Goal: Transaction & Acquisition: Purchase product/service

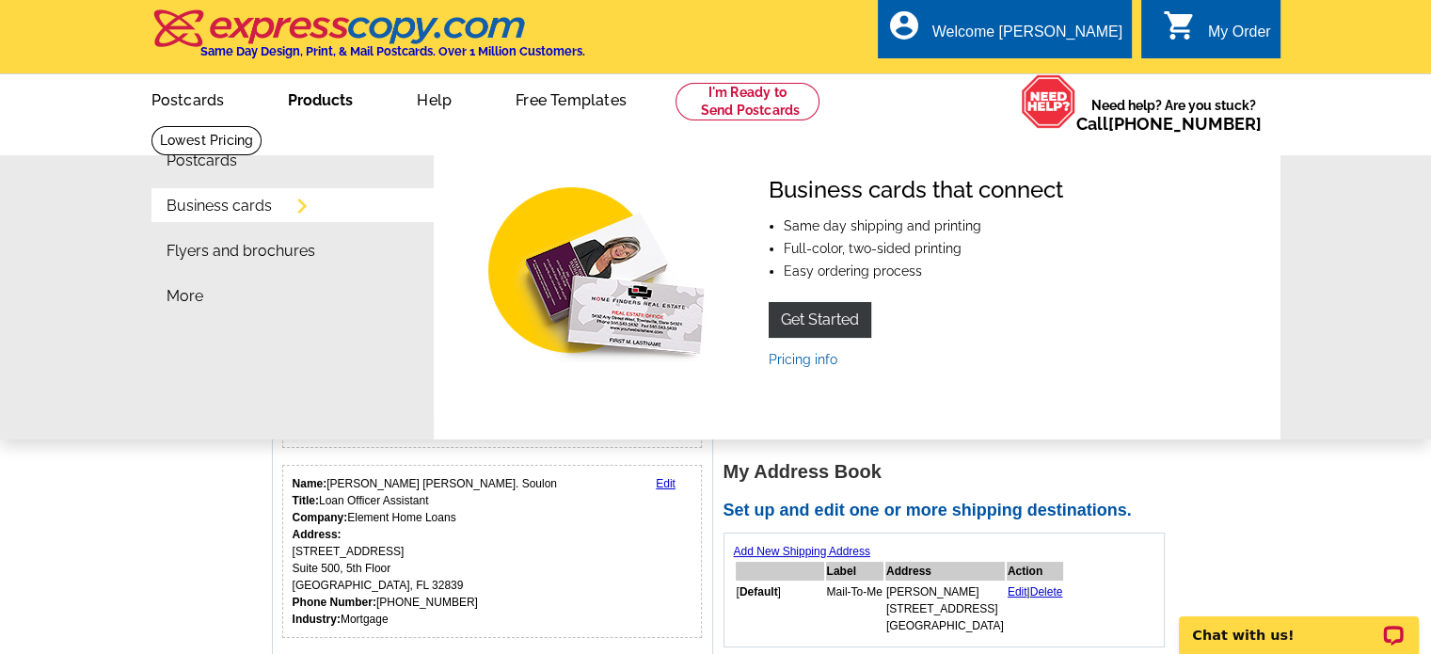
click at [320, 107] on link "Products" at bounding box center [320, 98] width 125 height 44
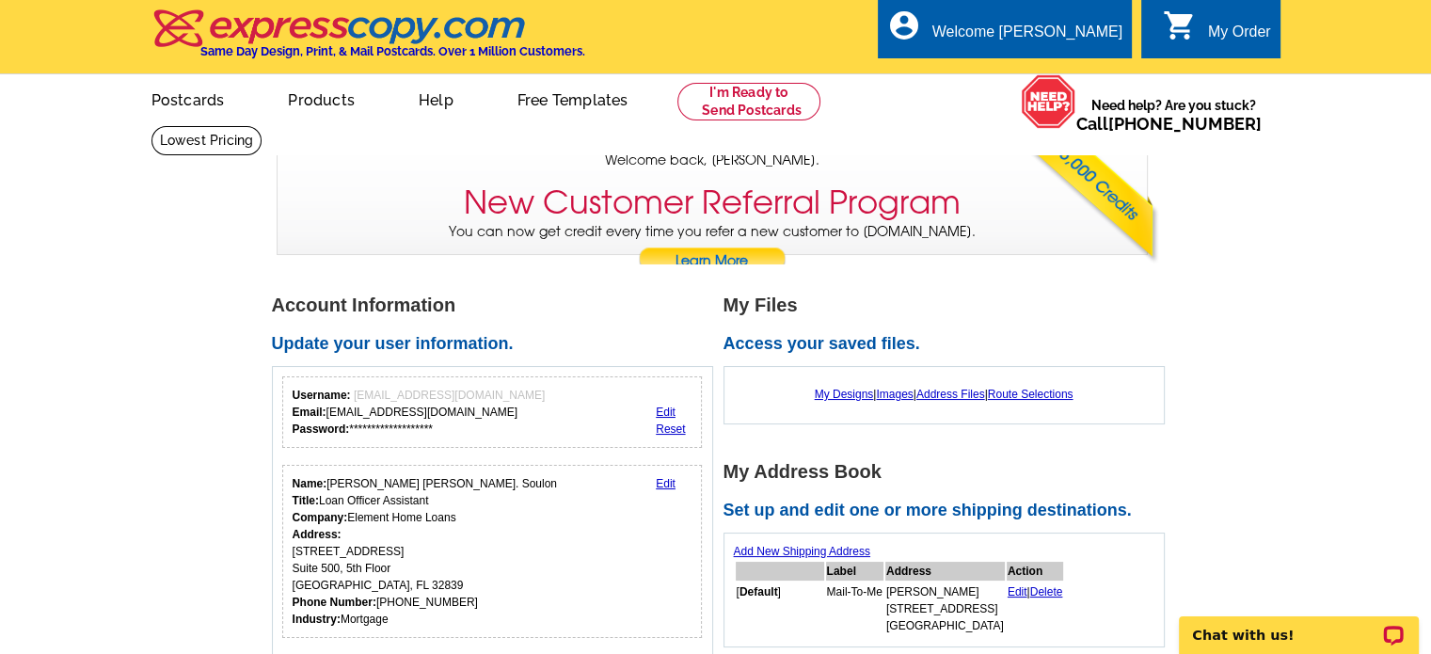
click at [320, 107] on link "Products" at bounding box center [321, 98] width 127 height 44
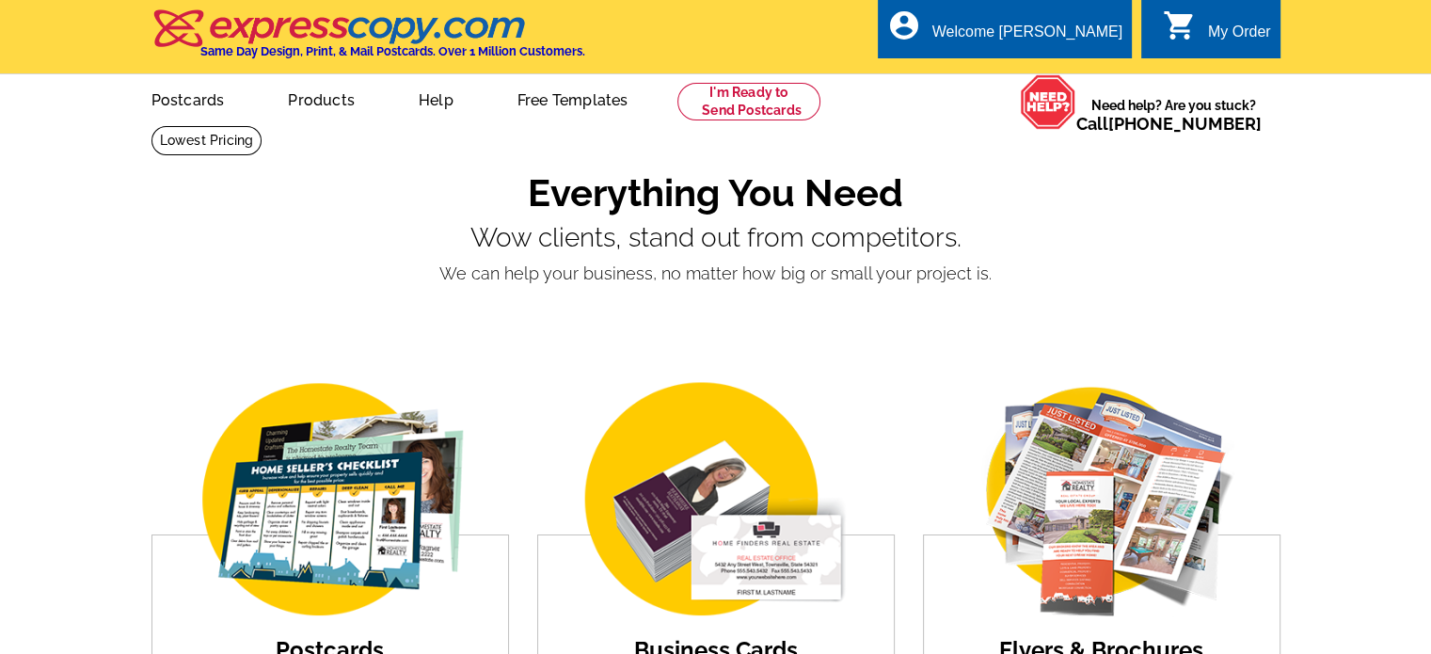
click at [314, 103] on link "Products" at bounding box center [321, 98] width 127 height 44
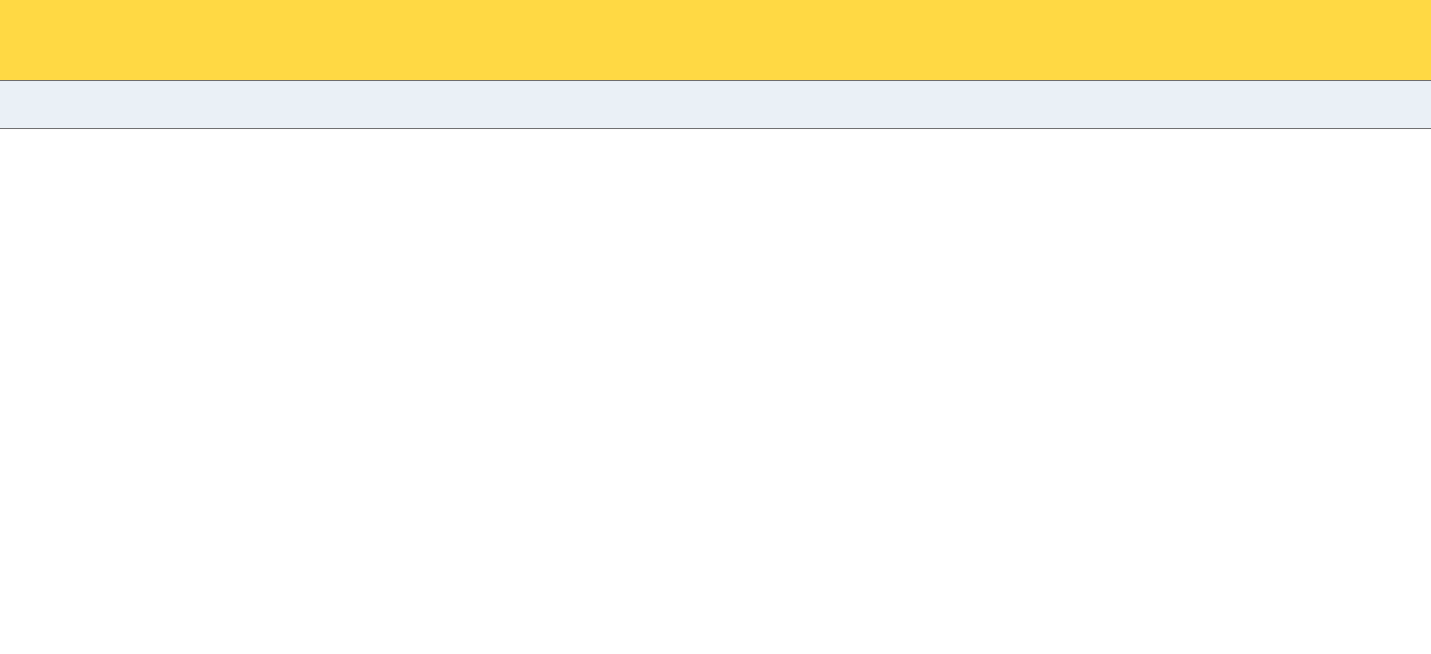
click at [319, 0] on html "Welcome back Mona My Account Logout" at bounding box center [715, 0] width 1431 height 0
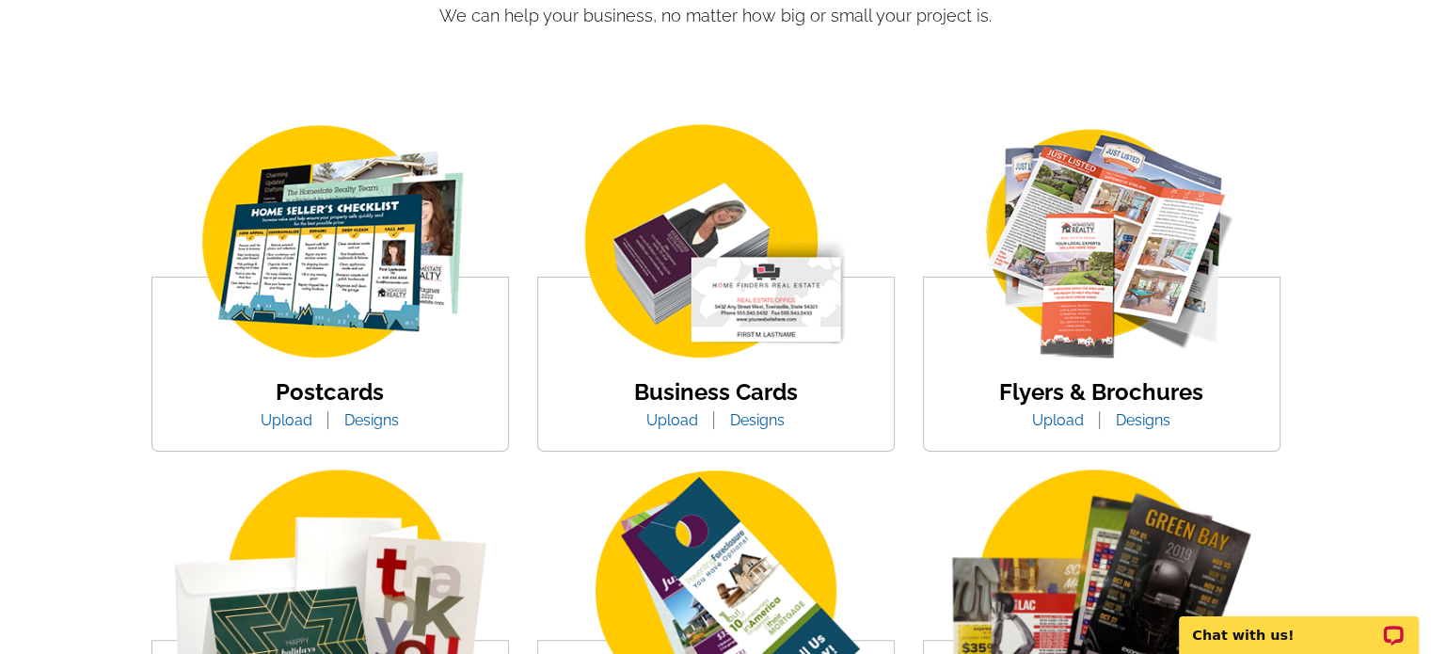
scroll to position [282, 0]
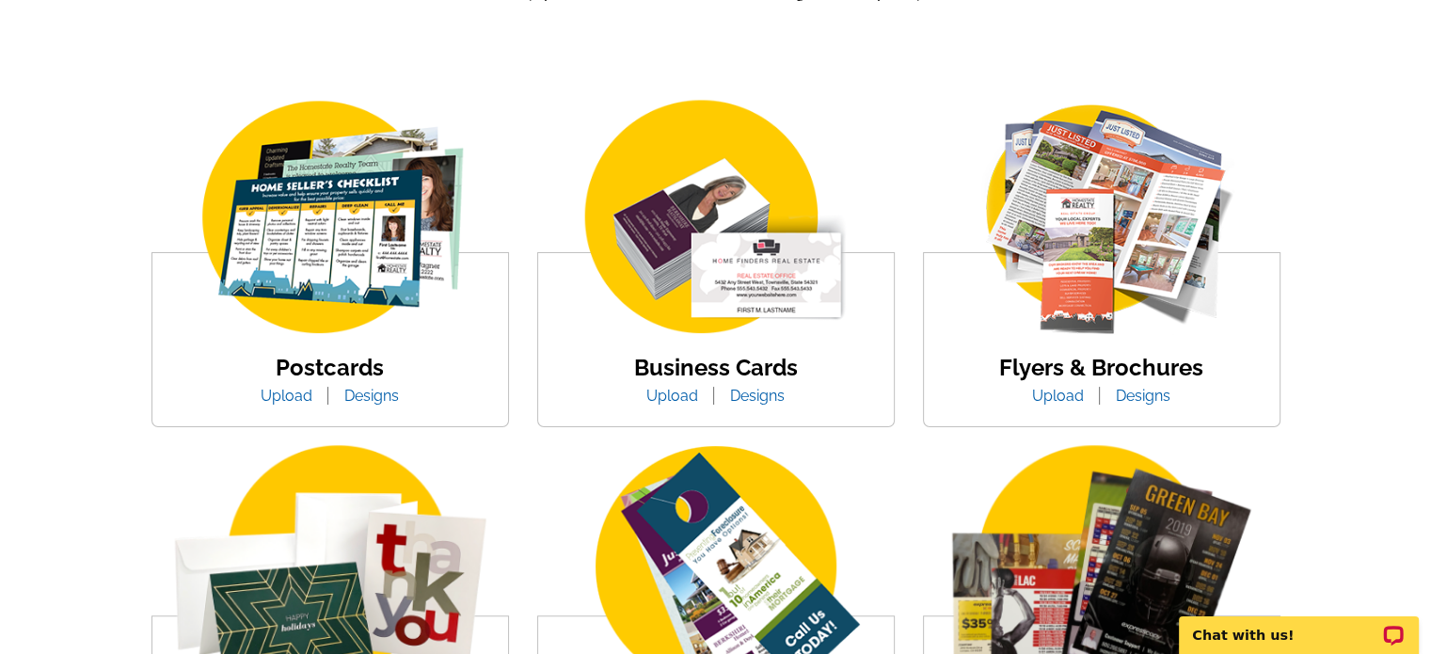
click at [293, 277] on img at bounding box center [330, 218] width 320 height 247
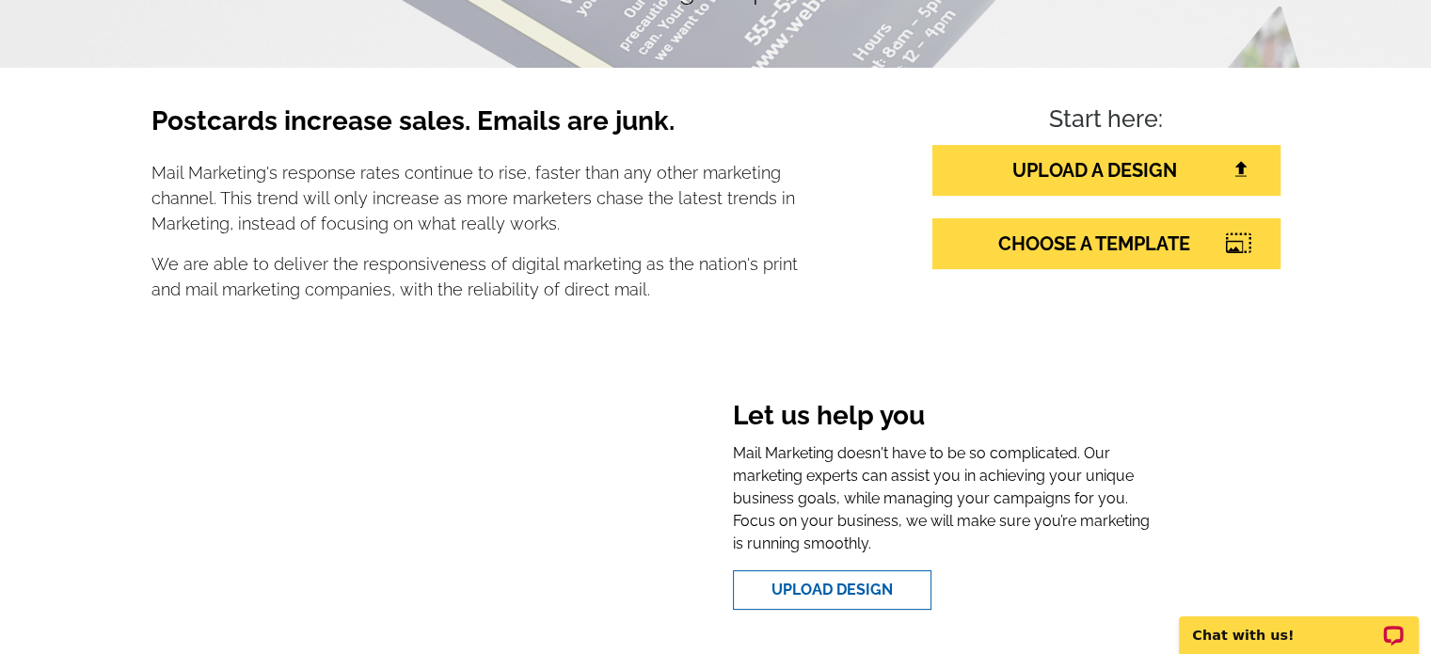
scroll to position [282, 0]
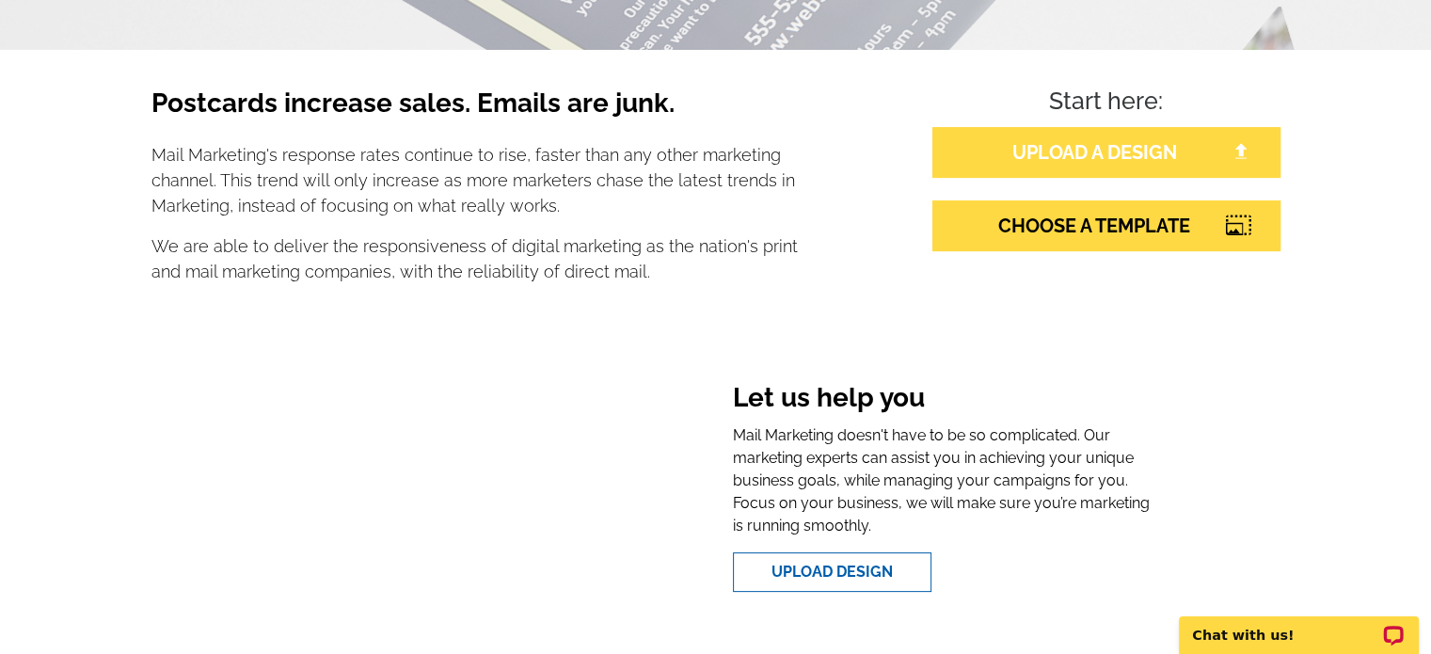
click at [1068, 152] on link "UPLOAD A DESIGN" at bounding box center [1106, 152] width 348 height 51
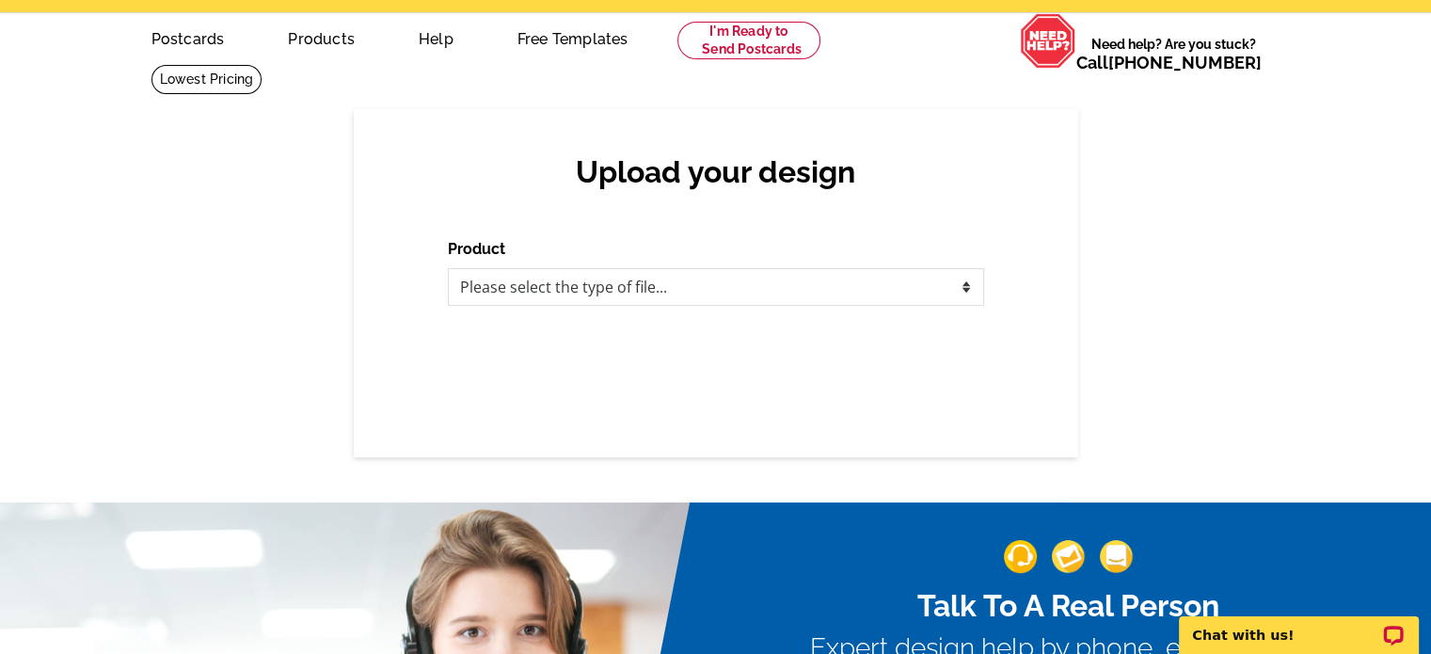
scroll to position [94, 0]
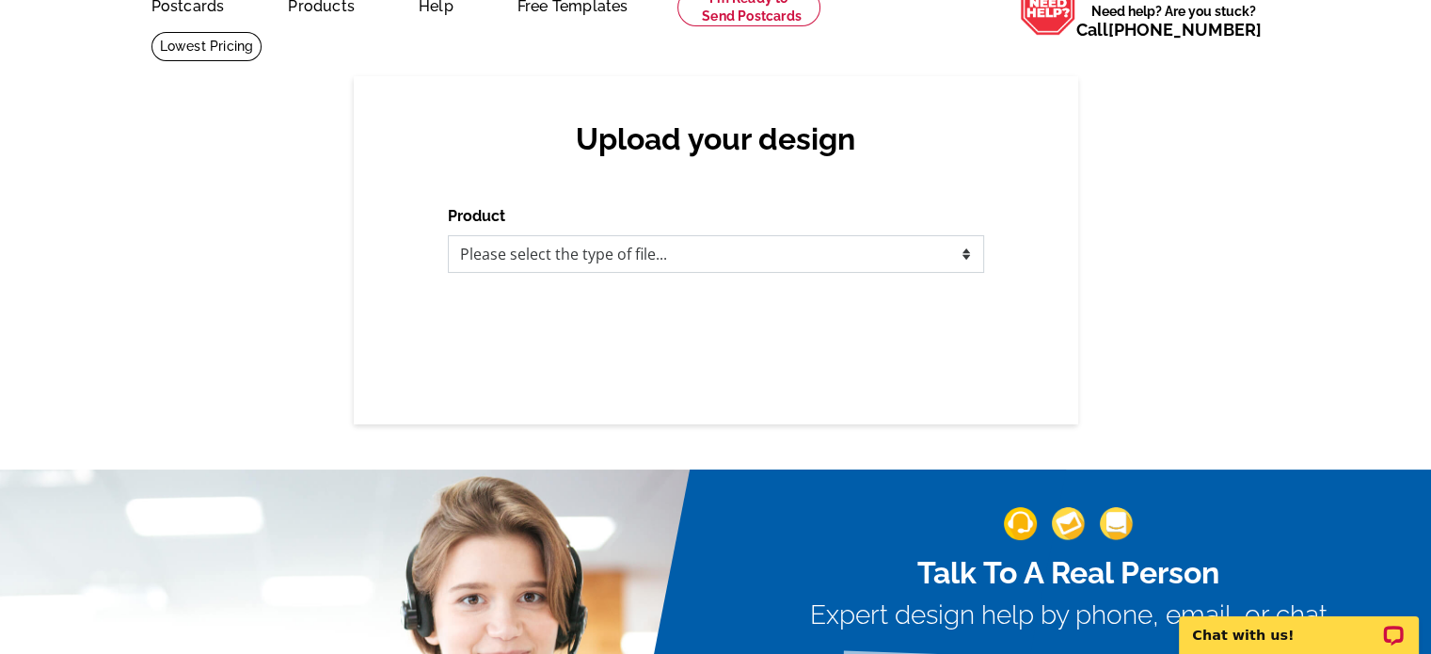
click at [621, 260] on select "Please select the type of file... Postcards Business Cards Letters and flyers G…" at bounding box center [716, 254] width 536 height 38
select select "1"
click at [448, 236] on select "Please select the type of file... Postcards Business Cards Letters and flyers G…" at bounding box center [716, 254] width 536 height 38
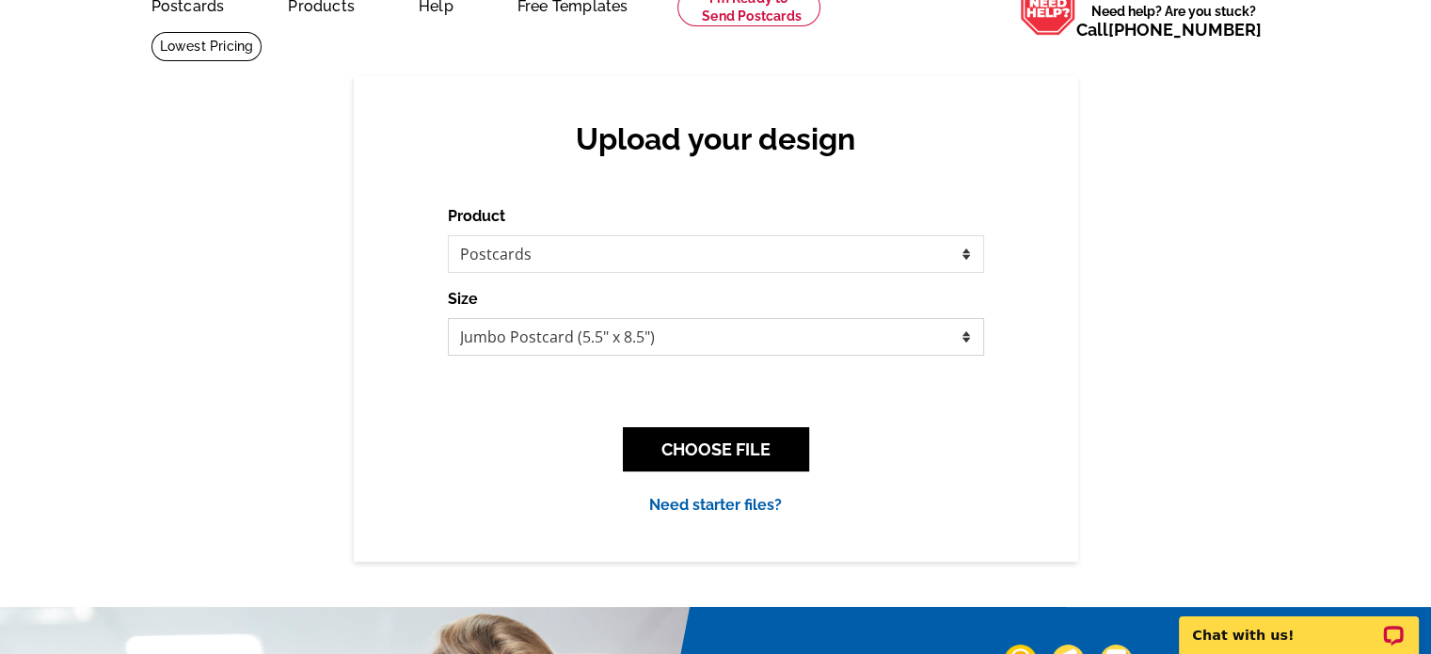
click at [772, 343] on select "Jumbo Postcard (5.5" x 8.5") Regular Postcard (4.25" x 5.6") Panoramic Postcard…" at bounding box center [716, 337] width 536 height 38
select select "1"
click at [448, 319] on select "Jumbo Postcard (5.5" x 8.5") Regular Postcard (4.25" x 5.6") Panoramic Postcard…" at bounding box center [716, 337] width 536 height 38
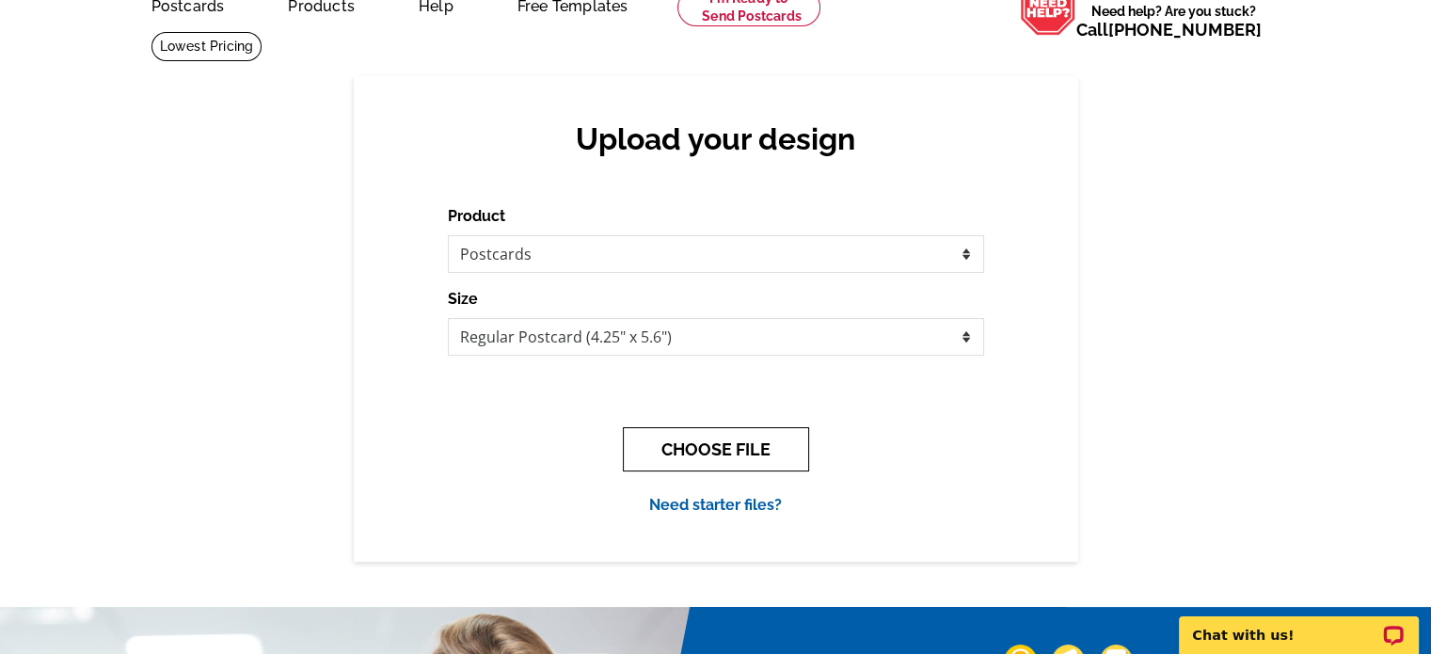
click at [707, 444] on button "CHOOSE FILE" at bounding box center [716, 449] width 186 height 44
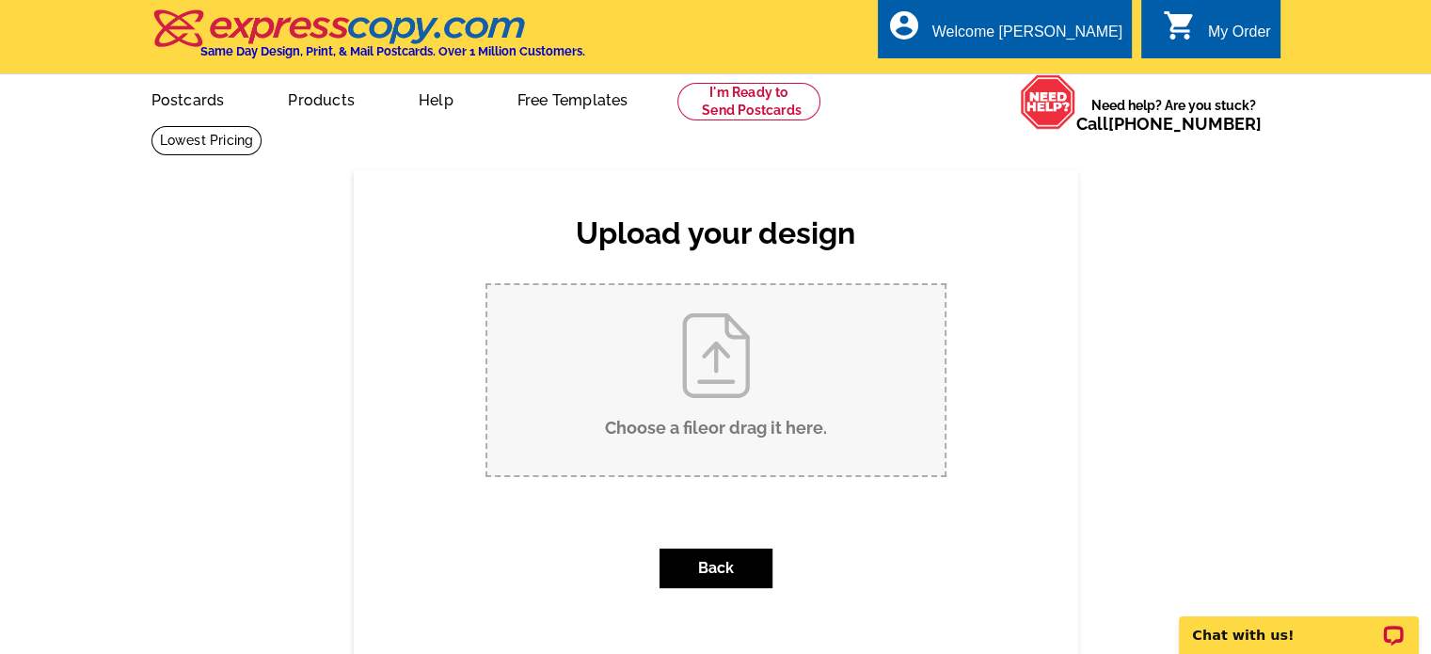
click at [1208, 37] on div "My Order" at bounding box center [1239, 37] width 63 height 26
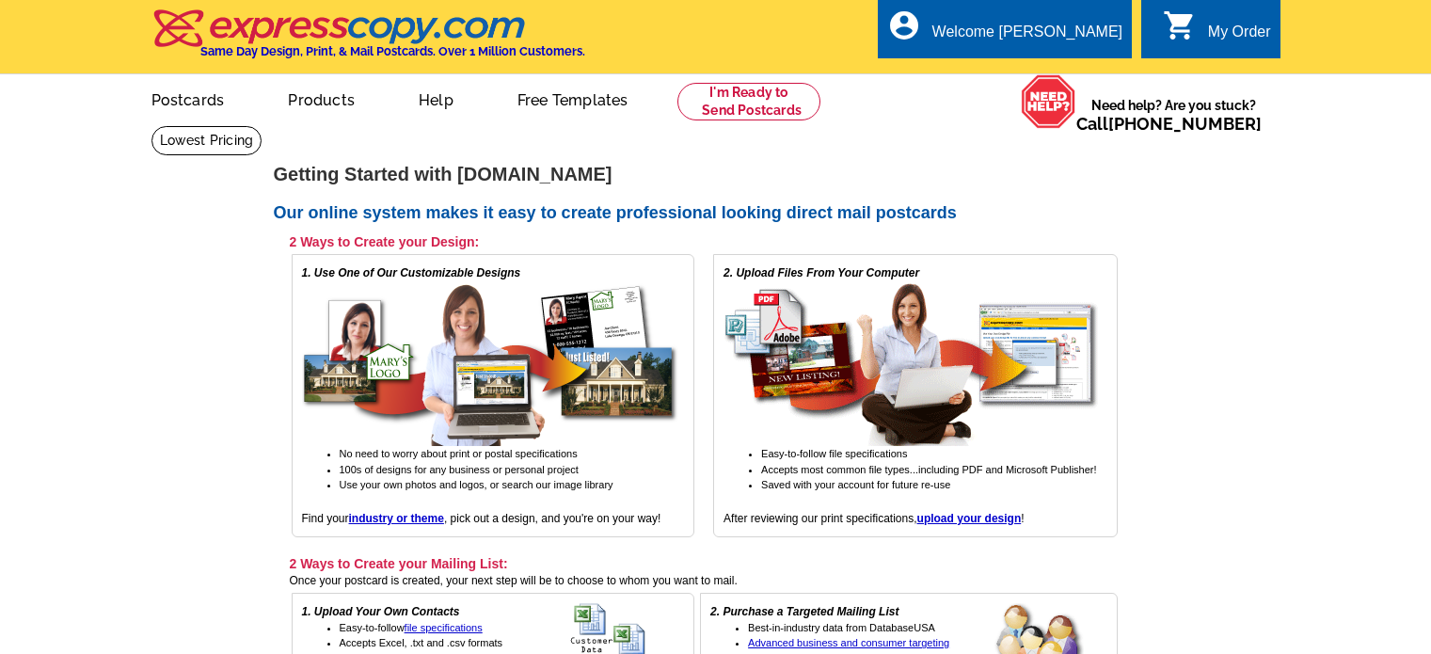
click at [726, 566] on h3 "2 Ways to Create your Mailing List:" at bounding box center [704, 563] width 828 height 17
click at [1225, 276] on main "[DOMAIN_NAME] > Getting Started Getting Started with [DOMAIN_NAME] Our online s…" at bounding box center [715, 591] width 1431 height 933
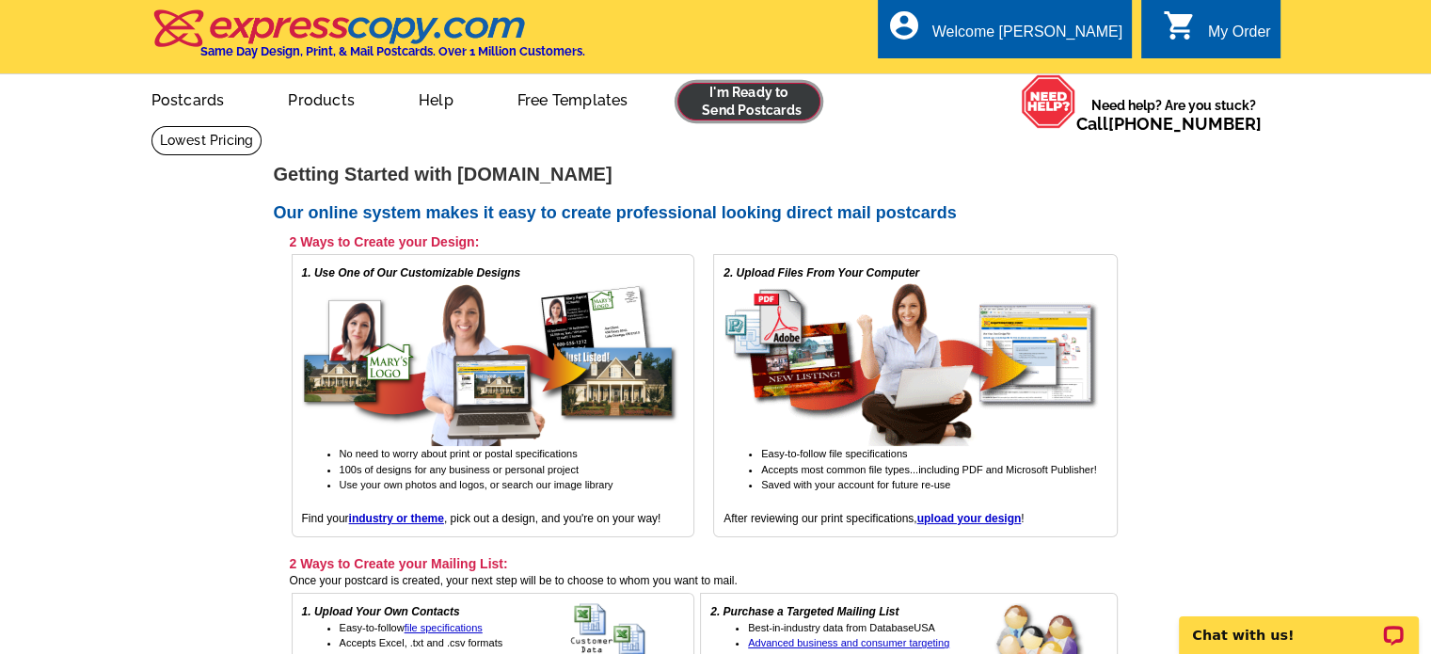
click at [745, 111] on link at bounding box center [749, 102] width 144 height 38
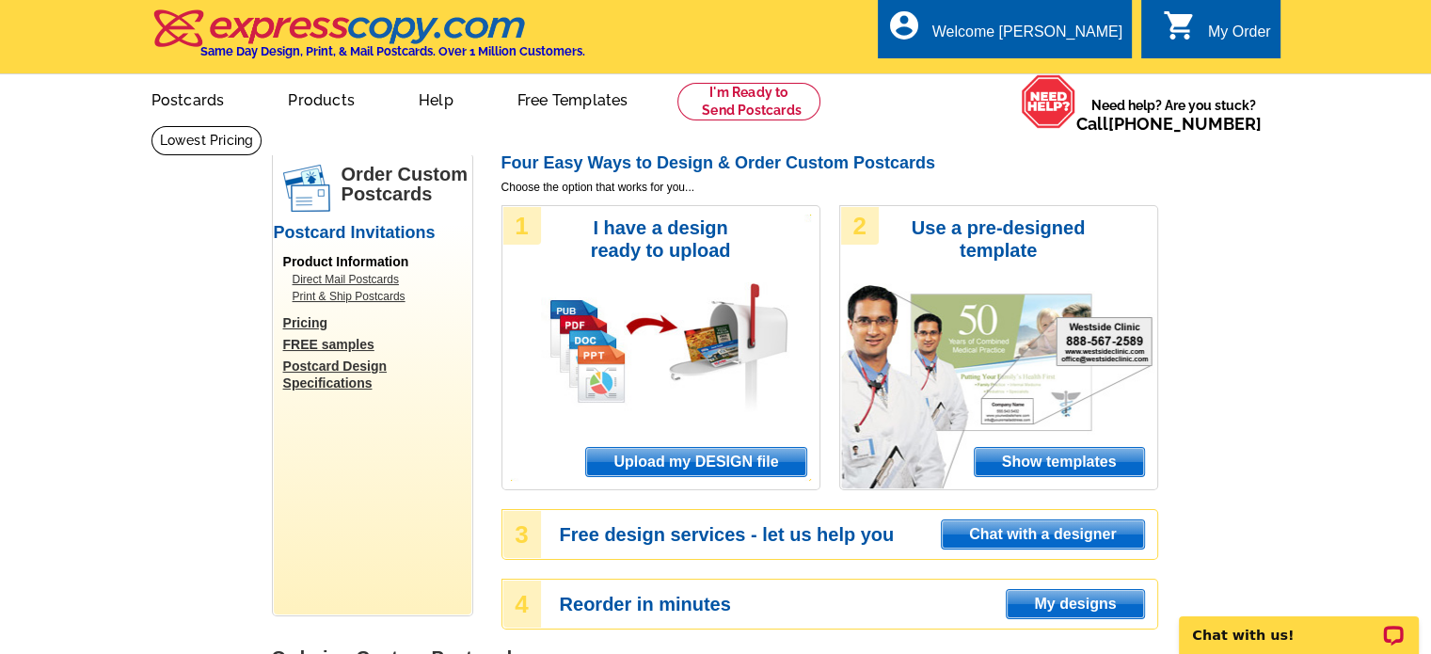
click at [655, 461] on span "Upload my DESIGN file" at bounding box center [695, 462] width 219 height 28
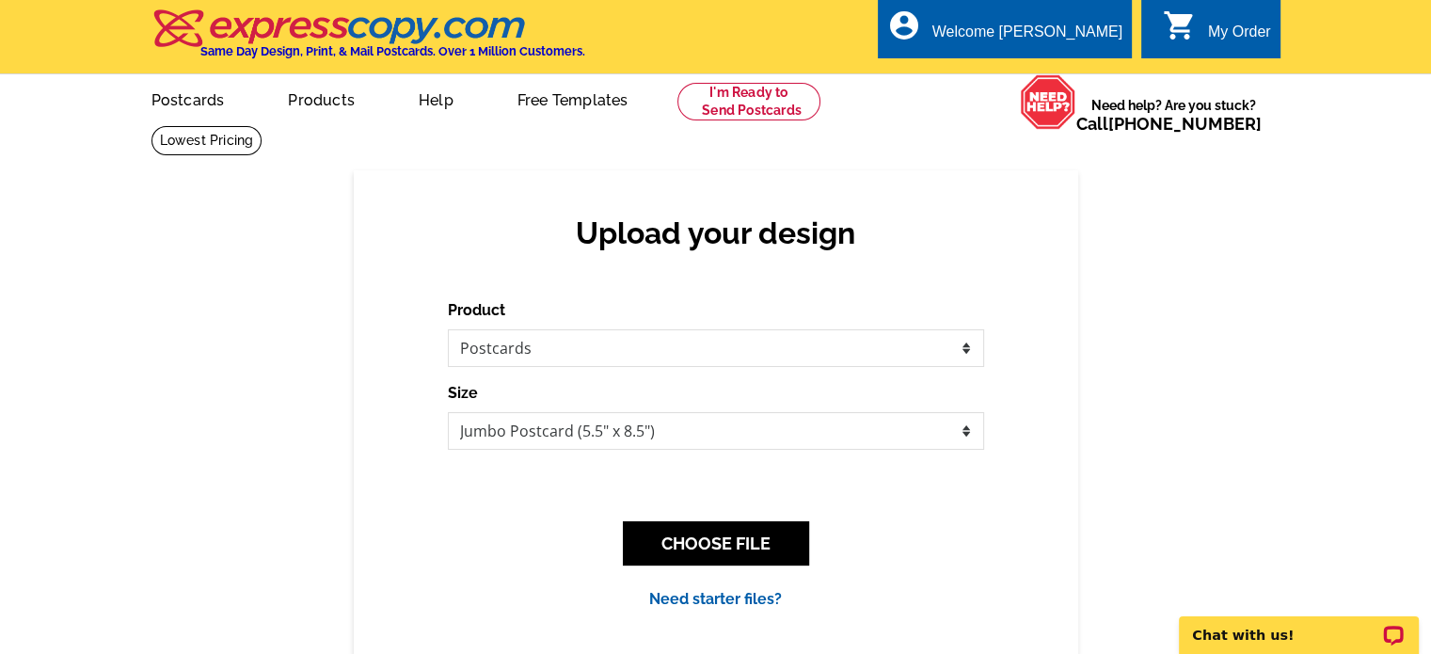
click at [1235, 25] on div "My Order" at bounding box center [1239, 37] width 63 height 26
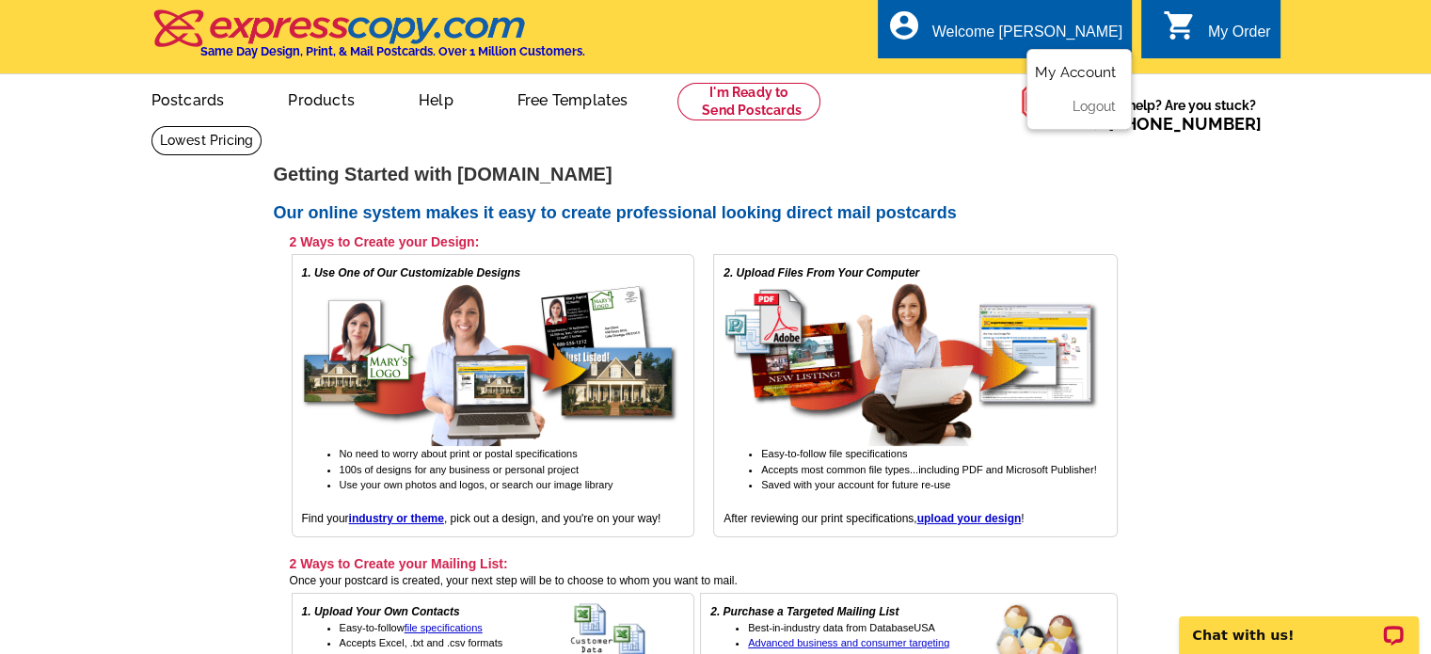
click at [1059, 74] on link "My Account" at bounding box center [1075, 72] width 81 height 17
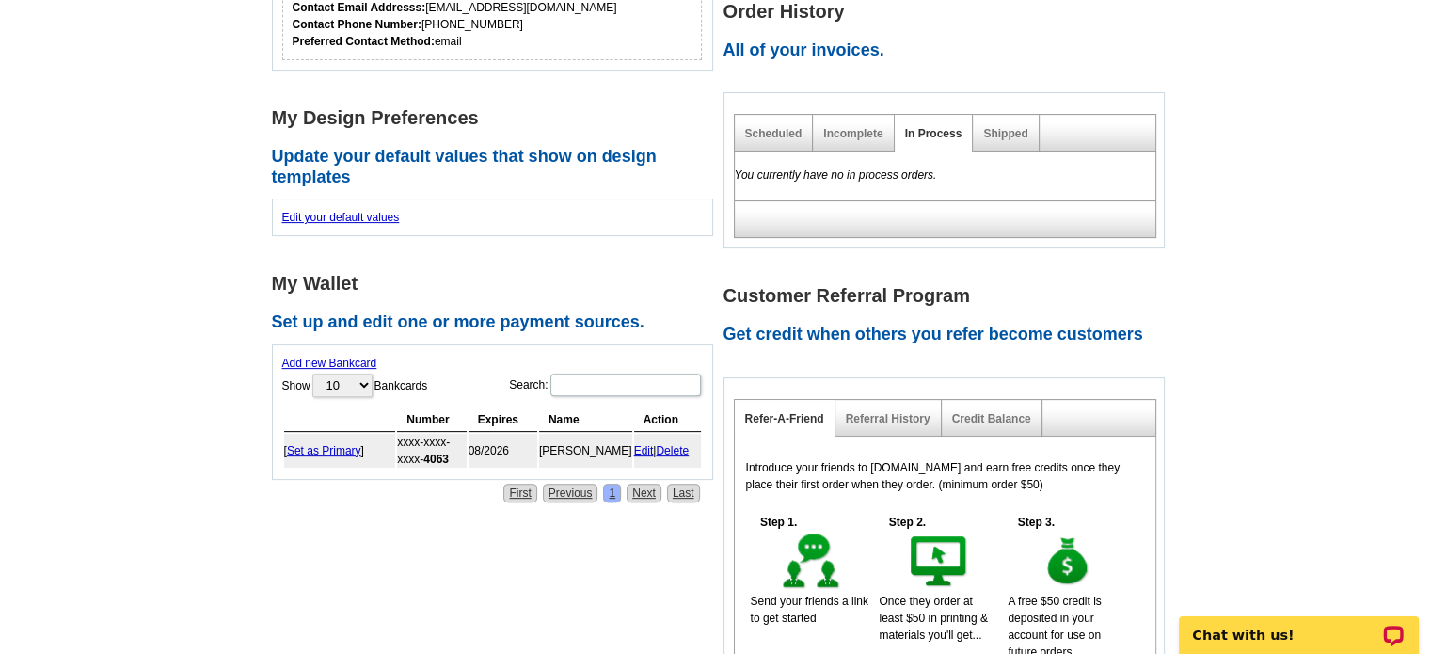
scroll to position [564, 0]
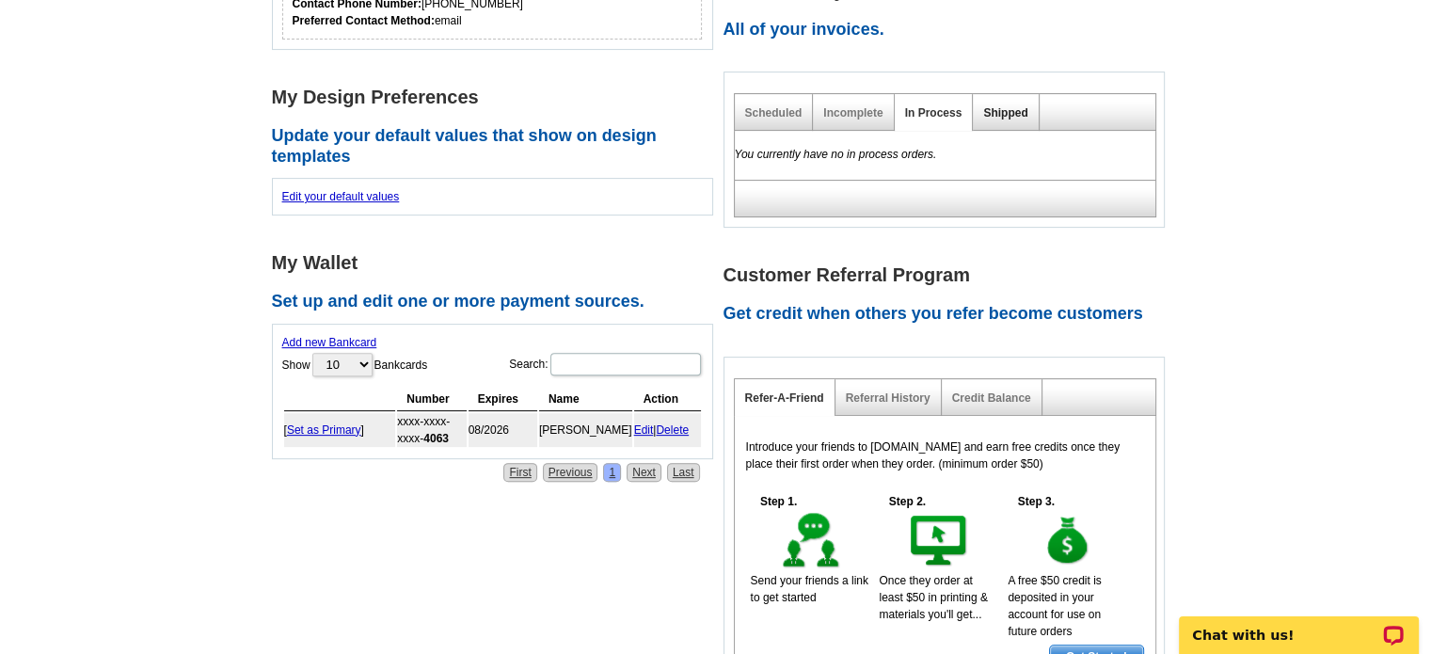
click at [990, 108] on link "Shipped" at bounding box center [1005, 112] width 44 height 13
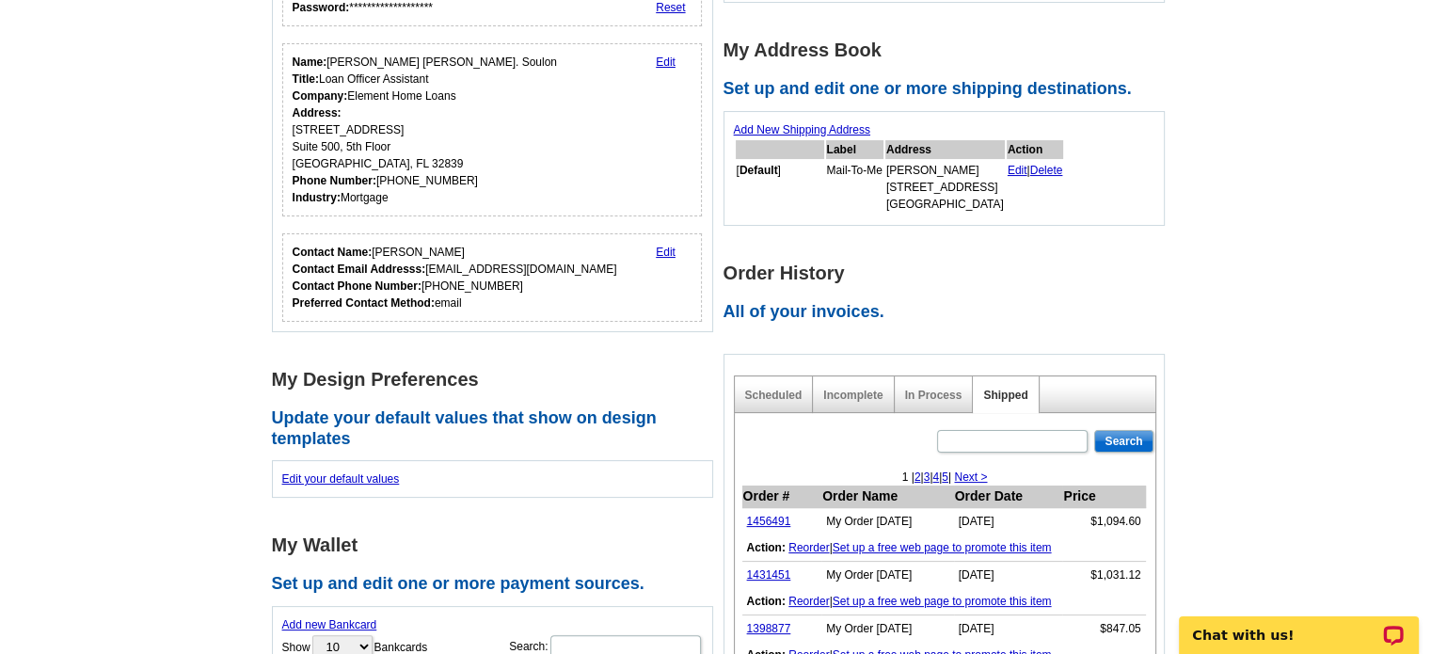
scroll to position [94, 0]
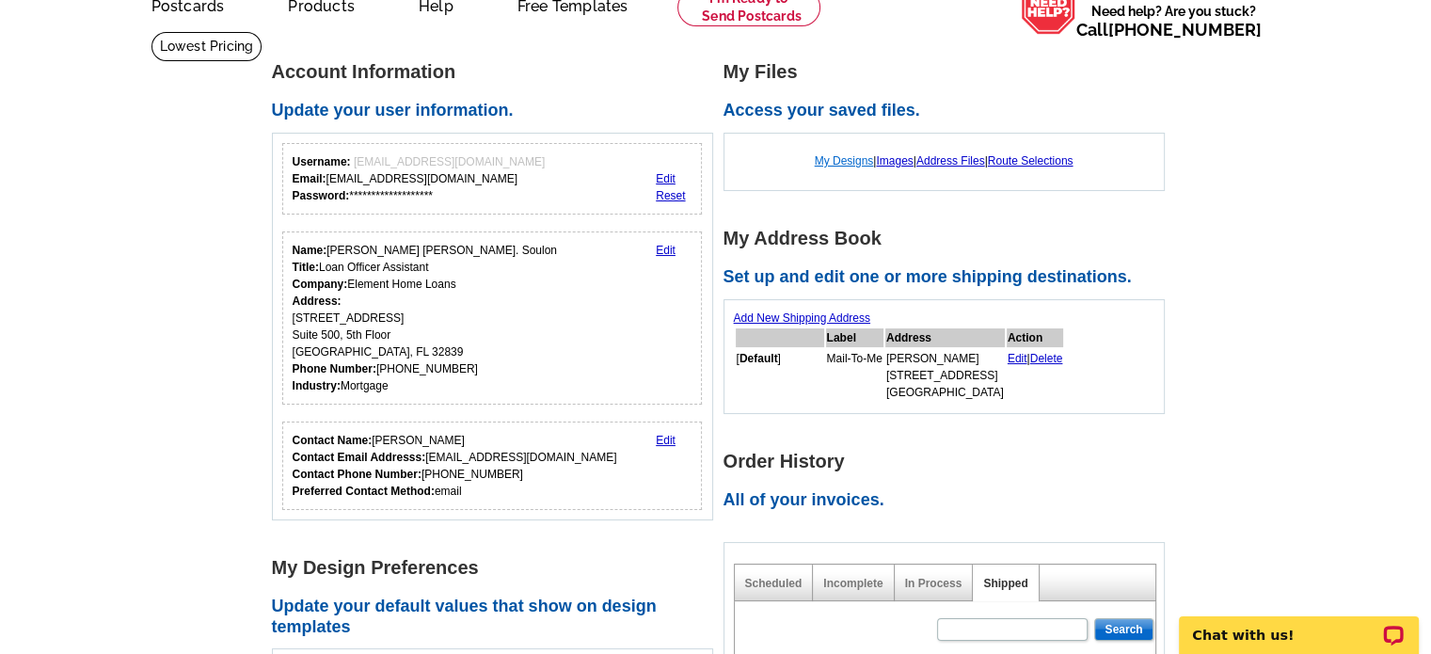
click at [817, 162] on link "My Designs" at bounding box center [844, 160] width 59 height 13
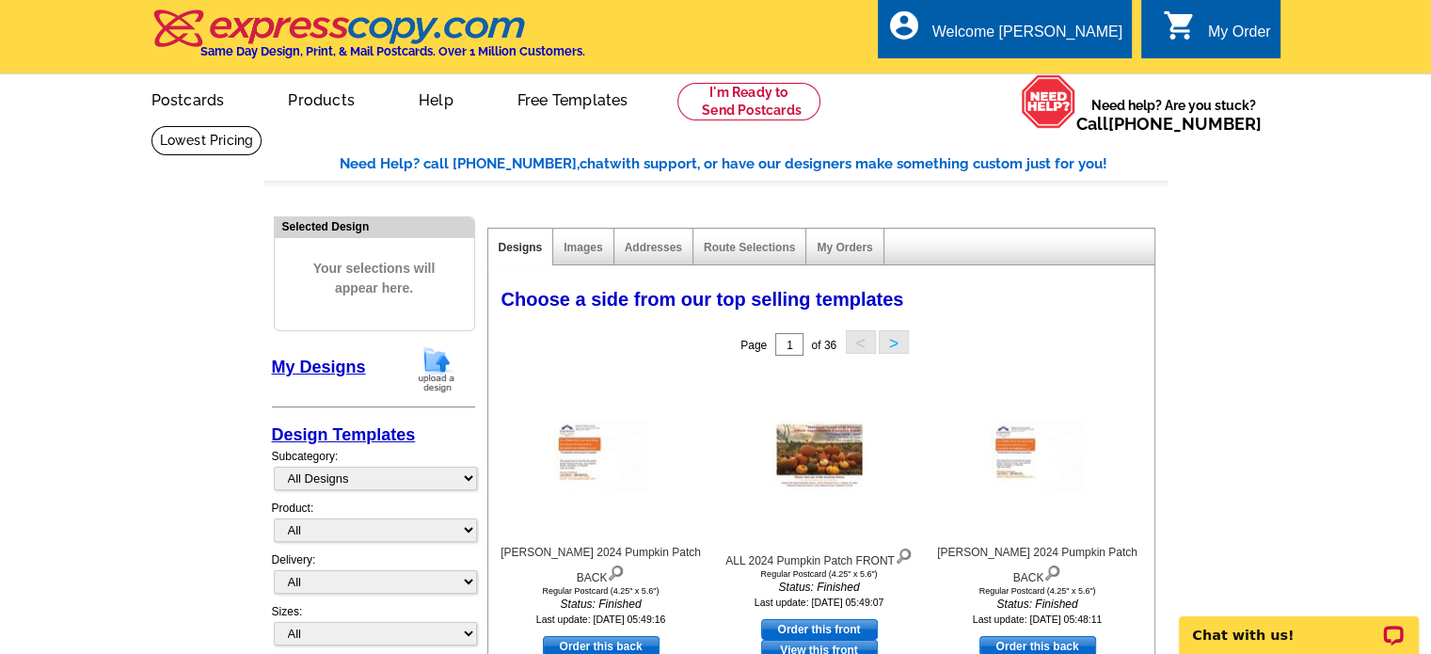
click at [438, 375] on img at bounding box center [436, 369] width 49 height 48
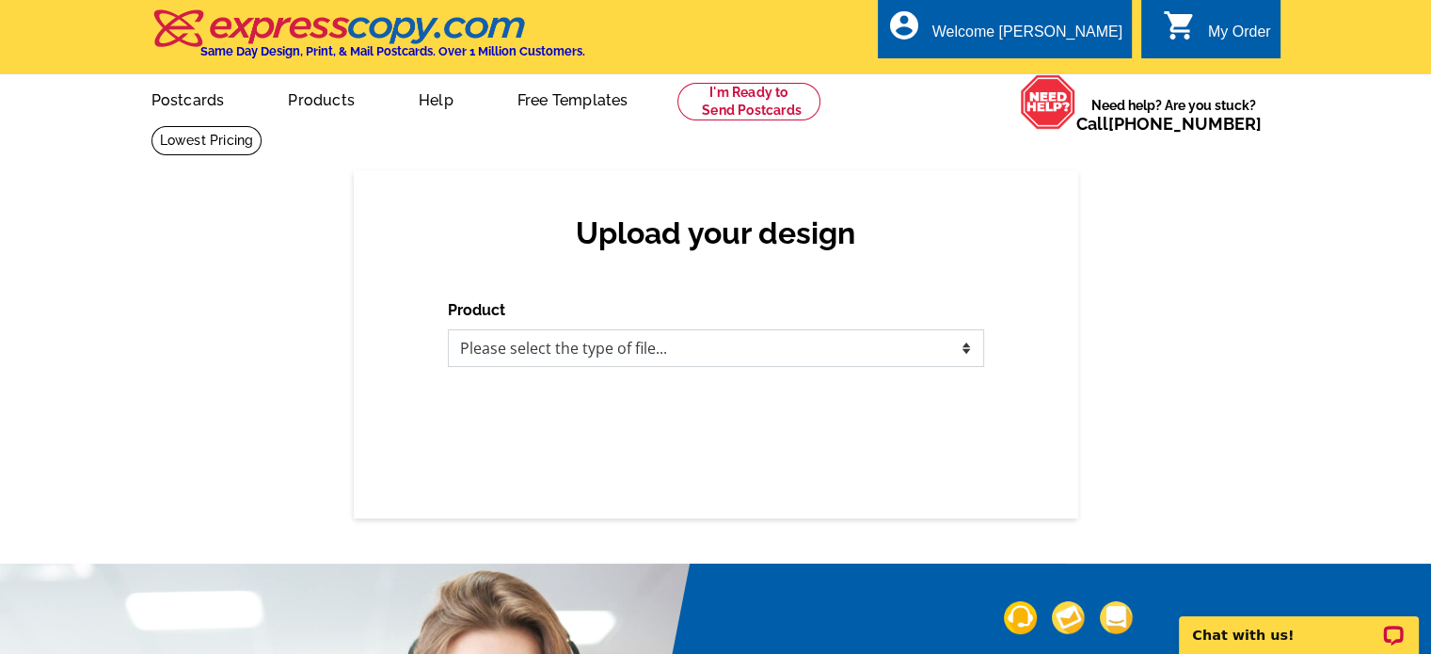
click at [552, 348] on select "Please select the type of file... Postcards Business Cards Letters and flyers G…" at bounding box center [716, 348] width 536 height 38
select select "1"
click at [448, 330] on select "Please select the type of file... Postcards Business Cards Letters and flyers G…" at bounding box center [716, 348] width 536 height 38
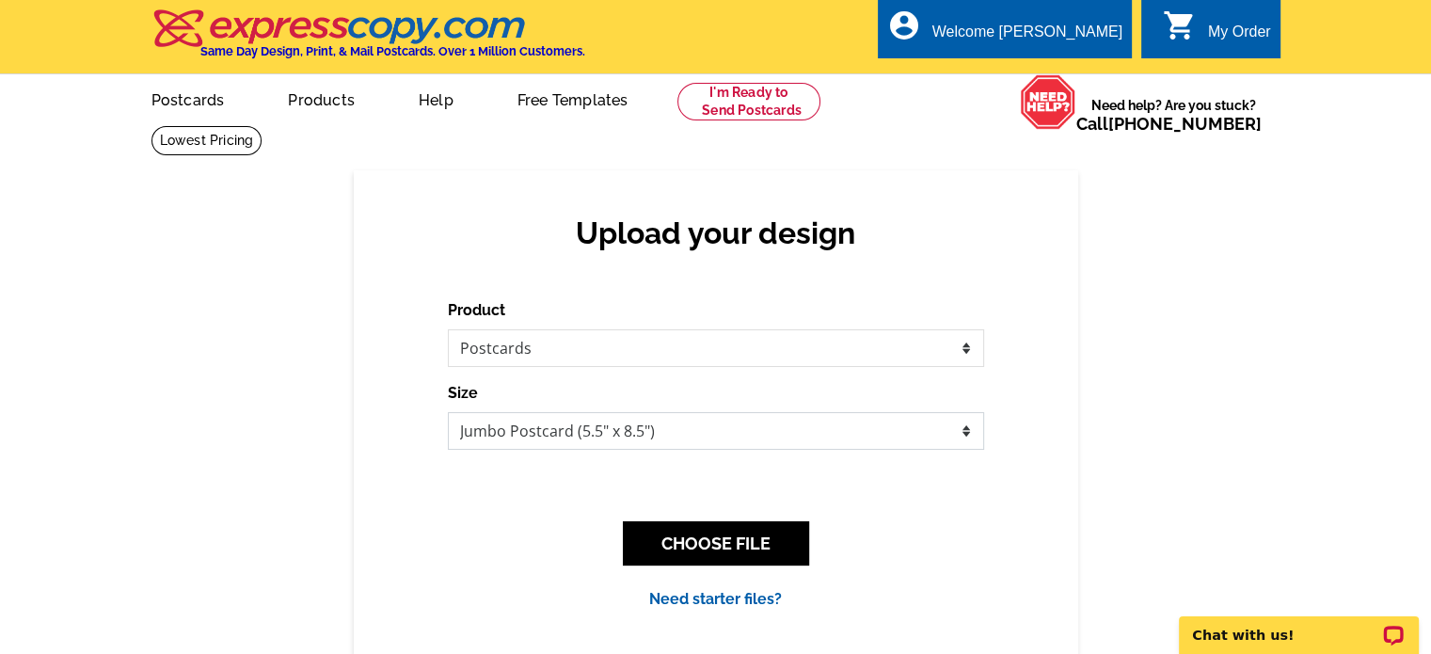
click at [482, 424] on select "Jumbo Postcard (5.5" x 8.5") Regular Postcard (4.25" x 5.6") Panoramic Postcard…" at bounding box center [716, 431] width 536 height 38
select select "1"
click at [448, 413] on select "Jumbo Postcard (5.5" x 8.5") Regular Postcard (4.25" x 5.6") Panoramic Postcard…" at bounding box center [716, 431] width 536 height 38
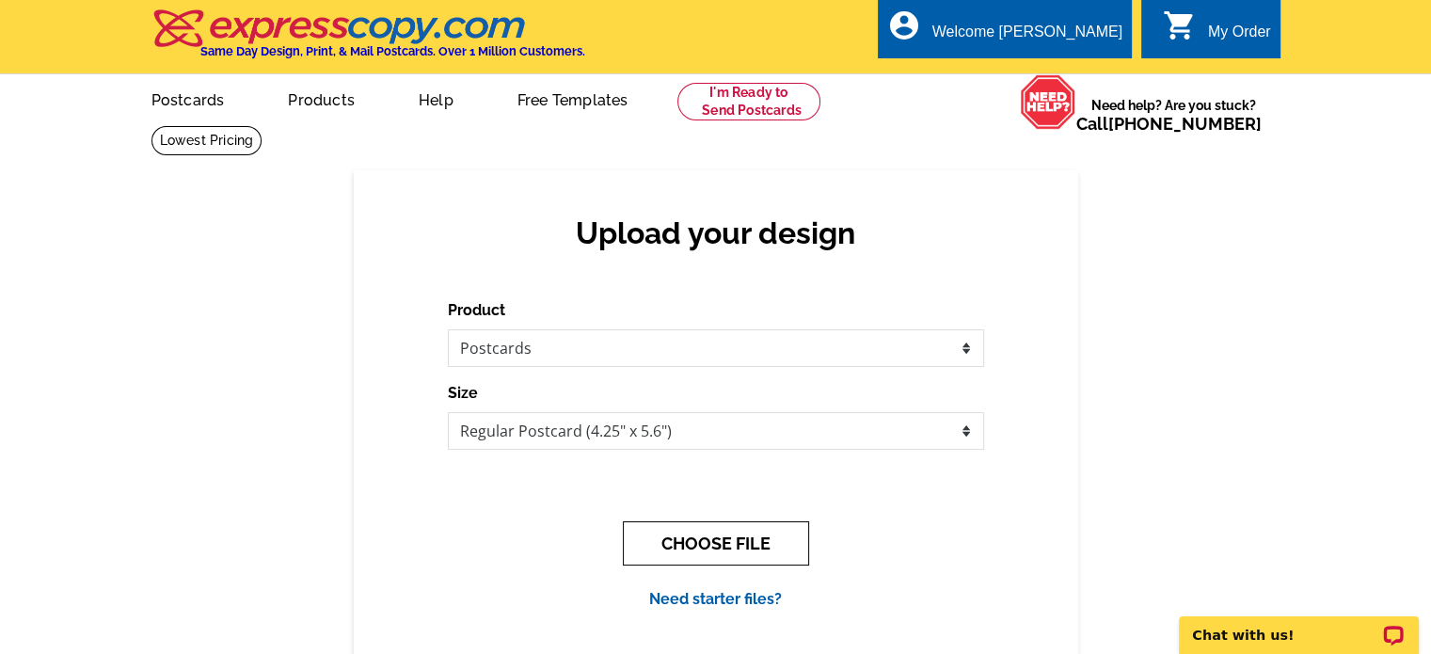
click at [679, 540] on button "CHOOSE FILE" at bounding box center [716, 543] width 186 height 44
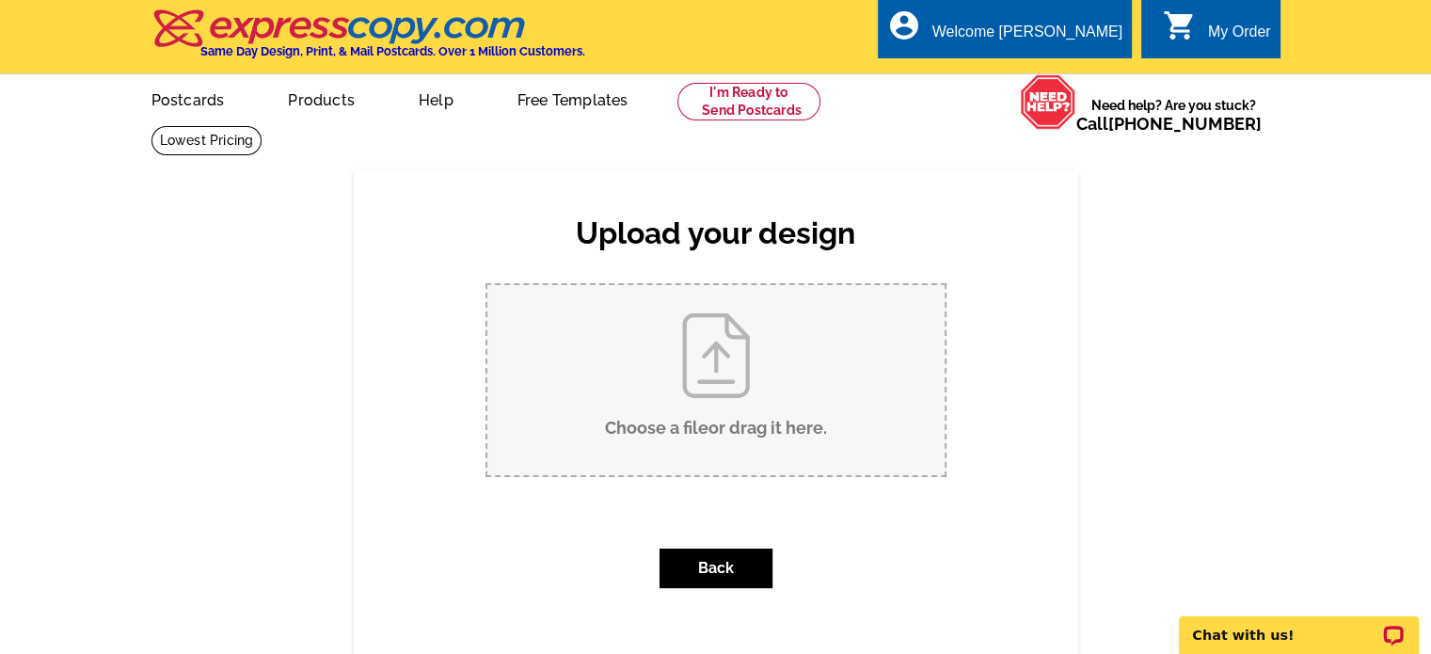
click at [688, 405] on input "Choose a file or drag it here ." at bounding box center [715, 380] width 457 height 190
type input "C:\fakepath\2025 SUSIE Pumpkin Patch BACK.pdf"
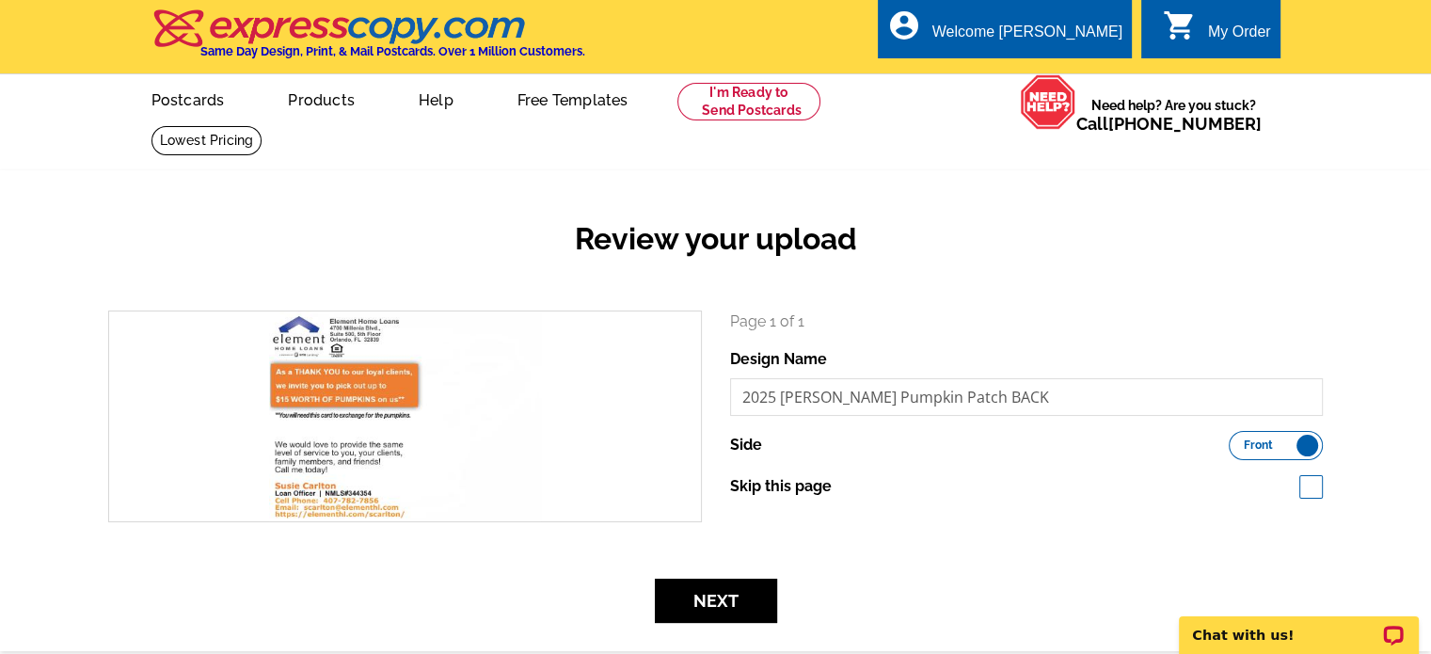
click at [1282, 447] on label "Front Back" at bounding box center [1275, 445] width 94 height 29
click at [1238, 440] on input "Front Back" at bounding box center [1238, 440] width 0 height 0
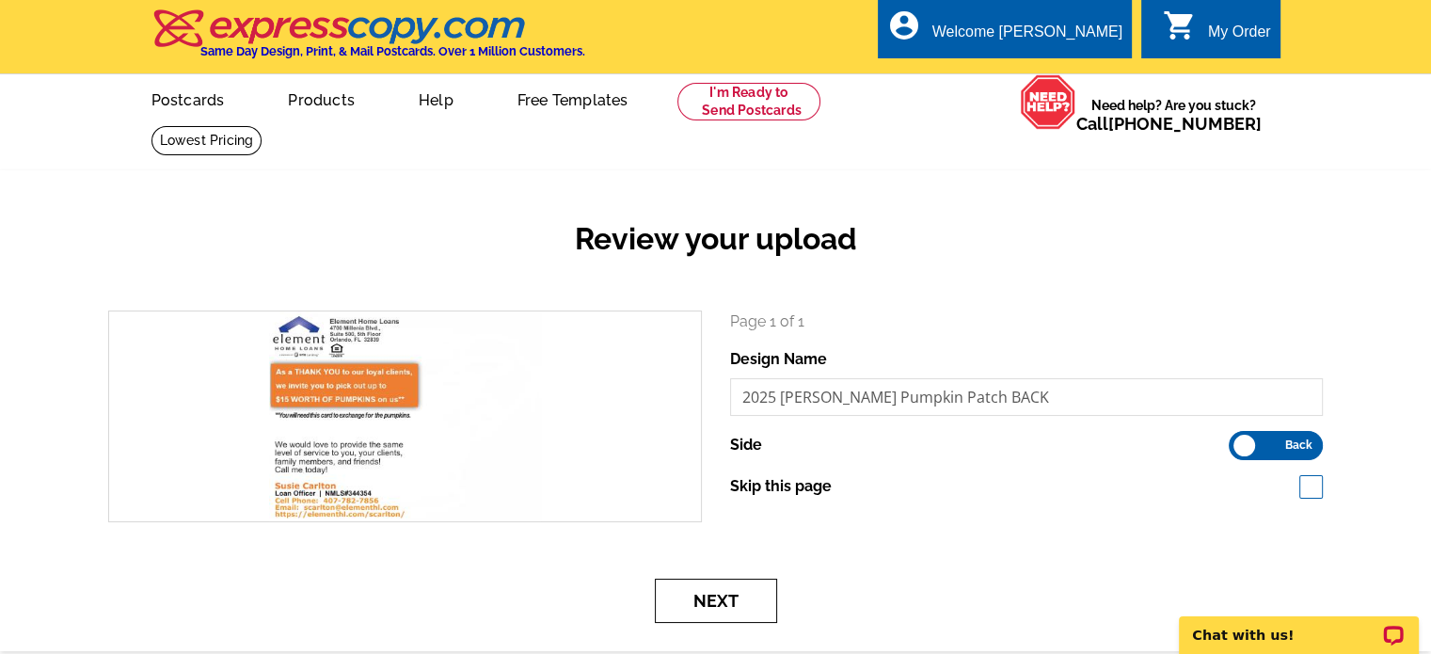
click at [708, 597] on button "Next" at bounding box center [716, 600] width 122 height 44
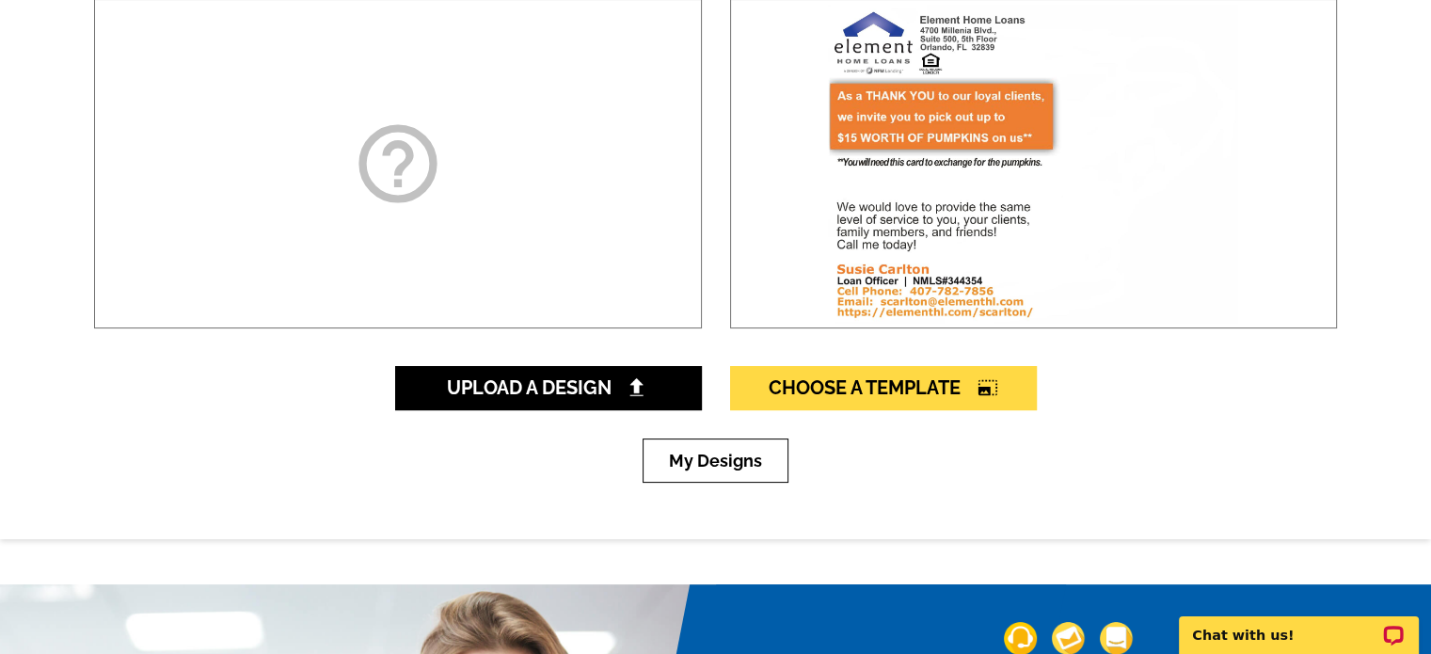
scroll to position [282, 0]
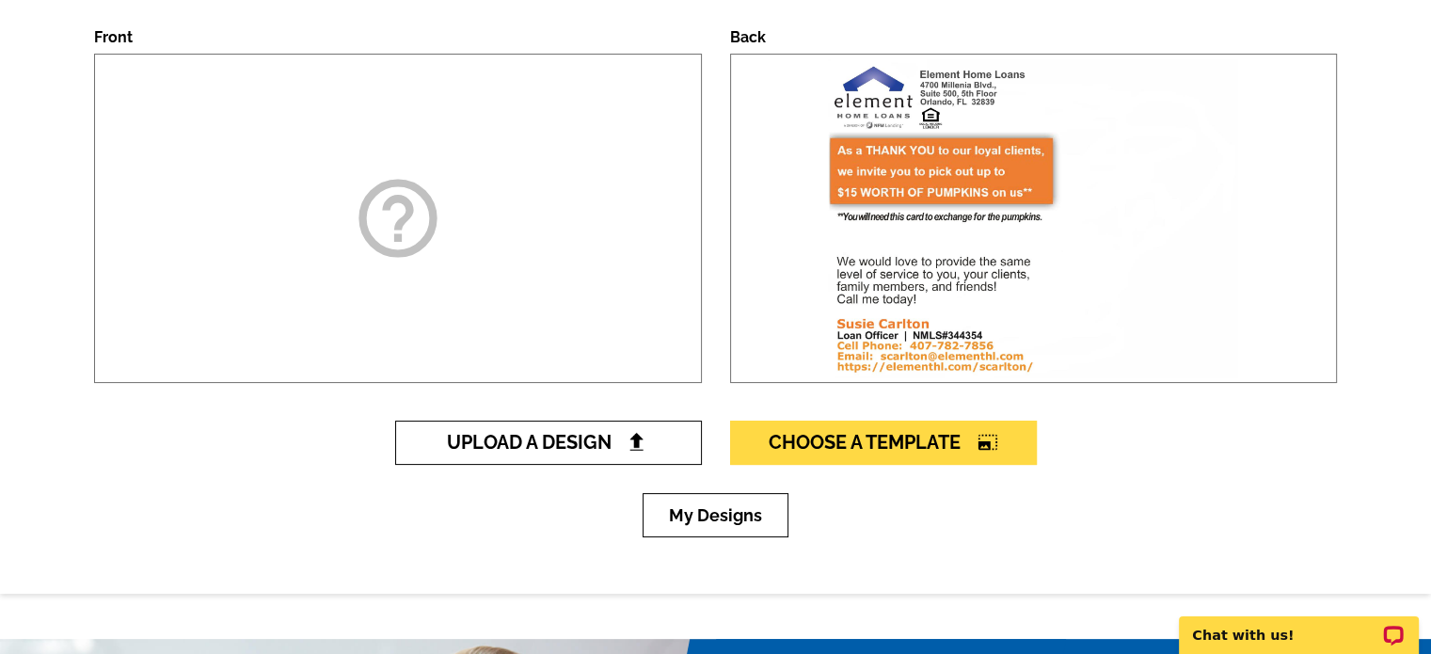
click at [527, 435] on span "Upload A Design" at bounding box center [548, 442] width 202 height 23
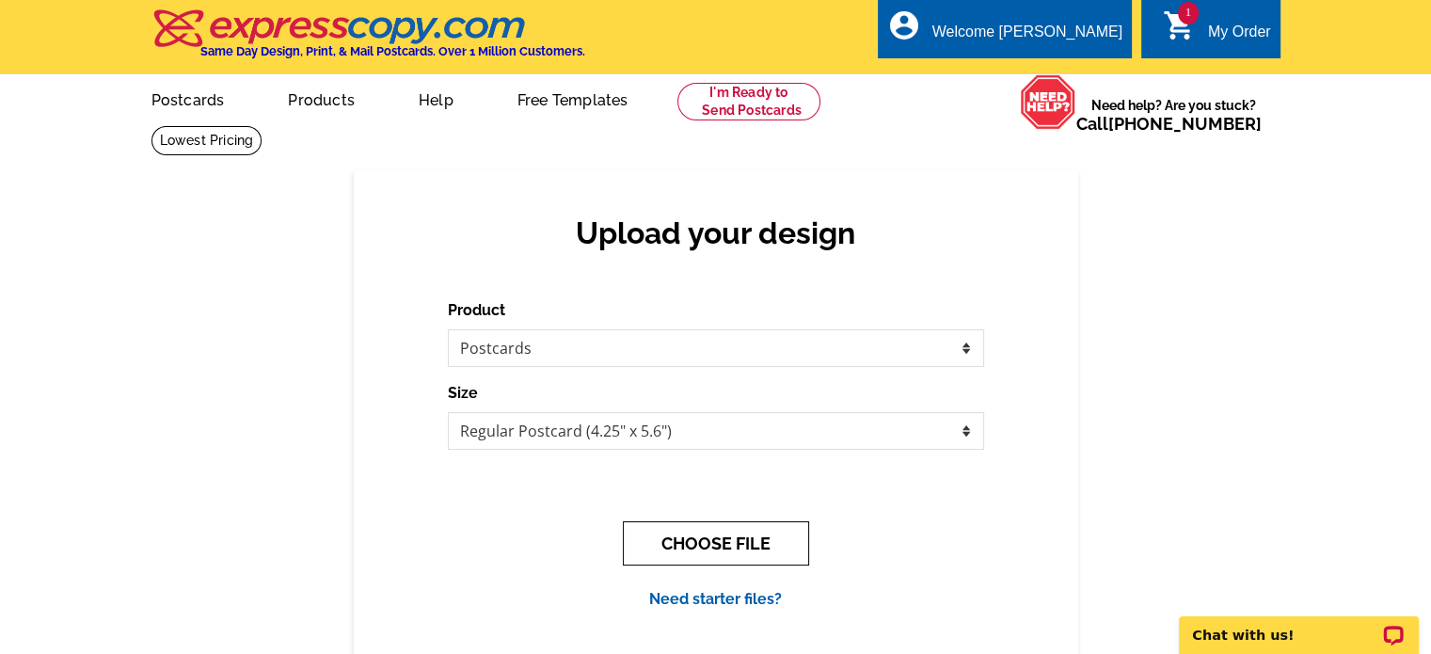
click at [724, 548] on button "CHOOSE FILE" at bounding box center [716, 543] width 186 height 44
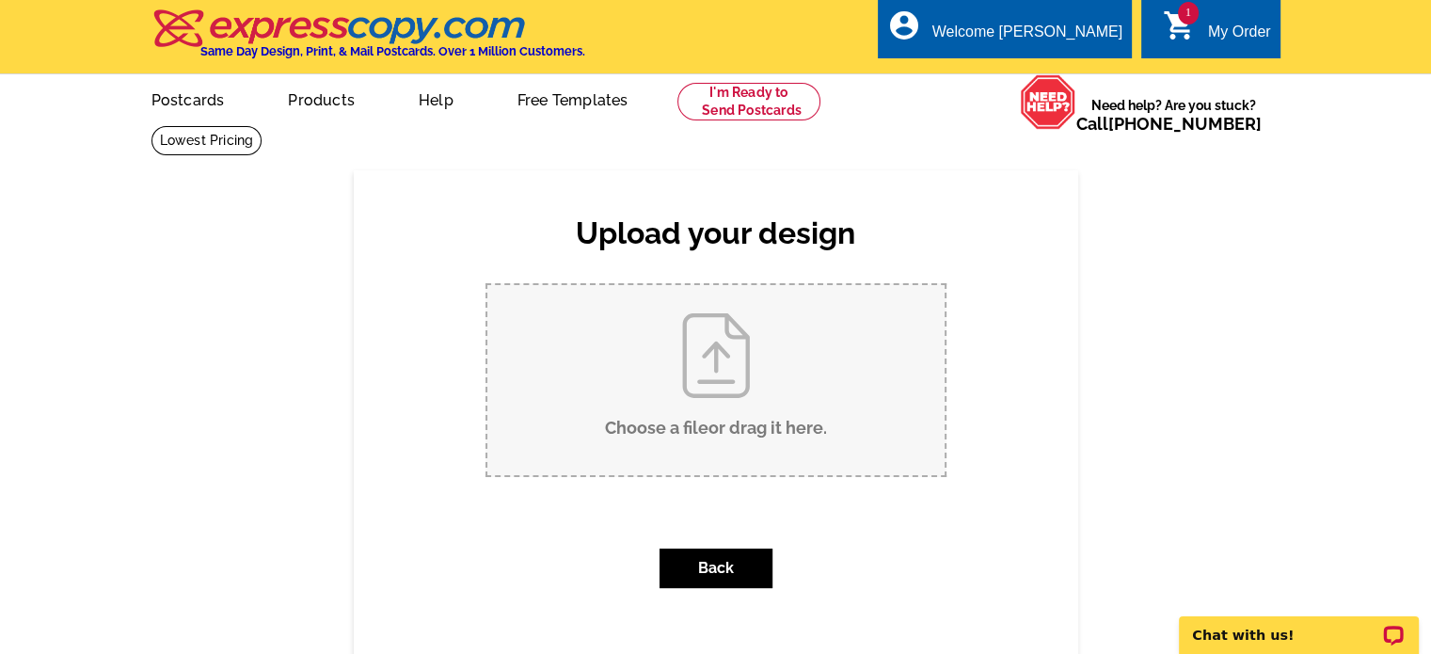
click at [666, 428] on input "Choose a file or drag it here ." at bounding box center [715, 380] width 457 height 190
type input "C:\fakepath\2025 ALL Pumpkin Patch FRONT.pdf"
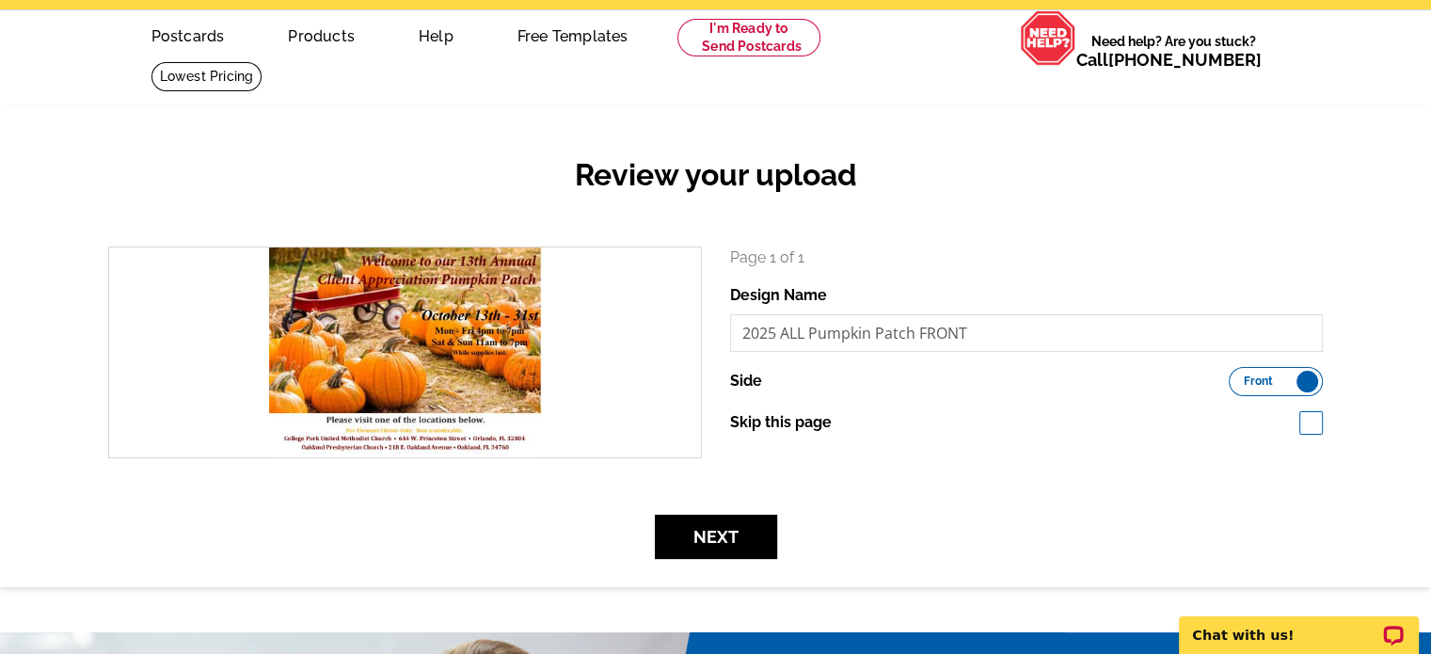
scroll to position [94, 0]
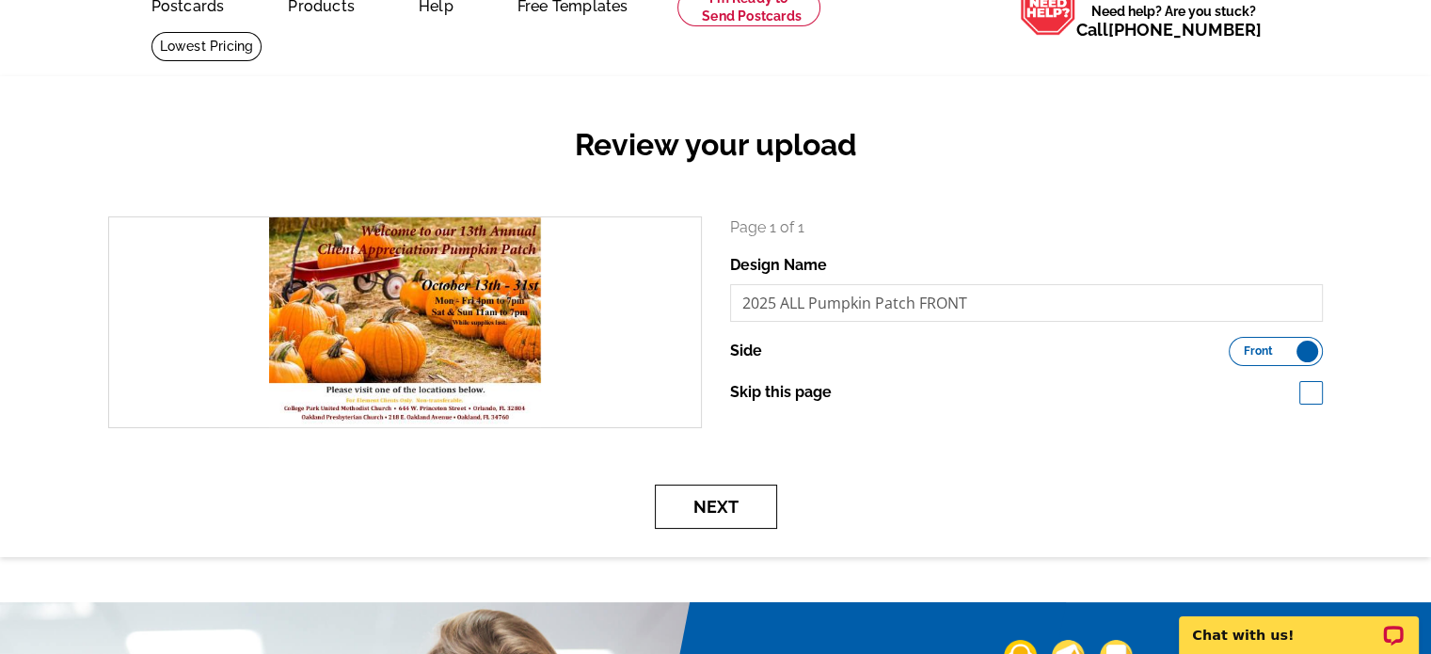
drag, startPoint x: 728, startPoint y: 515, endPoint x: 801, endPoint y: 505, distance: 74.0
click at [727, 515] on button "Next" at bounding box center [716, 506] width 122 height 44
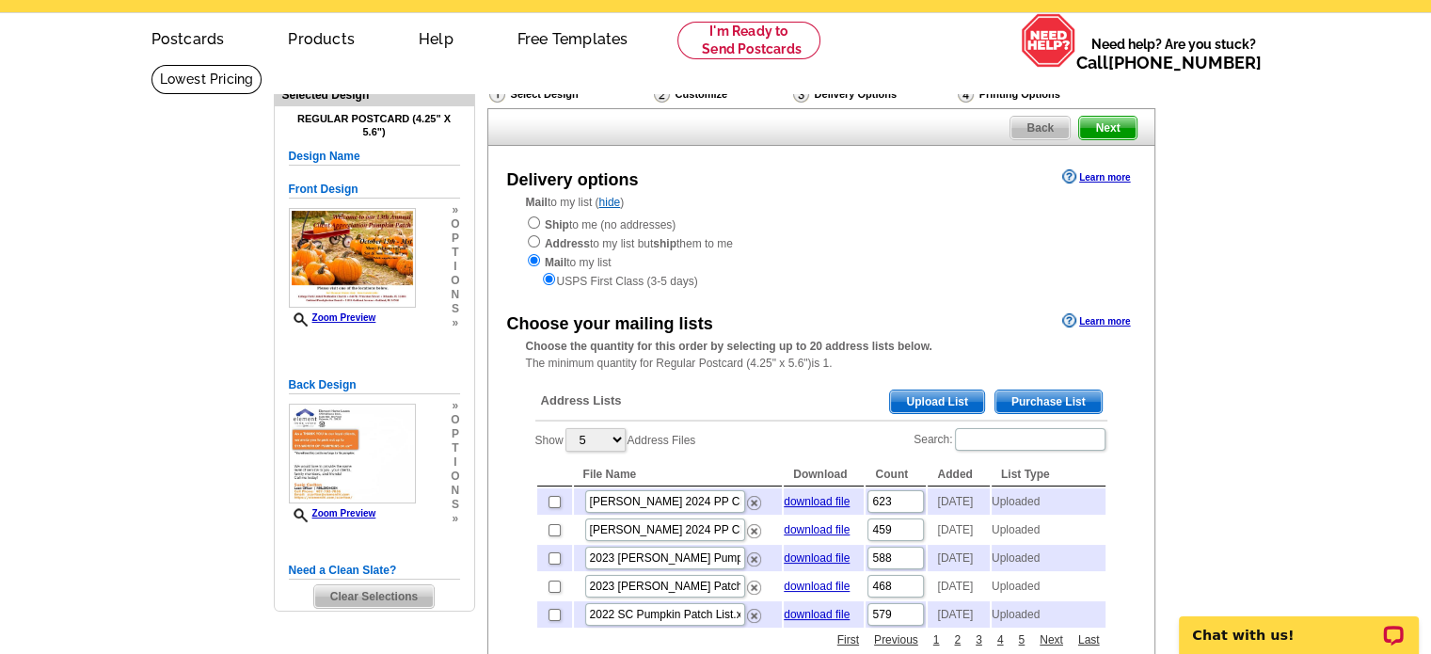
scroll to position [94, 0]
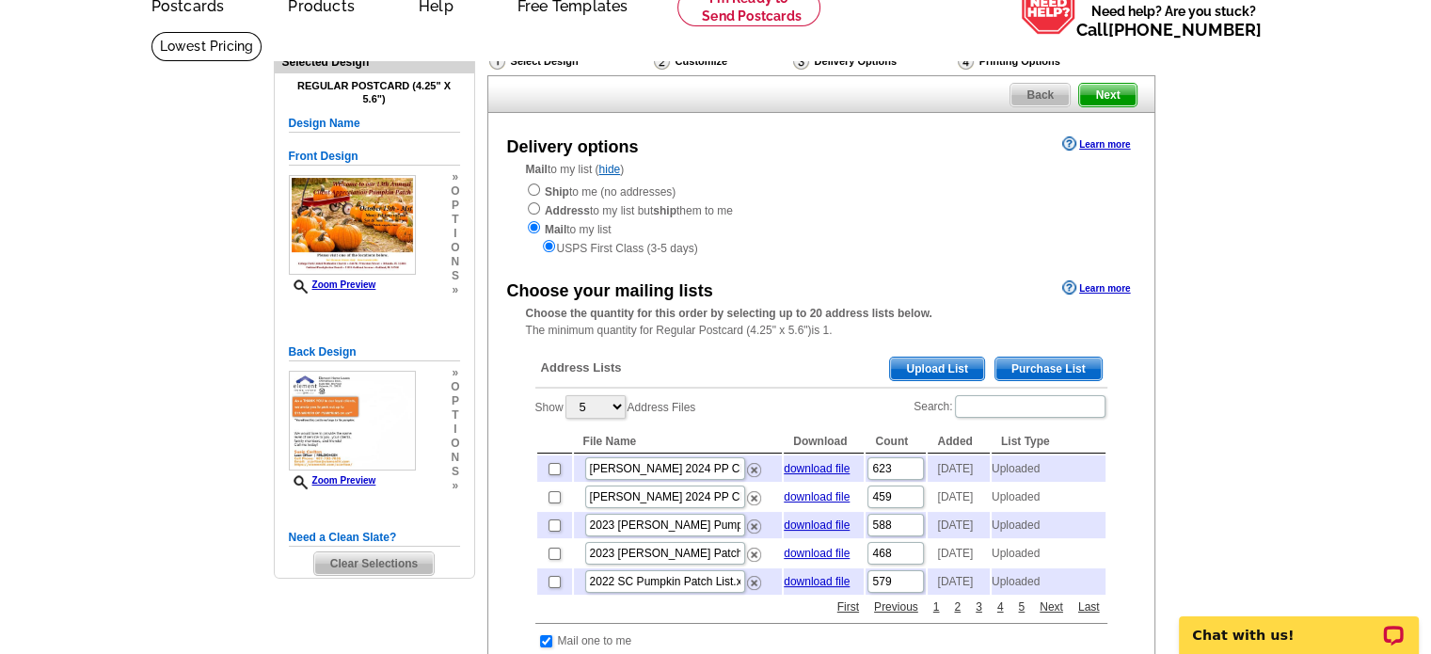
click at [918, 368] on span "Upload List" at bounding box center [936, 368] width 93 height 23
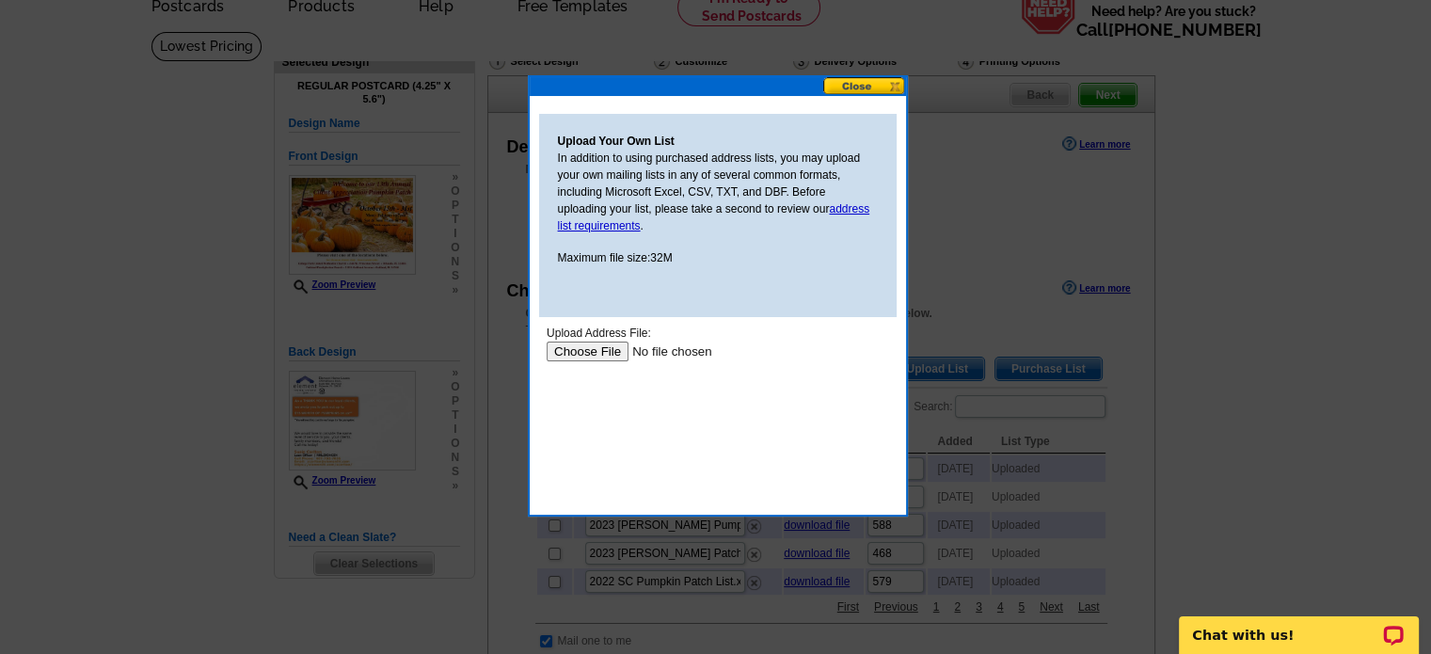
scroll to position [0, 0]
click at [587, 349] on input "file" at bounding box center [665, 351] width 238 height 20
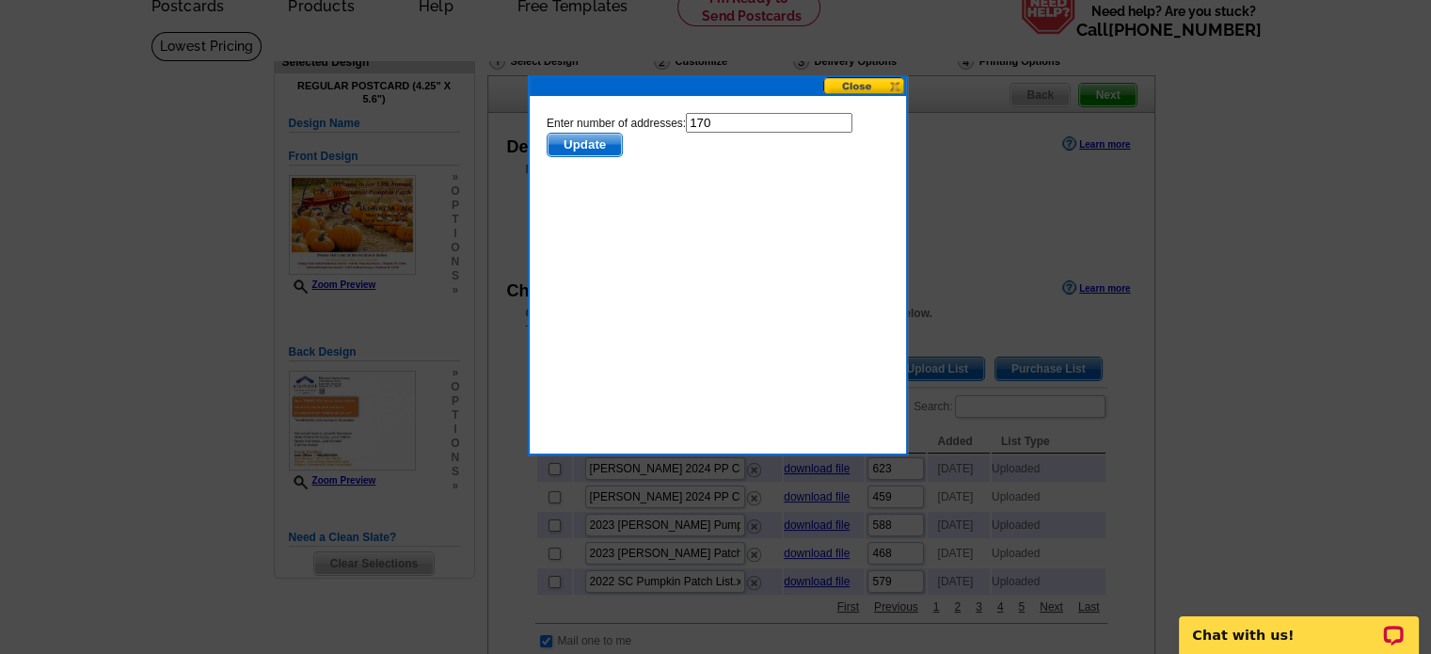
click at [588, 144] on span "Update" at bounding box center [583, 145] width 74 height 23
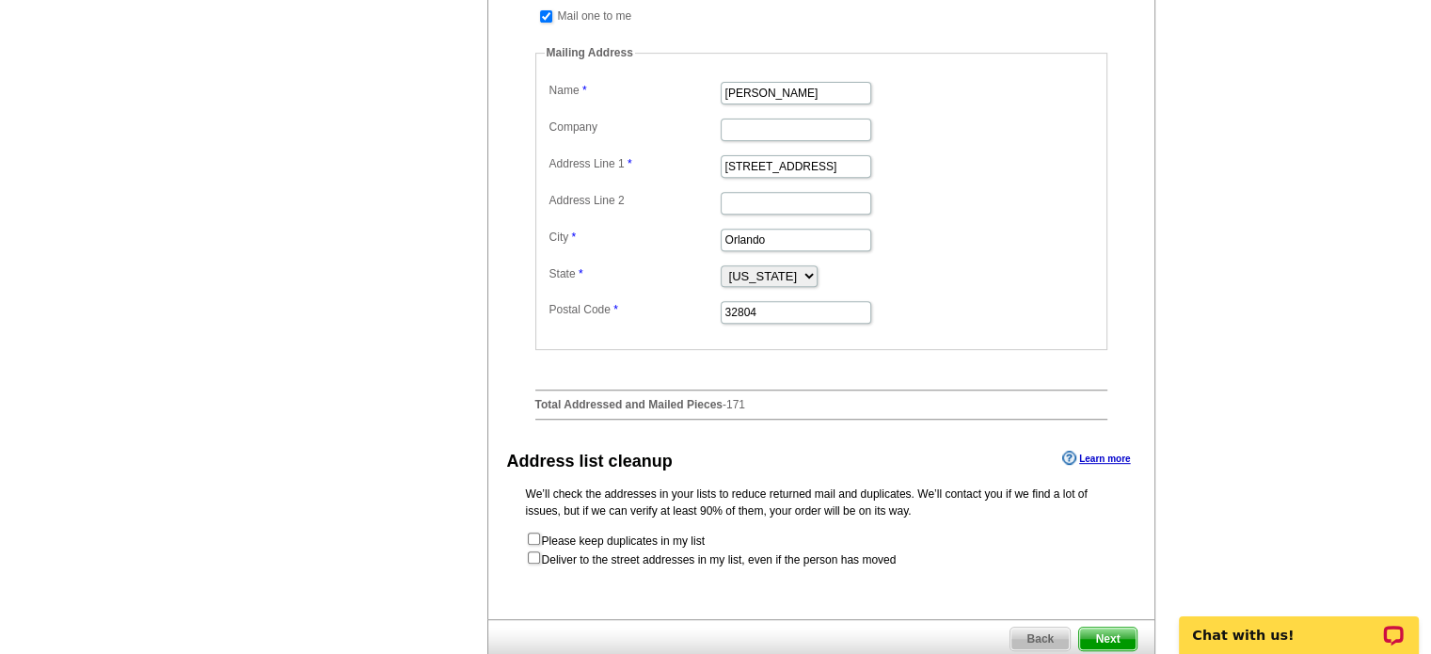
scroll to position [752, 0]
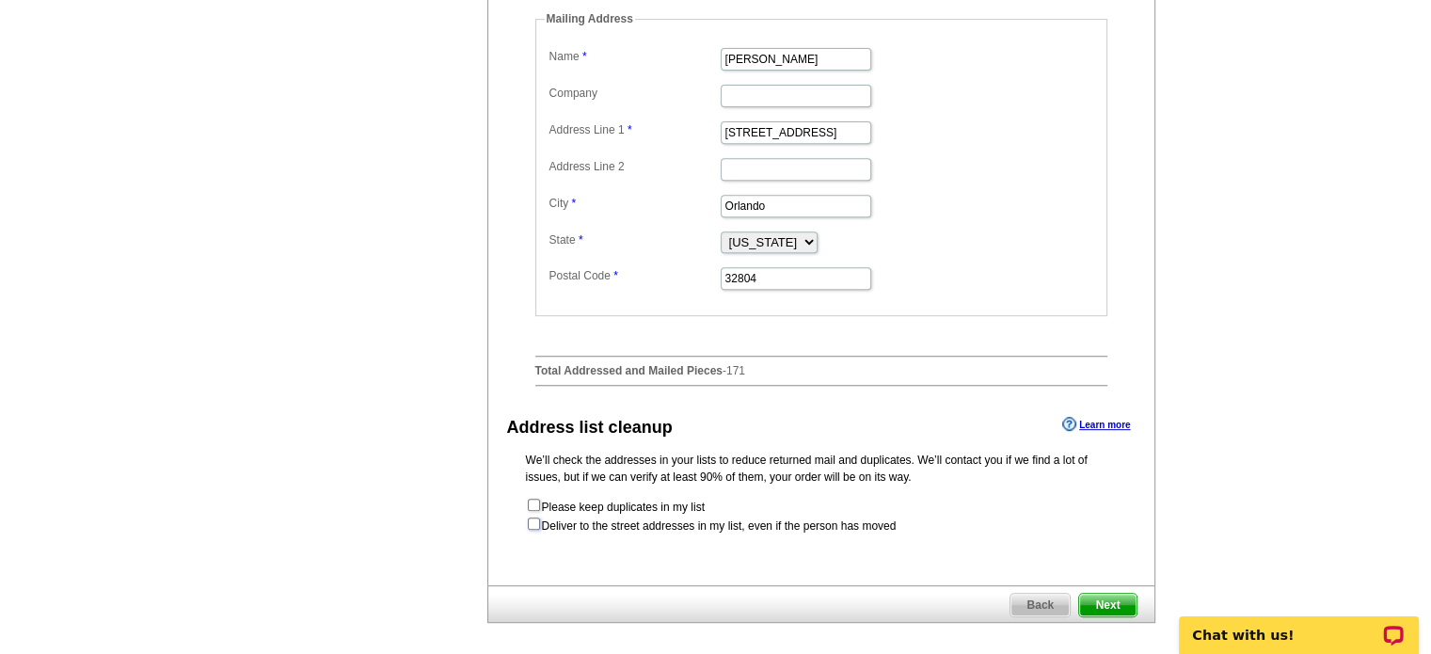
click at [528, 530] on input "checkbox" at bounding box center [534, 523] width 12 height 12
checkbox input "true"
radio input "true"
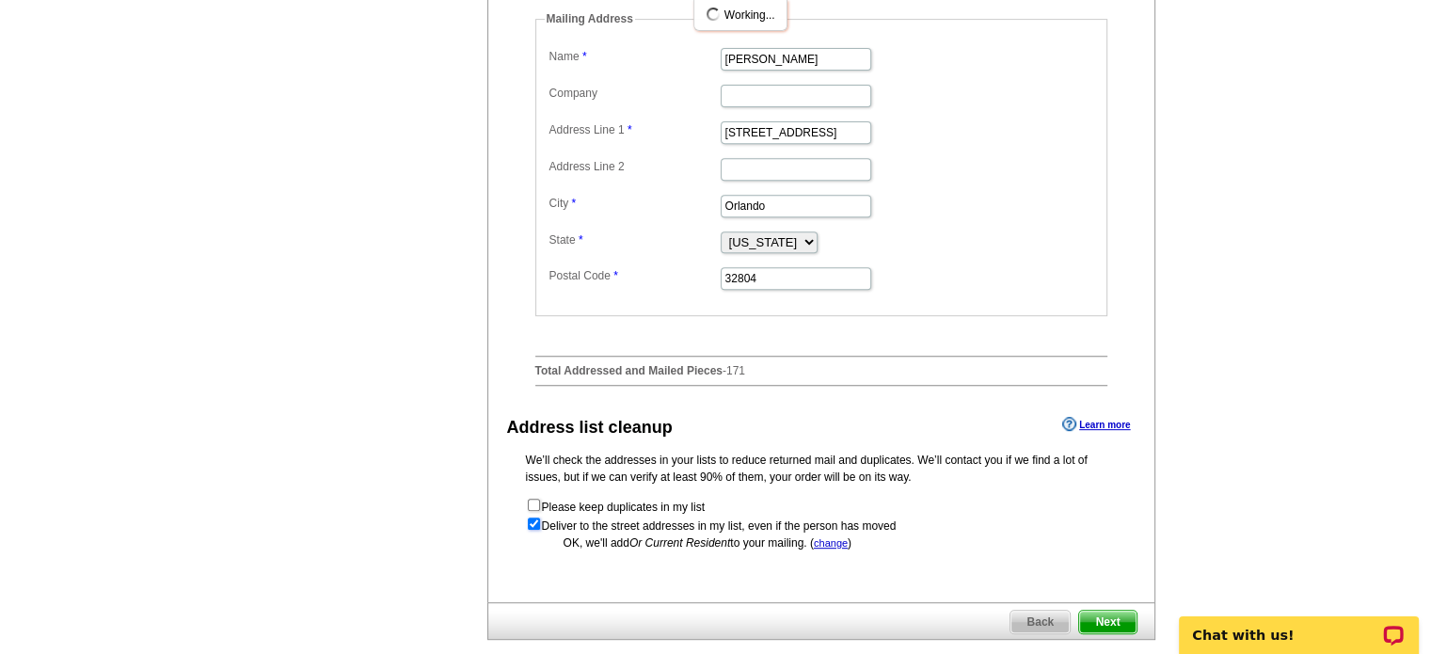
scroll to position [0, 0]
click at [534, 530] on input "checkbox" at bounding box center [534, 523] width 12 height 12
checkbox input "false"
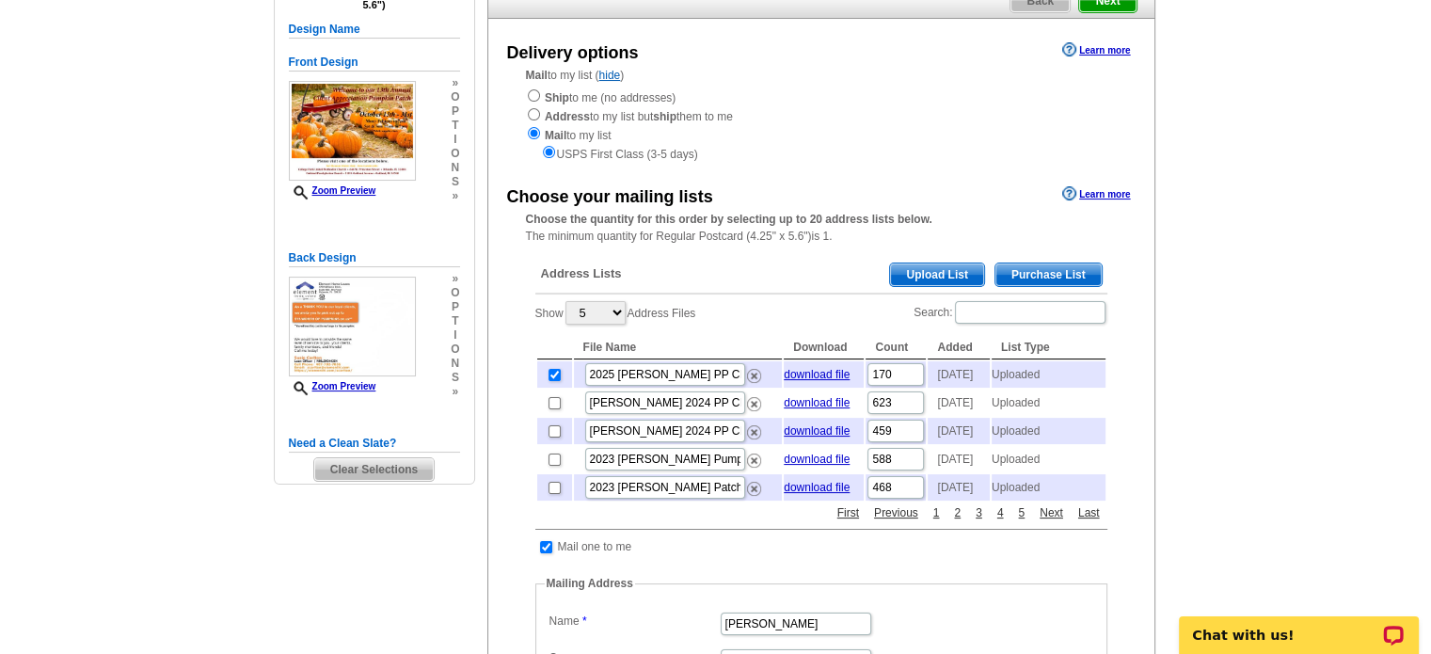
scroll to position [94, 0]
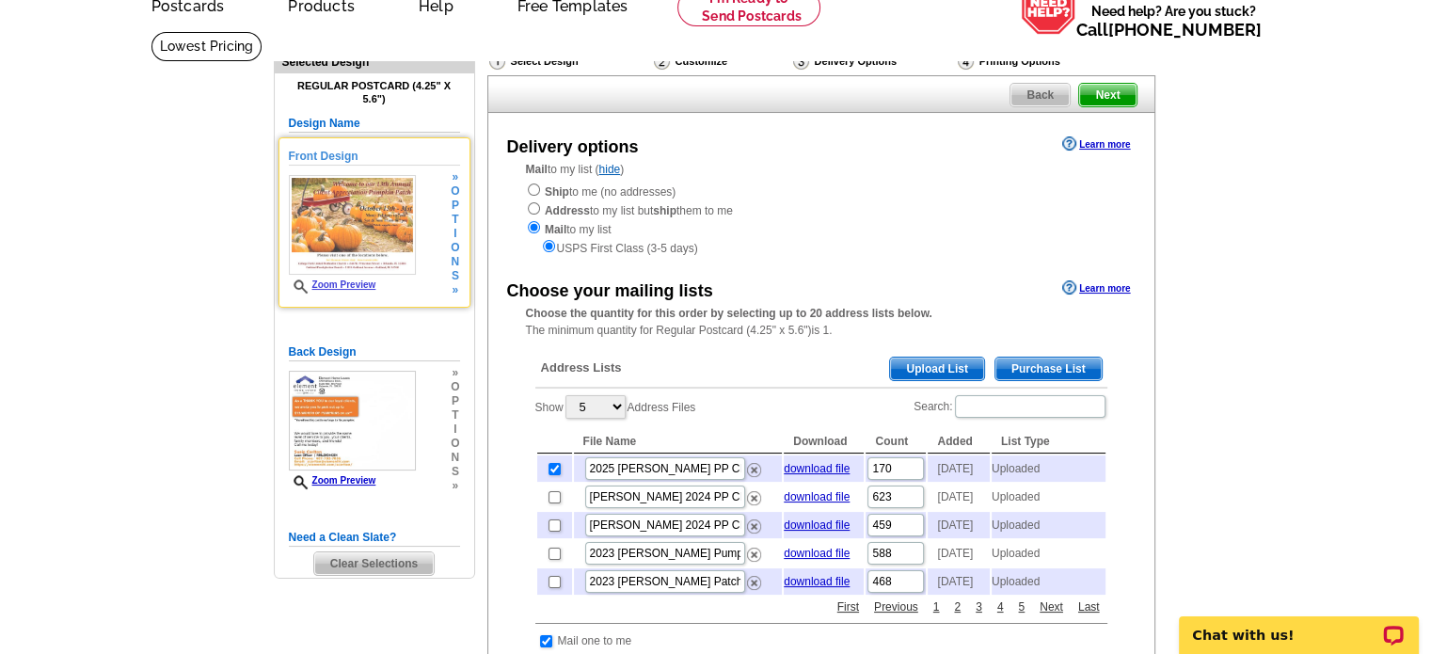
click at [339, 284] on link "Zoom Preview" at bounding box center [332, 284] width 87 height 10
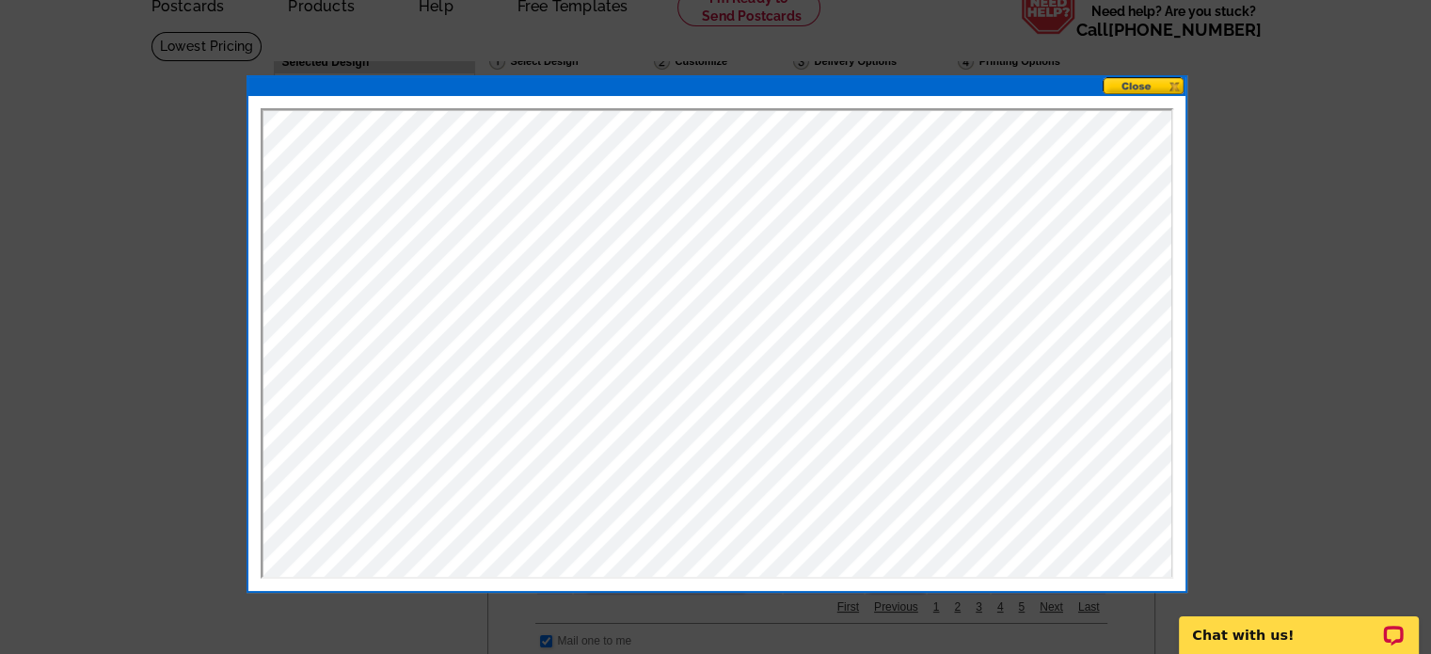
scroll to position [0, 0]
click at [1137, 82] on button at bounding box center [1143, 86] width 83 height 18
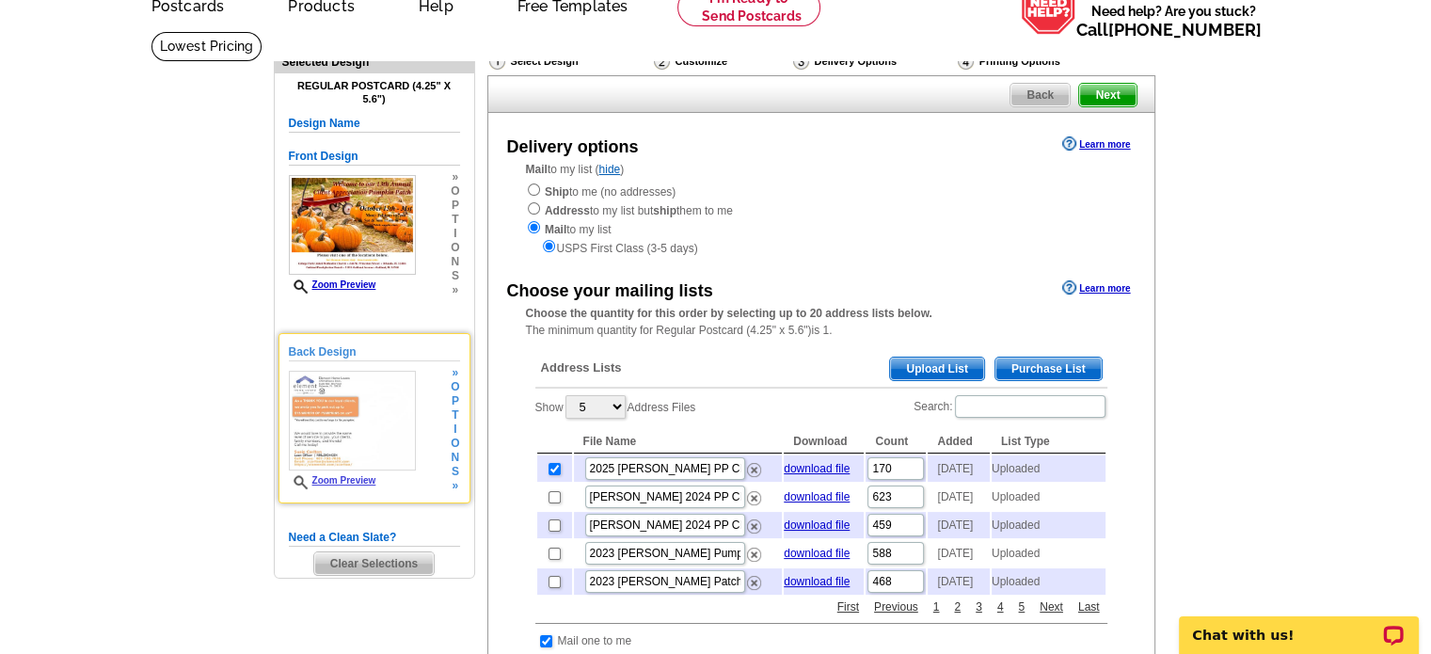
click at [335, 481] on link "Zoom Preview" at bounding box center [332, 480] width 87 height 10
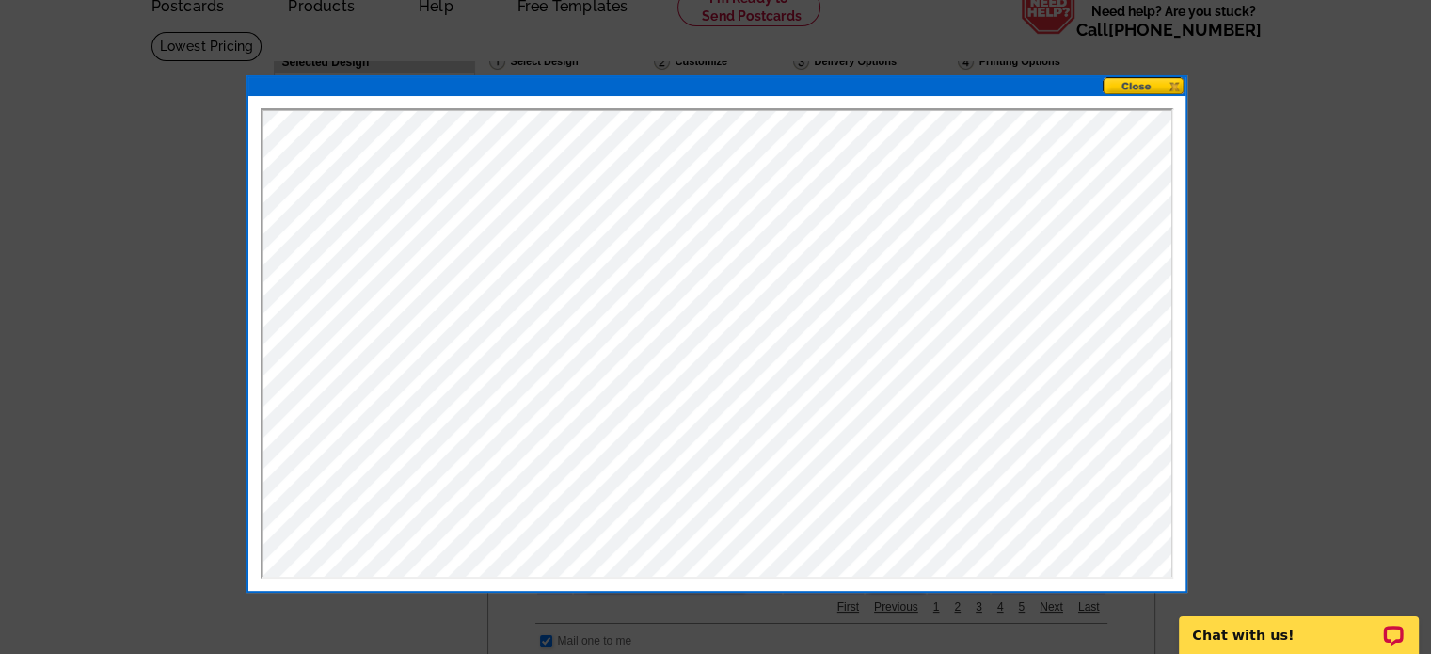
click at [1141, 84] on button at bounding box center [1143, 86] width 83 height 18
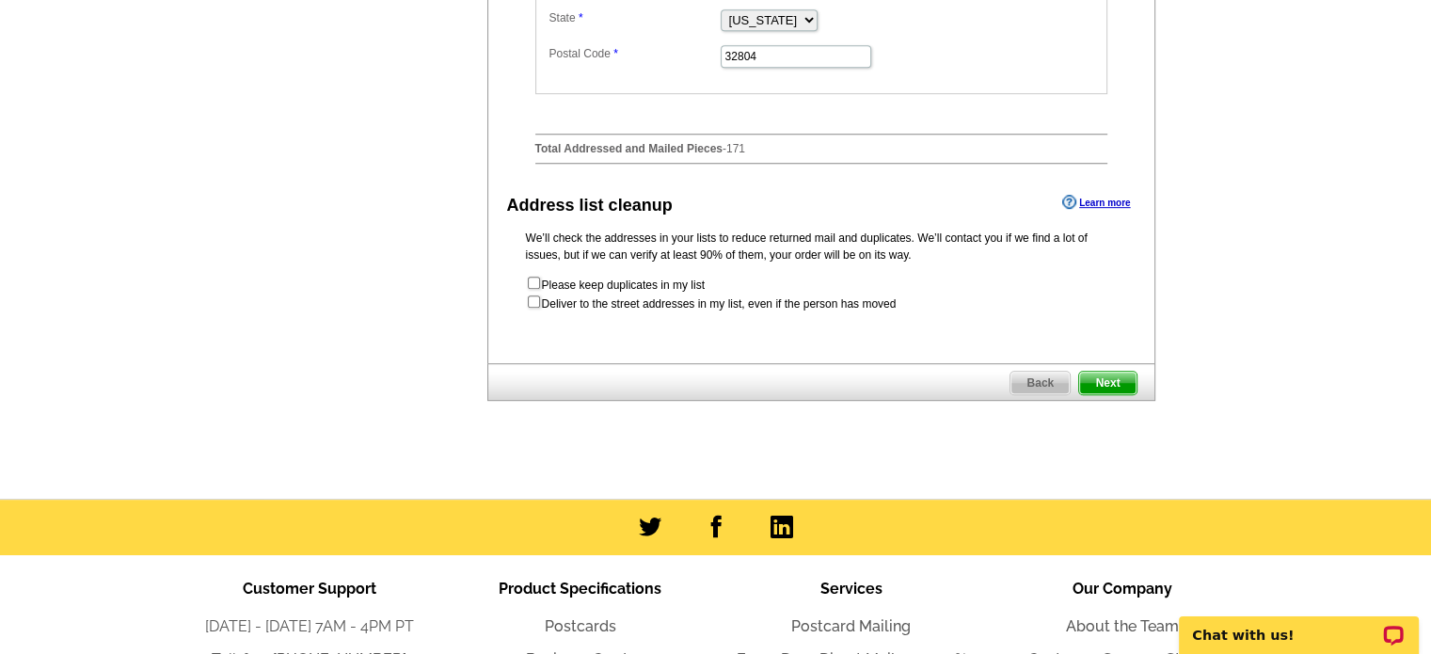
scroll to position [1035, 0]
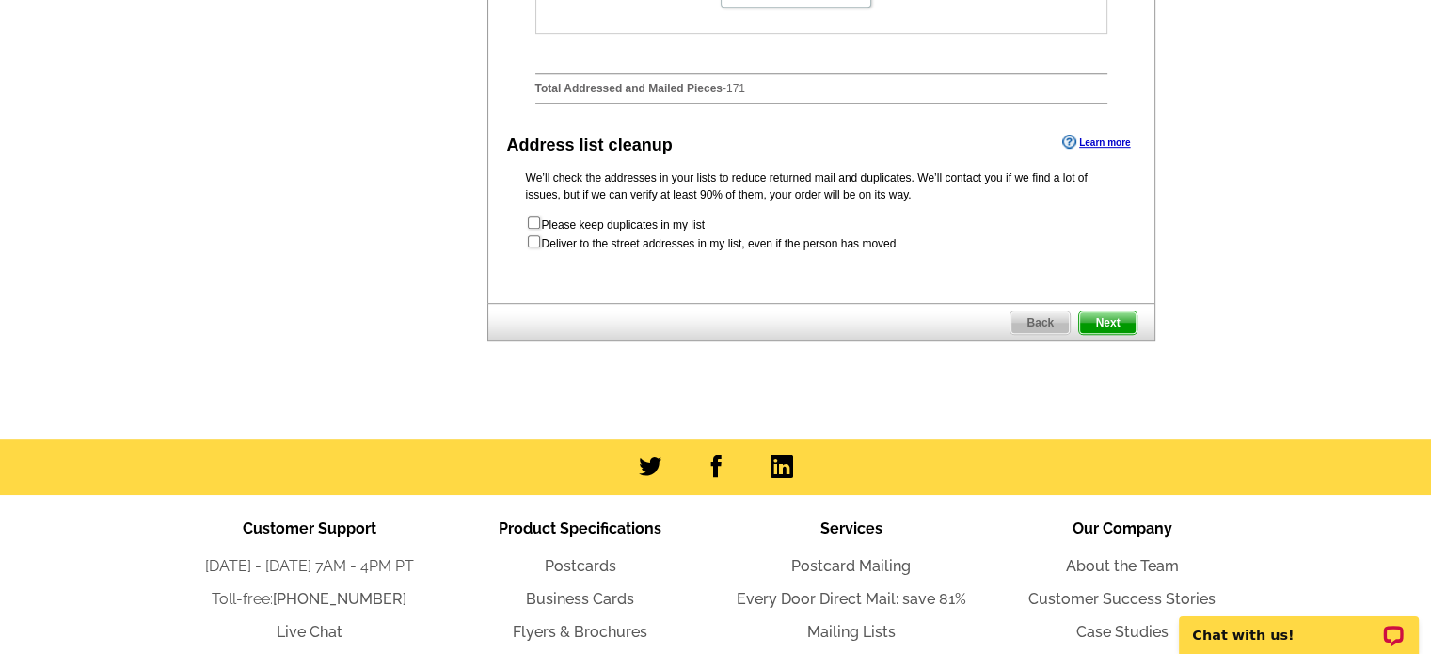
click at [1106, 334] on span "Next" at bounding box center [1107, 322] width 56 height 23
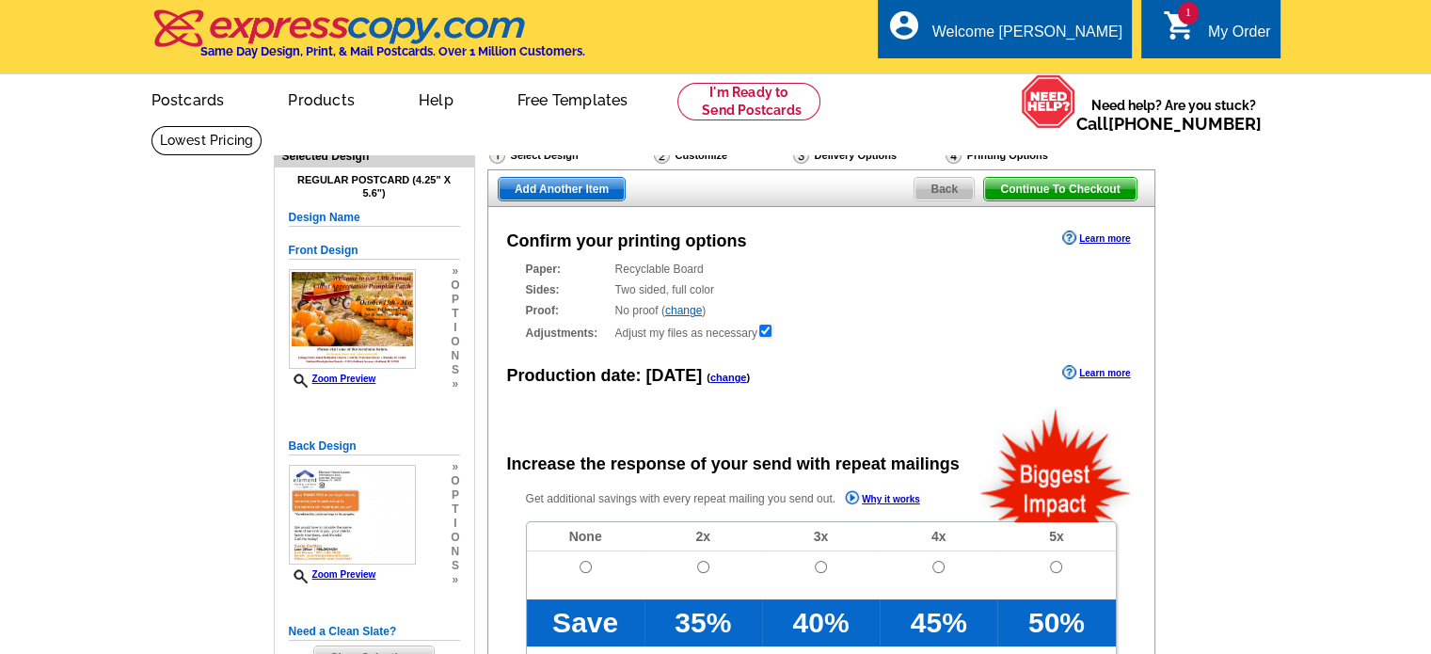
radio input "false"
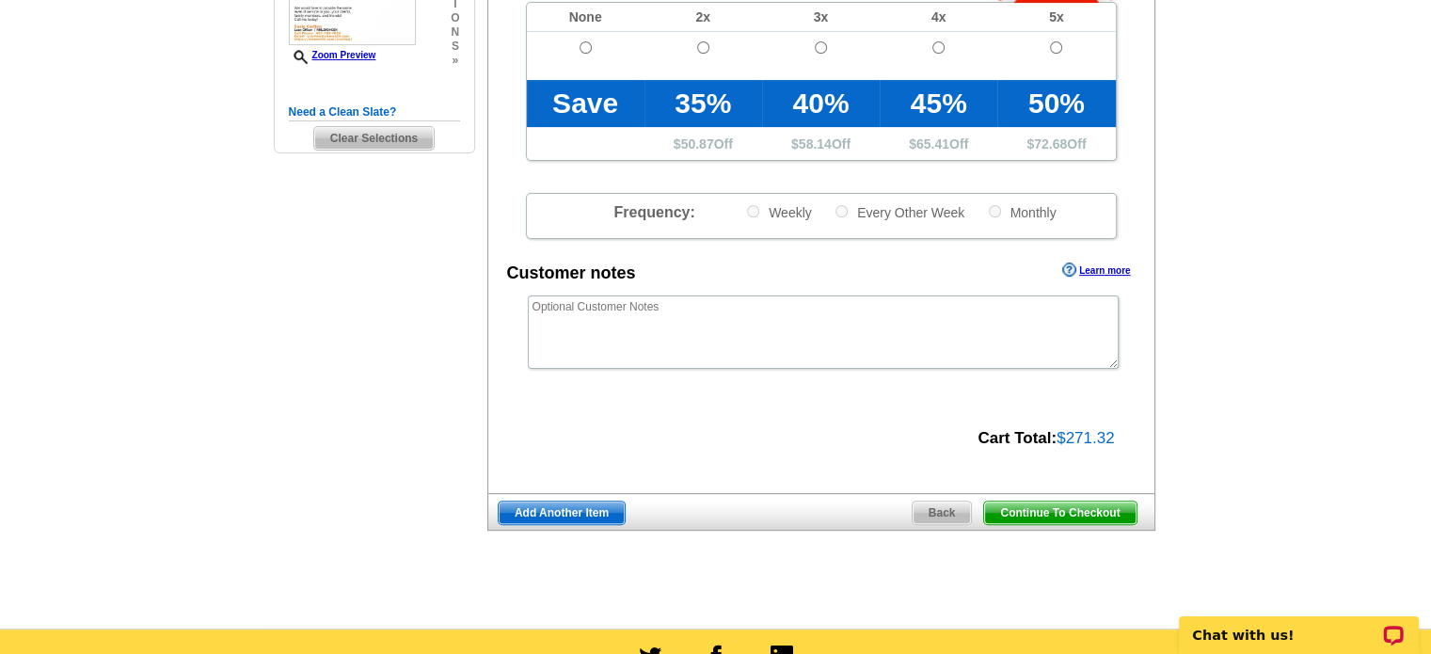
scroll to position [564, 0]
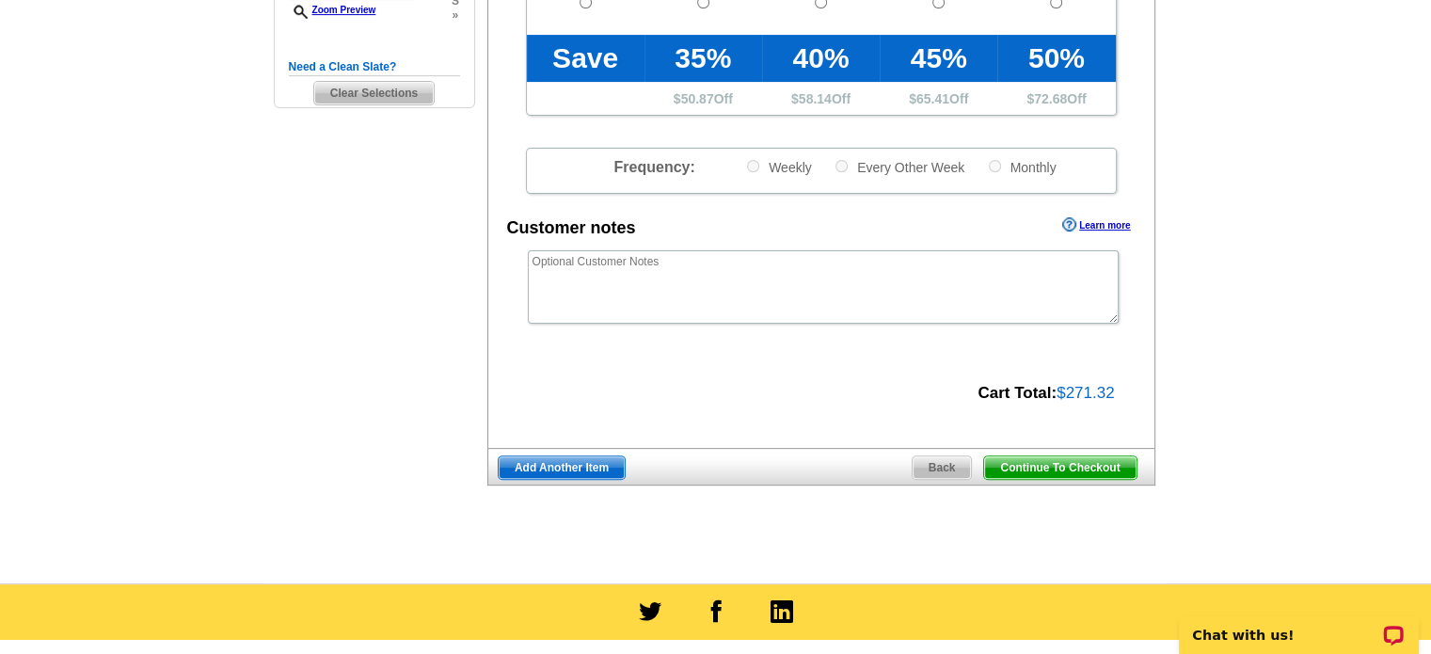
drag, startPoint x: 1041, startPoint y: 465, endPoint x: 1196, endPoint y: 369, distance: 182.5
click at [1040, 465] on span "Continue To Checkout" at bounding box center [1059, 467] width 151 height 23
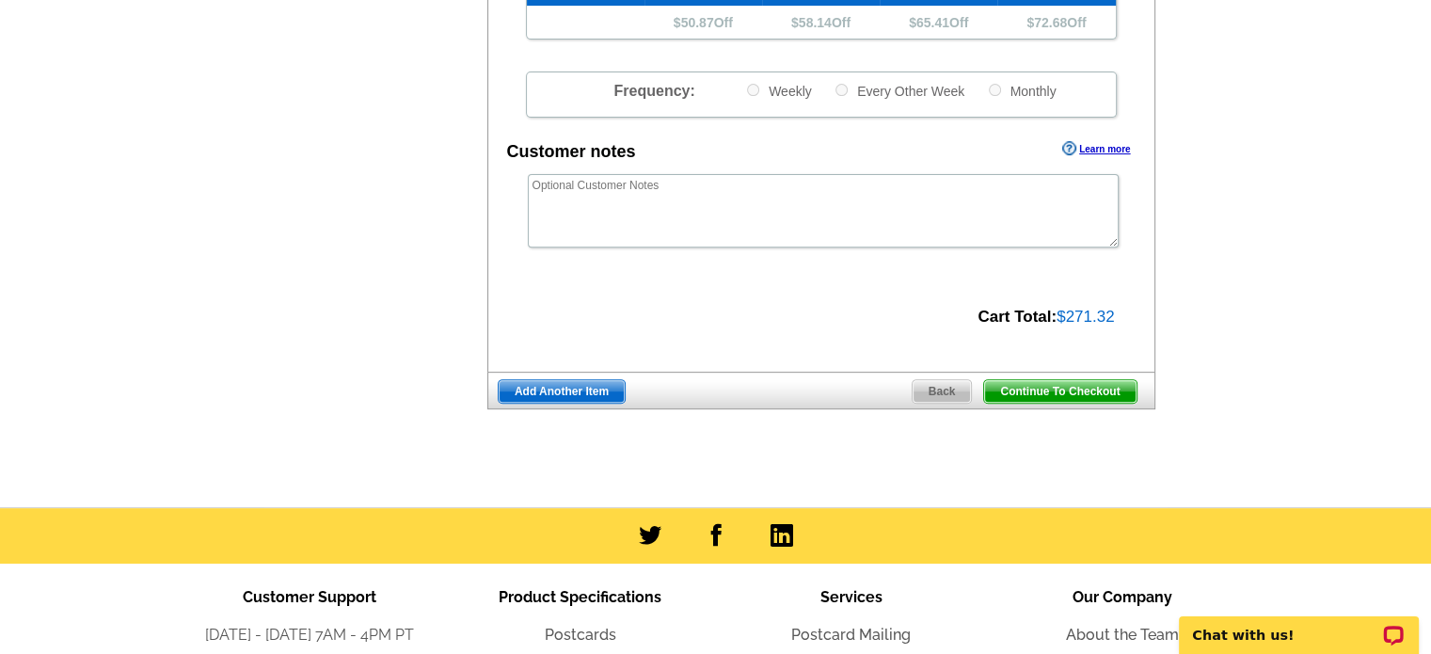
scroll to position [704, 0]
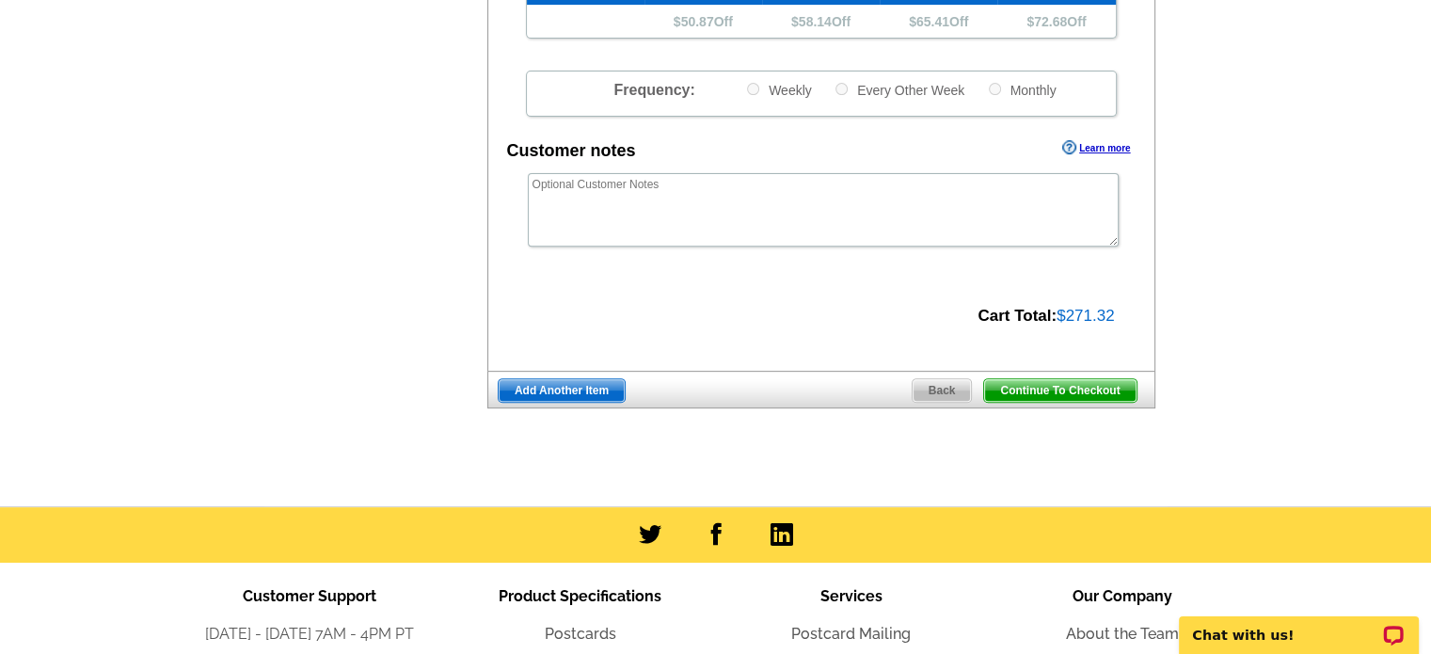
click at [1031, 390] on span "Continue To Checkout" at bounding box center [1059, 390] width 151 height 23
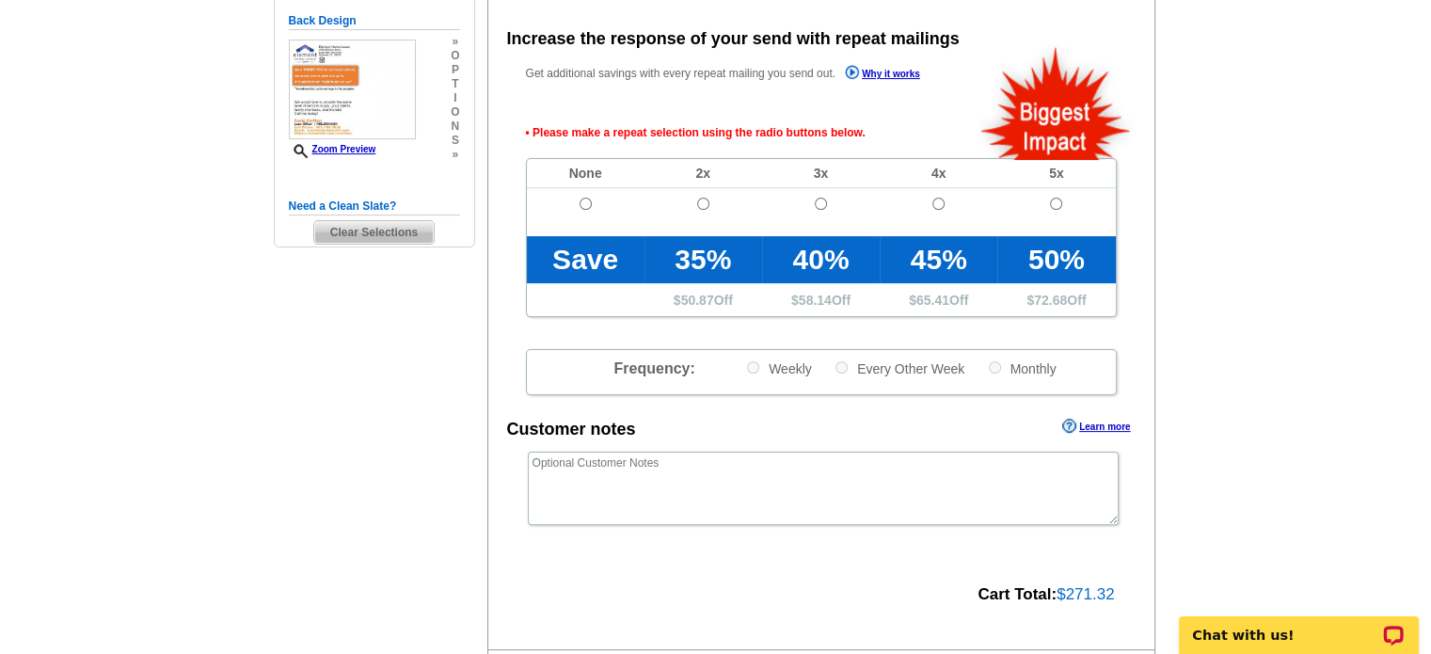
scroll to position [421, 0]
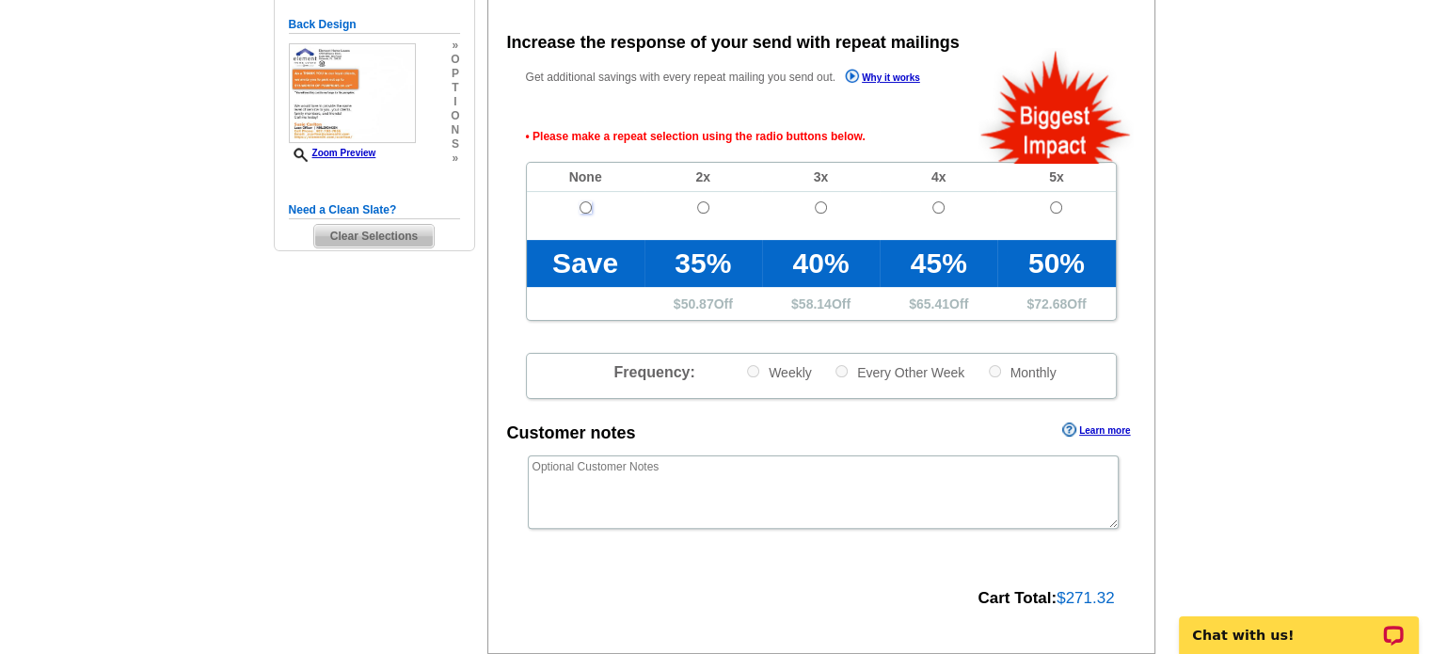
click at [587, 206] on input "radio" at bounding box center [585, 207] width 12 height 12
radio input "true"
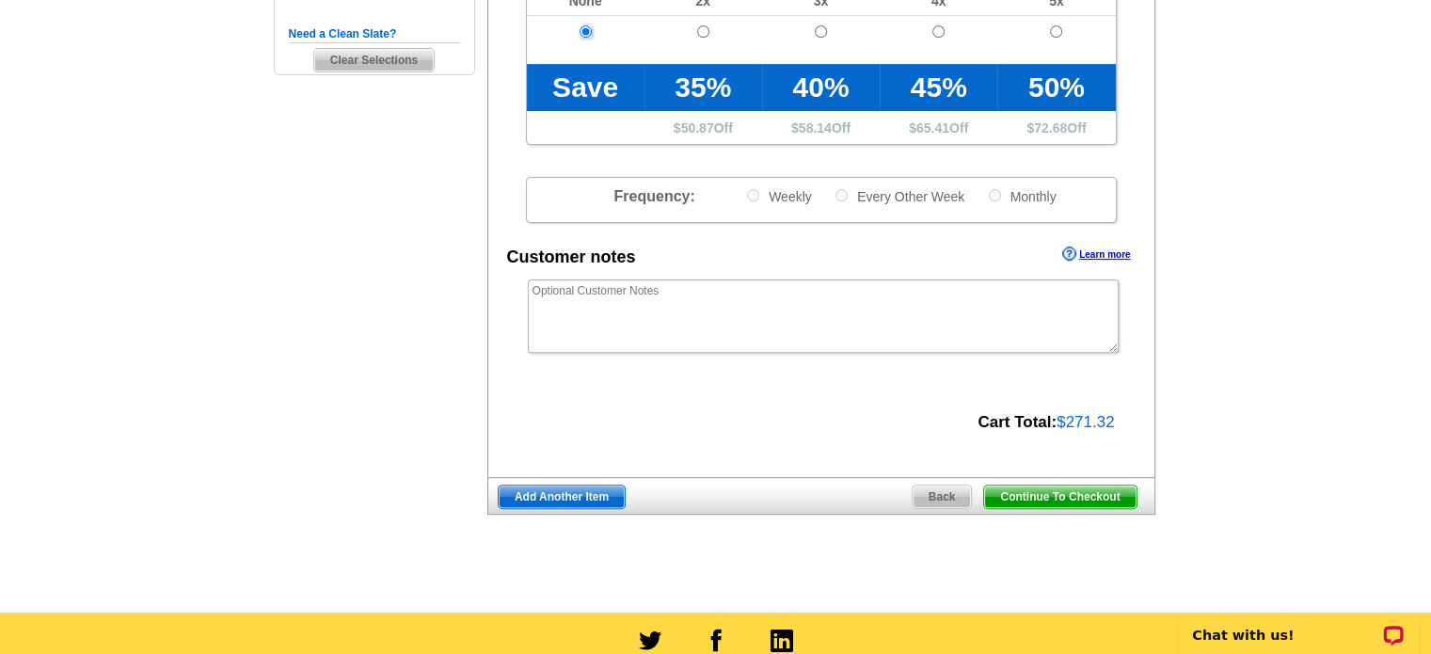
scroll to position [610, 0]
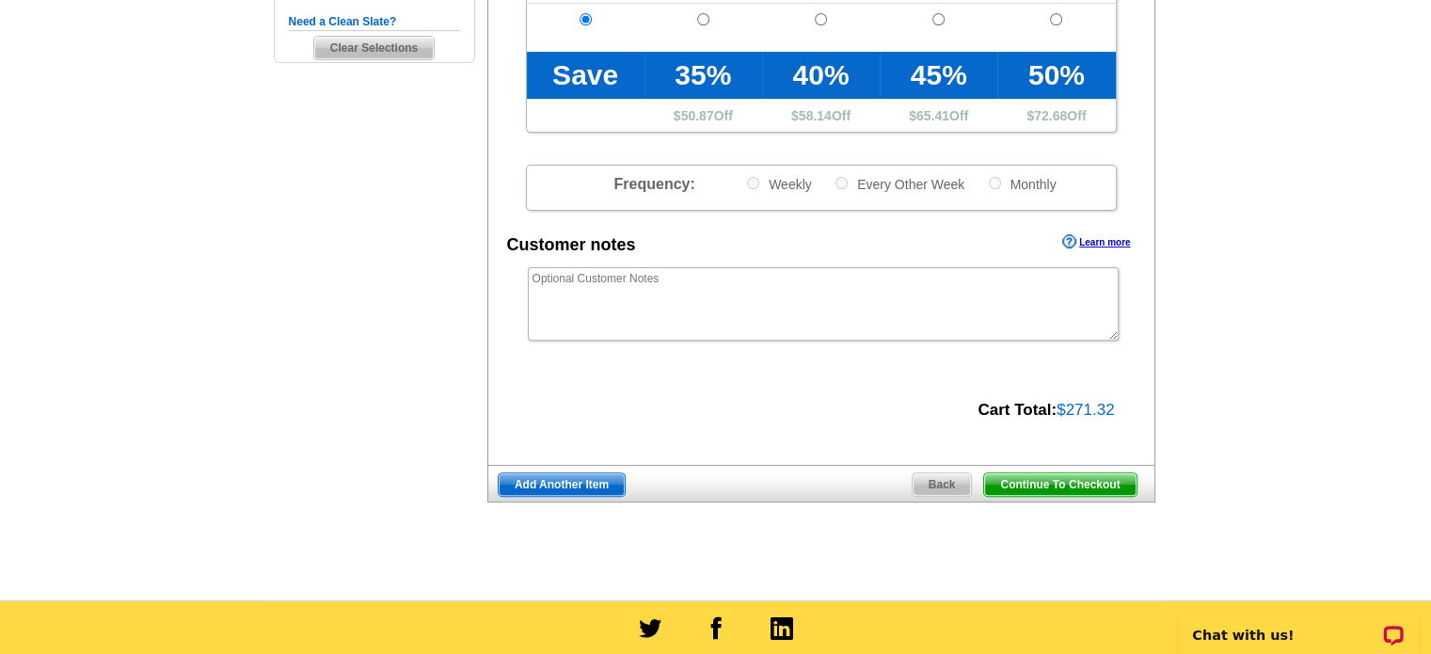
click at [1037, 488] on span "Continue To Checkout" at bounding box center [1059, 484] width 151 height 23
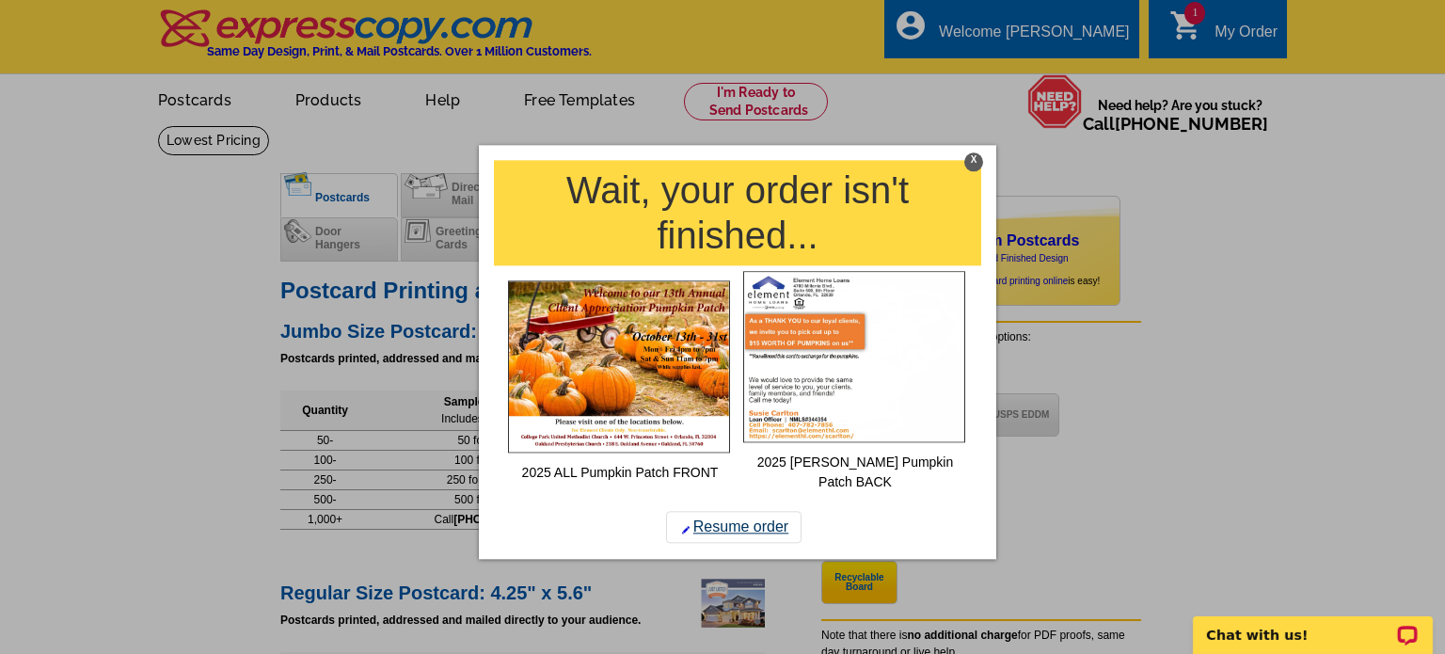
click at [736, 512] on link "Resume order" at bounding box center [733, 528] width 135 height 32
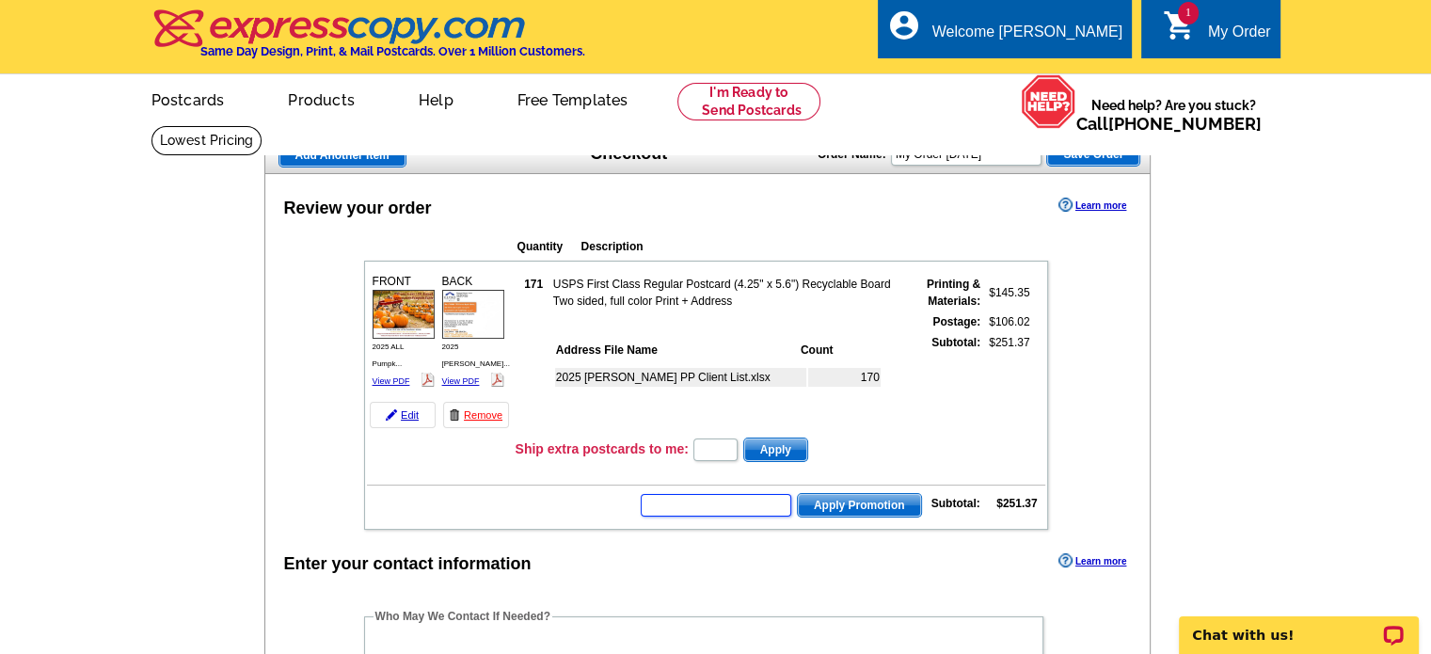
click at [688, 496] on input "text" at bounding box center [716, 505] width 150 height 23
paste input "PMUSA50"
type input "PMUSA50"
click at [838, 499] on span "Apply Promotion" at bounding box center [859, 505] width 123 height 23
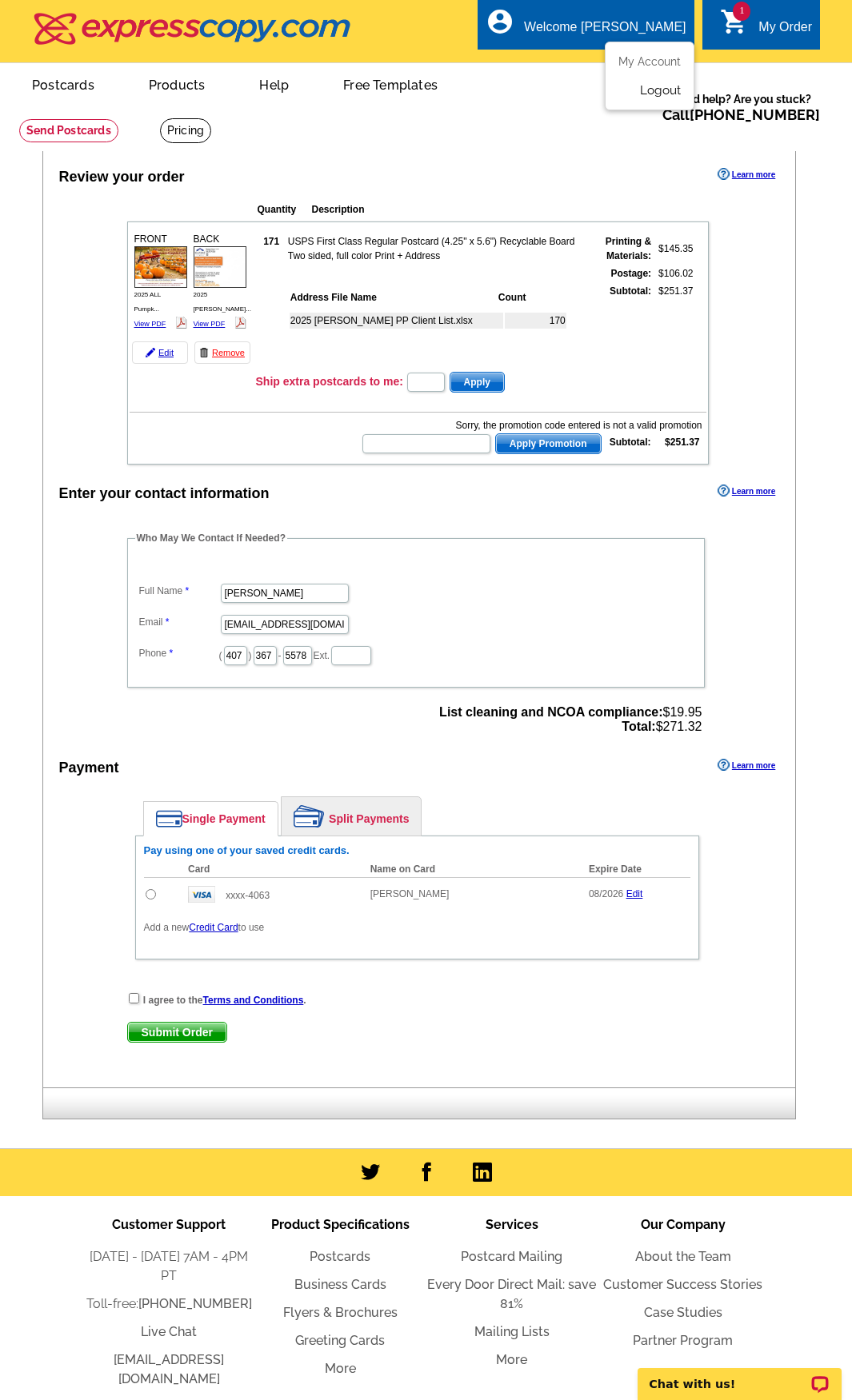
click at [651, 93] on link "Logout" at bounding box center [660, 90] width 41 height 14
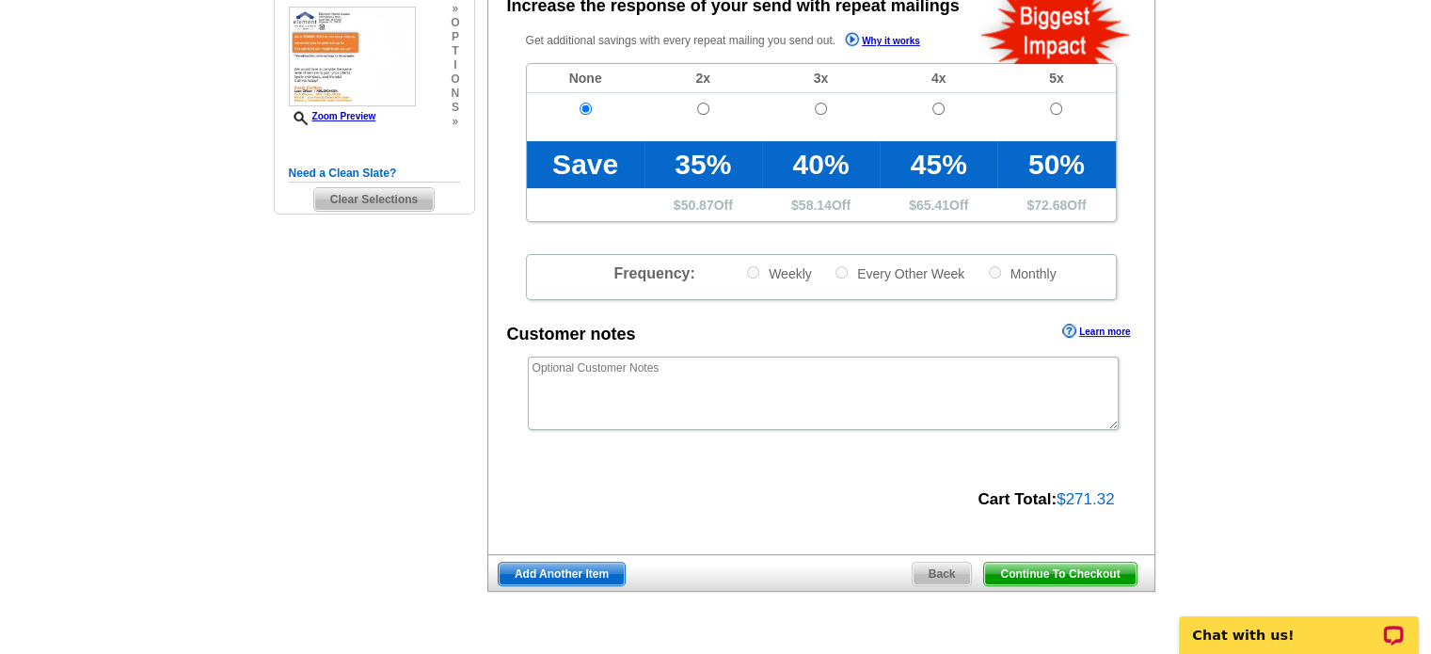
scroll to position [470, 0]
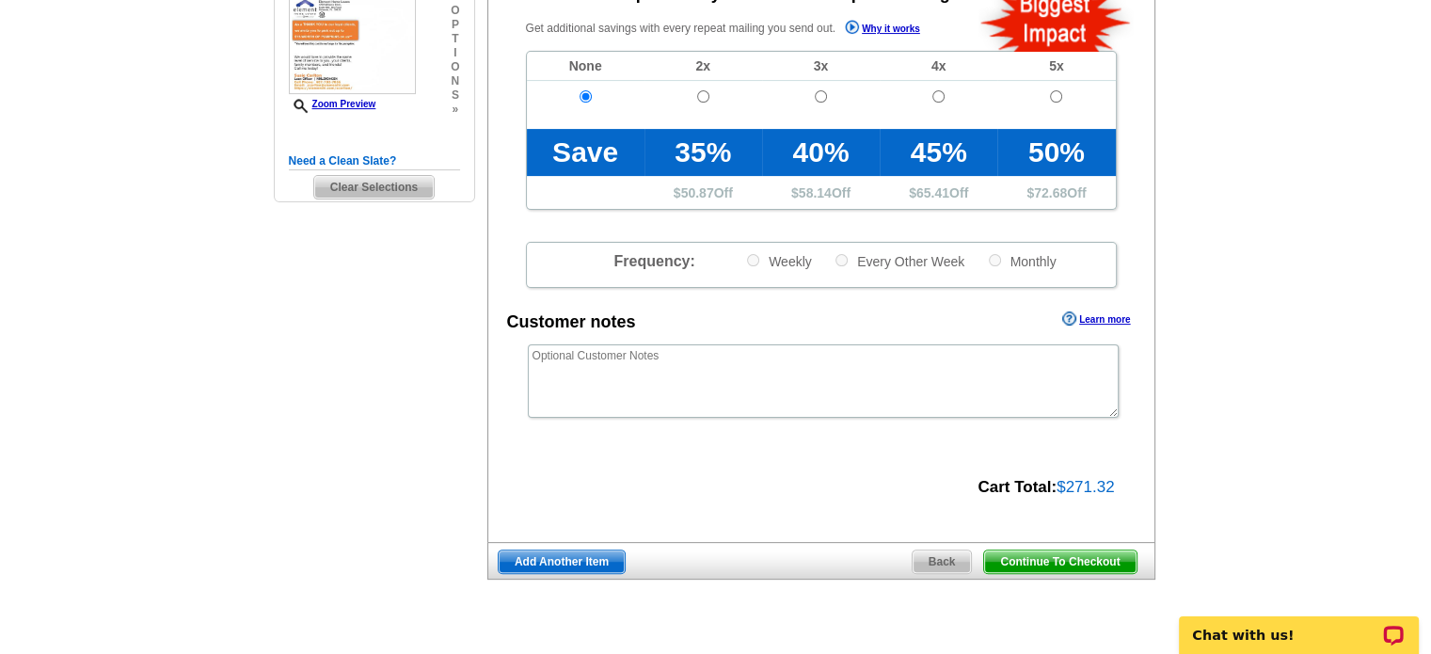
click at [1060, 567] on span "Continue To Checkout" at bounding box center [1059, 561] width 151 height 23
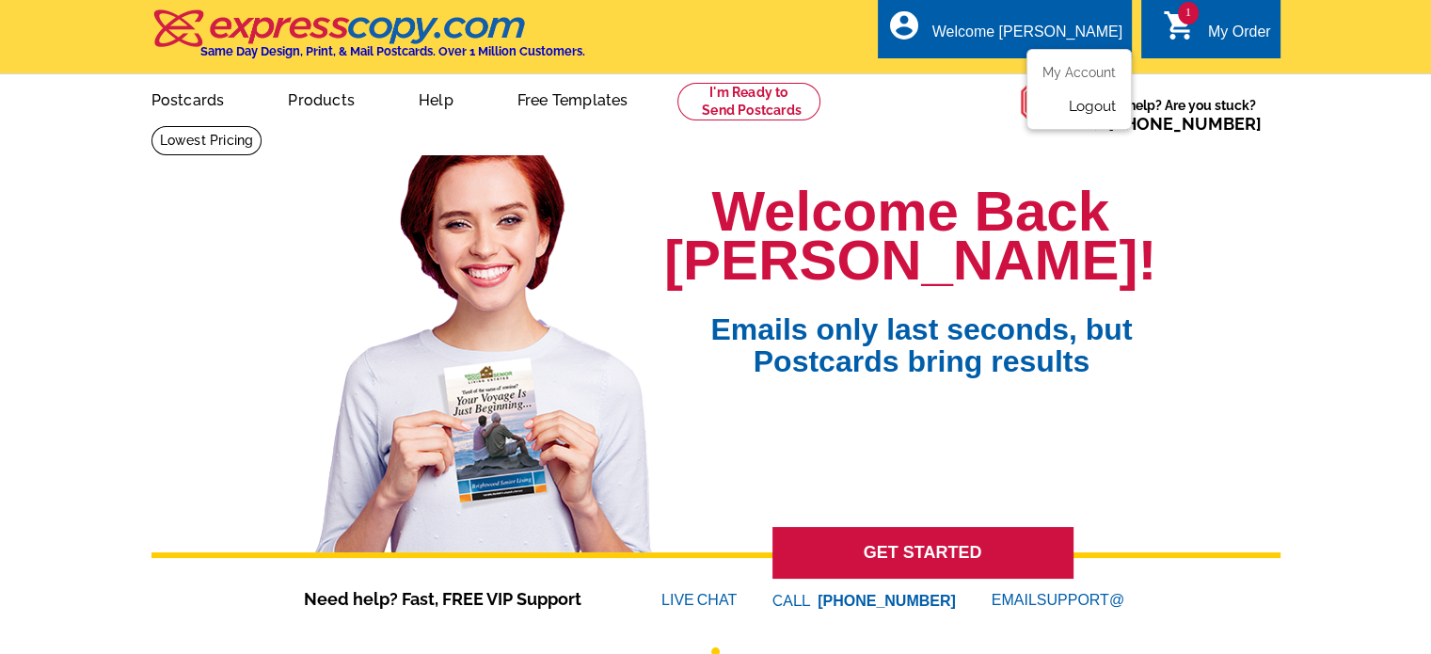
click at [1080, 107] on link "Logout" at bounding box center [1092, 106] width 48 height 17
click at [1097, 109] on link "Logout" at bounding box center [1092, 106] width 48 height 17
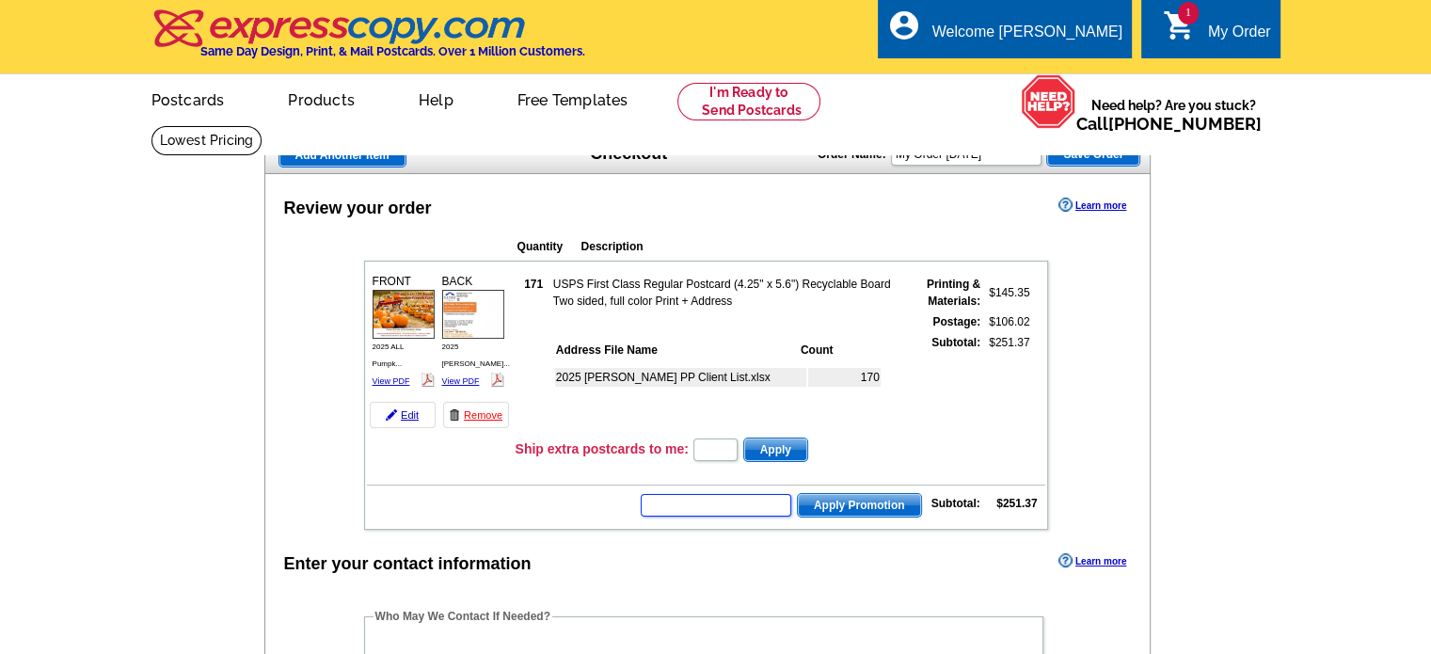
click at [657, 498] on input "text" at bounding box center [716, 505] width 150 height 23
click at [666, 498] on input "text" at bounding box center [716, 505] width 150 height 23
paste input "HURRY40"
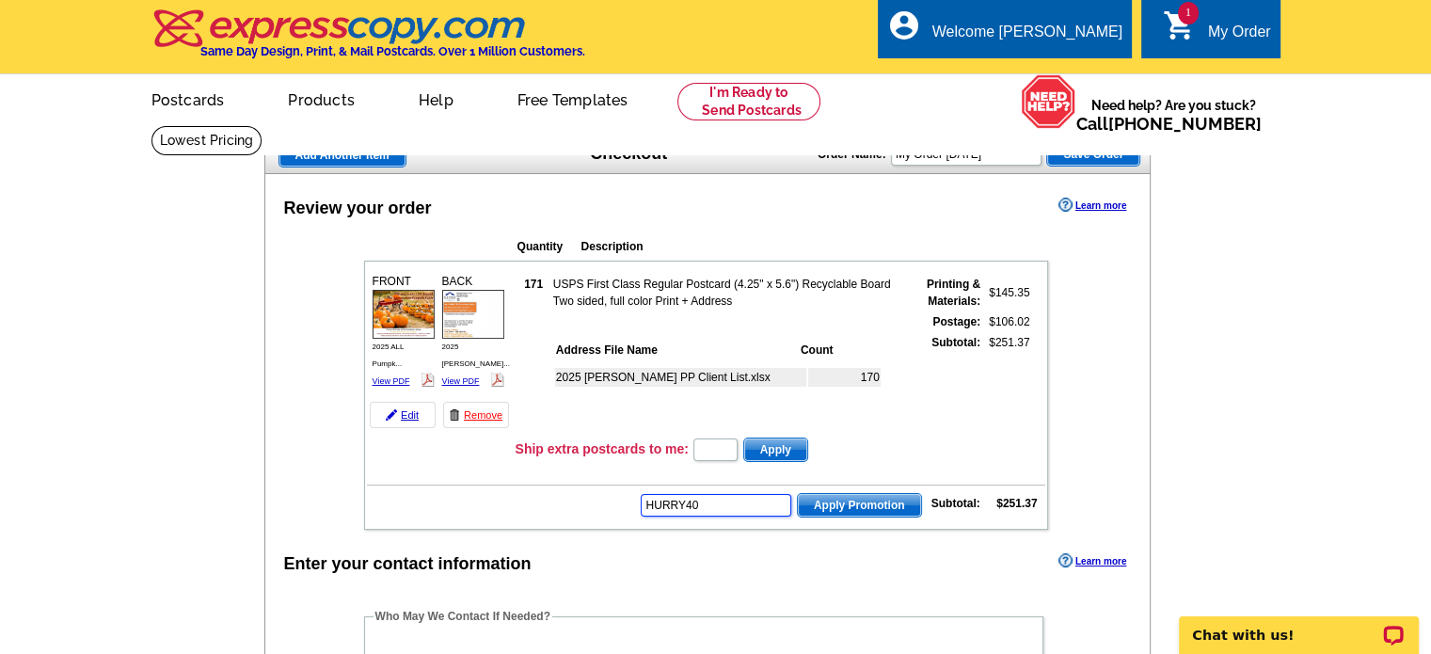
type input "HURRY40"
click at [834, 499] on span "Apply Promotion" at bounding box center [859, 505] width 123 height 23
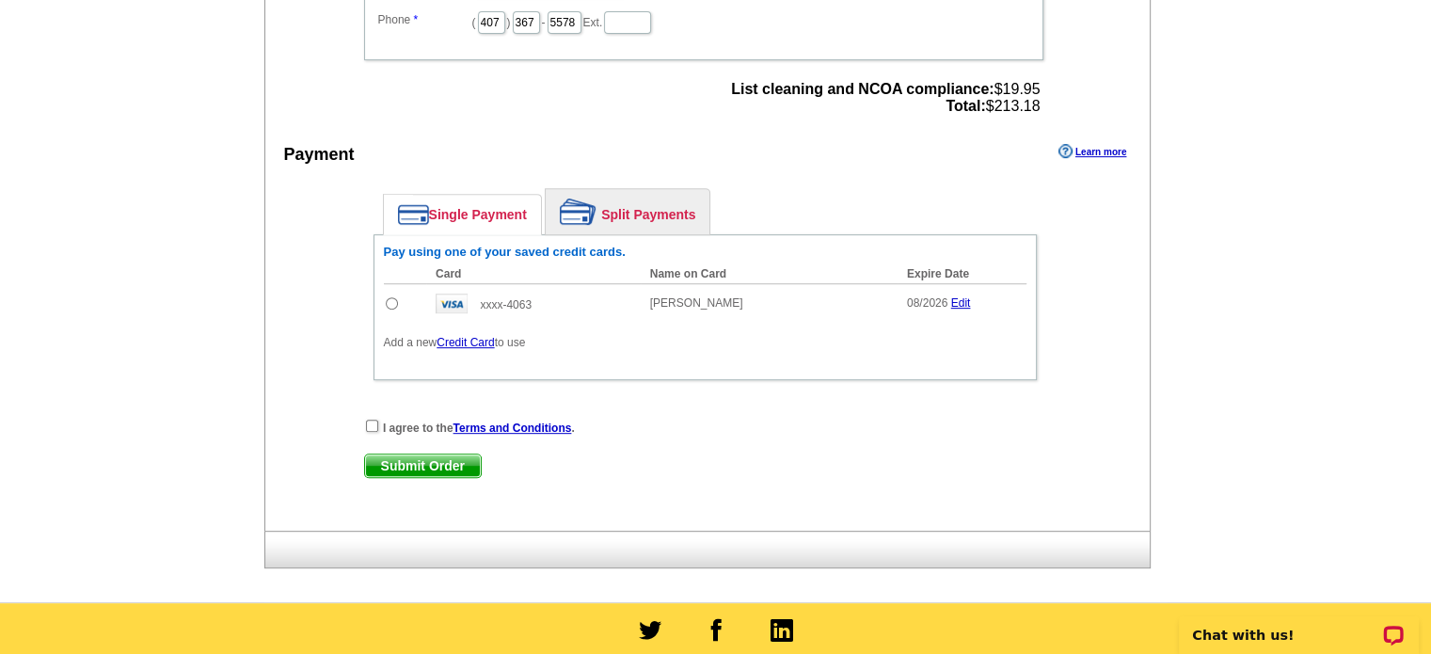
scroll to position [752, 0]
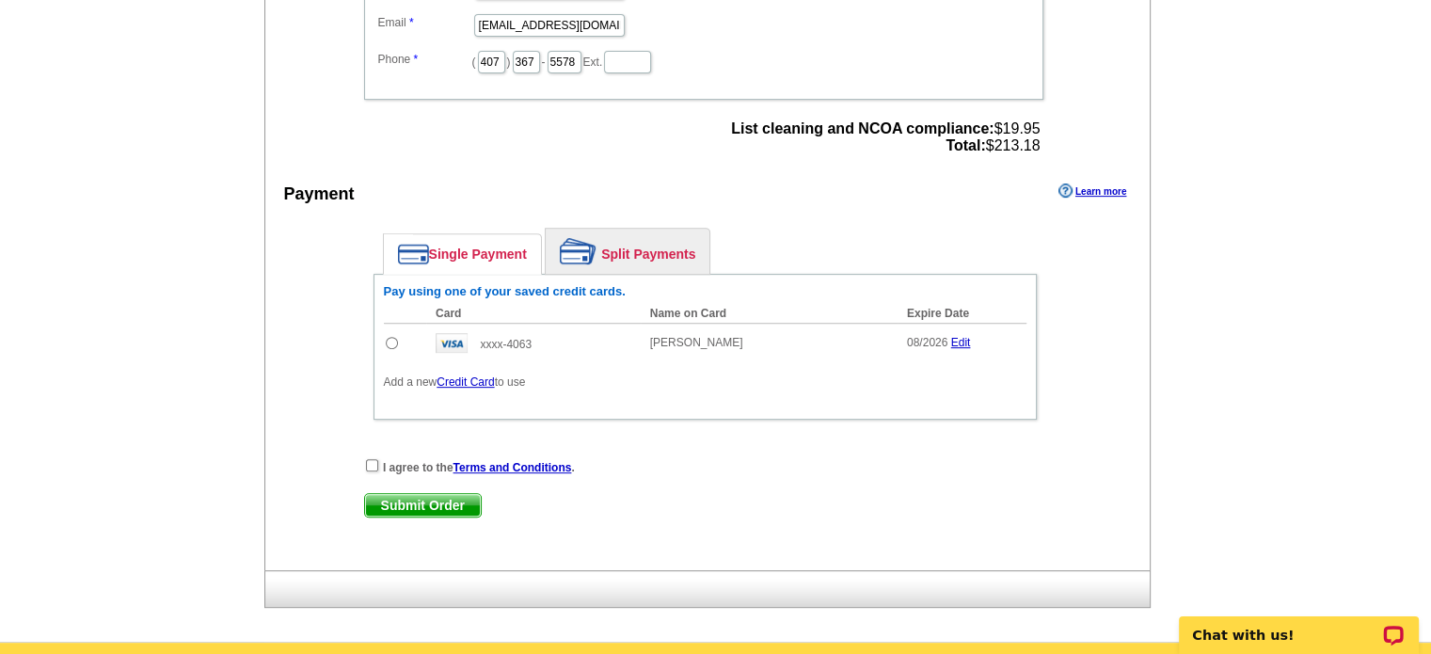
click at [473, 375] on link "Credit Card" at bounding box center [464, 381] width 57 height 13
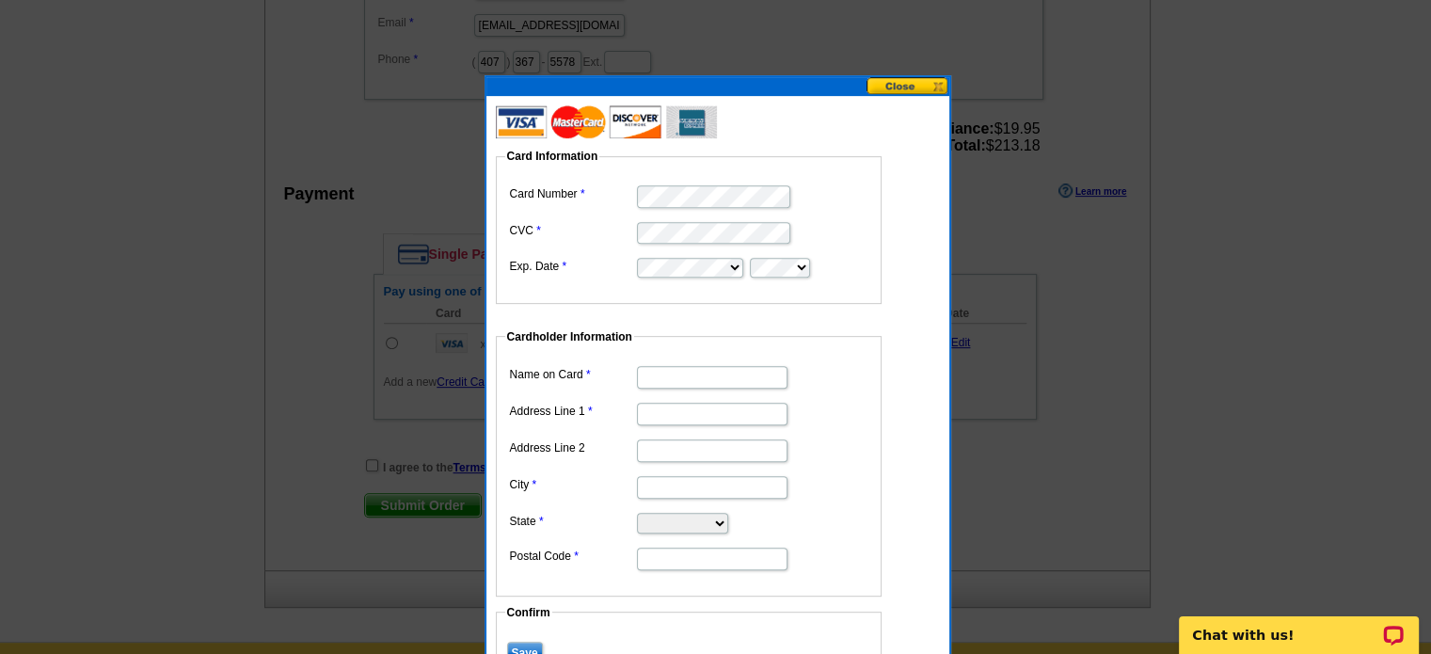
click at [661, 378] on input "Name on Card" at bounding box center [712, 377] width 150 height 23
type input "Susan K Carlton"
type input "1307 Belleaire Circle"
type input "Orlando"
select select "FL"
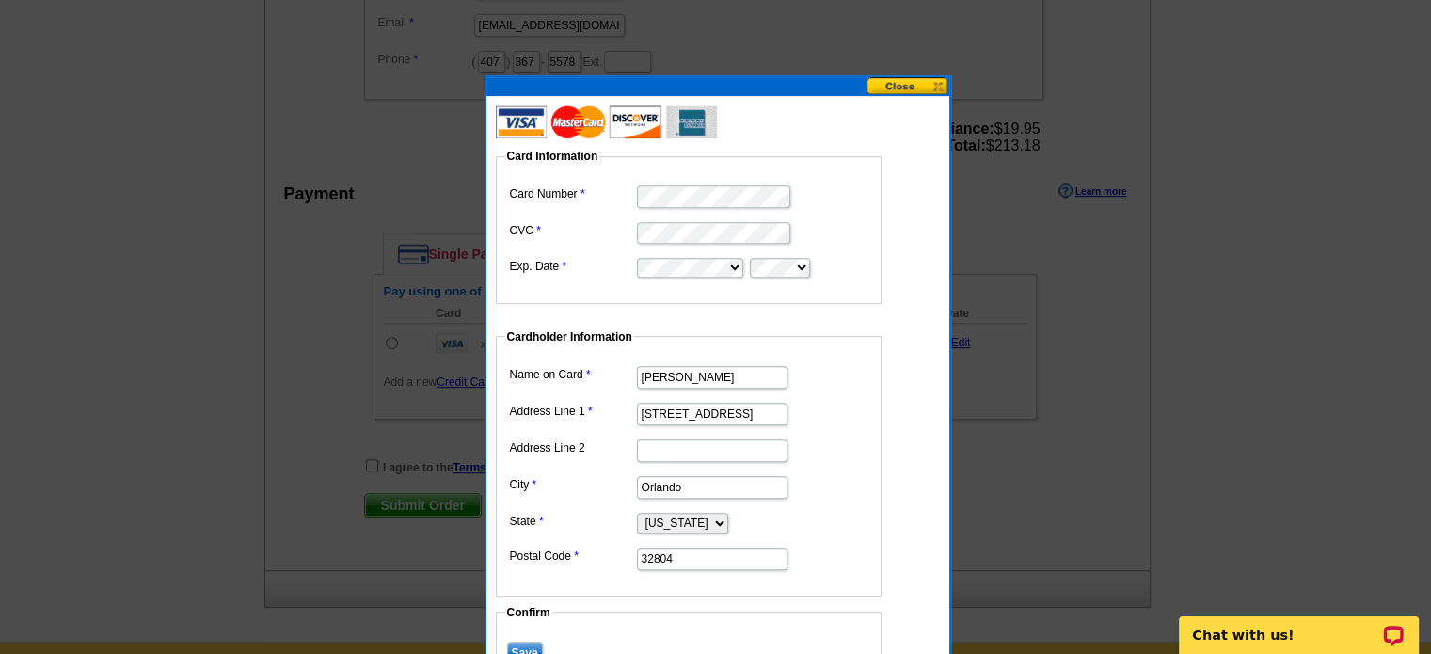
type input "32804"
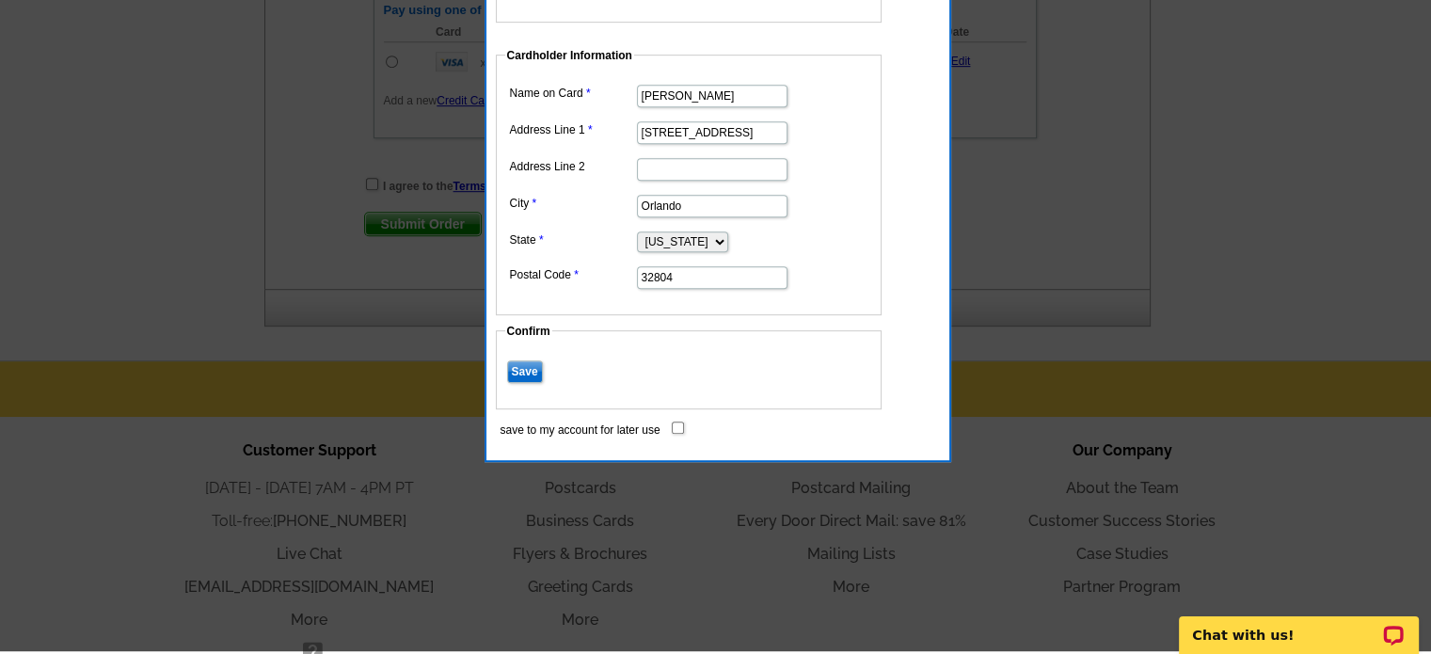
scroll to position [1035, 0]
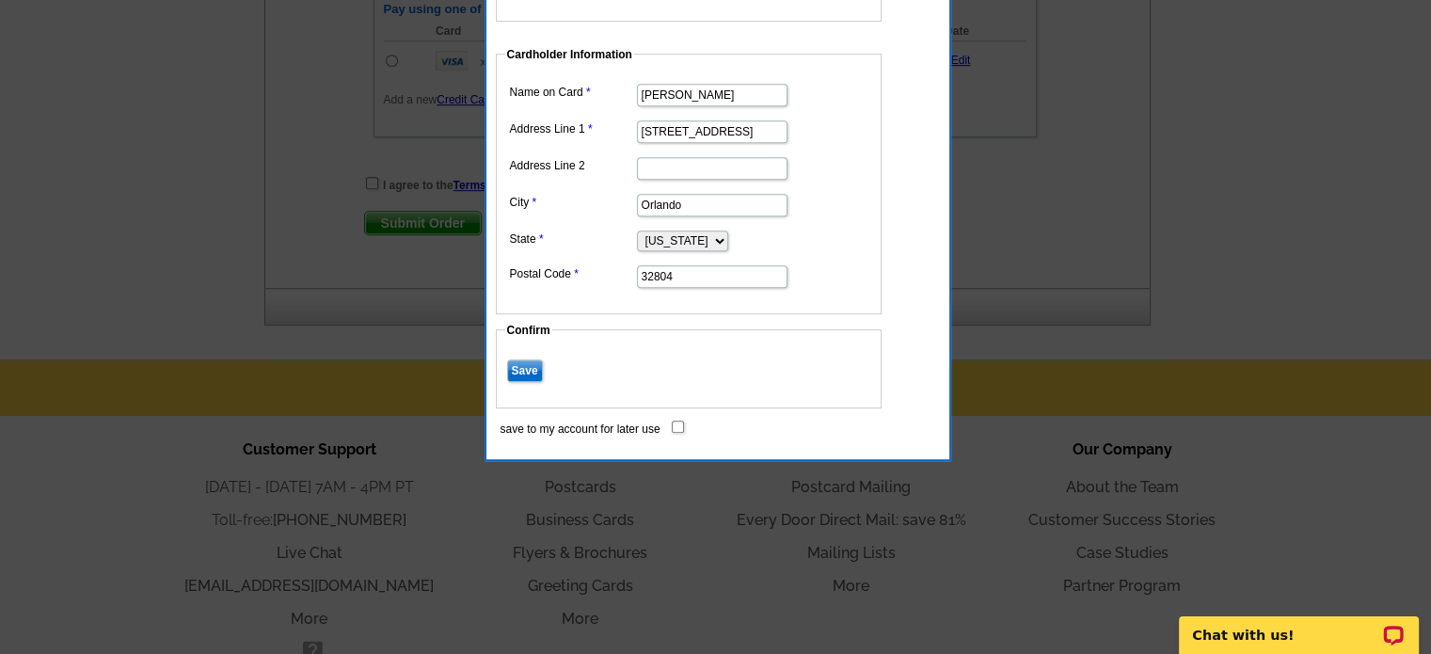
click at [519, 368] on input "Save" at bounding box center [525, 370] width 36 height 23
click at [675, 423] on input "save to my account for later use" at bounding box center [678, 426] width 12 height 12
checkbox input "true"
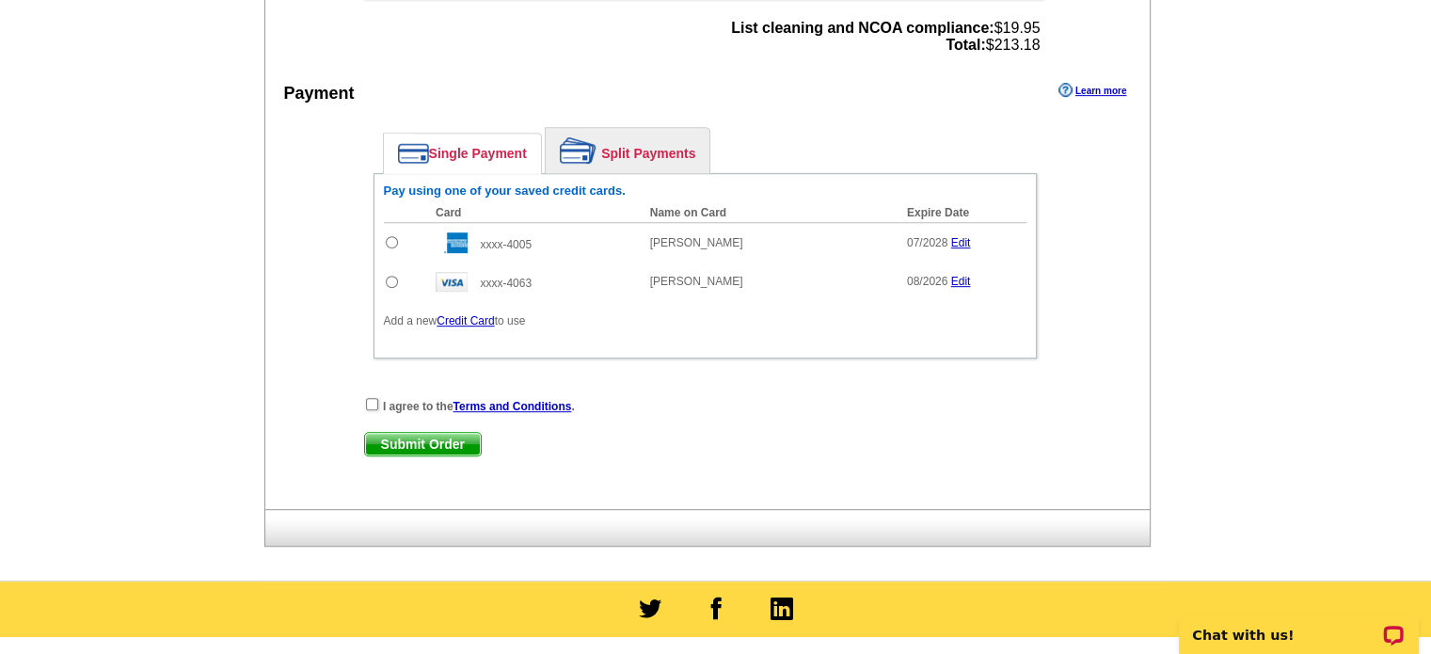
scroll to position [847, 0]
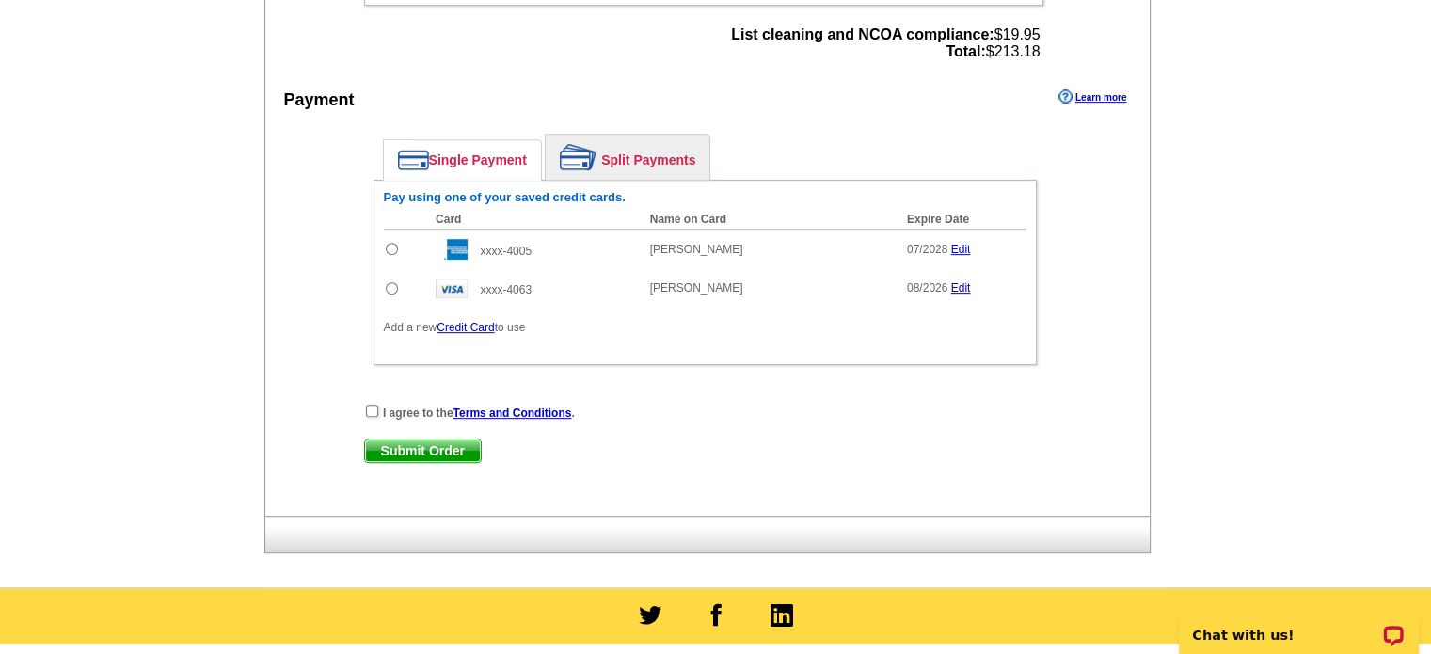
click at [961, 281] on link "Edit" at bounding box center [961, 287] width 20 height 13
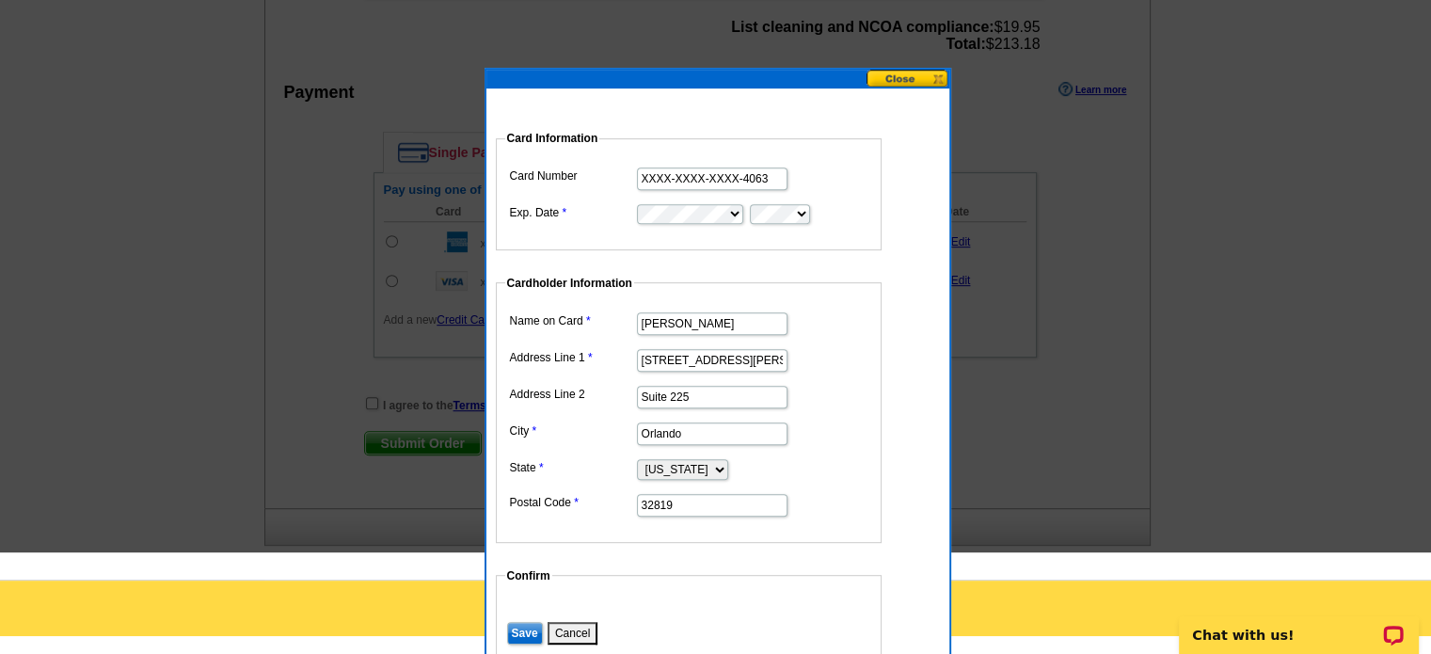
scroll to position [752, 0]
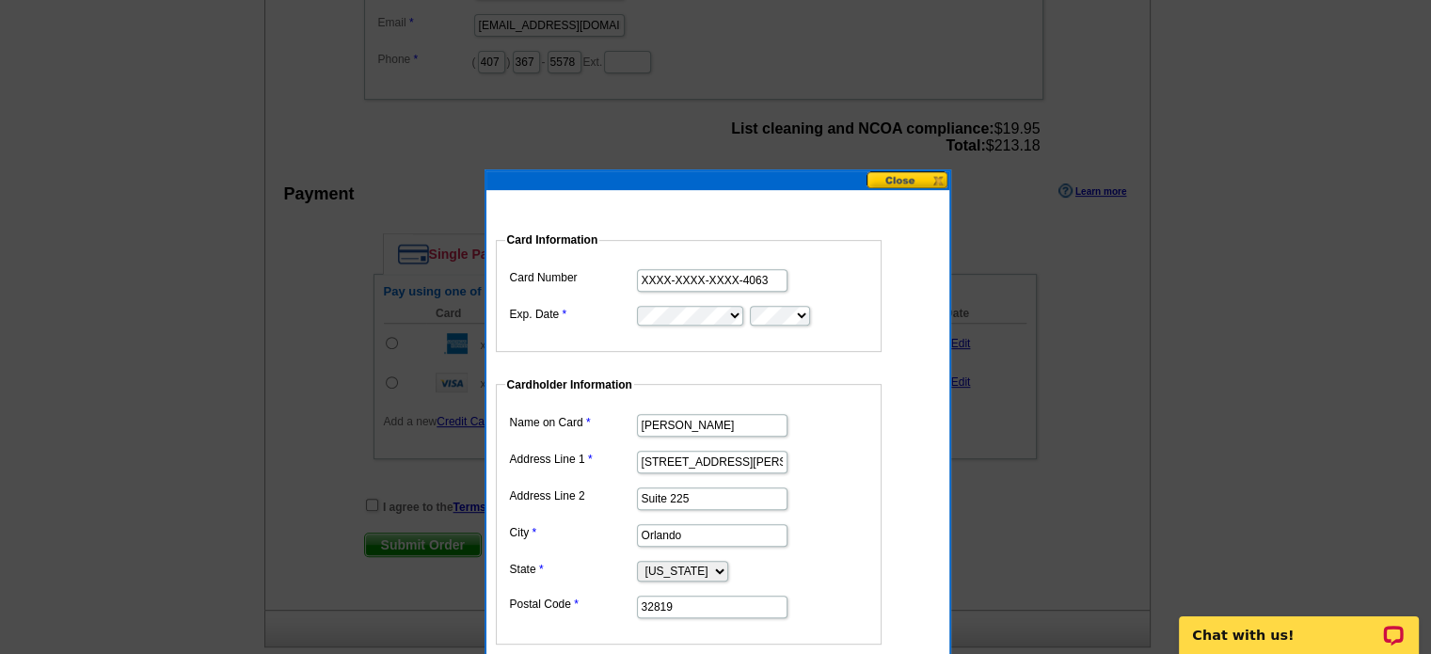
click at [902, 182] on button at bounding box center [907, 180] width 83 height 18
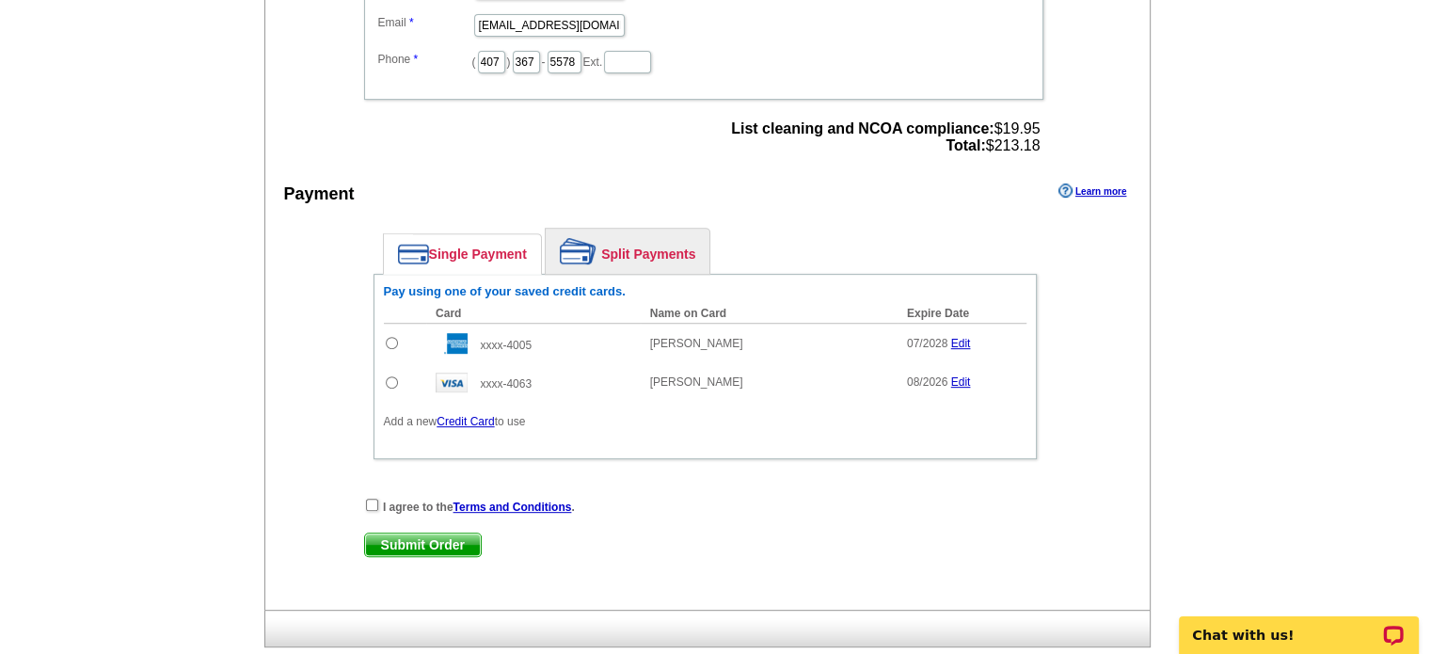
click at [390, 337] on input "radio" at bounding box center [392, 343] width 12 height 12
radio input "true"
drag, startPoint x: 374, startPoint y: 492, endPoint x: 388, endPoint y: 496, distance: 14.6
click at [379, 497] on div "I agree to the Terms and Conditions ." at bounding box center [705, 506] width 682 height 19
click at [369, 499] on input "checkbox" at bounding box center [372, 505] width 12 height 12
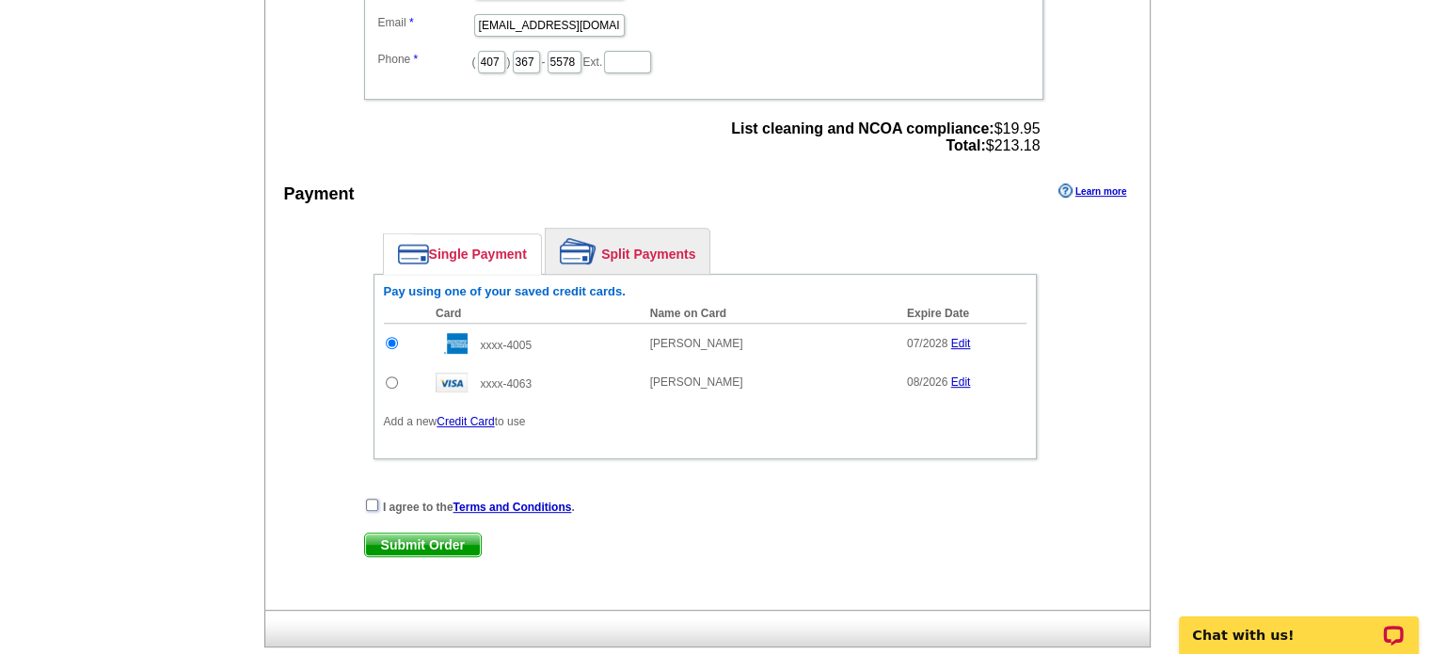
checkbox input "true"
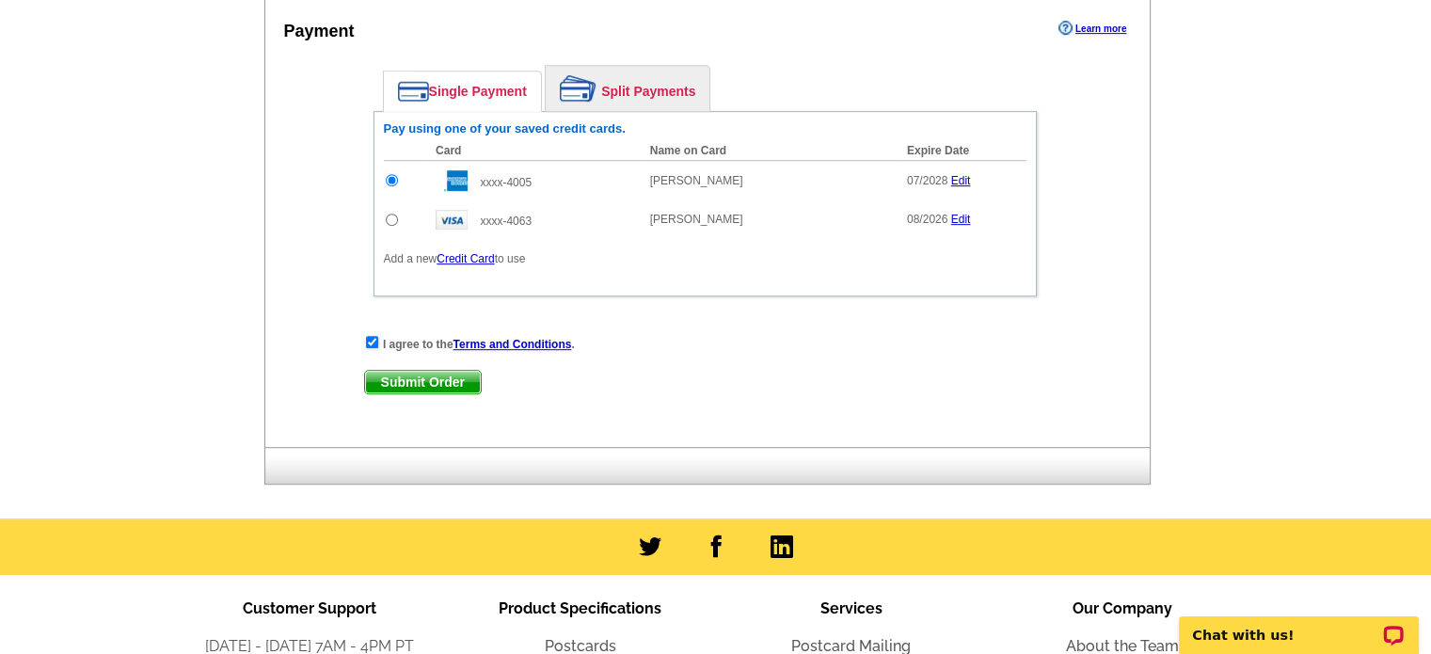
scroll to position [941, 0]
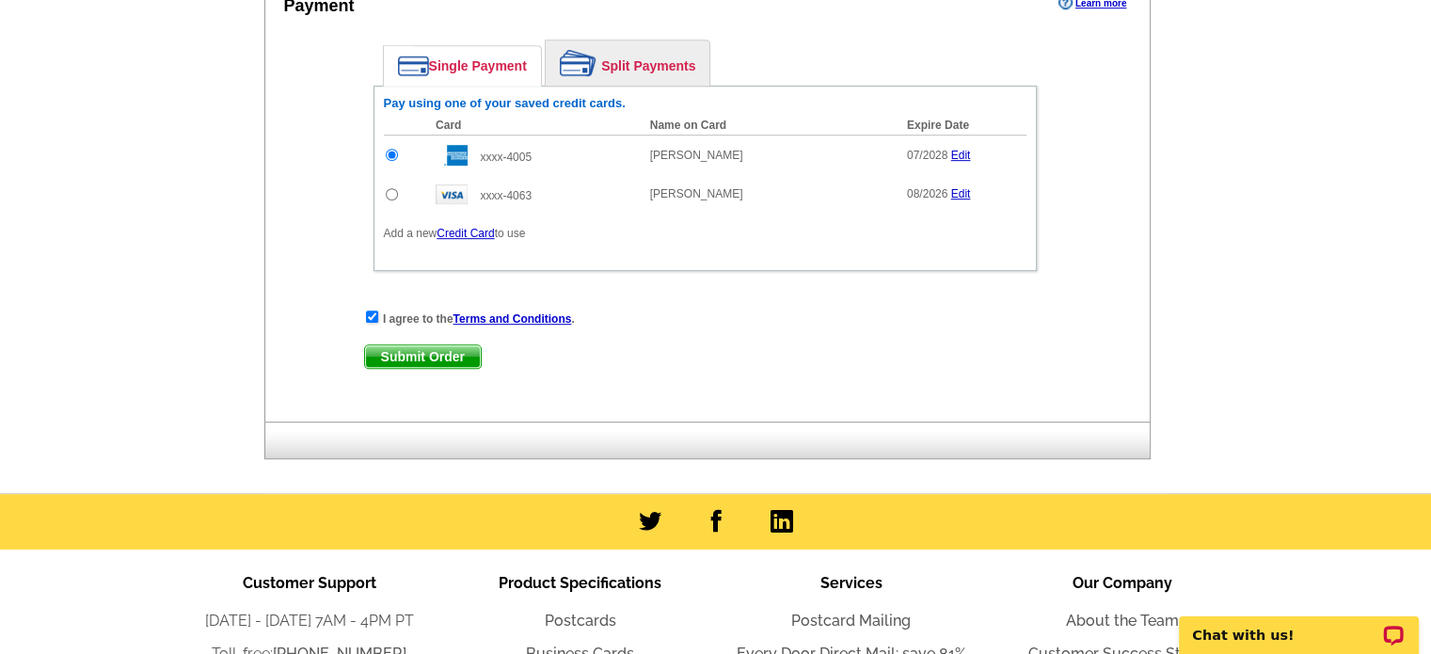
click at [444, 349] on span "Submit Order" at bounding box center [423, 356] width 116 height 23
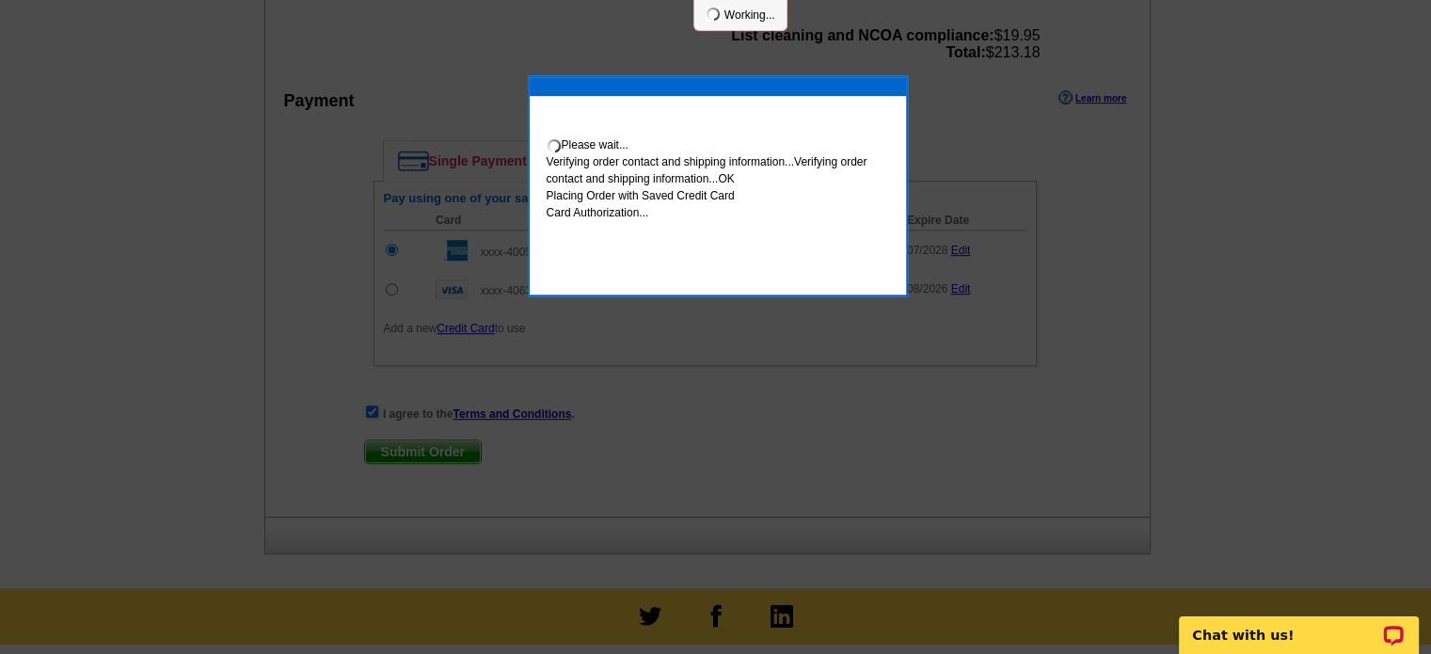
scroll to position [1036, 0]
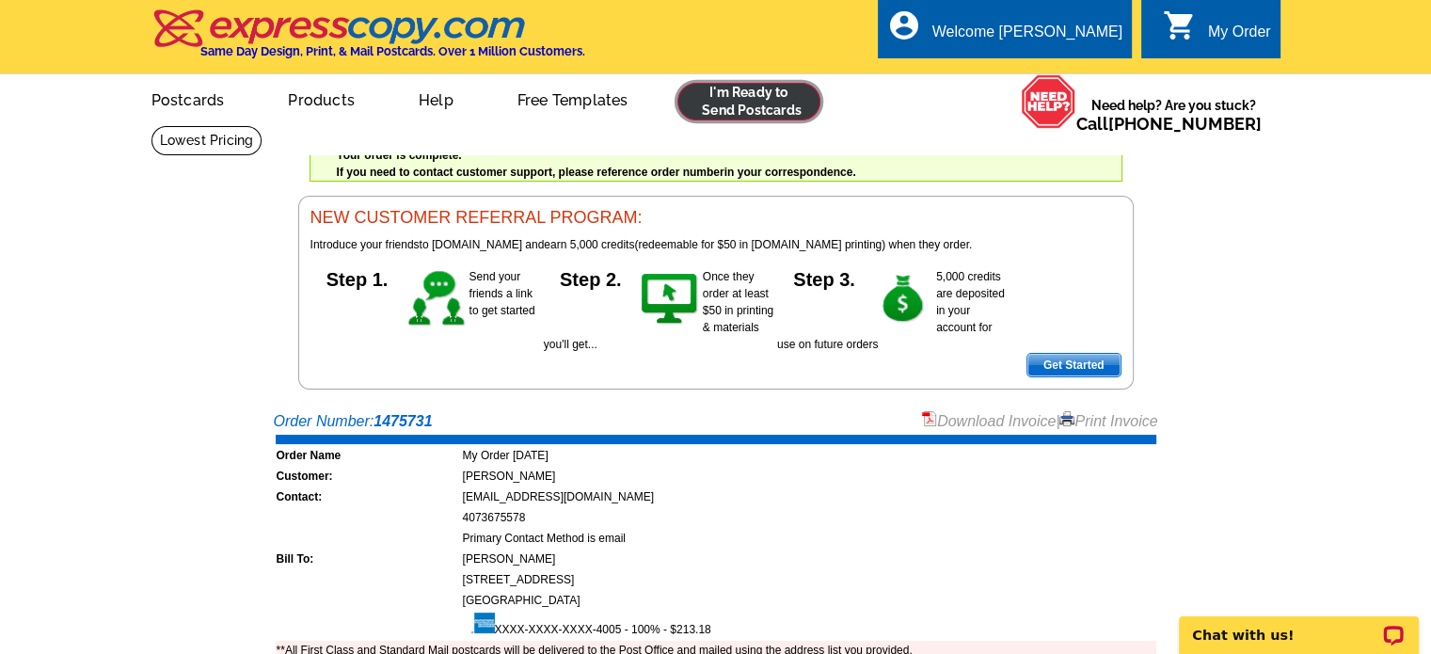
click at [732, 103] on link at bounding box center [749, 102] width 144 height 38
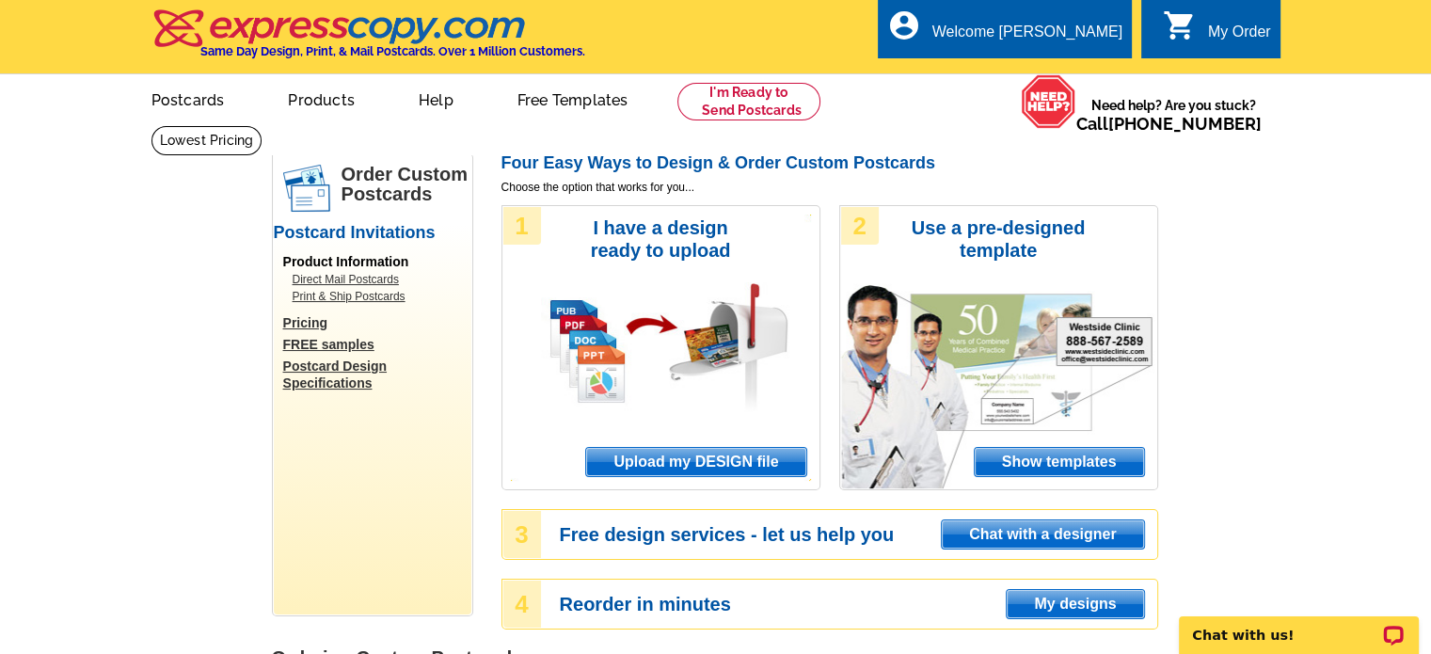
click at [644, 466] on span "Upload my DESIGN file" at bounding box center [695, 462] width 219 height 28
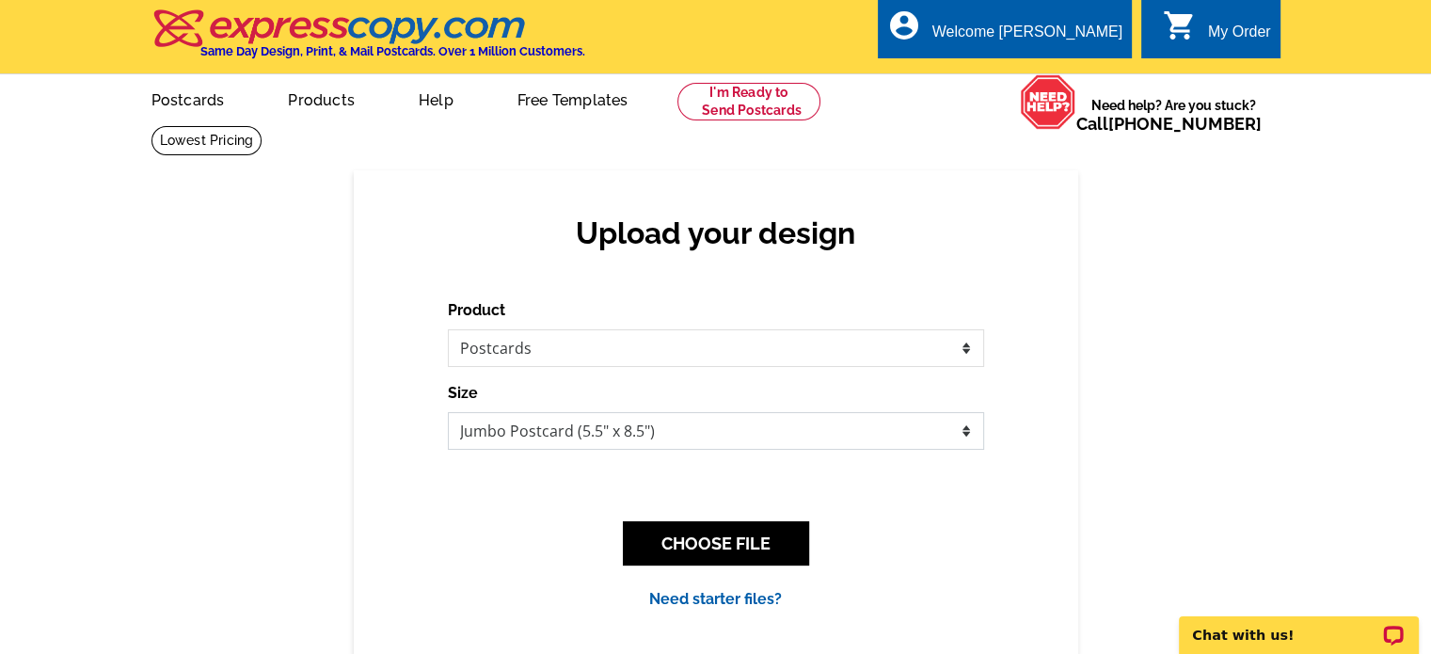
click at [563, 437] on select "Jumbo Postcard (5.5" x 8.5") Regular Postcard (4.25" x 5.6") Panoramic Postcard…" at bounding box center [716, 431] width 536 height 38
select select "1"
click at [448, 413] on select "Jumbo Postcard (5.5" x 8.5") Regular Postcard (4.25" x 5.6") Panoramic Postcard…" at bounding box center [716, 431] width 536 height 38
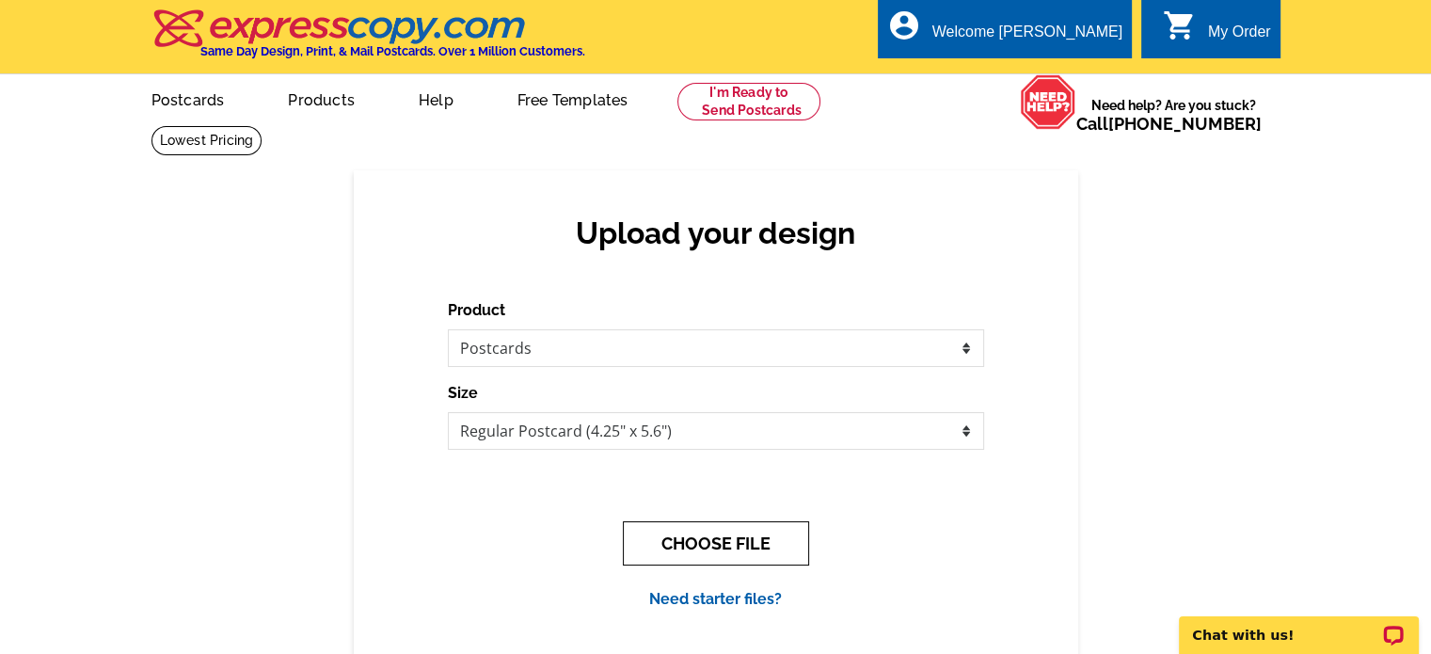
click at [684, 539] on button "CHOOSE FILE" at bounding box center [716, 543] width 186 height 44
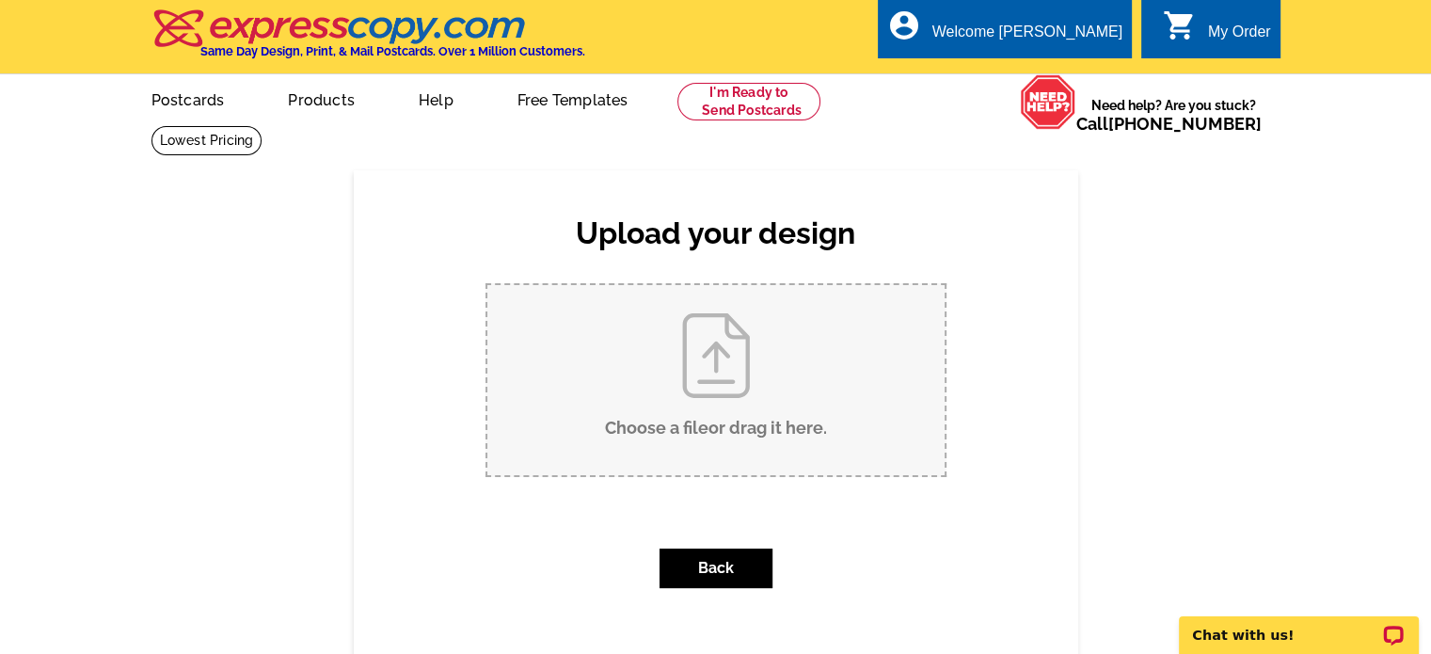
click at [682, 420] on input "Choose a file or drag it here ." at bounding box center [715, 380] width 457 height 190
type input "C:\fakepath\2025 [PERSON_NAME] Patch BACK.pdf"
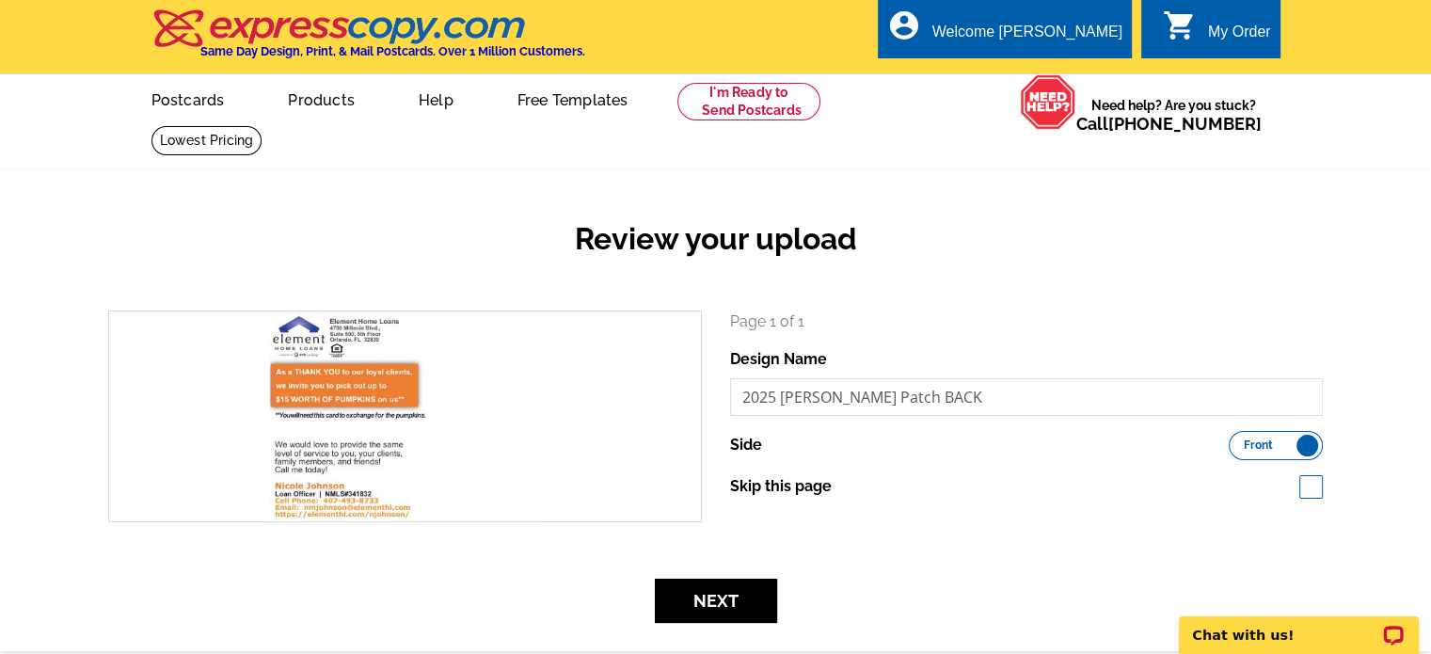
click at [1264, 442] on span "Front" at bounding box center [1257, 444] width 29 height 9
click at [1238, 440] on input "Front Back" at bounding box center [1238, 440] width 0 height 0
click at [1269, 445] on label "Front Back" at bounding box center [1275, 445] width 94 height 29
click at [1238, 440] on input "Front Back" at bounding box center [1238, 440] width 0 height 0
click at [1270, 446] on span "Front" at bounding box center [1257, 444] width 29 height 9
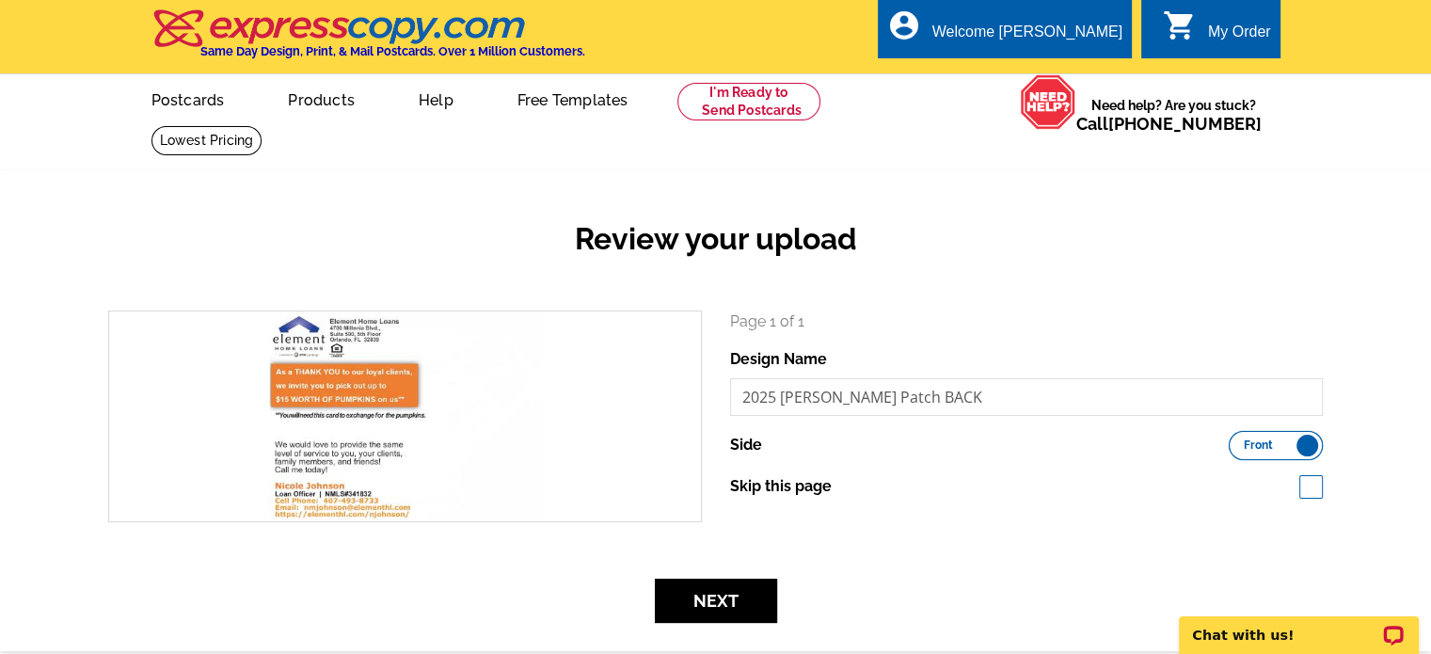
click at [1238, 440] on input "Front Back" at bounding box center [1238, 440] width 0 height 0
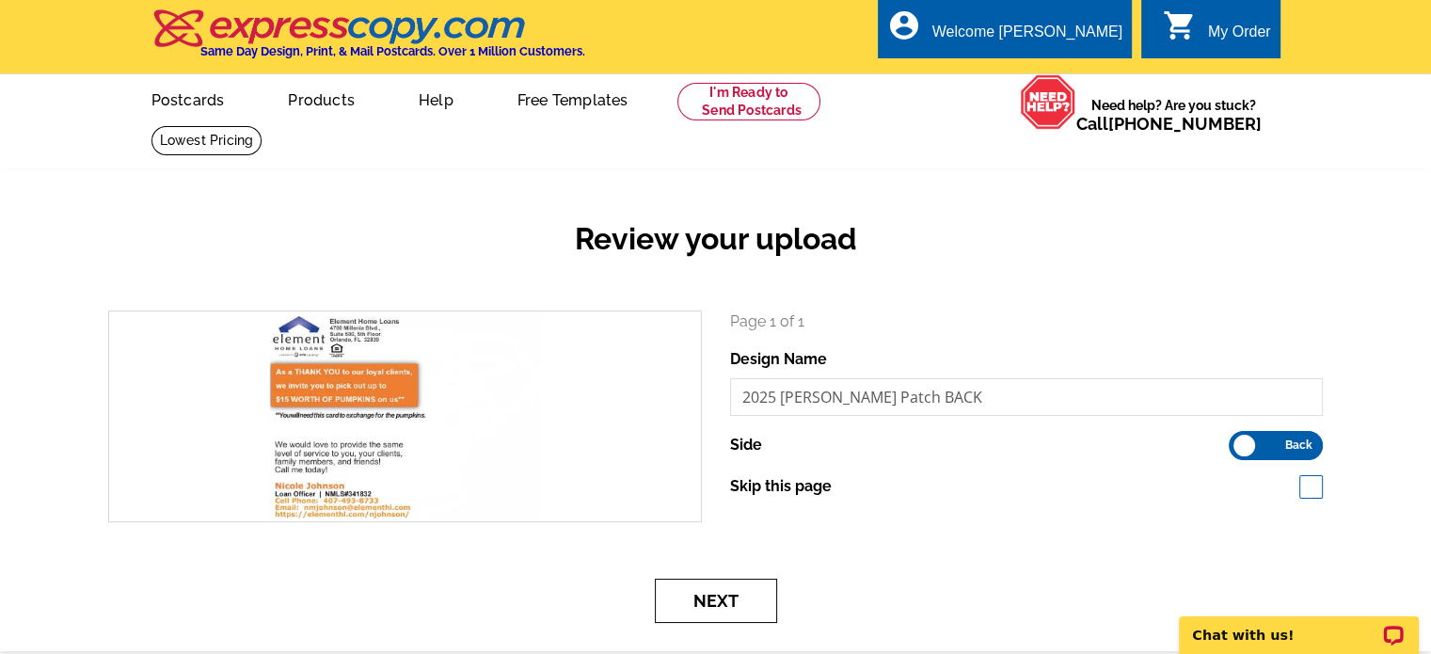
click at [702, 604] on button "Next" at bounding box center [716, 600] width 122 height 44
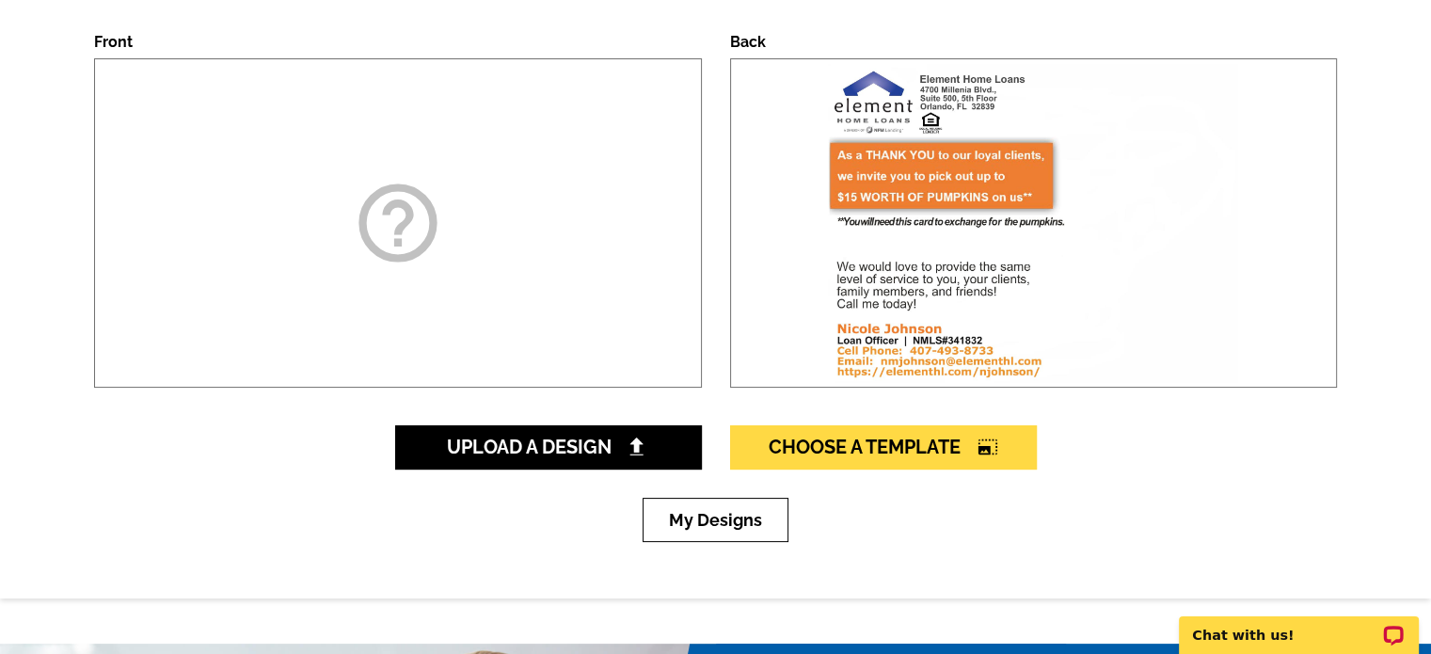
scroll to position [282, 0]
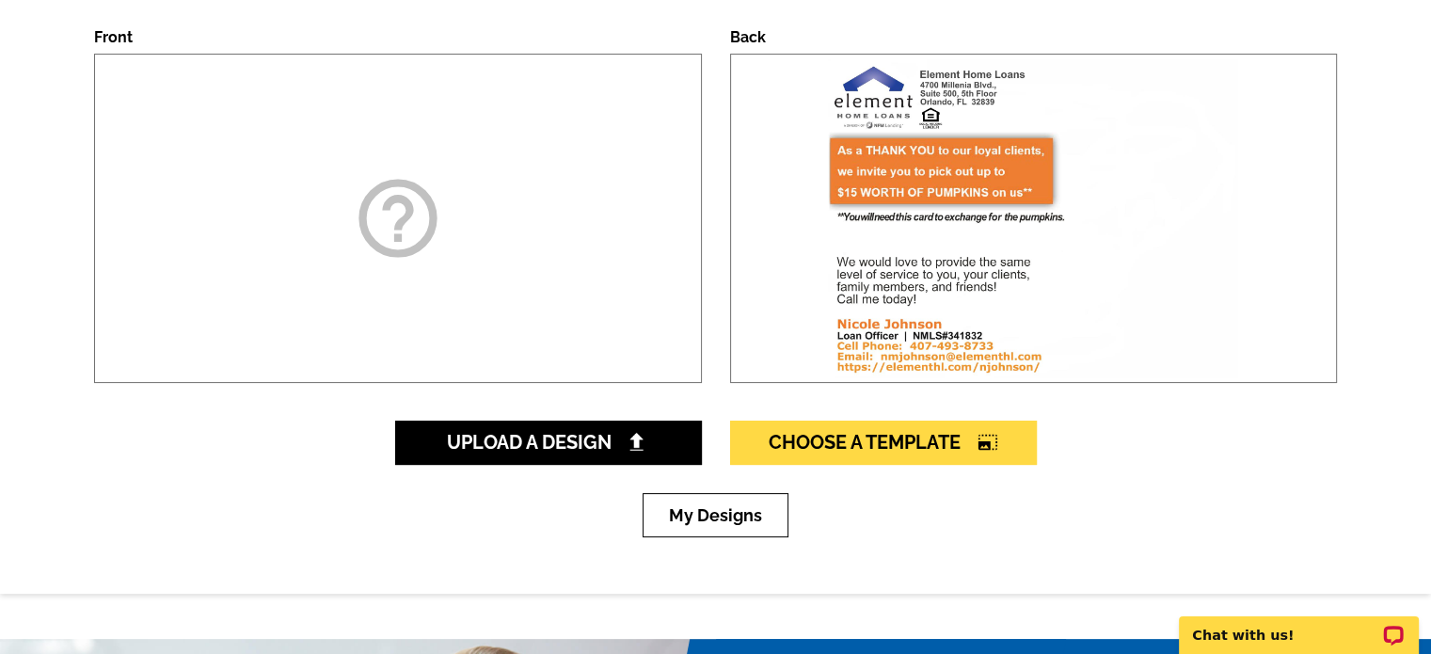
click at [520, 232] on div "help_outline" at bounding box center [398, 218] width 608 height 329
click at [874, 448] on span "Choose A Template photo_size_select_large" at bounding box center [883, 442] width 230 height 23
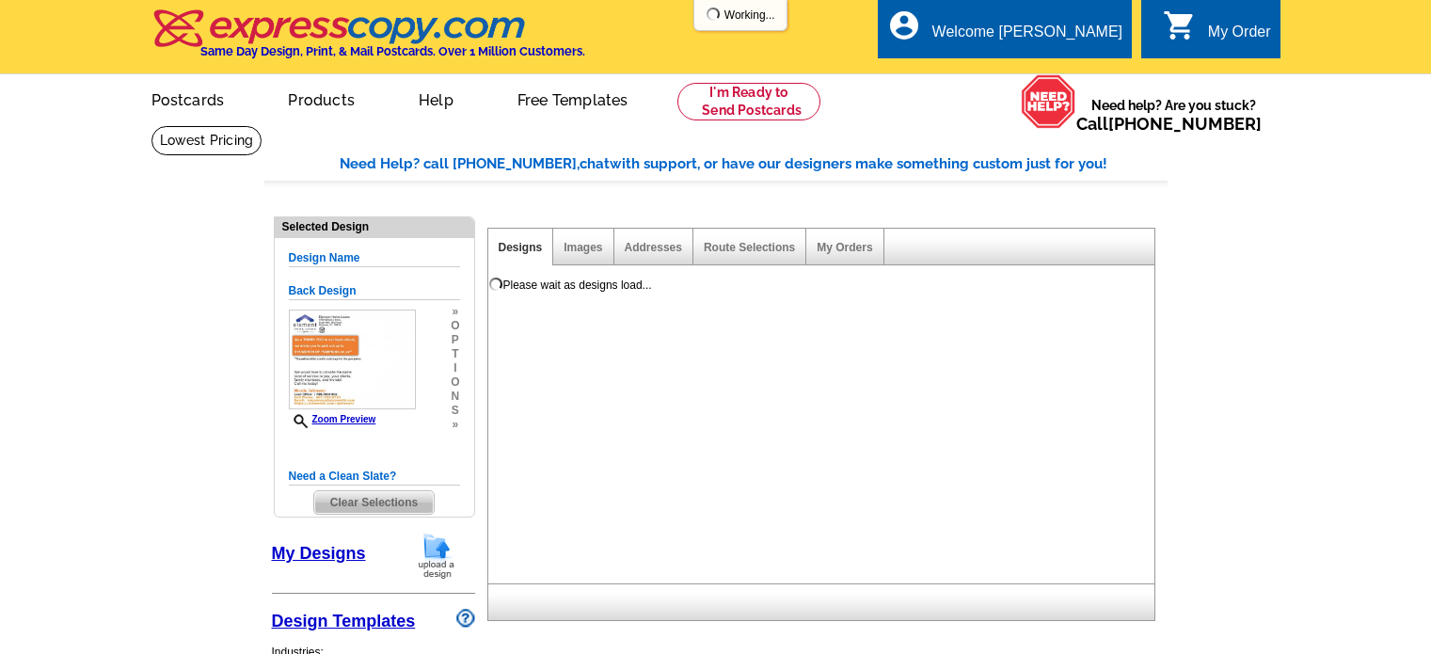
select select "1"
select select "785"
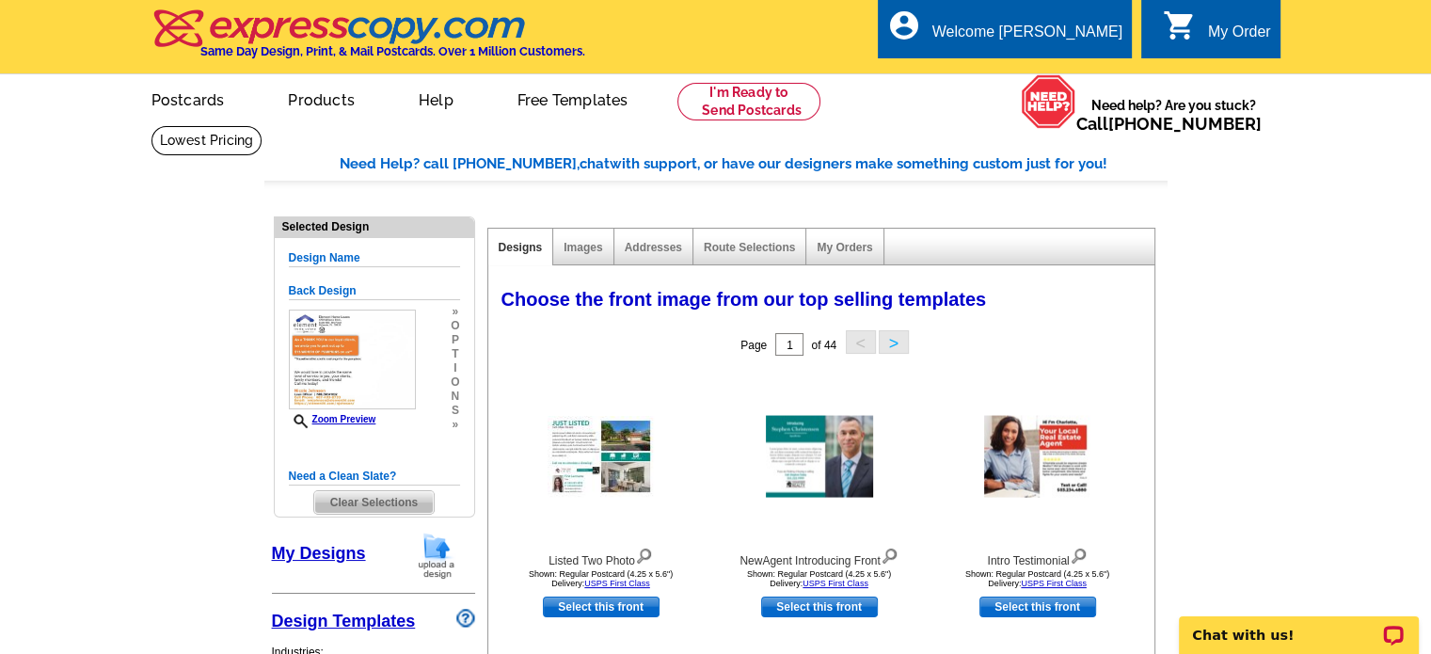
click at [994, 350] on div "Page 1 of 44 < >" at bounding box center [825, 344] width 666 height 38
click at [990, 320] on div "Choose the front image from our top selling templates Select one of the templat…" at bounding box center [825, 302] width 666 height 45
click at [584, 249] on link "Images" at bounding box center [582, 247] width 39 height 13
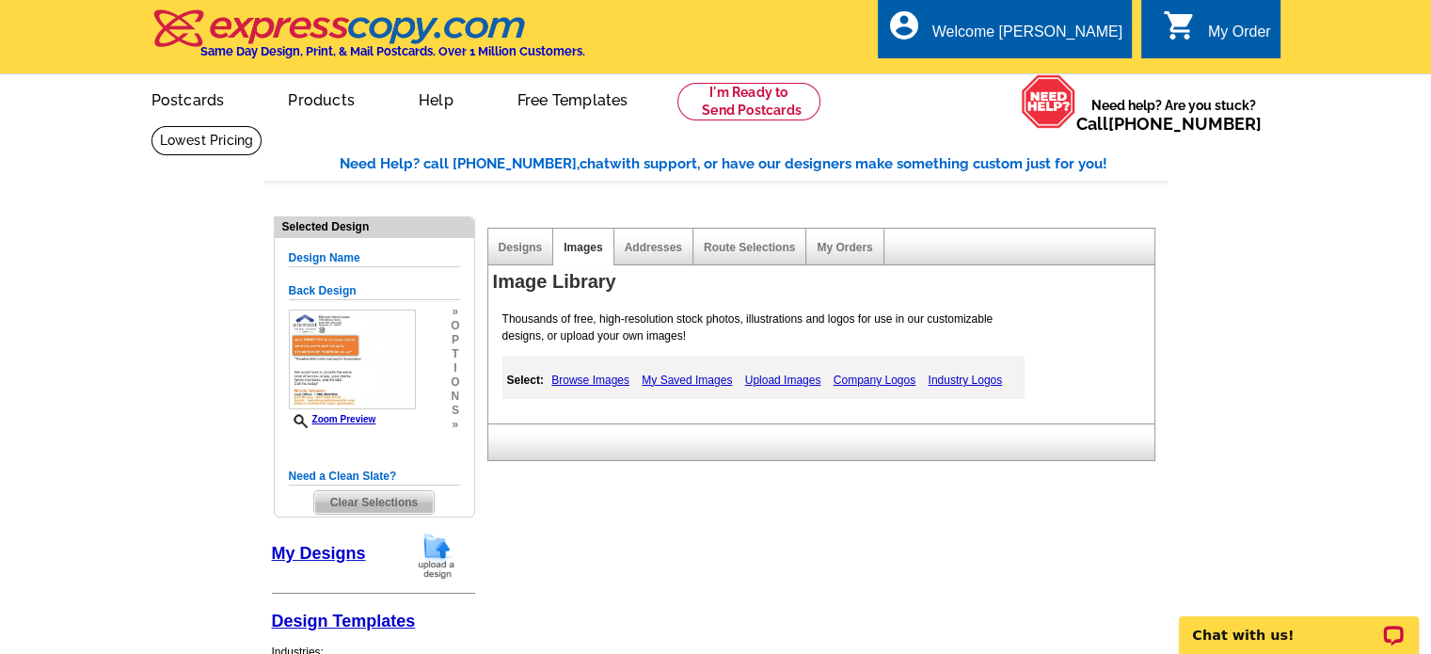
click at [692, 383] on link "My Saved Images" at bounding box center [687, 380] width 100 height 23
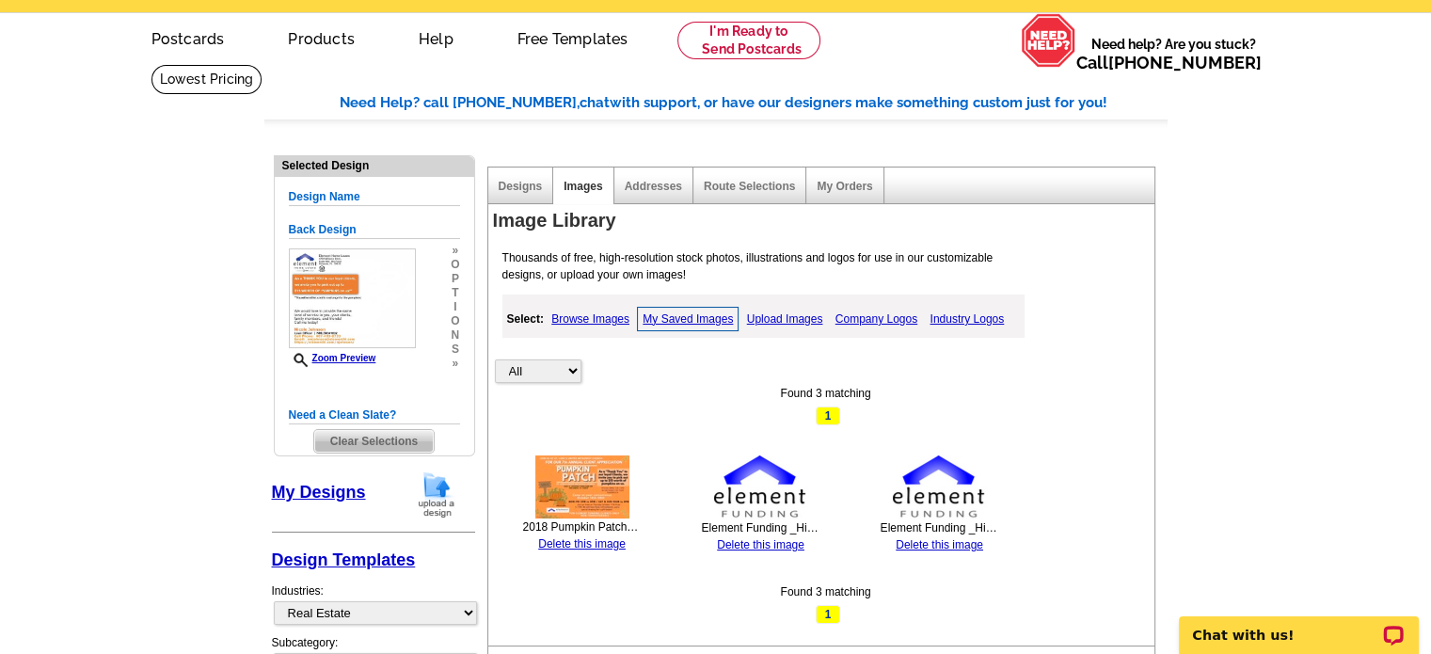
scroll to position [94, 0]
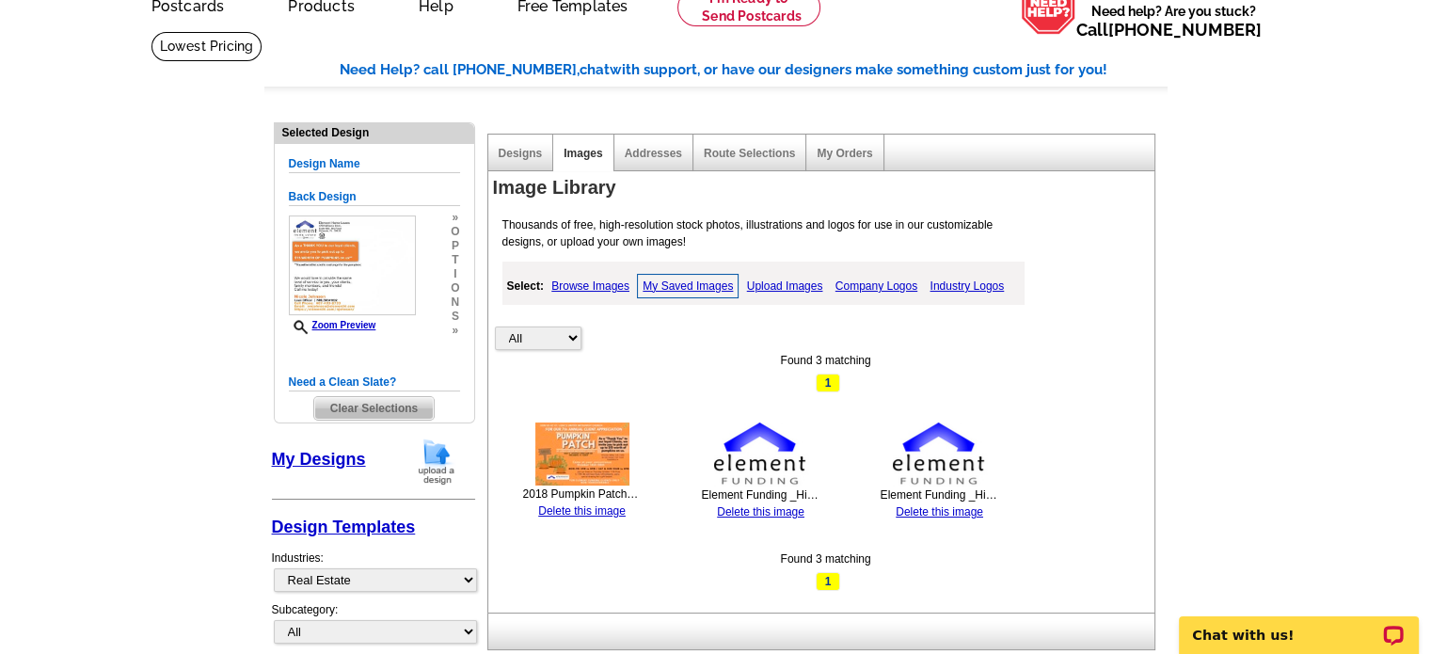
click at [786, 283] on link "Upload Images" at bounding box center [785, 286] width 86 height 23
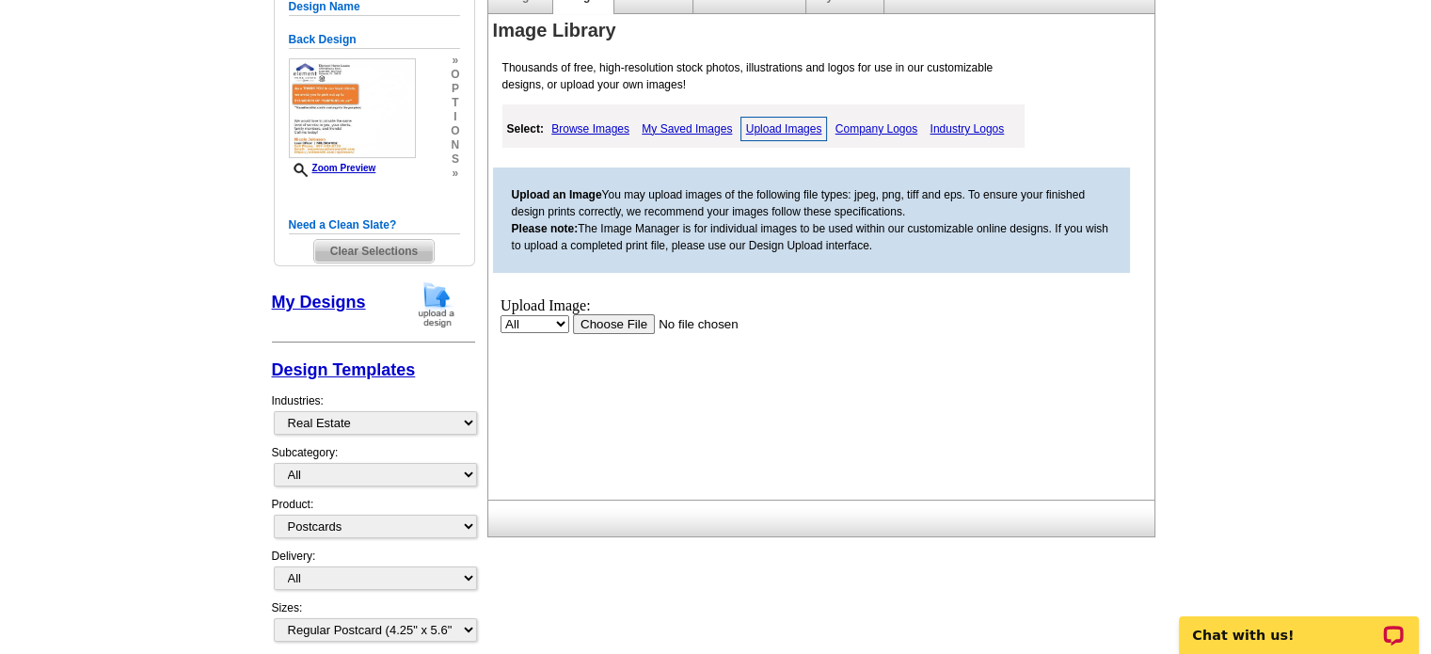
scroll to position [282, 0]
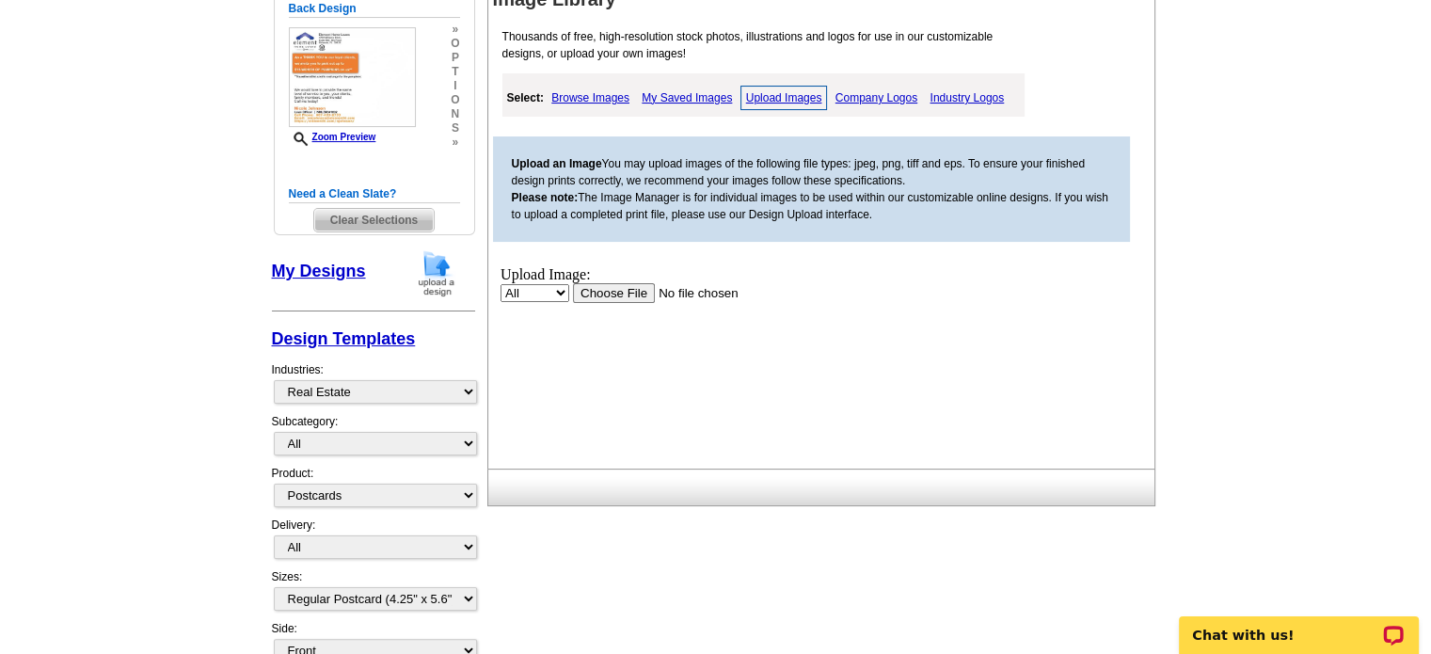
click at [611, 291] on input "file" at bounding box center [691, 292] width 238 height 20
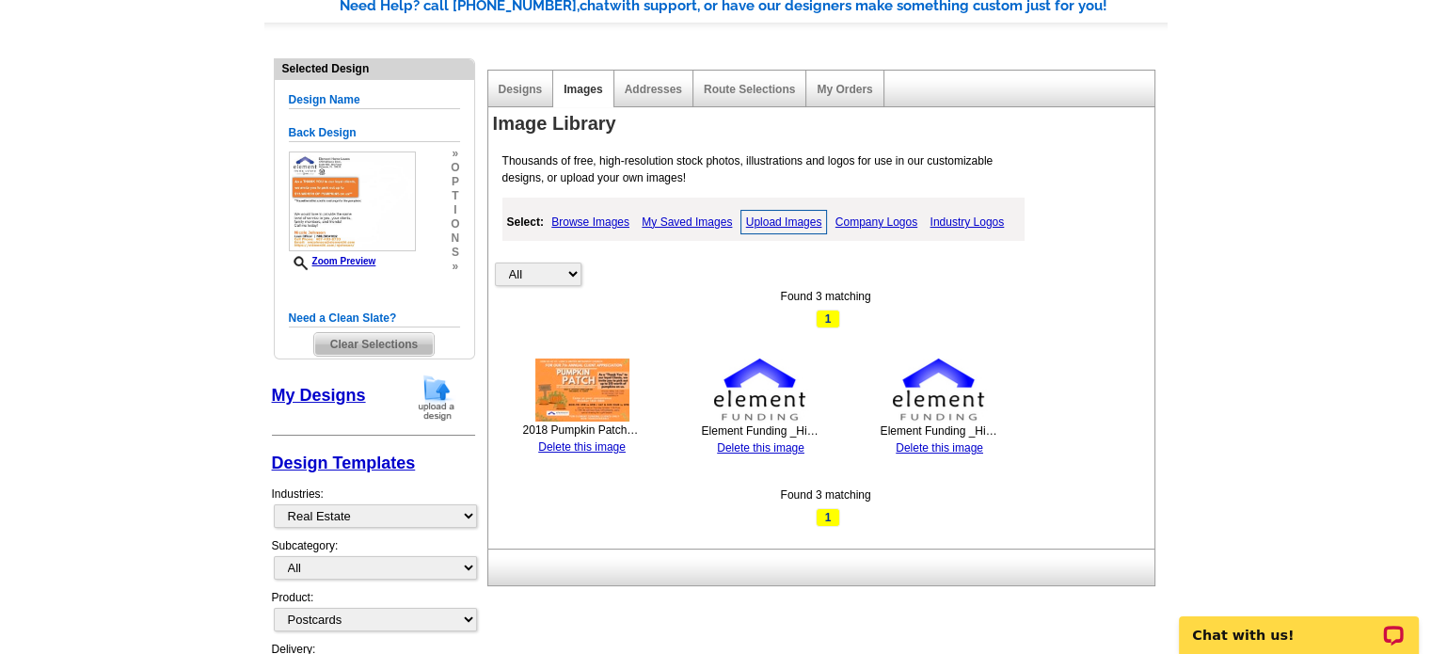
scroll to position [188, 0]
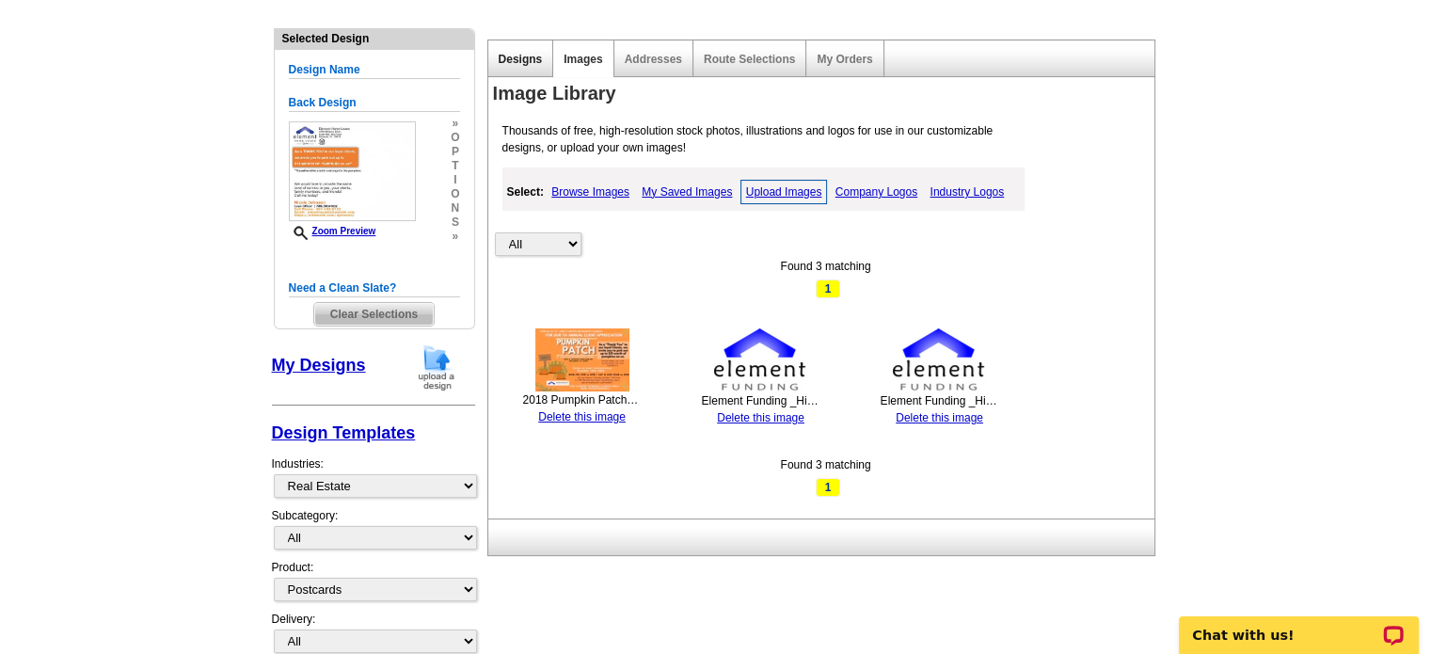
click at [519, 57] on link "Designs" at bounding box center [521, 59] width 44 height 13
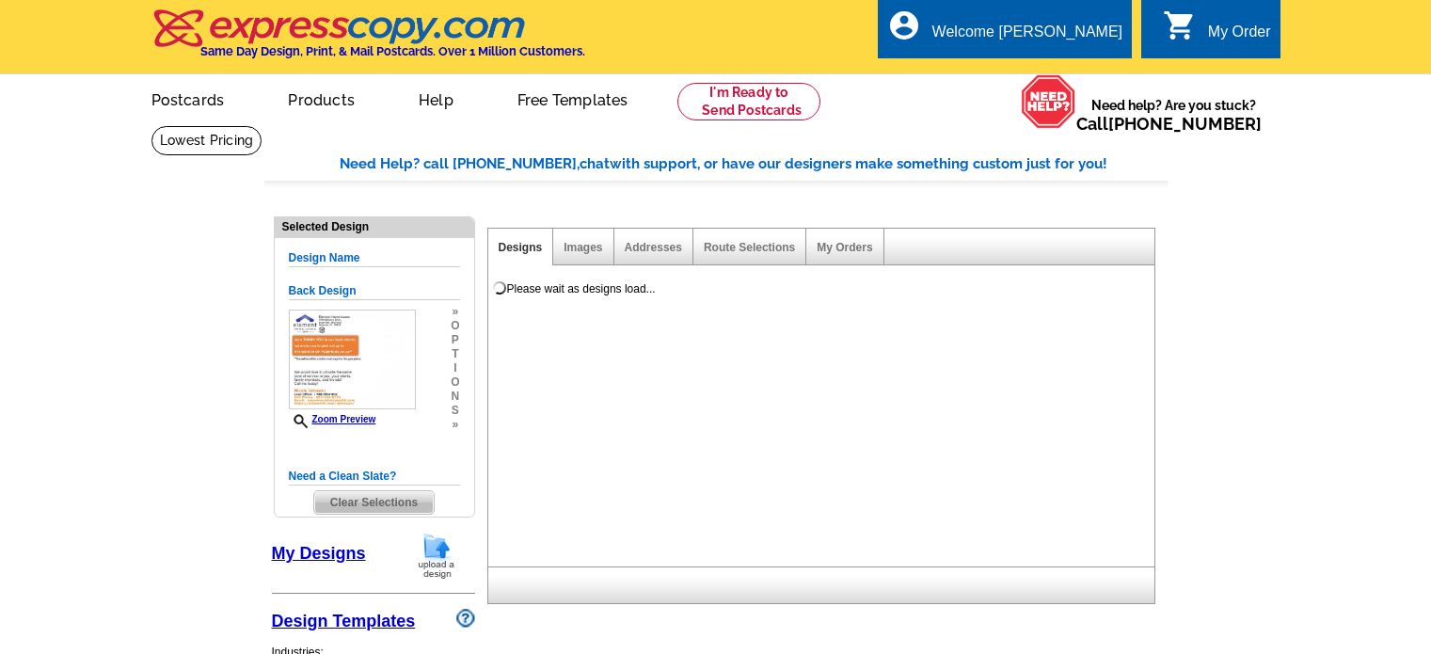
select select "1"
select select "785"
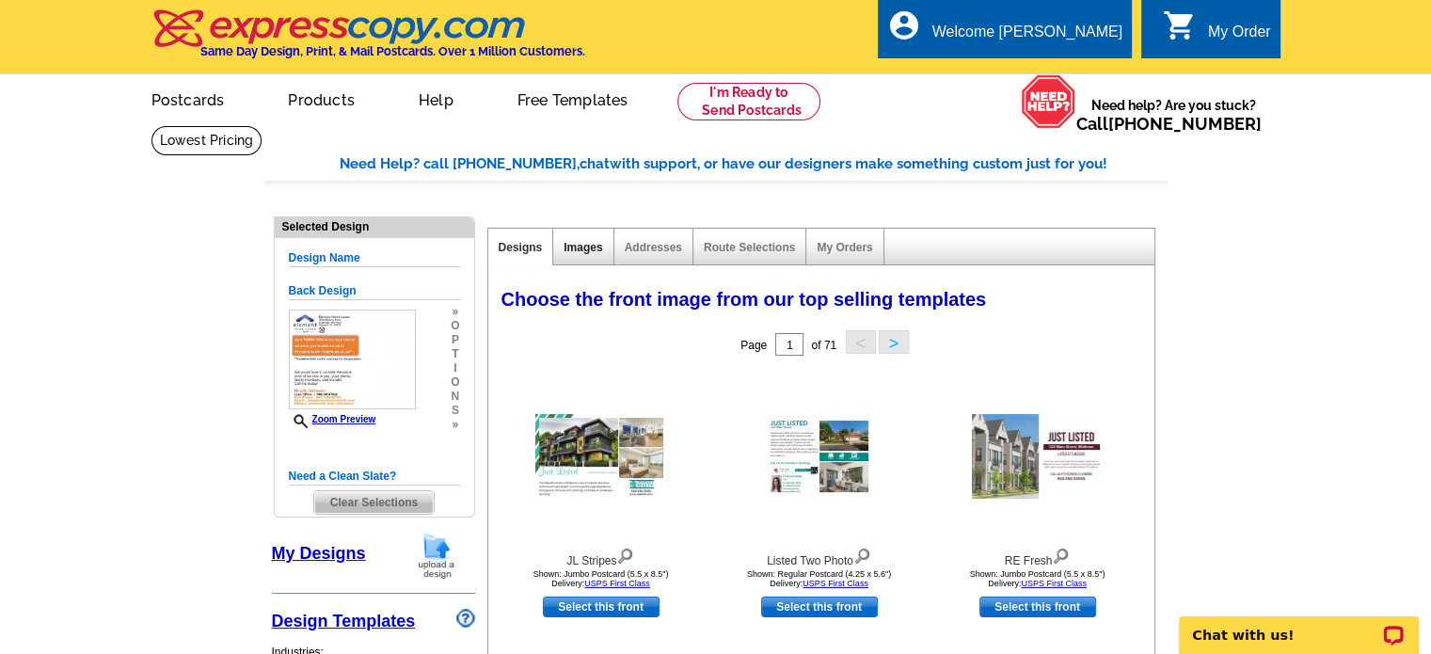
click at [584, 252] on link "Images" at bounding box center [582, 247] width 39 height 13
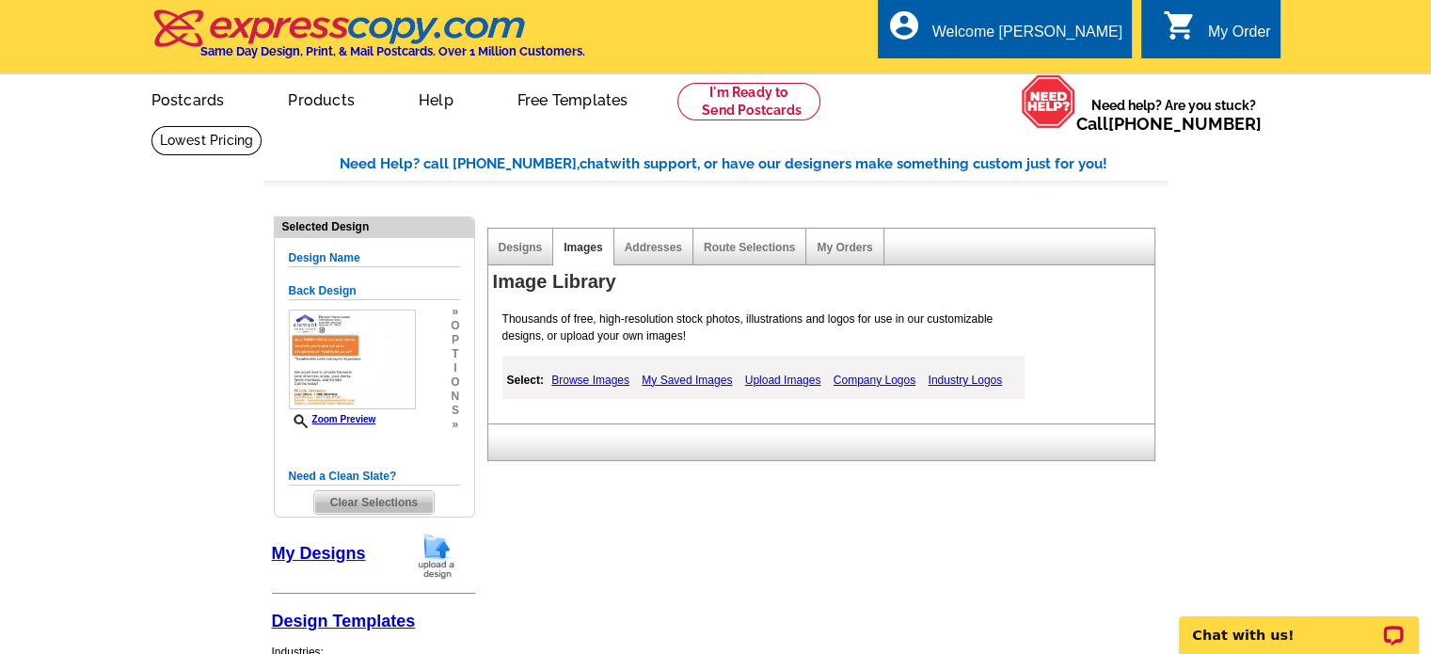
click at [604, 381] on link "Browse Images" at bounding box center [589, 380] width 87 height 23
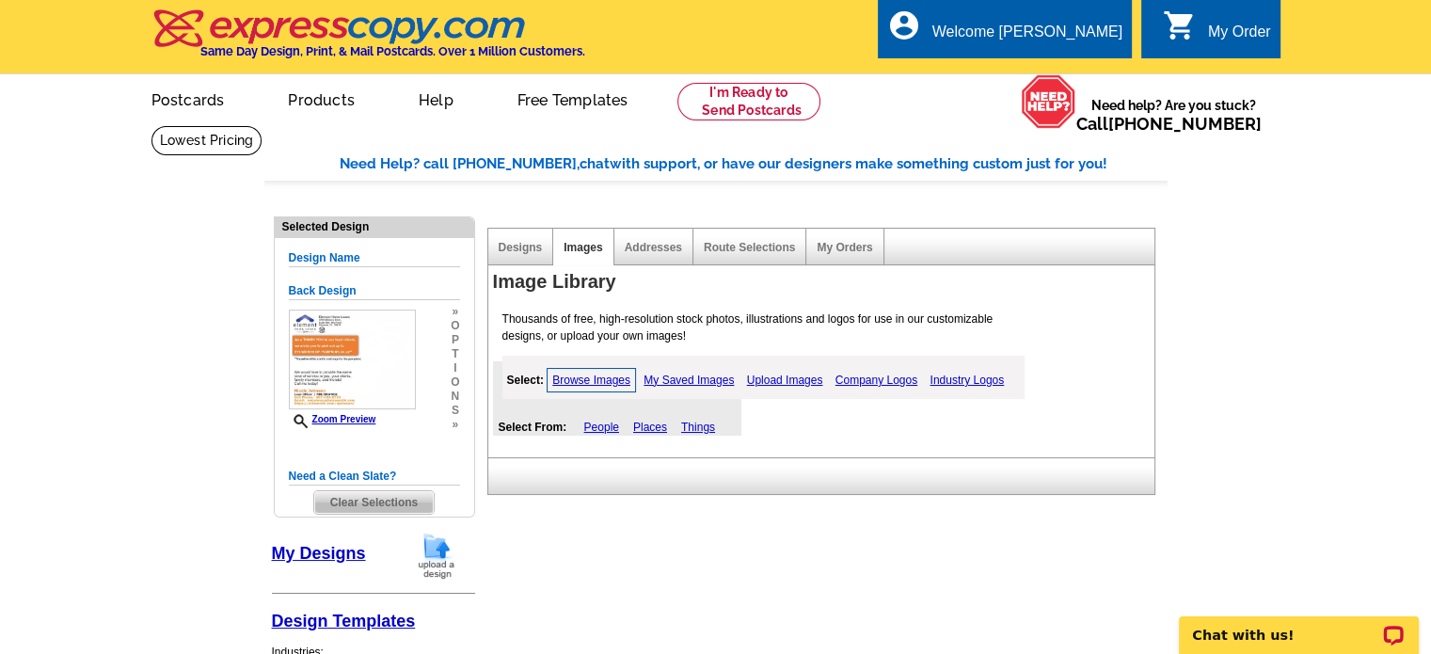
click at [683, 379] on link "My Saved Images" at bounding box center [689, 380] width 100 height 23
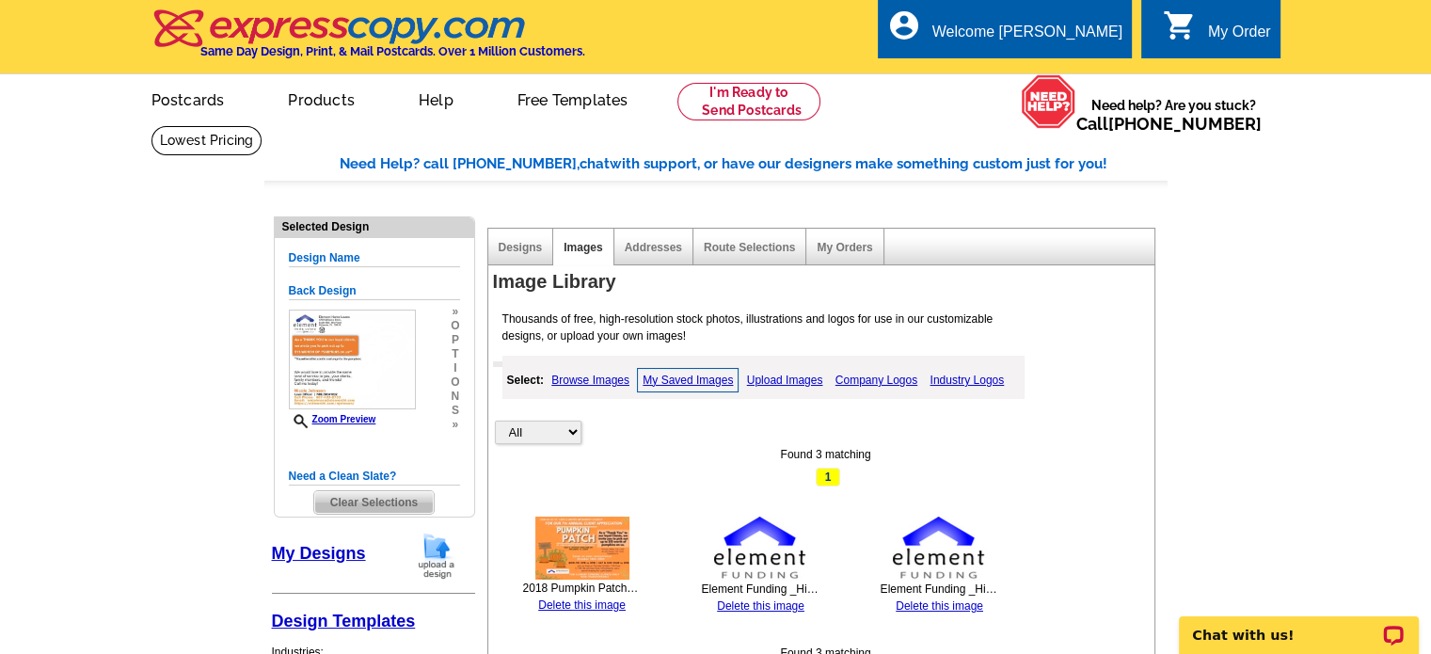
click at [779, 377] on link "Upload Images" at bounding box center [785, 380] width 86 height 23
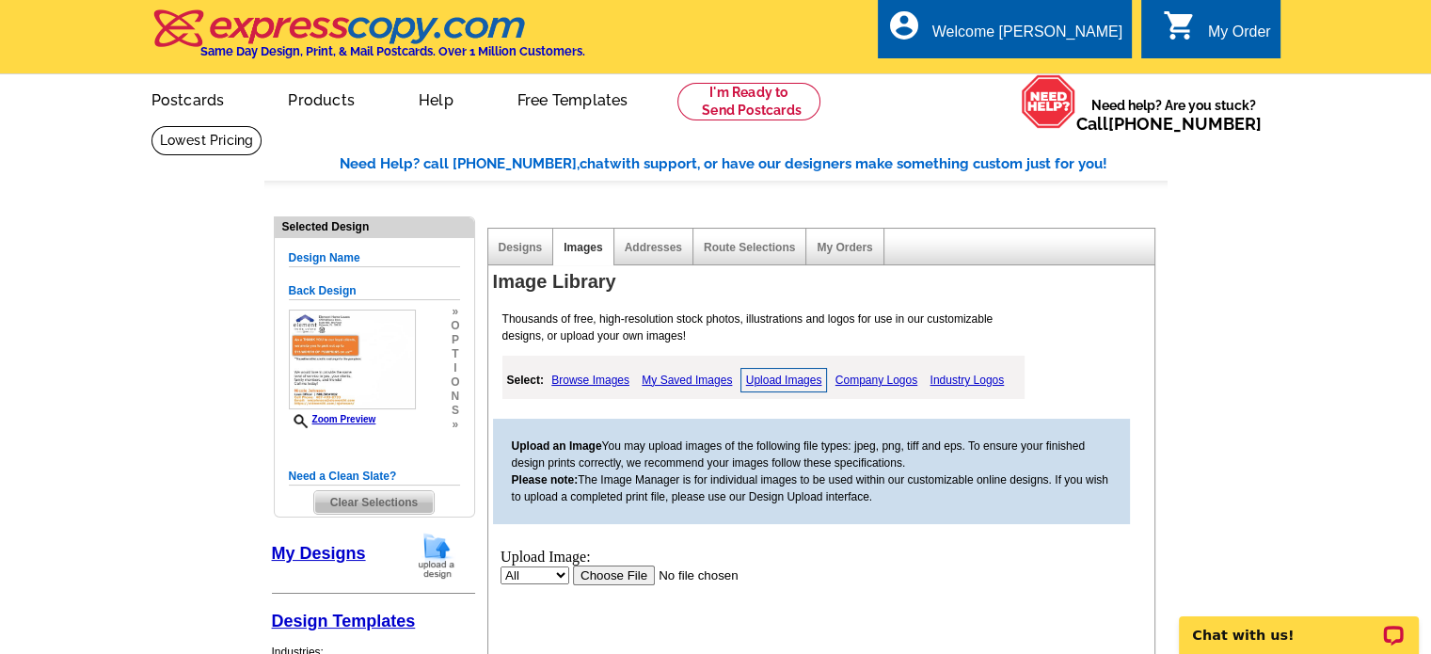
click at [369, 505] on span "Clear Selections" at bounding box center [373, 502] width 119 height 23
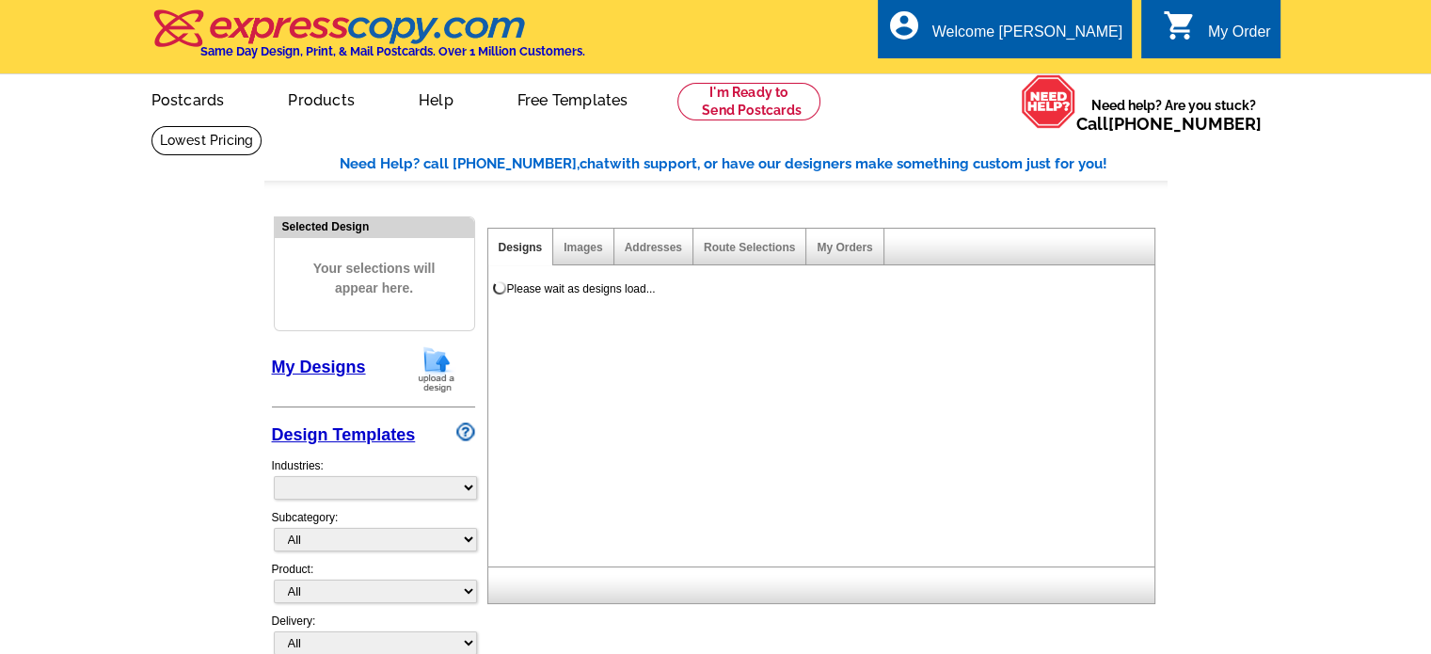
select select "785"
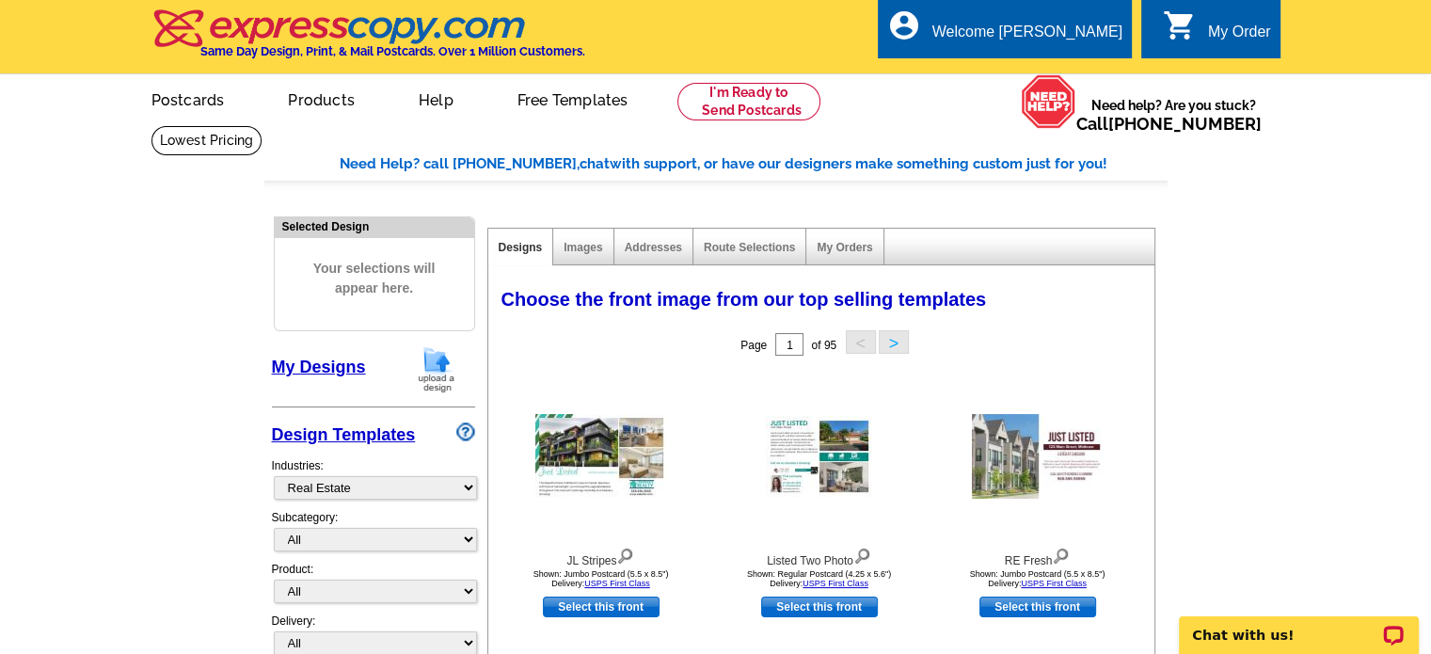
click at [737, 104] on link at bounding box center [749, 102] width 144 height 38
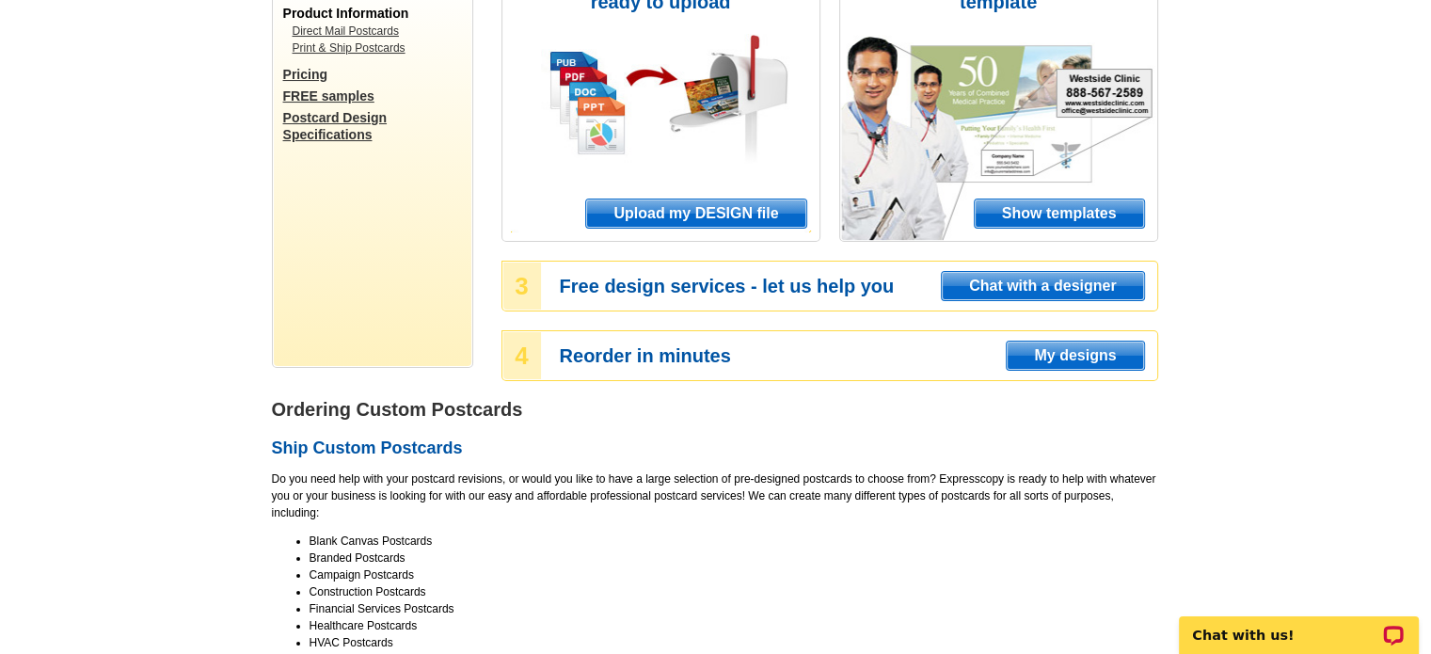
scroll to position [282, 0]
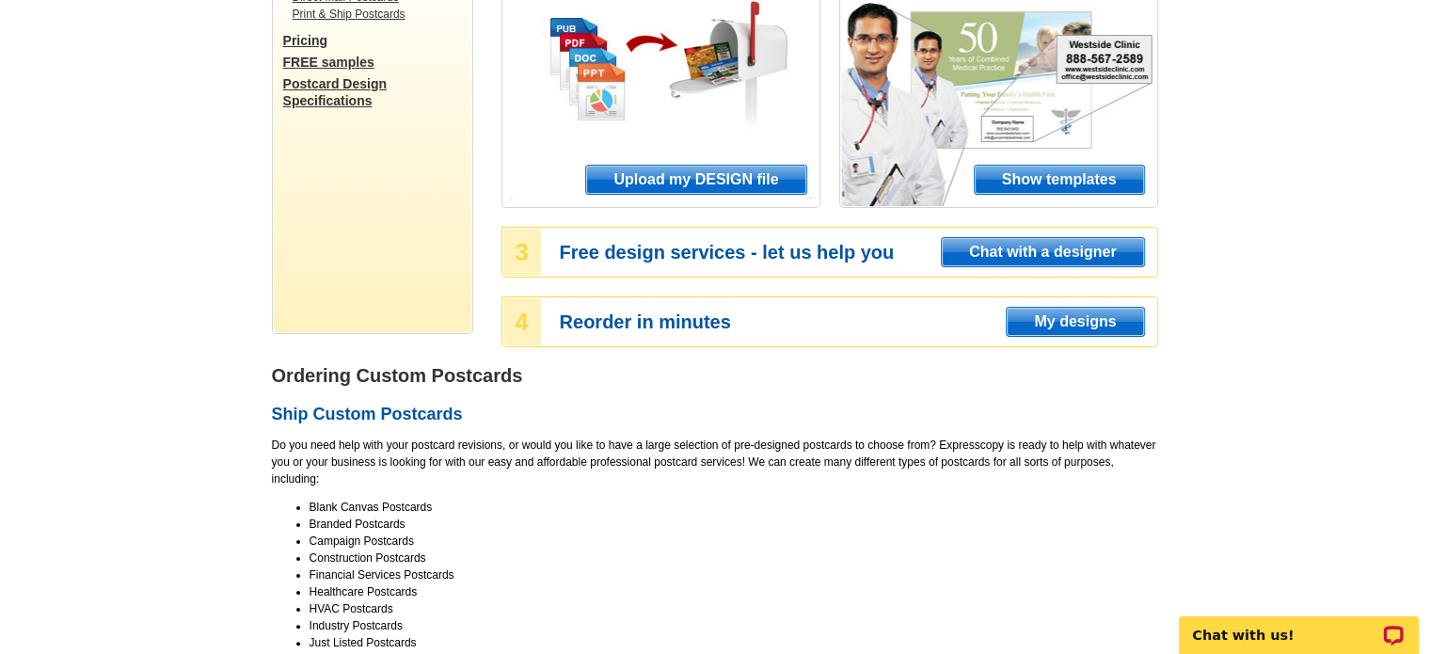
click at [698, 177] on span "Upload my DESIGN file" at bounding box center [695, 180] width 219 height 28
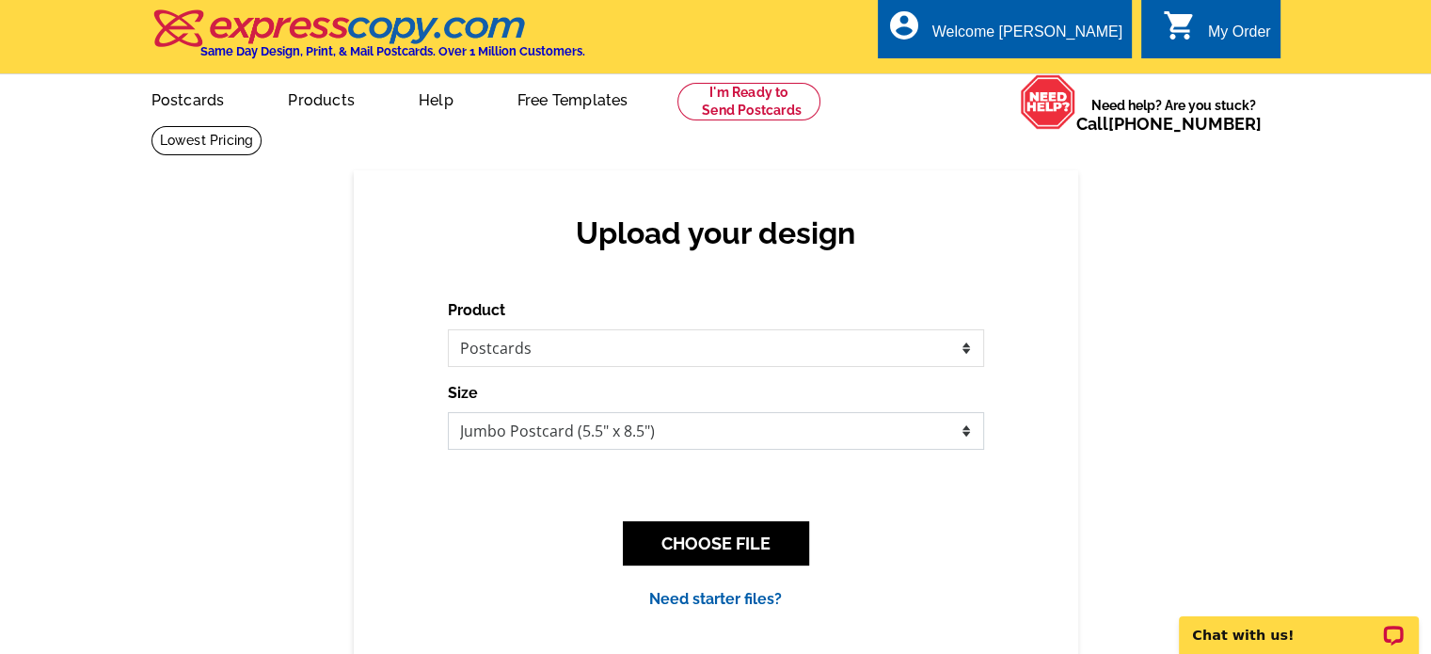
click at [555, 435] on select "Jumbo Postcard (5.5" x 8.5") Regular Postcard (4.25" x 5.6") Panoramic Postcard…" at bounding box center [716, 431] width 536 height 38
select select "1"
click at [448, 413] on select "Jumbo Postcard (5.5" x 8.5") Regular Postcard (4.25" x 5.6") Panoramic Postcard…" at bounding box center [716, 431] width 536 height 38
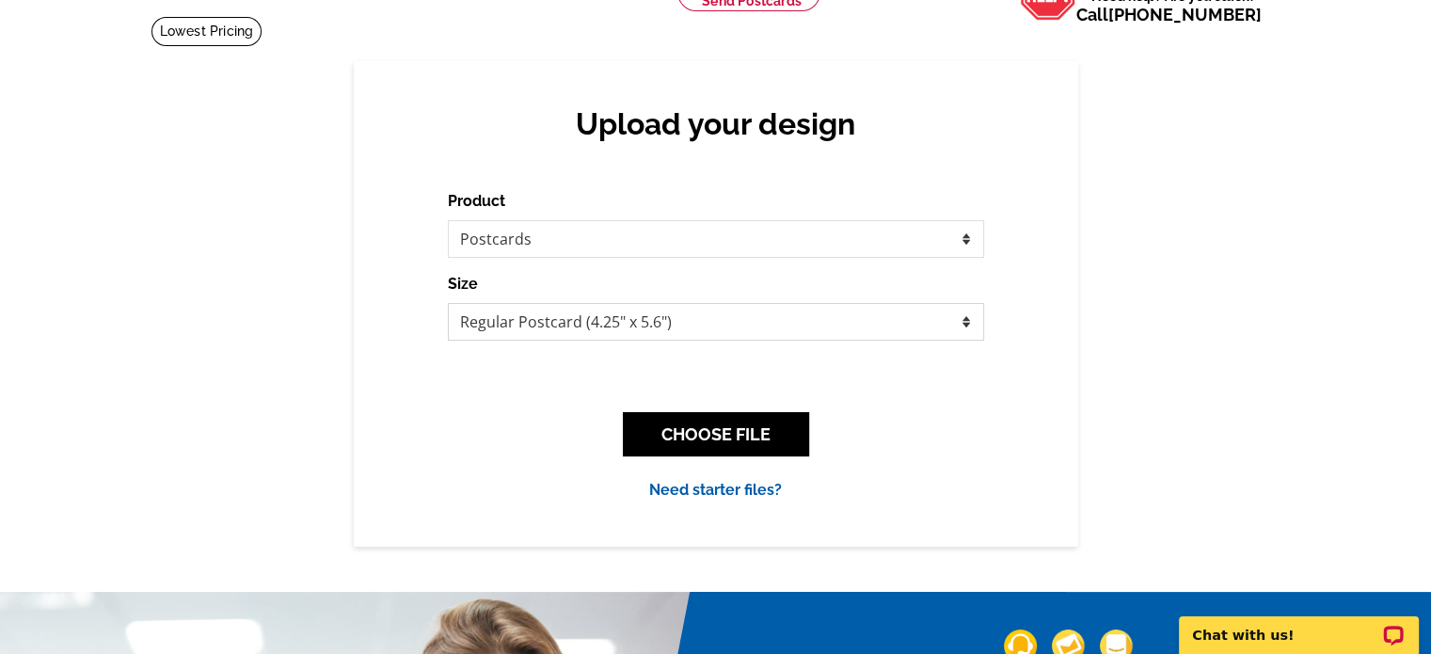
scroll to position [94, 0]
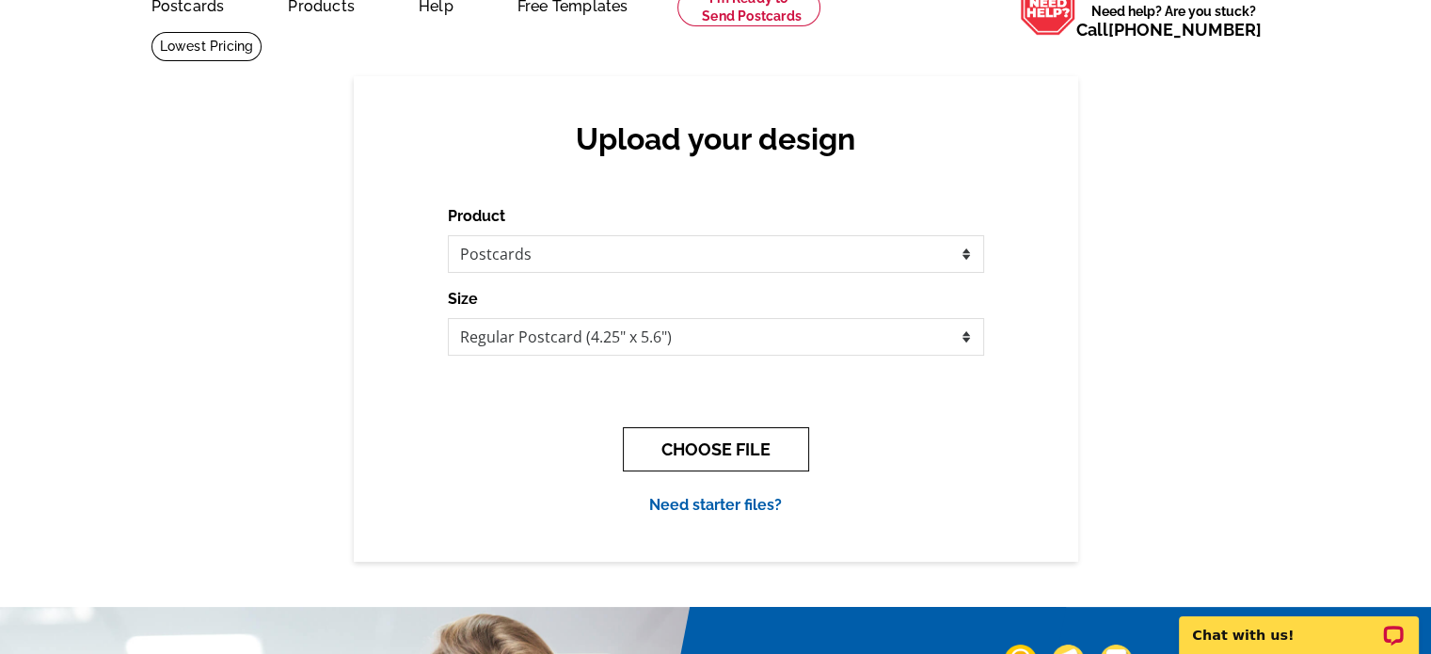
click at [700, 442] on button "CHOOSE FILE" at bounding box center [716, 449] width 186 height 44
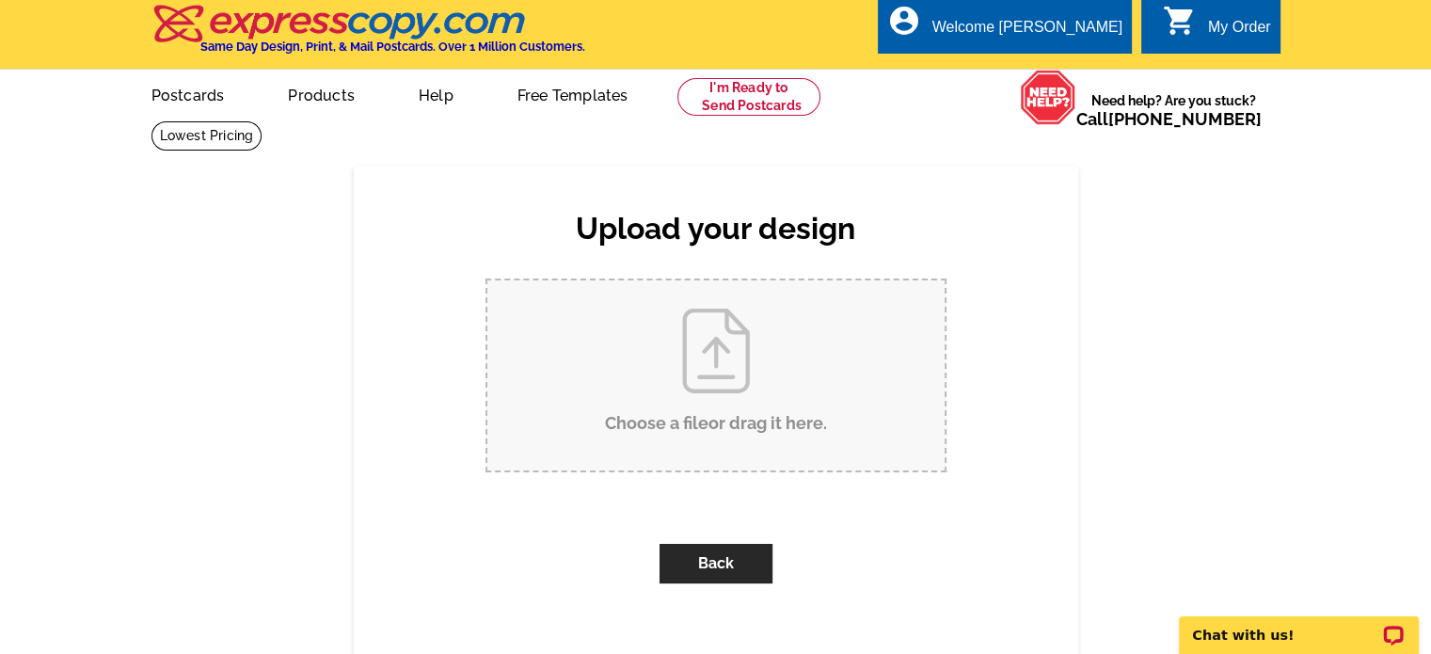
scroll to position [0, 0]
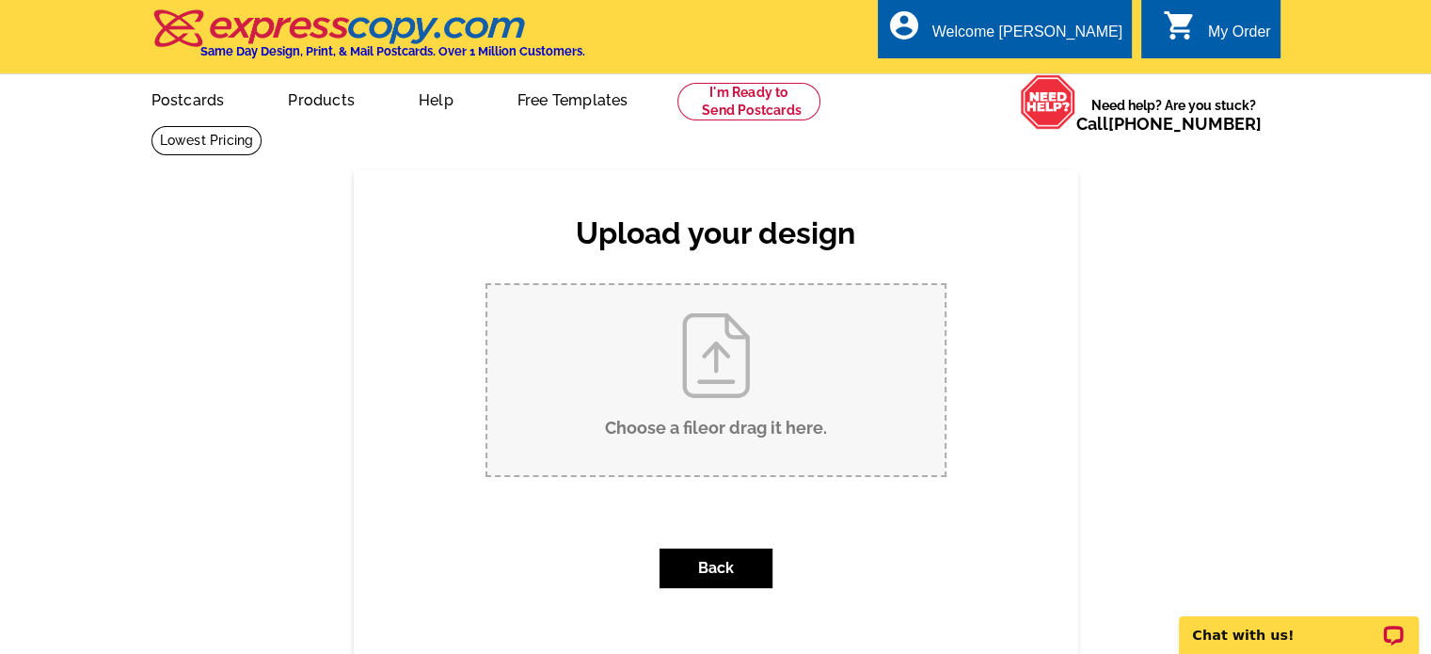
click at [658, 388] on input "Choose a file or drag it here ." at bounding box center [715, 380] width 457 height 190
type input "C:\fakepath\2025 ALL Pumpkin Patch FRONT.pdf"
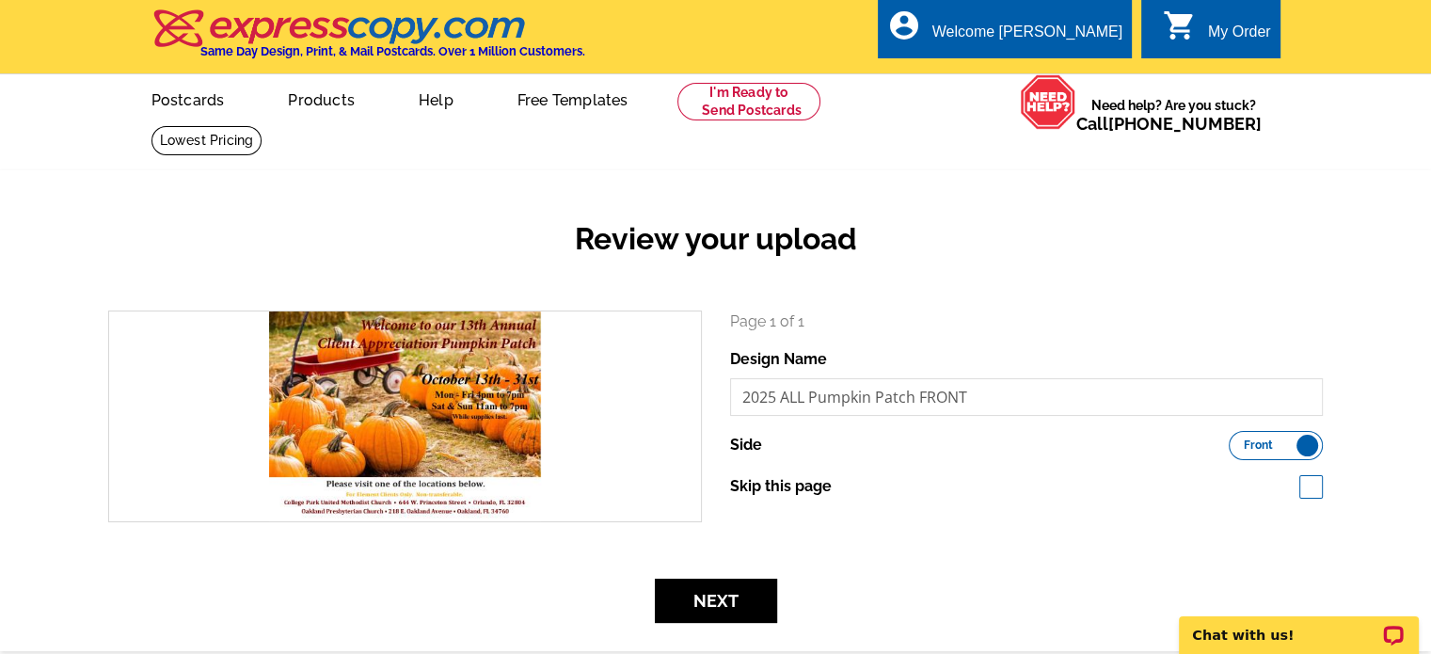
scroll to position [94, 0]
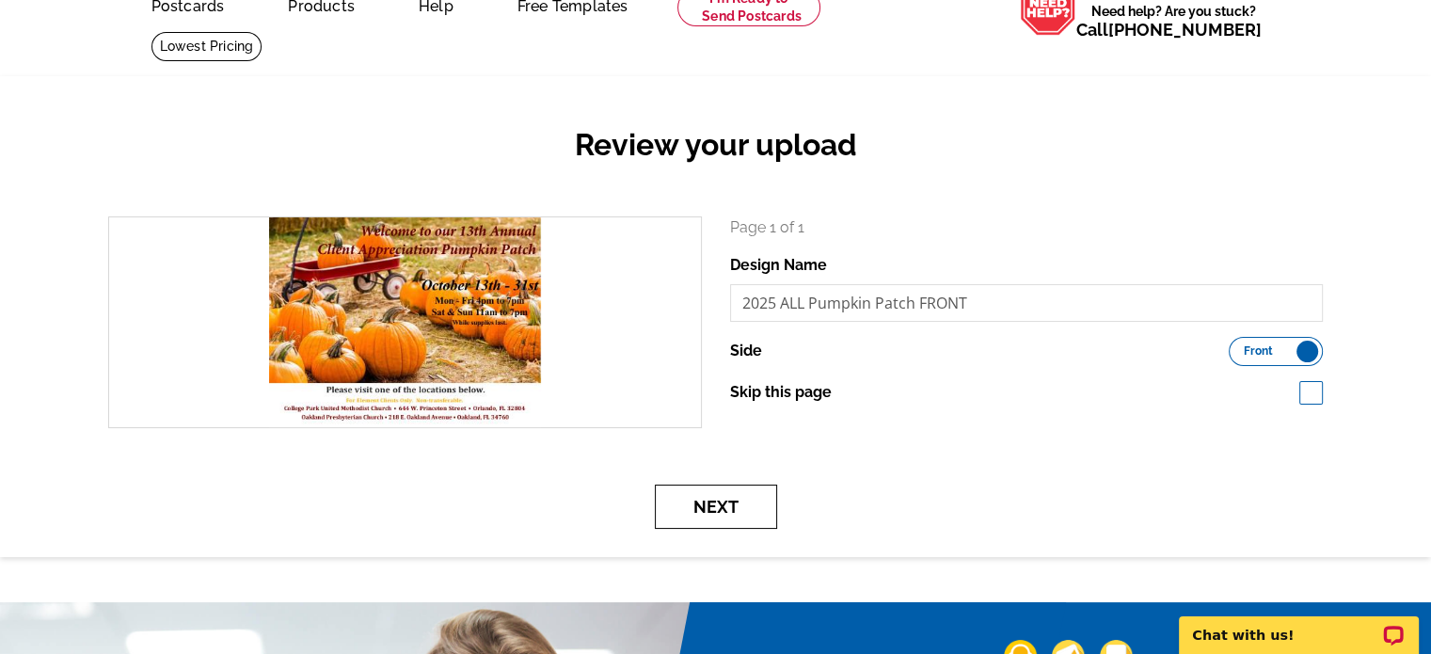
click at [734, 502] on button "Next" at bounding box center [716, 506] width 122 height 44
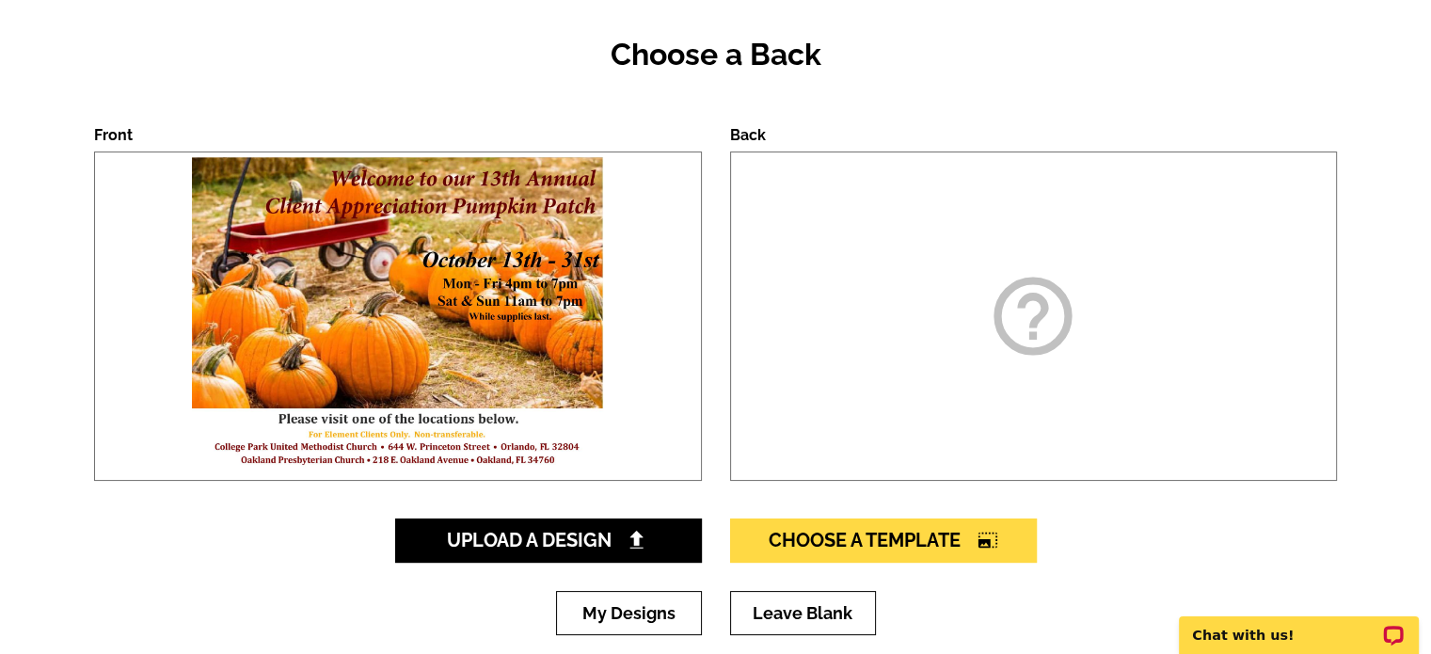
scroll to position [282, 0]
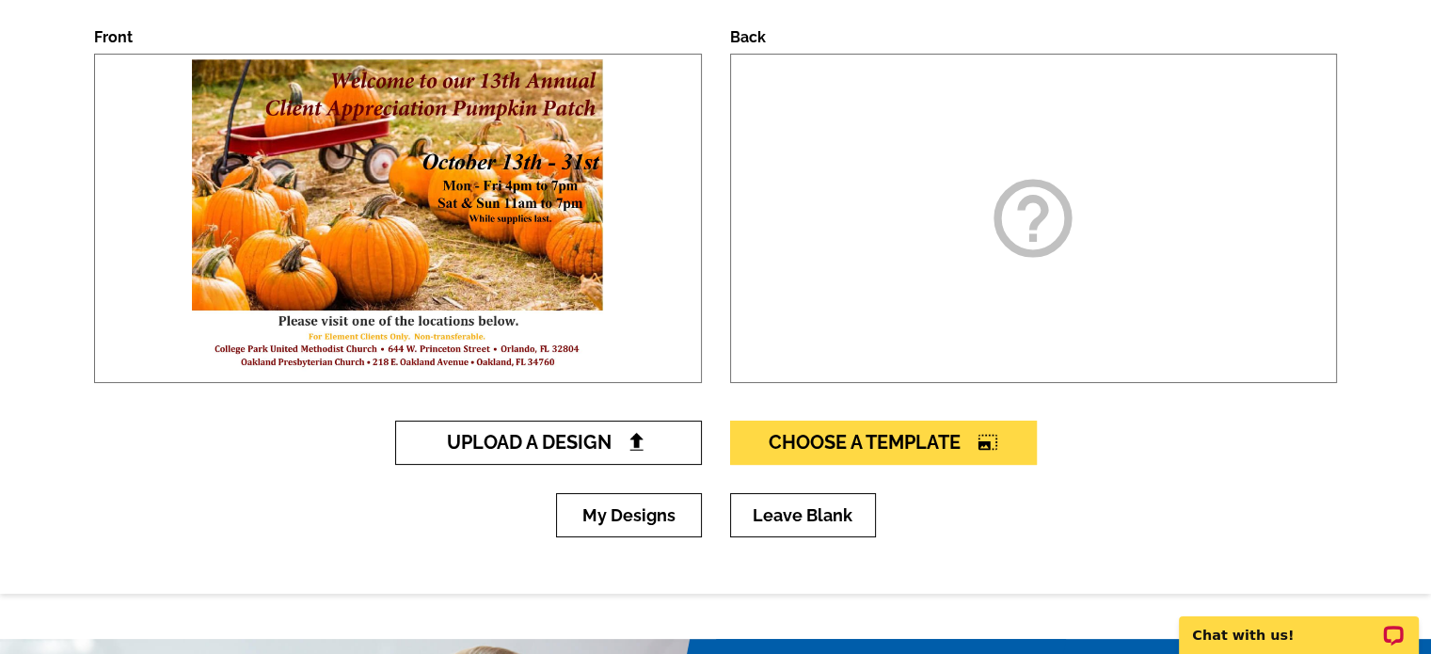
click at [539, 438] on span "Upload A Design" at bounding box center [548, 442] width 202 height 23
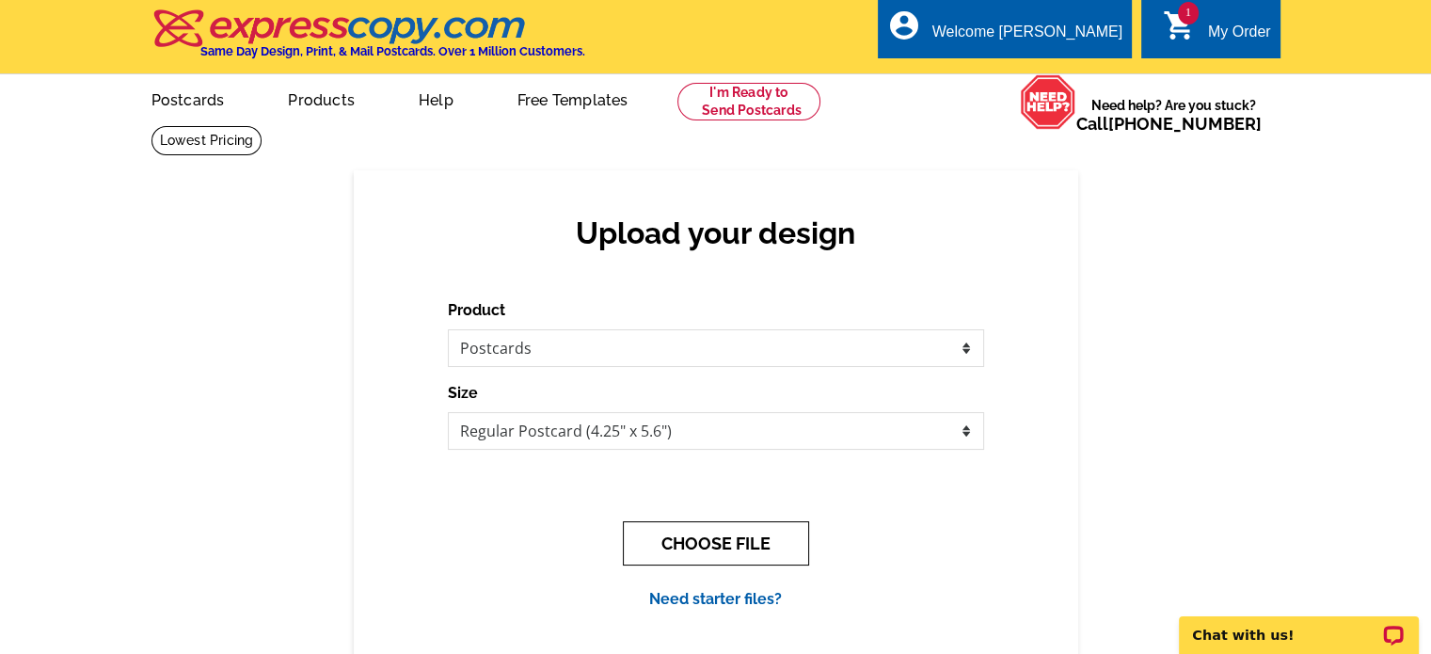
click at [720, 548] on button "CHOOSE FILE" at bounding box center [716, 543] width 186 height 44
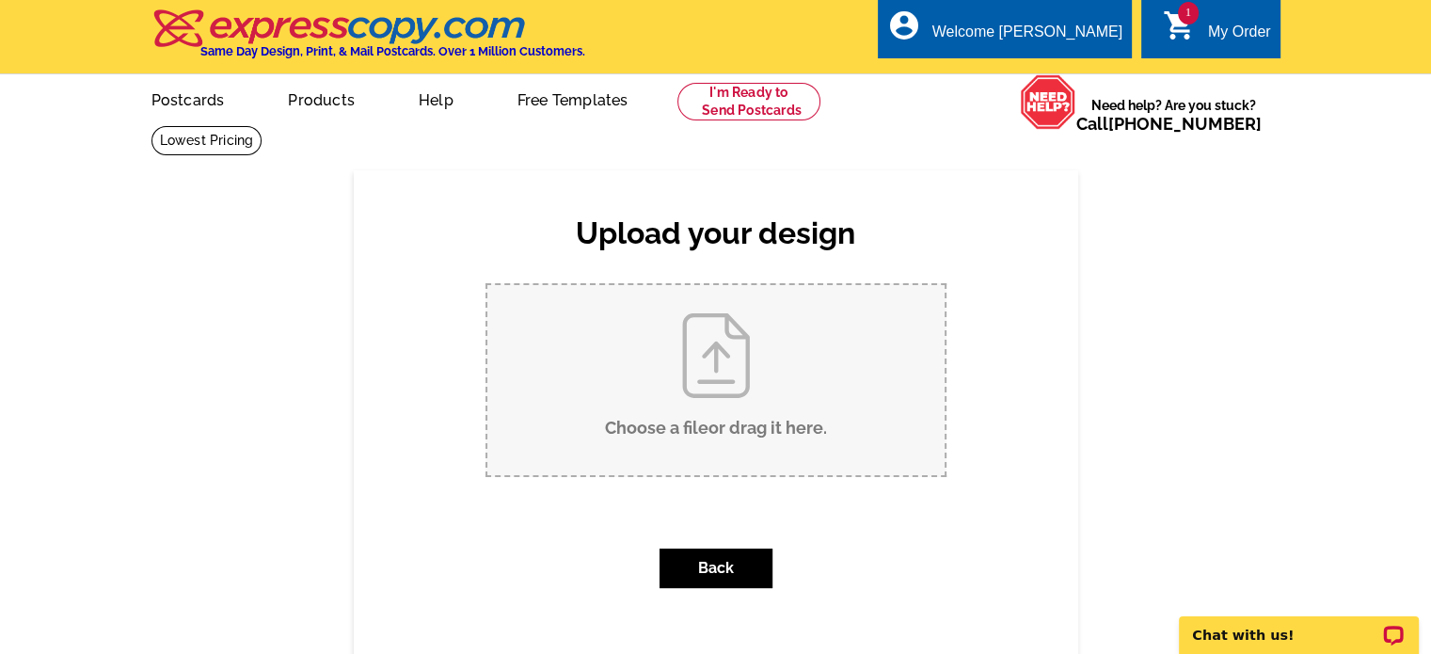
click at [690, 419] on input "Choose a file or drag it here ." at bounding box center [715, 380] width 457 height 190
type input "C:\fakepath\2025 NICOLE Pumpkin Patch BACK.pdf"
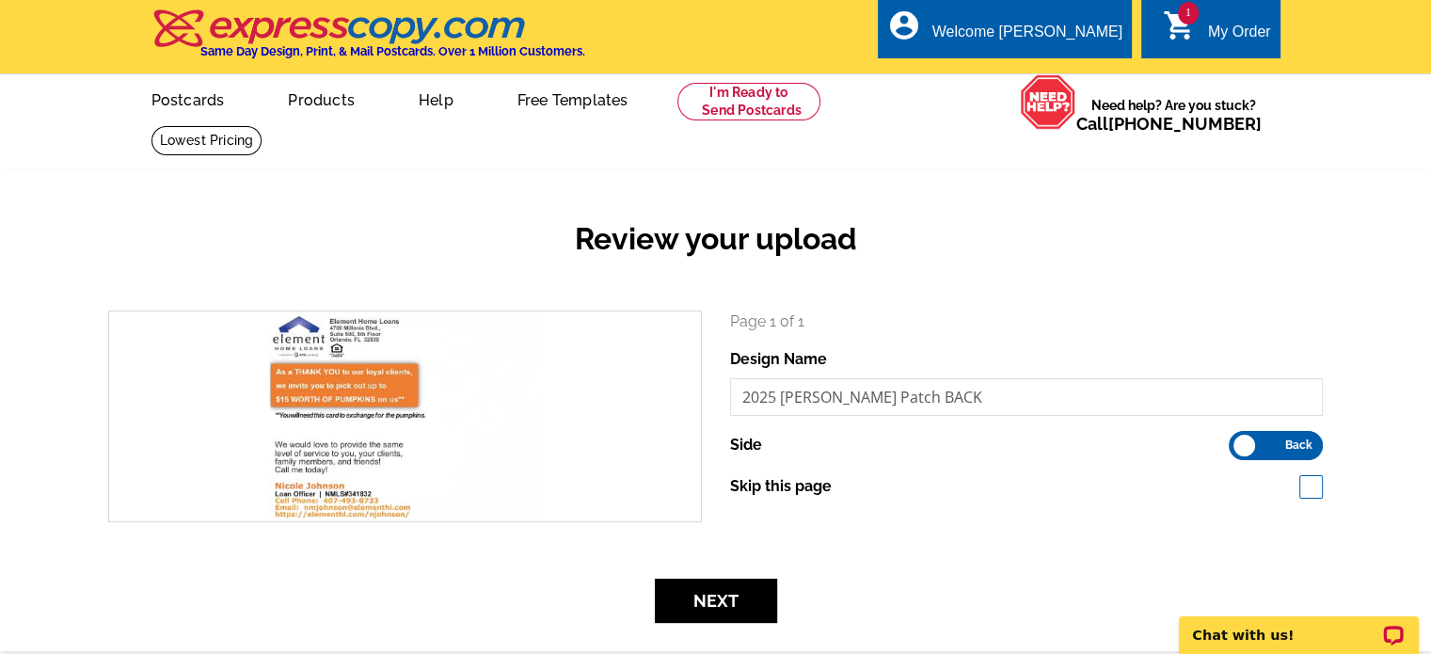
scroll to position [94, 0]
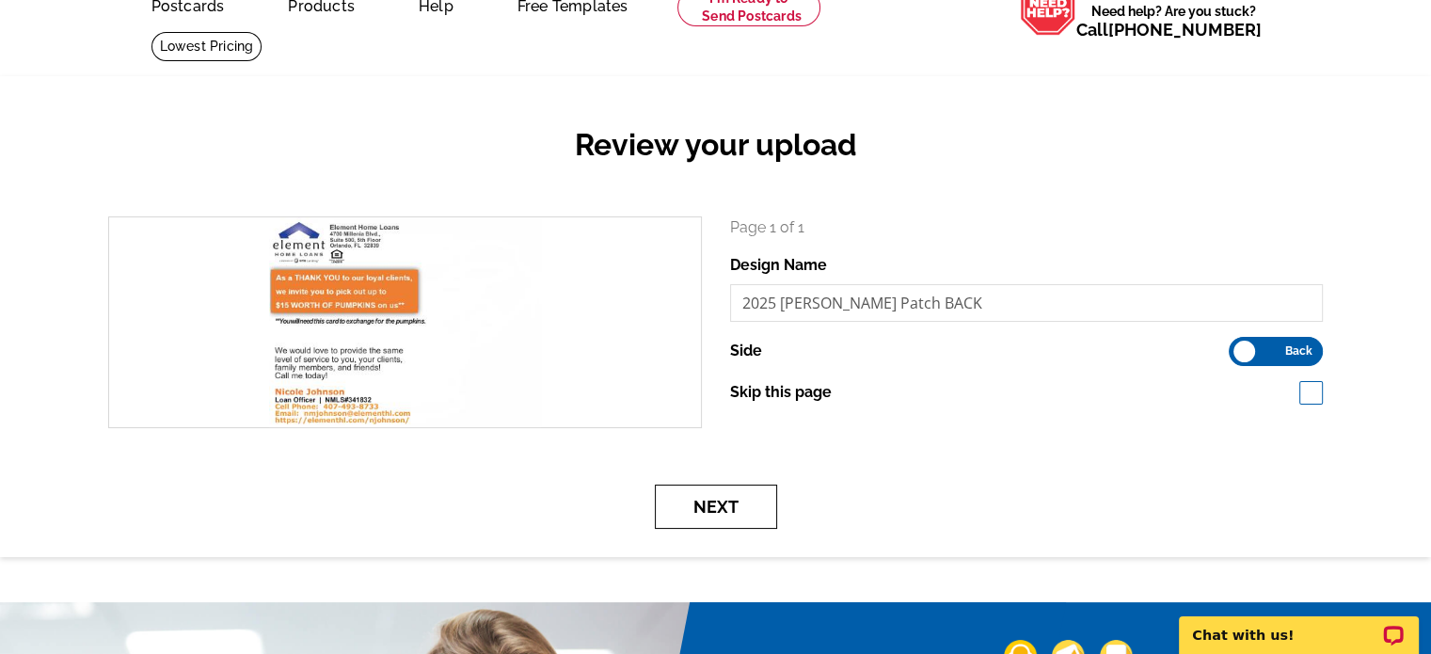
click at [702, 498] on button "Next" at bounding box center [716, 506] width 122 height 44
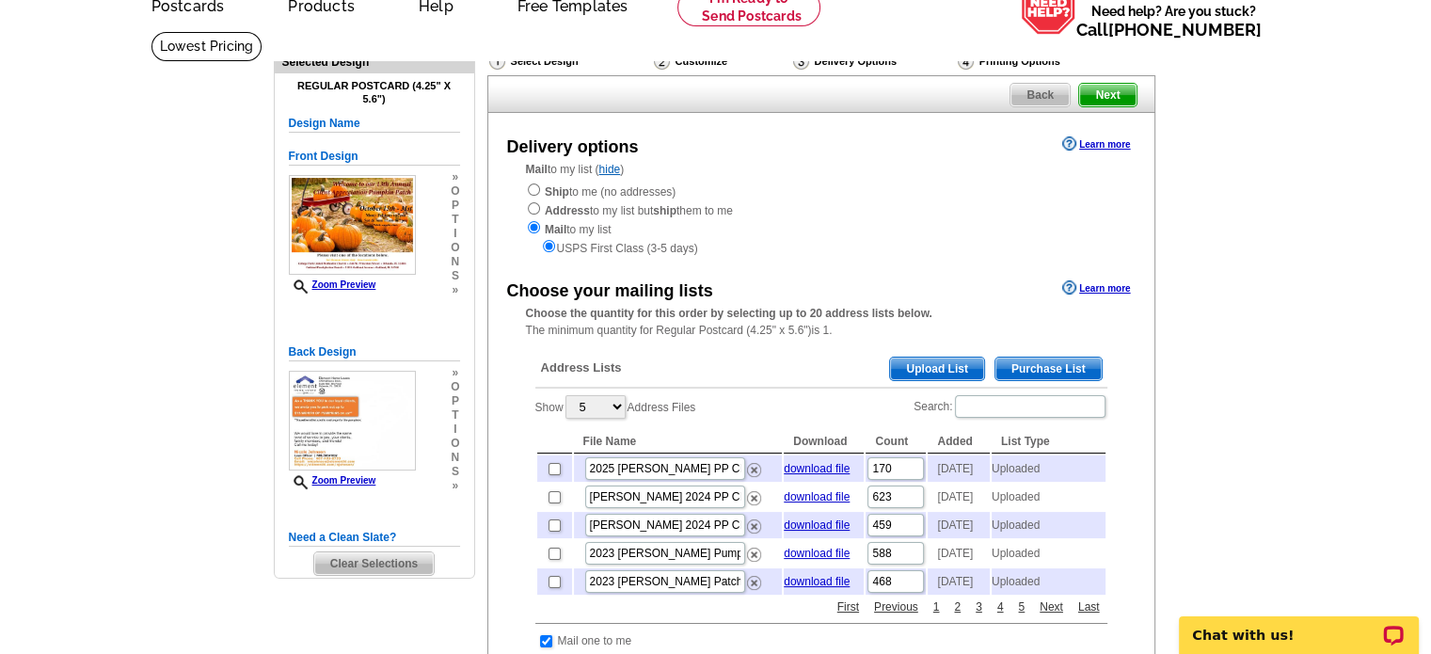
scroll to position [188, 0]
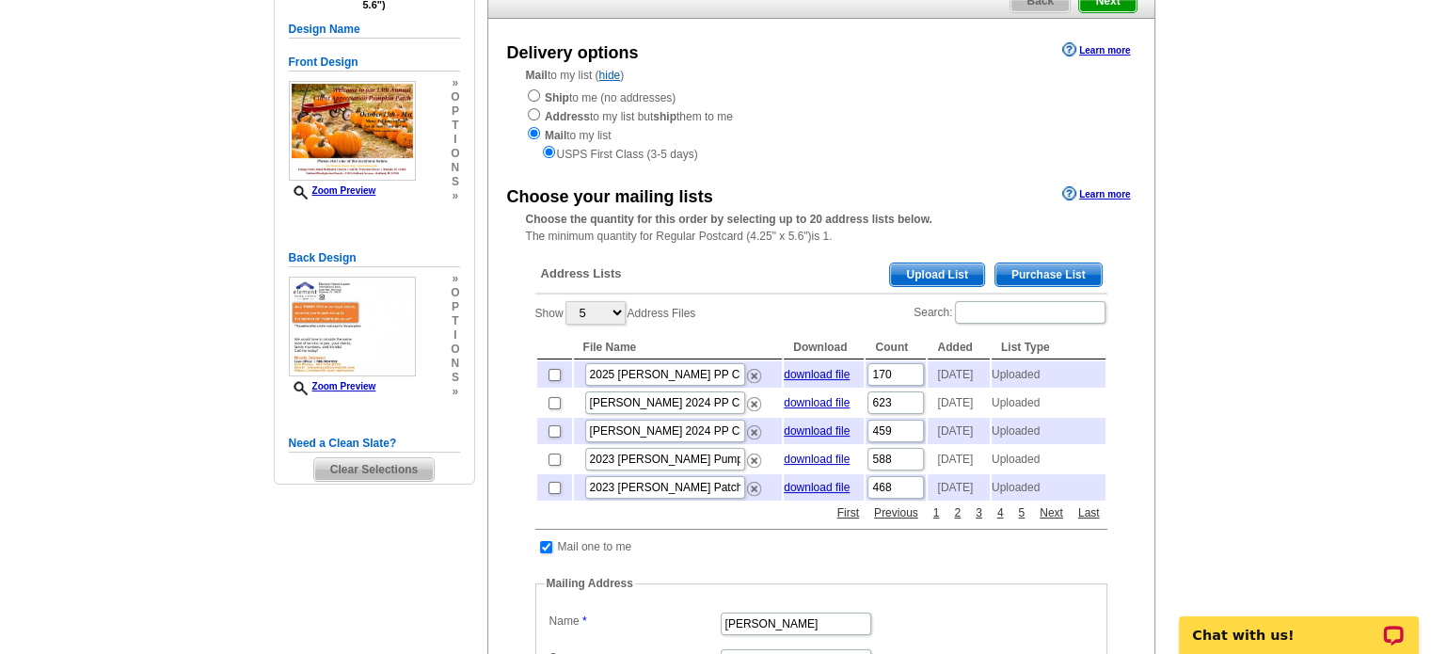
click at [943, 275] on span "Upload List" at bounding box center [936, 274] width 93 height 23
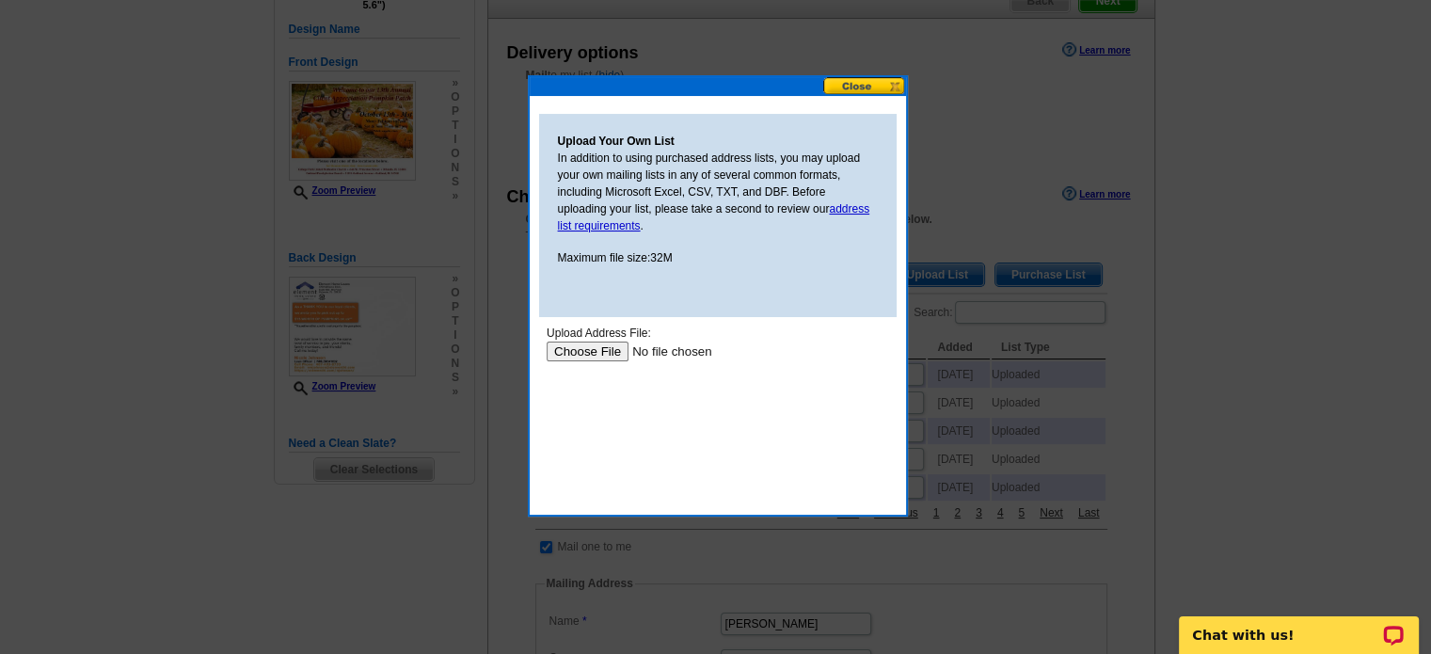
scroll to position [0, 0]
click at [575, 344] on input "file" at bounding box center [665, 351] width 238 height 20
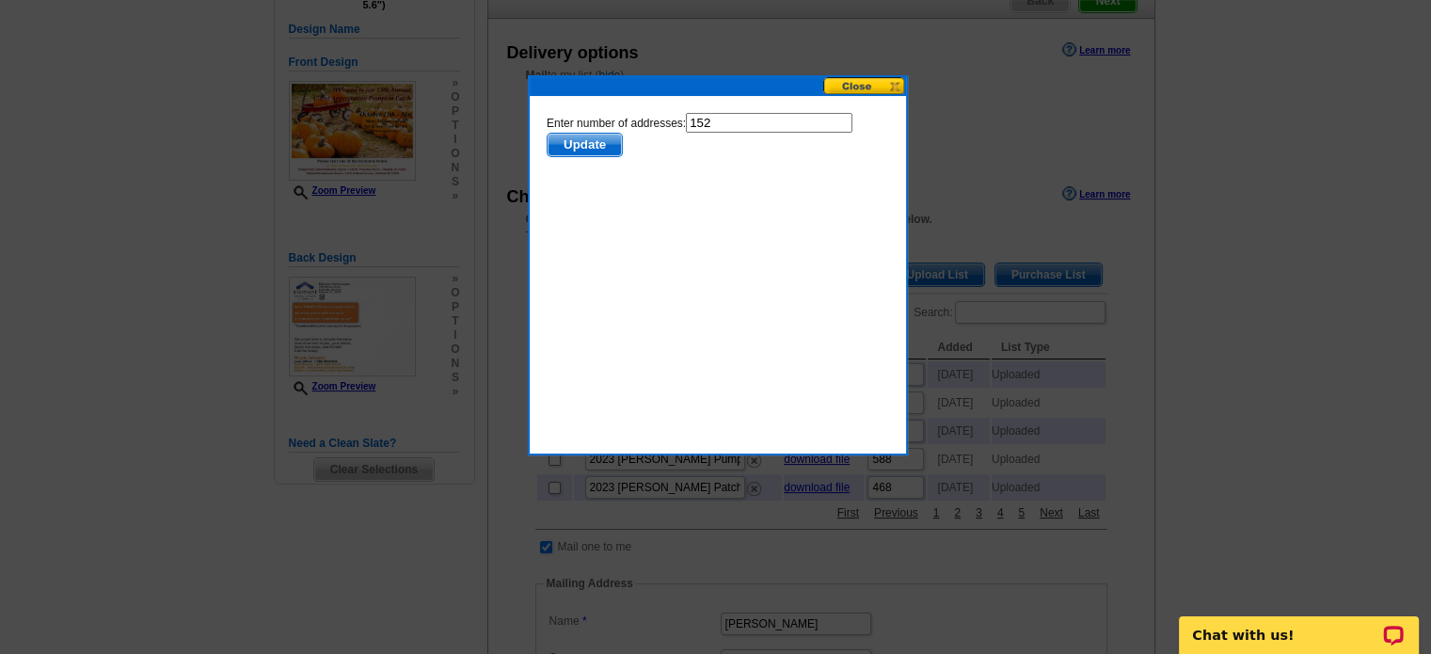
click at [600, 148] on span "Update" at bounding box center [583, 145] width 74 height 23
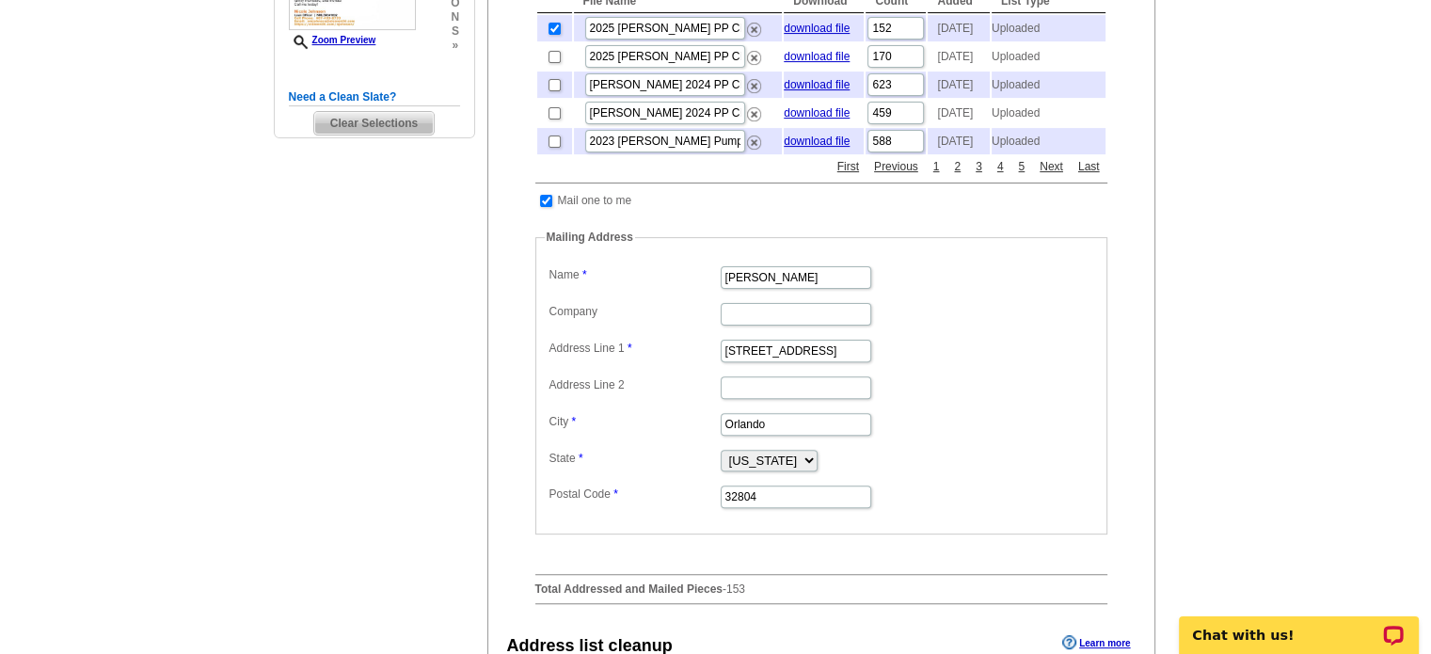
scroll to position [564, 0]
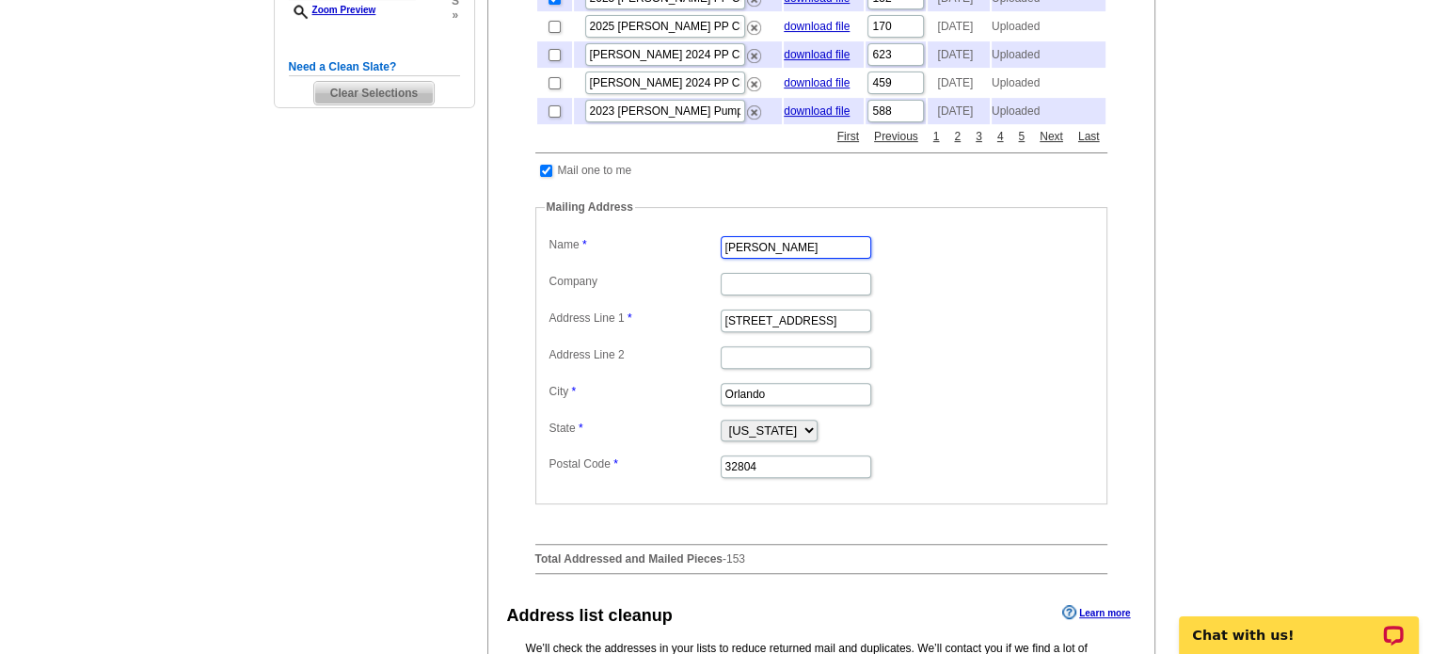
click at [802, 259] on input "[PERSON_NAME]" at bounding box center [796, 247] width 150 height 23
drag, startPoint x: 801, startPoint y: 275, endPoint x: 607, endPoint y: 277, distance: 194.7
click at [608, 277] on dl "Label Mail-To-Me Name [PERSON_NAME] Company Address Line 1 [GEOGRAPHIC_DATA] Ad…" at bounding box center [821, 355] width 553 height 248
type input "[PERSON_NAME]"
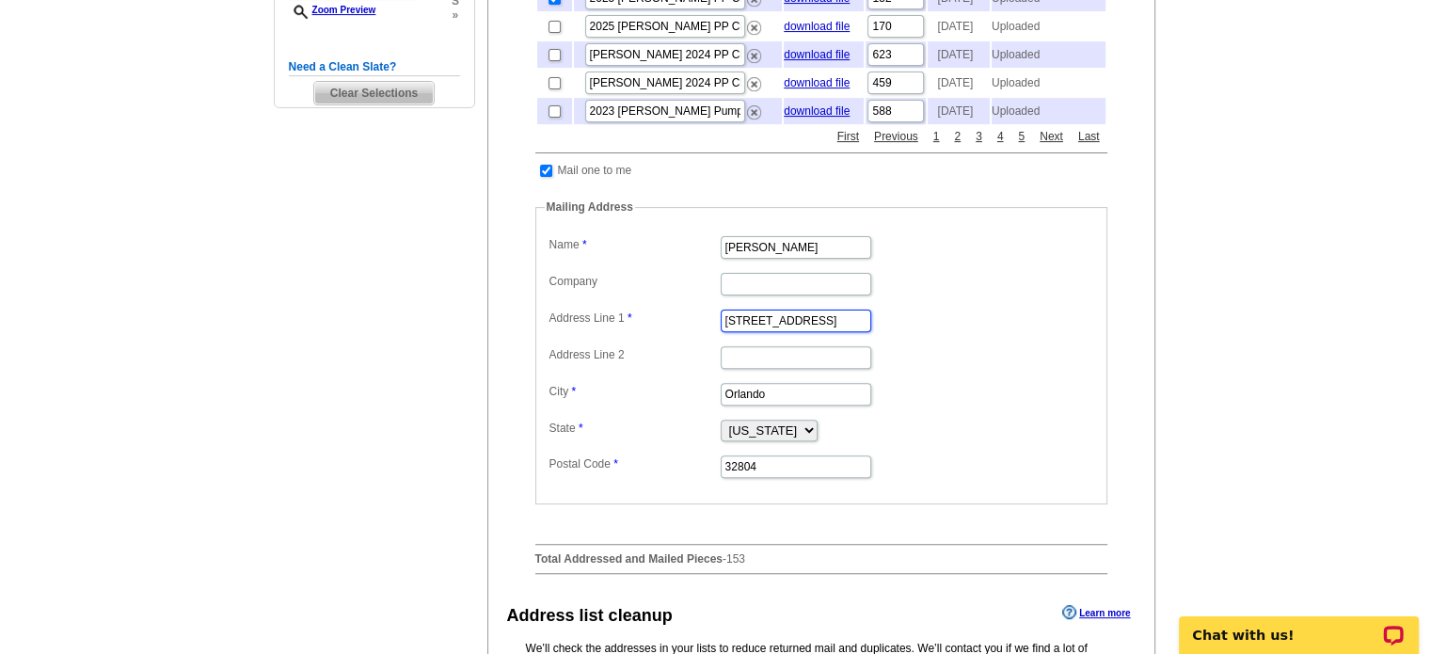
type input "[STREET_ADDRESS]"
type input "Windermere"
click at [769, 478] on input "32804" at bounding box center [796, 466] width 150 height 23
type input "34786"
click at [915, 443] on dd "[US_STATE] [US_STATE] [US_STATE] [US_STATE] [US_STATE] [US_STATE] [US_STATE] [U…" at bounding box center [821, 429] width 553 height 28
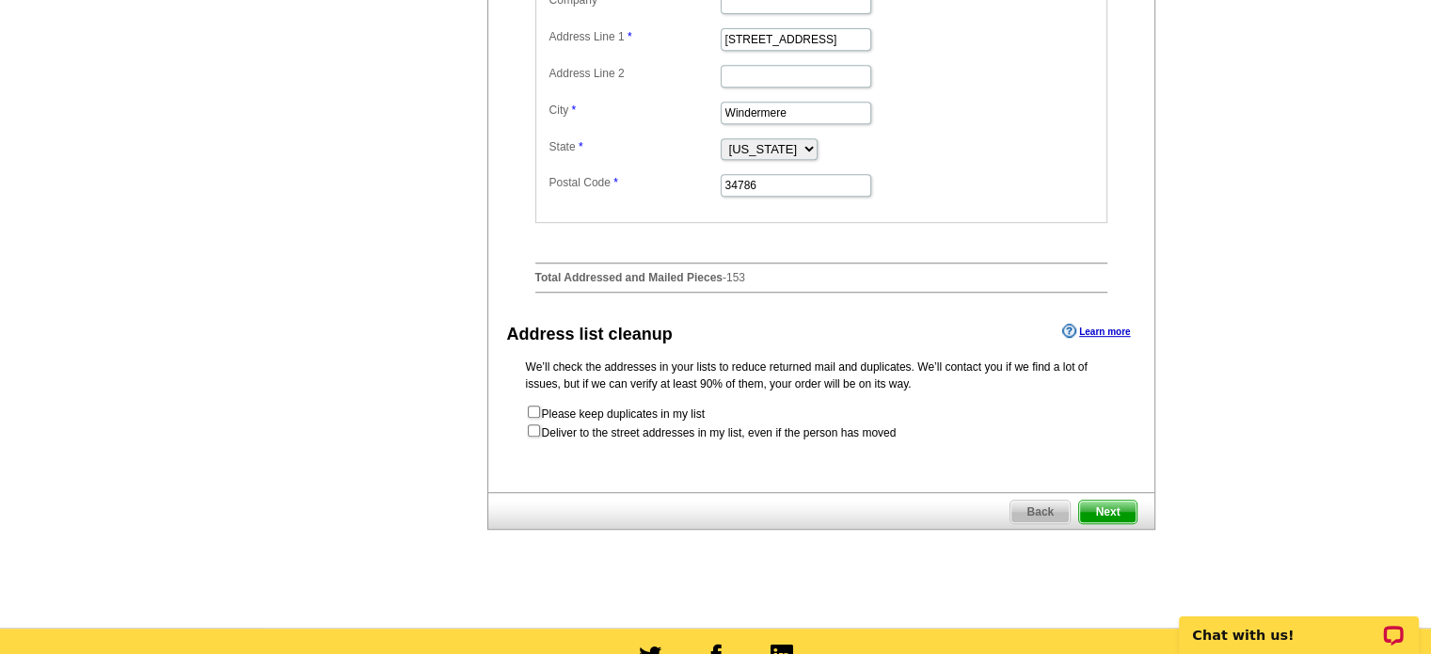
scroll to position [847, 0]
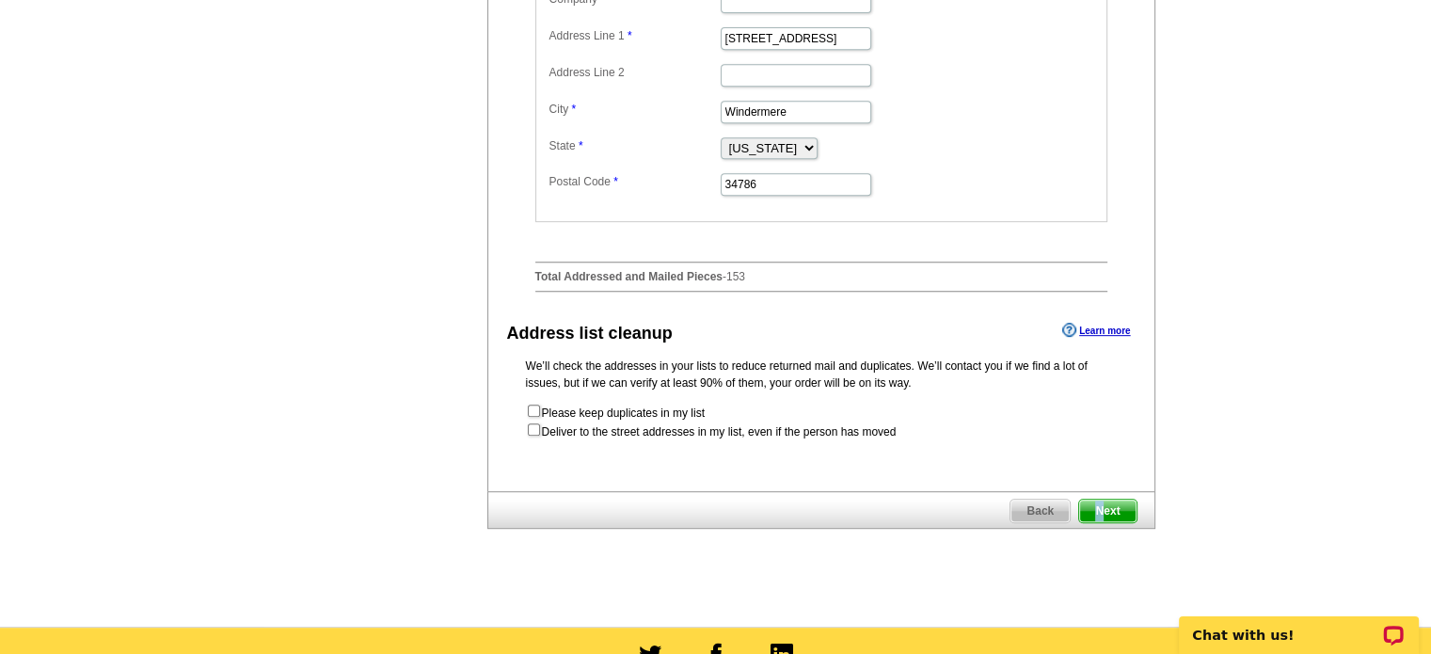
click at [1099, 522] on span "Next" at bounding box center [1107, 510] width 56 height 23
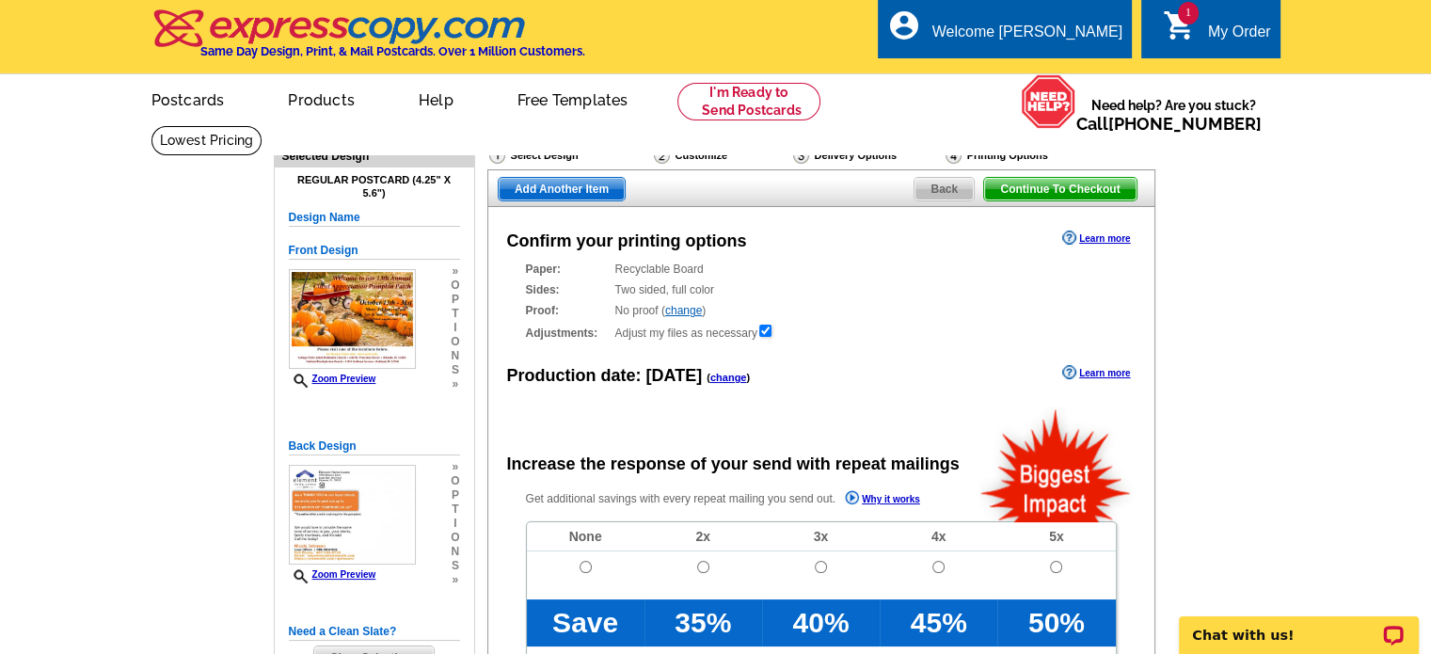
radio input "false"
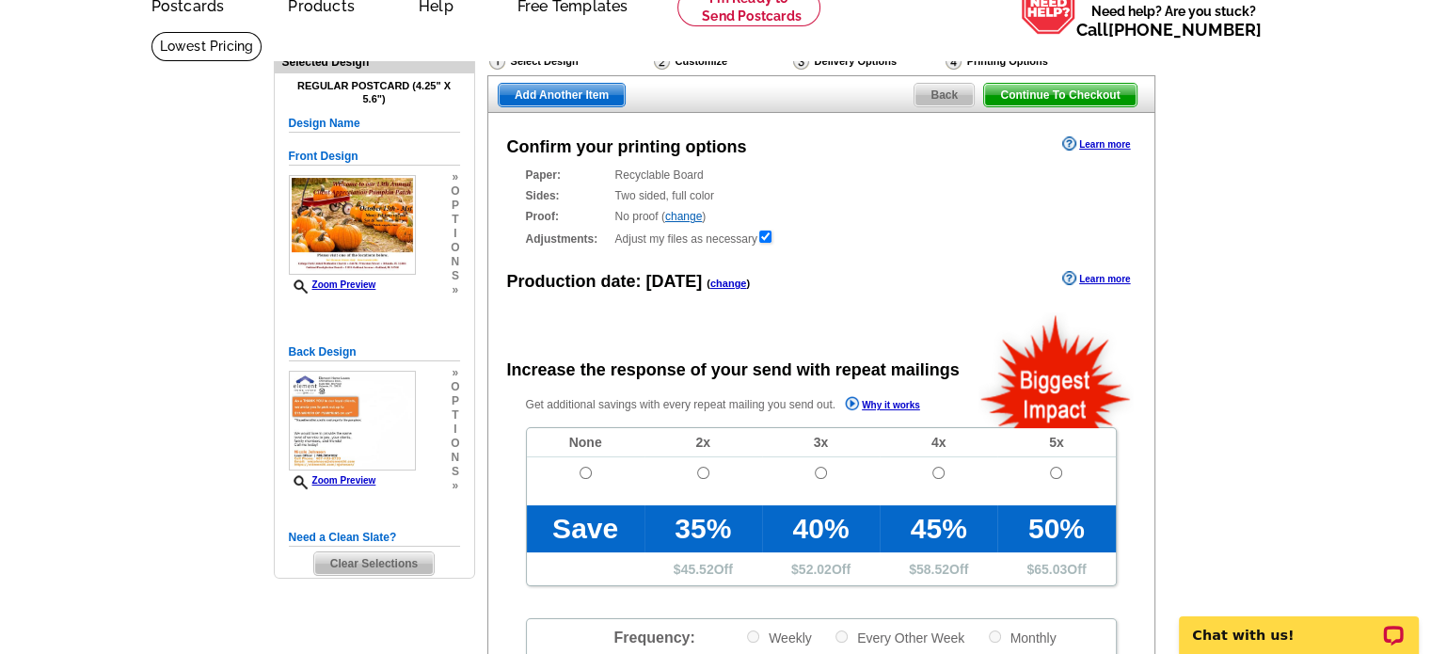
scroll to position [188, 0]
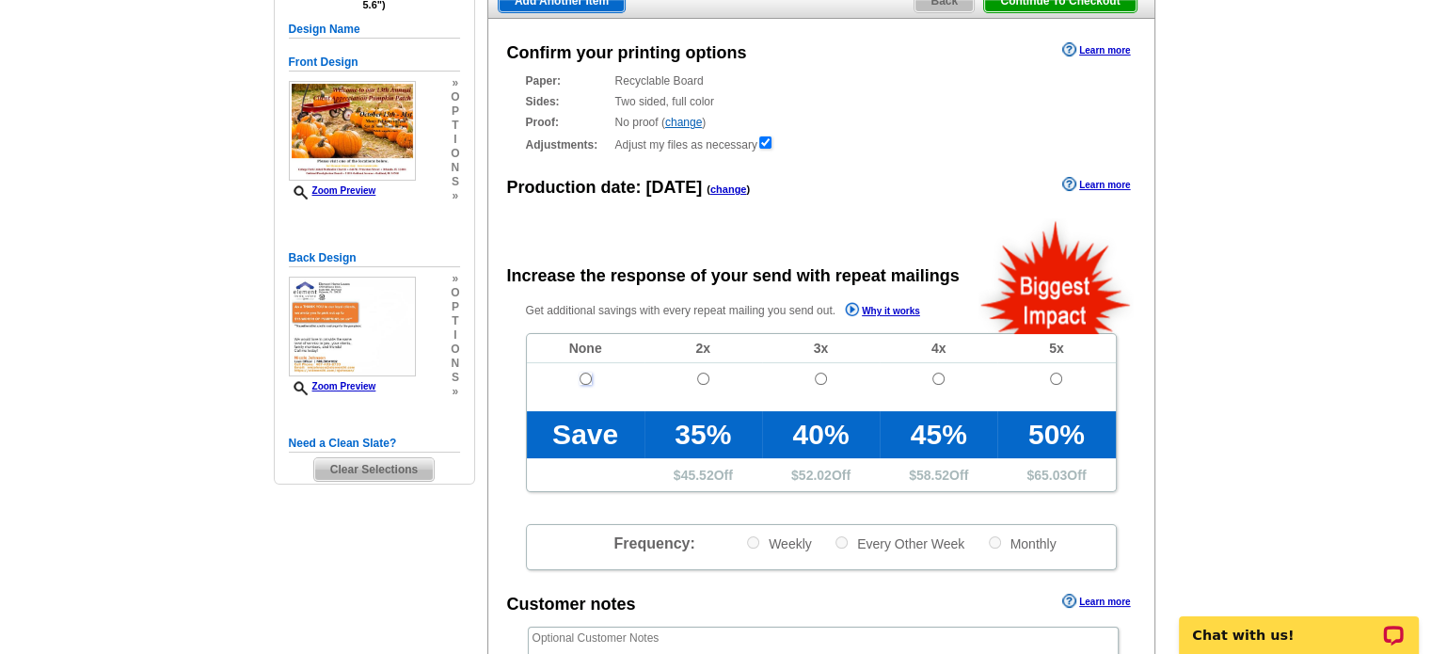
click at [583, 375] on input "radio" at bounding box center [585, 378] width 12 height 12
radio input "true"
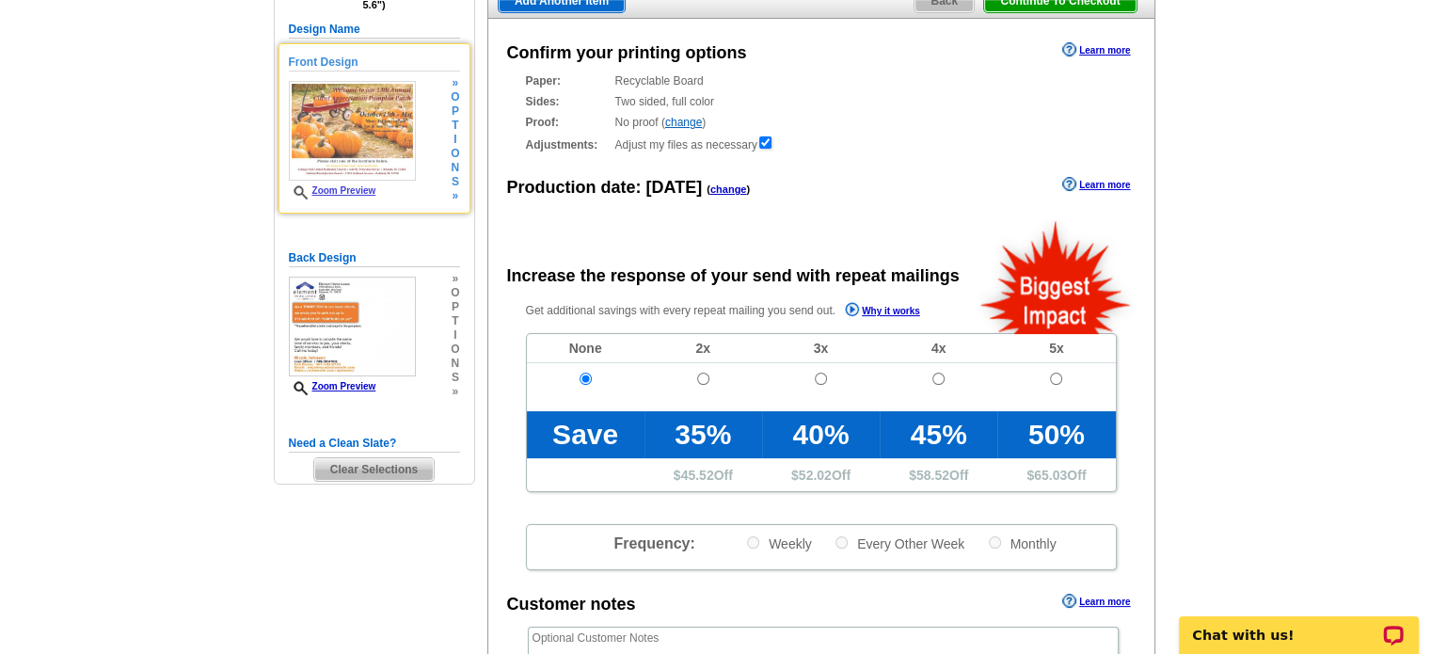
click at [331, 193] on link "Zoom Preview" at bounding box center [332, 190] width 87 height 10
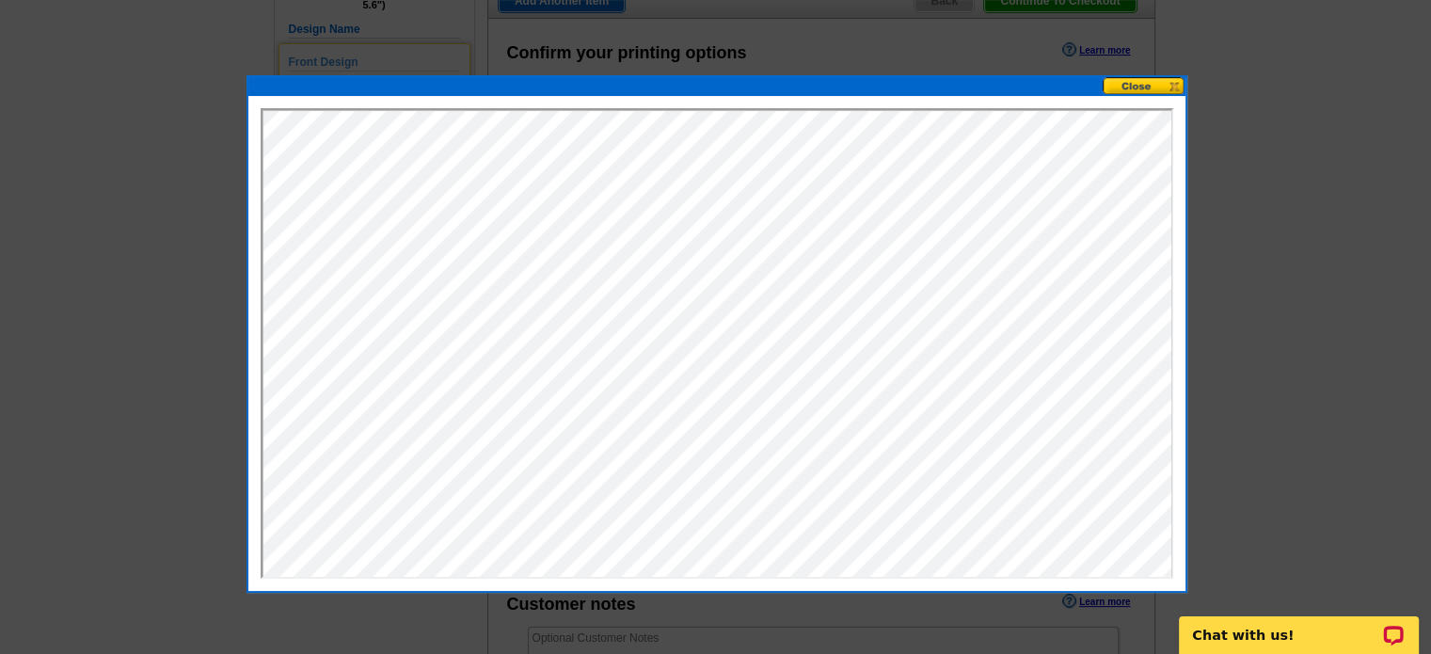
scroll to position [0, 0]
click at [1129, 88] on button at bounding box center [1143, 86] width 83 height 18
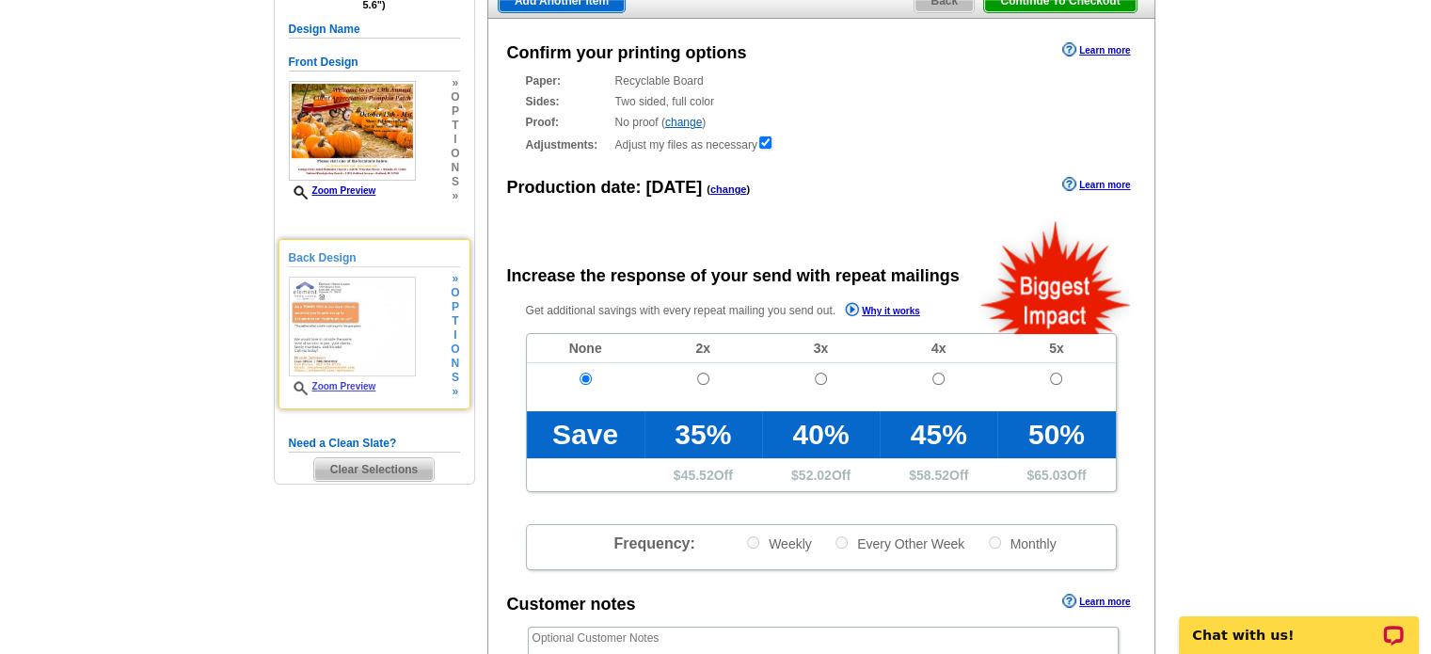
click at [344, 382] on link "Zoom Preview" at bounding box center [332, 386] width 87 height 10
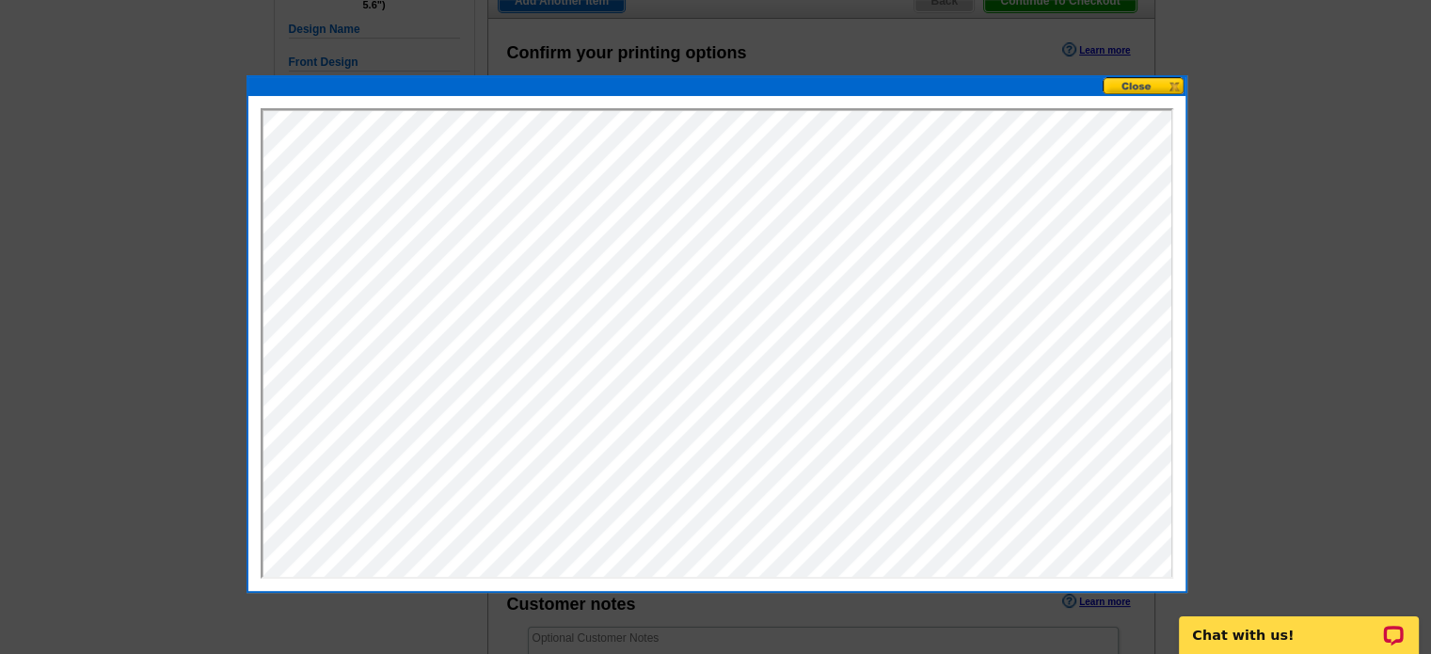
click at [1149, 89] on button at bounding box center [1143, 86] width 83 height 18
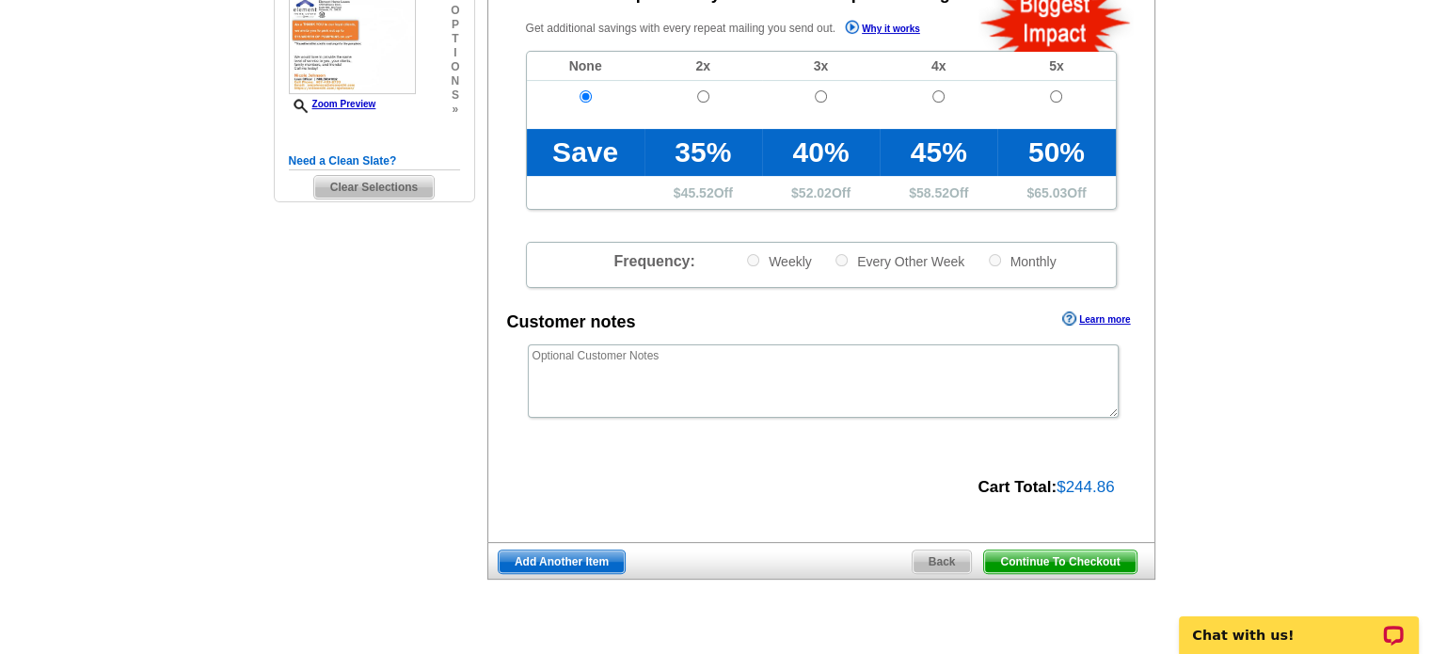
scroll to position [564, 0]
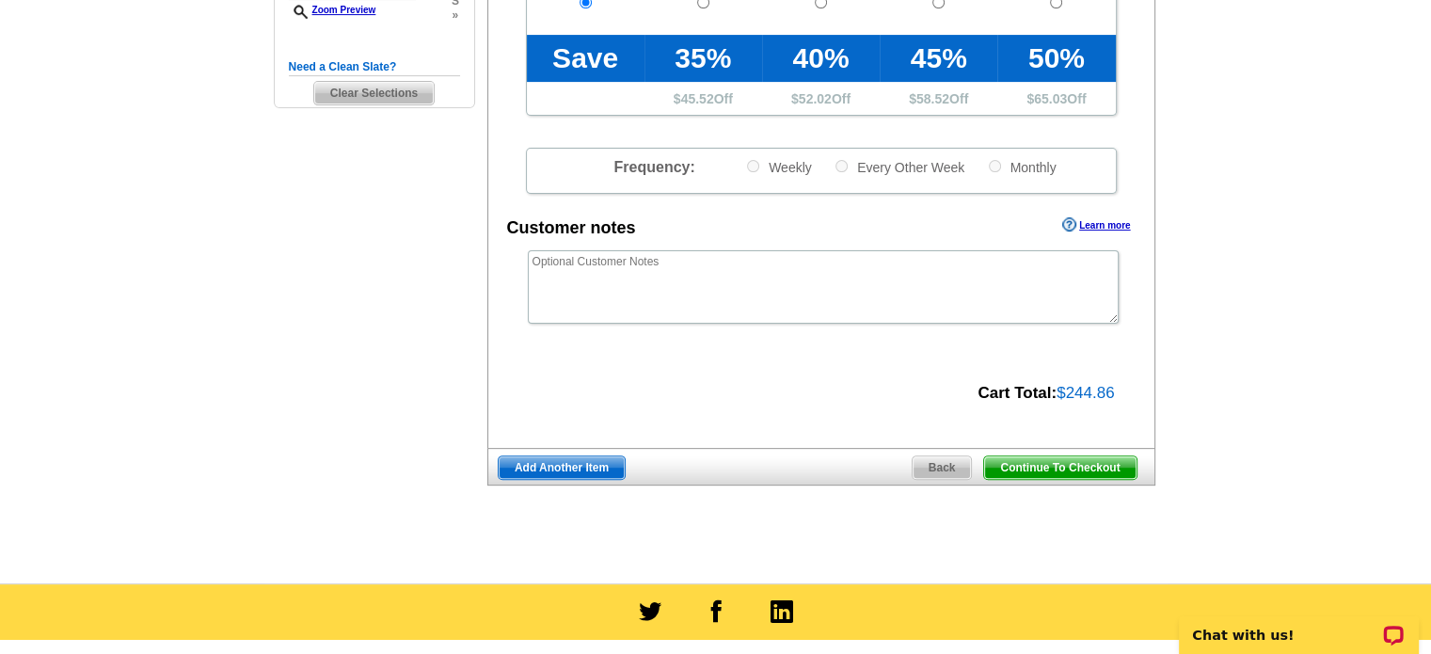
click at [1031, 466] on span "Continue To Checkout" at bounding box center [1059, 467] width 151 height 23
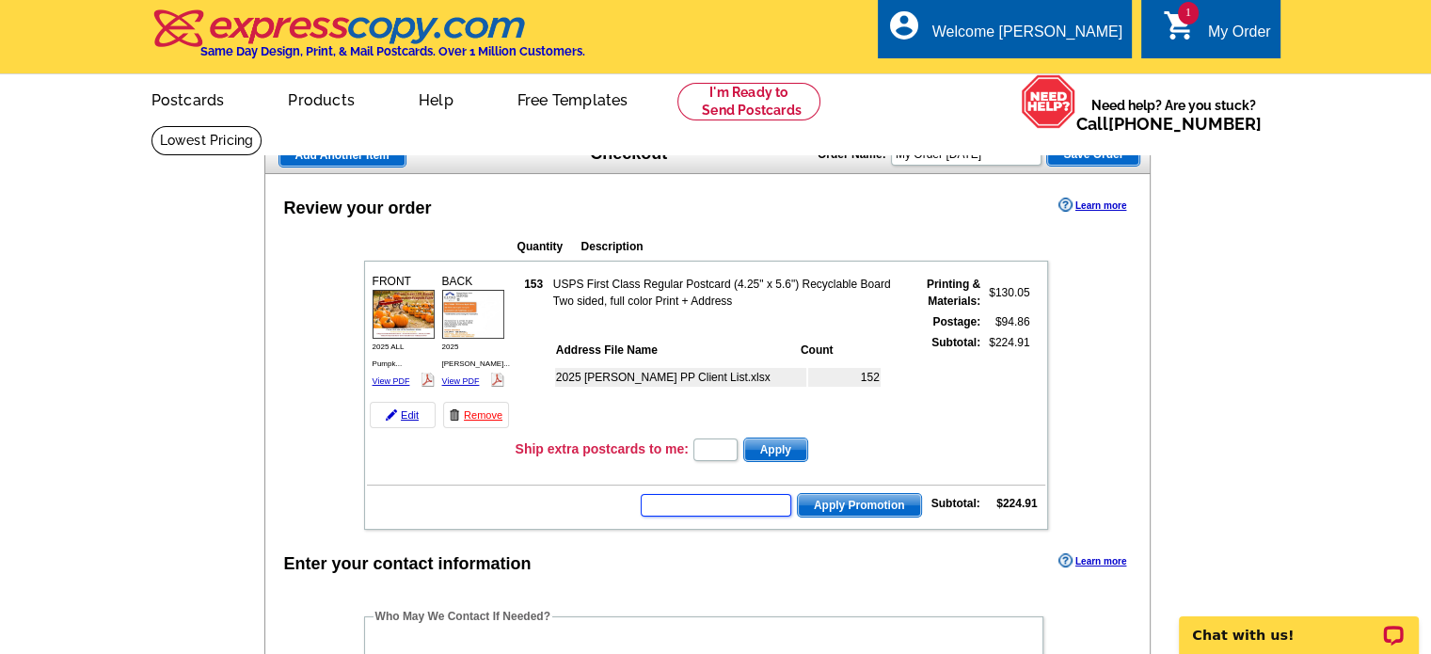
click at [662, 499] on input "text" at bounding box center [716, 505] width 150 height 23
type input "HURRY40"
click at [862, 499] on span "Apply Promotion" at bounding box center [859, 505] width 123 height 23
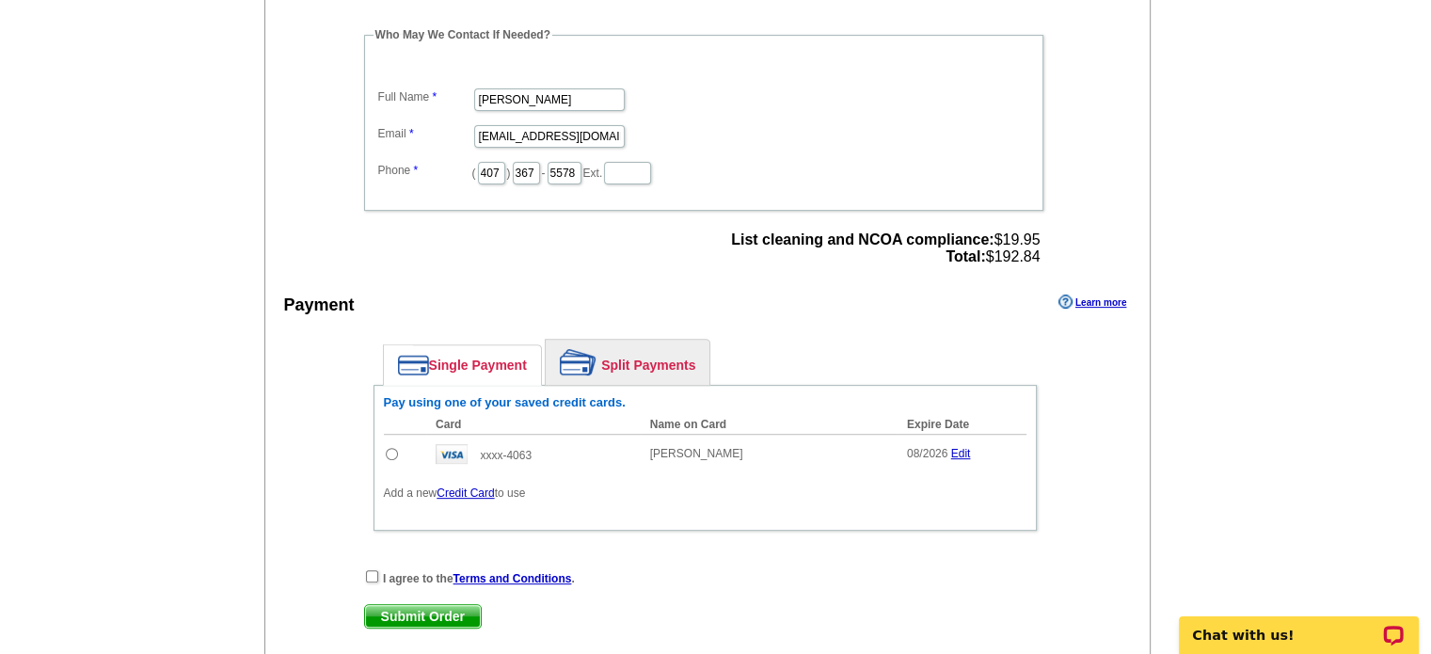
scroll to position [658, 0]
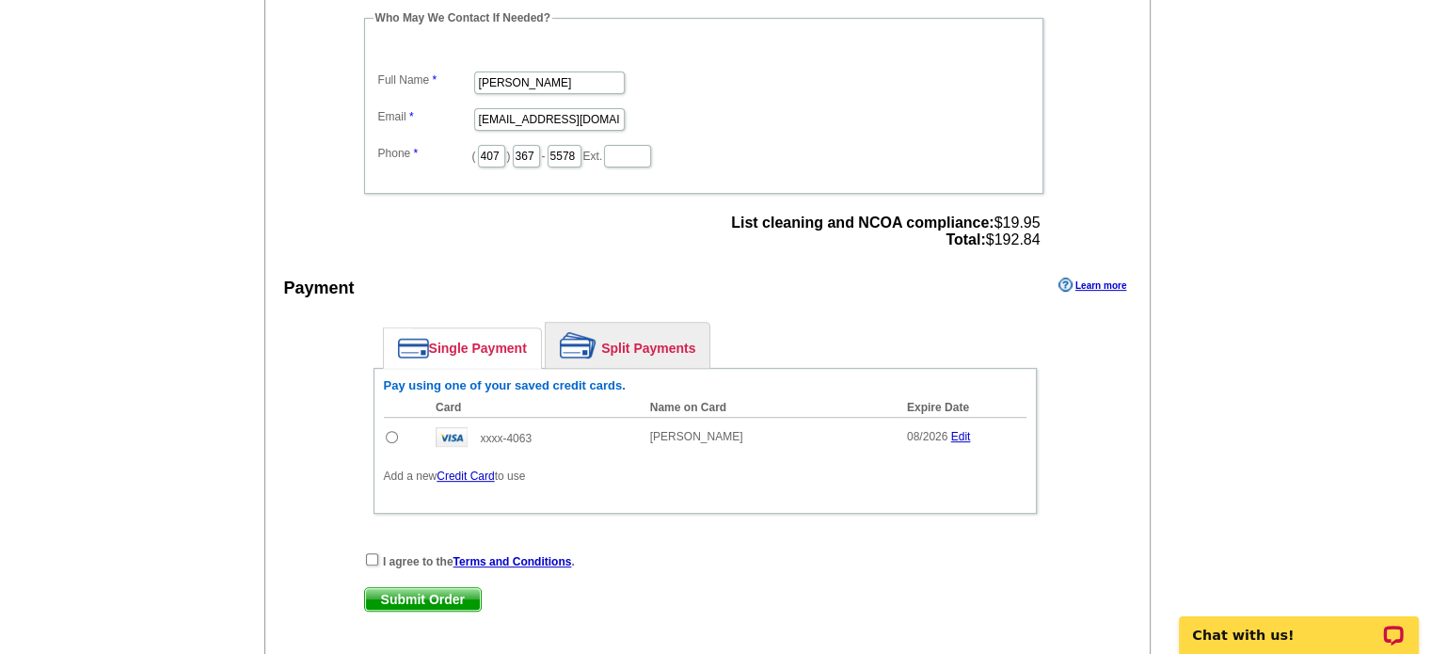
click at [459, 469] on link "Credit Card" at bounding box center [464, 475] width 57 height 13
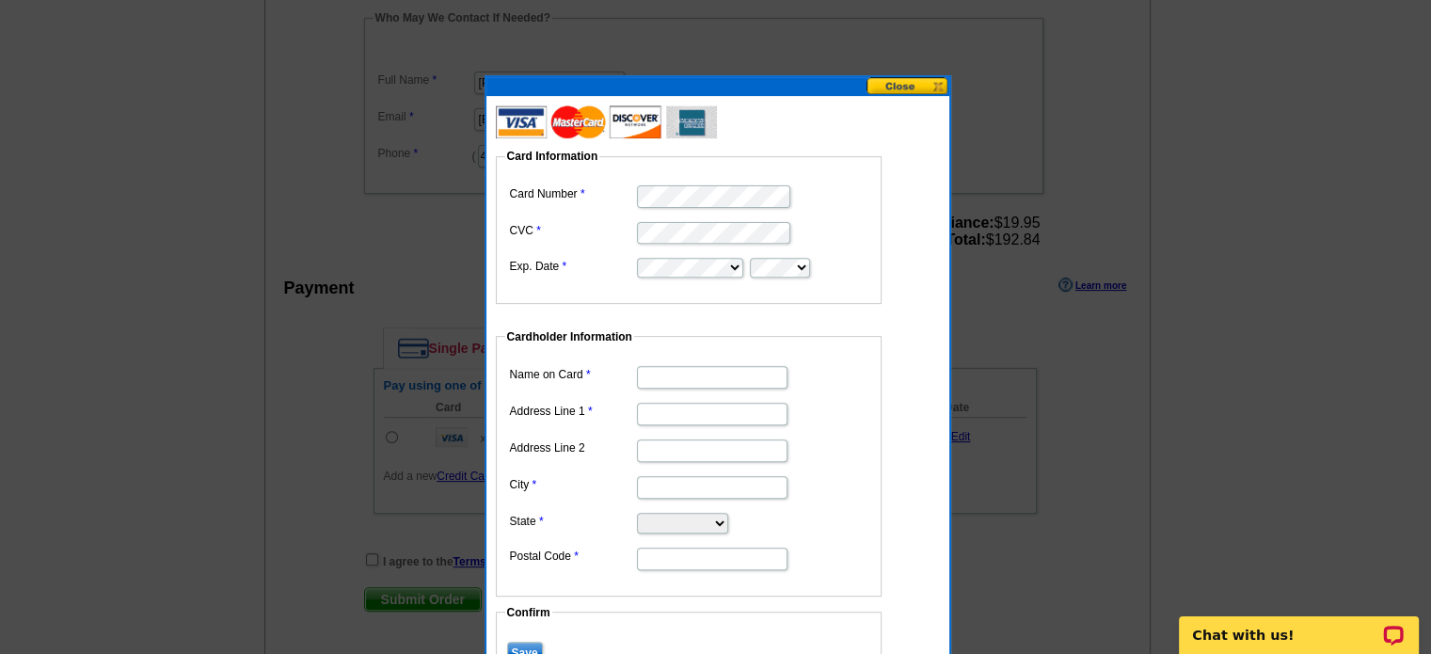
click at [668, 372] on input "Name on Card" at bounding box center [712, 377] width 150 height 23
type input "[PERSON_NAME]"
type input "[STREET_ADDRESS]"
type input "Windermere"
select select "FL"
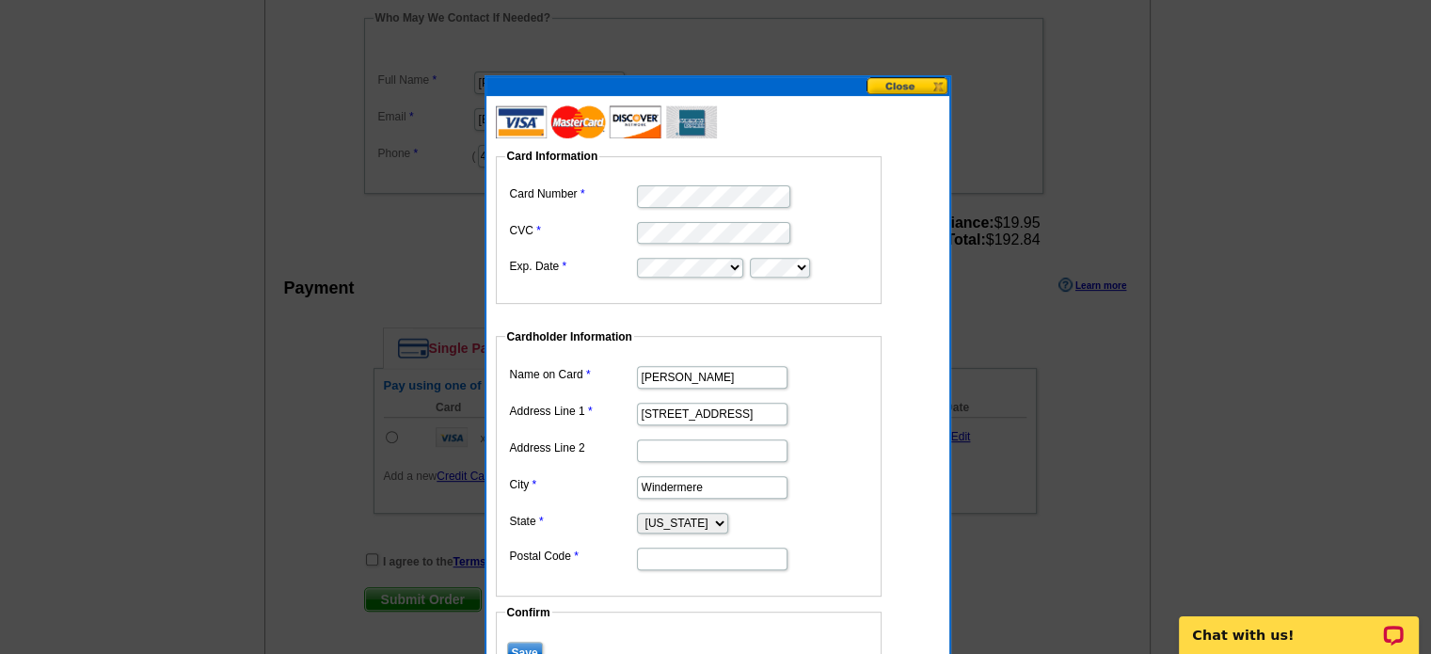
type input "34786"
click at [850, 417] on dd "[STREET_ADDRESS]" at bounding box center [688, 412] width 367 height 29
click at [677, 374] on input "Nicole M Johnson" at bounding box center [712, 377] width 150 height 23
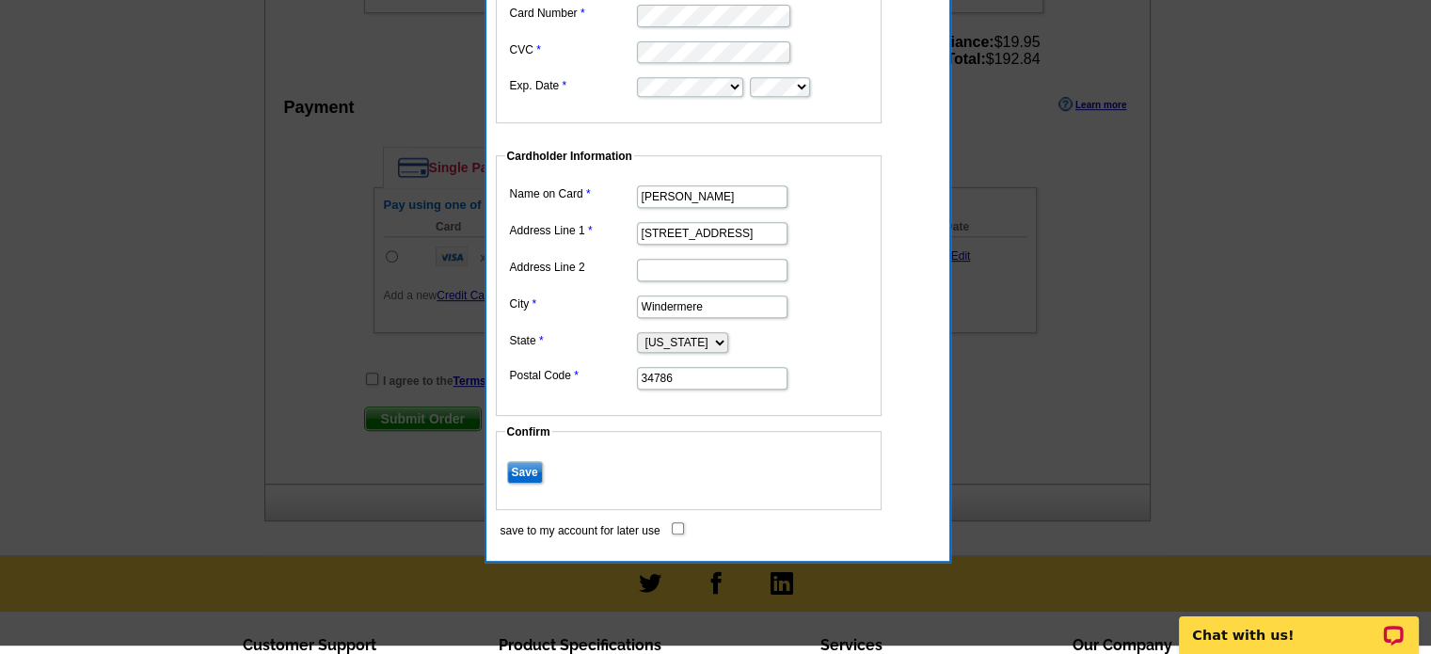
scroll to position [847, 0]
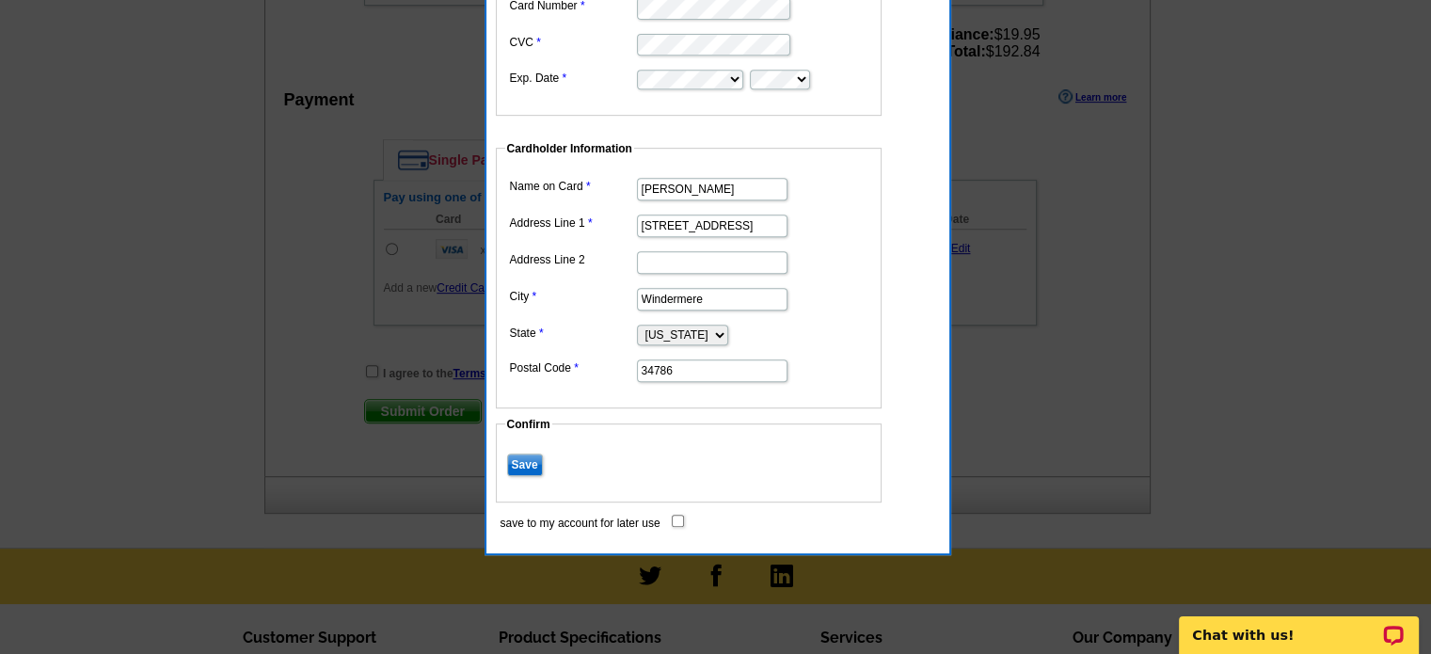
drag, startPoint x: 518, startPoint y: 466, endPoint x: 562, endPoint y: 473, distance: 43.9
click at [526, 465] on input "Save" at bounding box center [525, 464] width 36 height 23
click at [680, 515] on input "save to my account for later use" at bounding box center [678, 521] width 12 height 12
checkbox input "true"
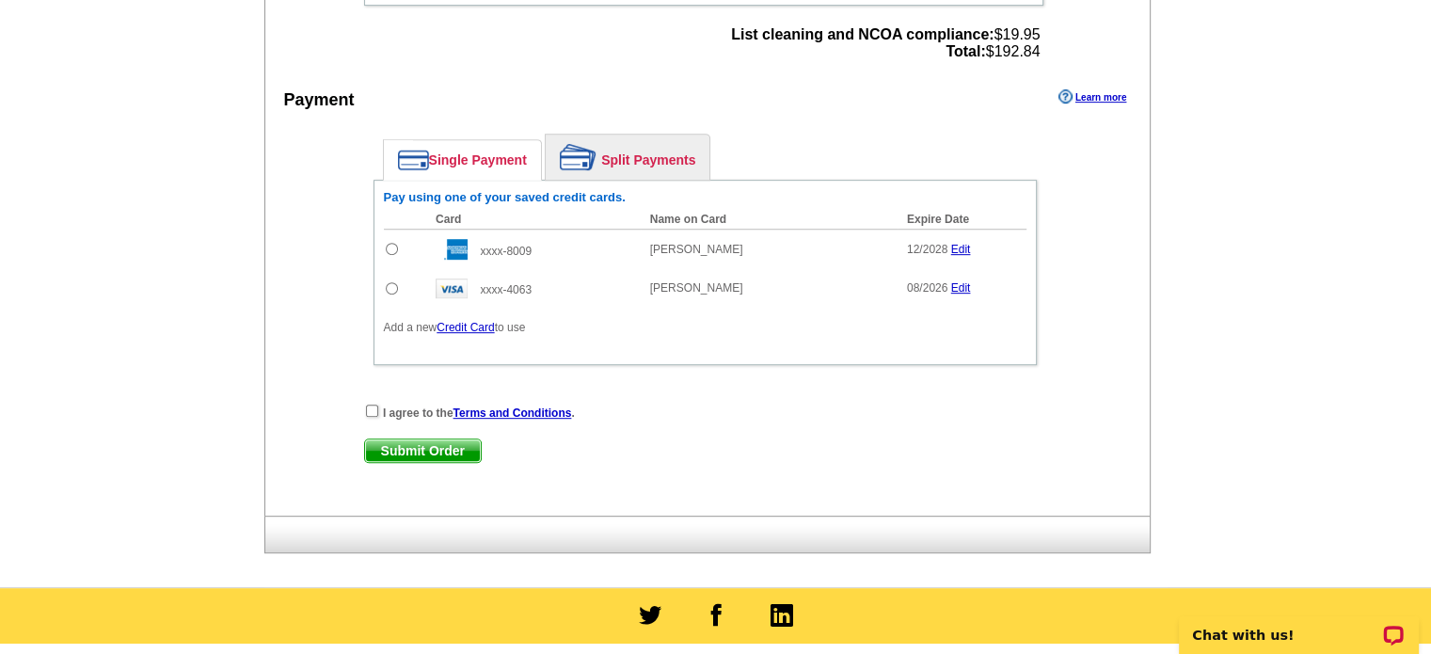
click at [902, 108] on div "Payment Learn more" at bounding box center [707, 105] width 885 height 40
drag, startPoint x: 372, startPoint y: 398, endPoint x: 387, endPoint y: 403, distance: 14.9
click at [378, 403] on div "I agree to the Terms and Conditions ." at bounding box center [705, 412] width 682 height 19
click at [372, 404] on input "checkbox" at bounding box center [372, 410] width 12 height 12
checkbox input "true"
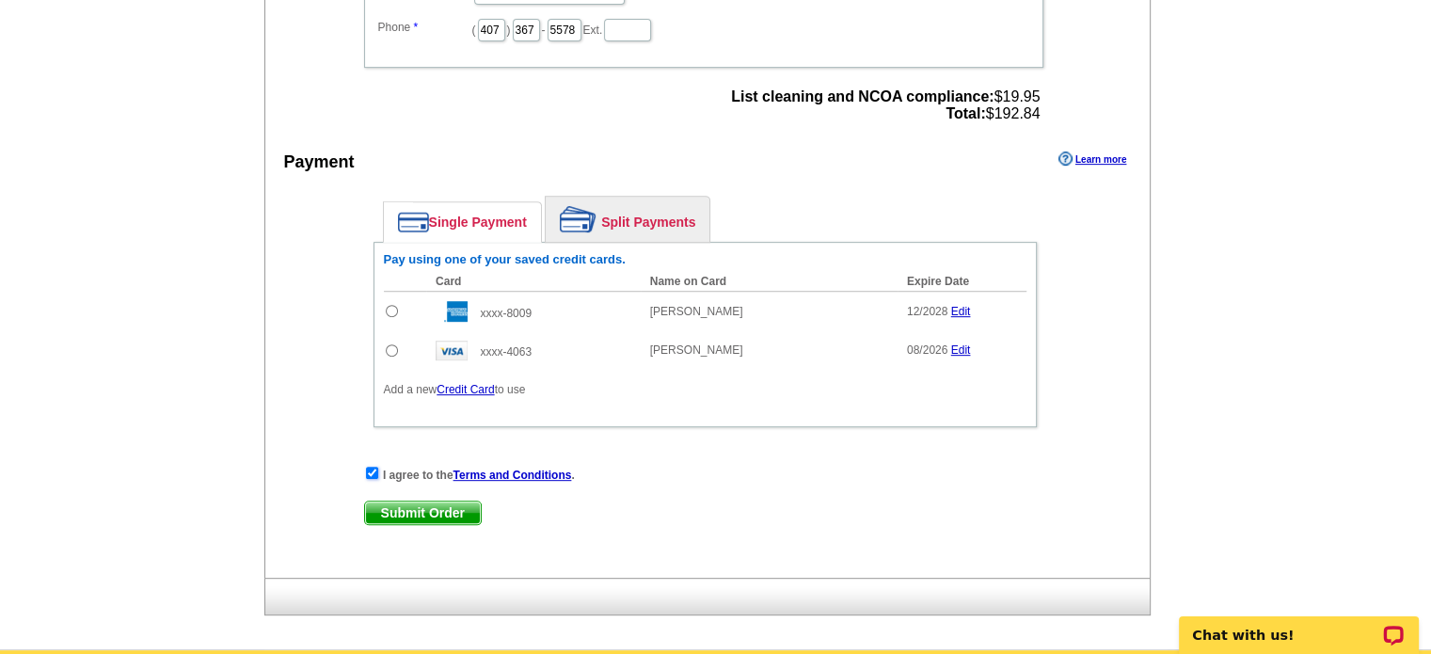
scroll to position [752, 0]
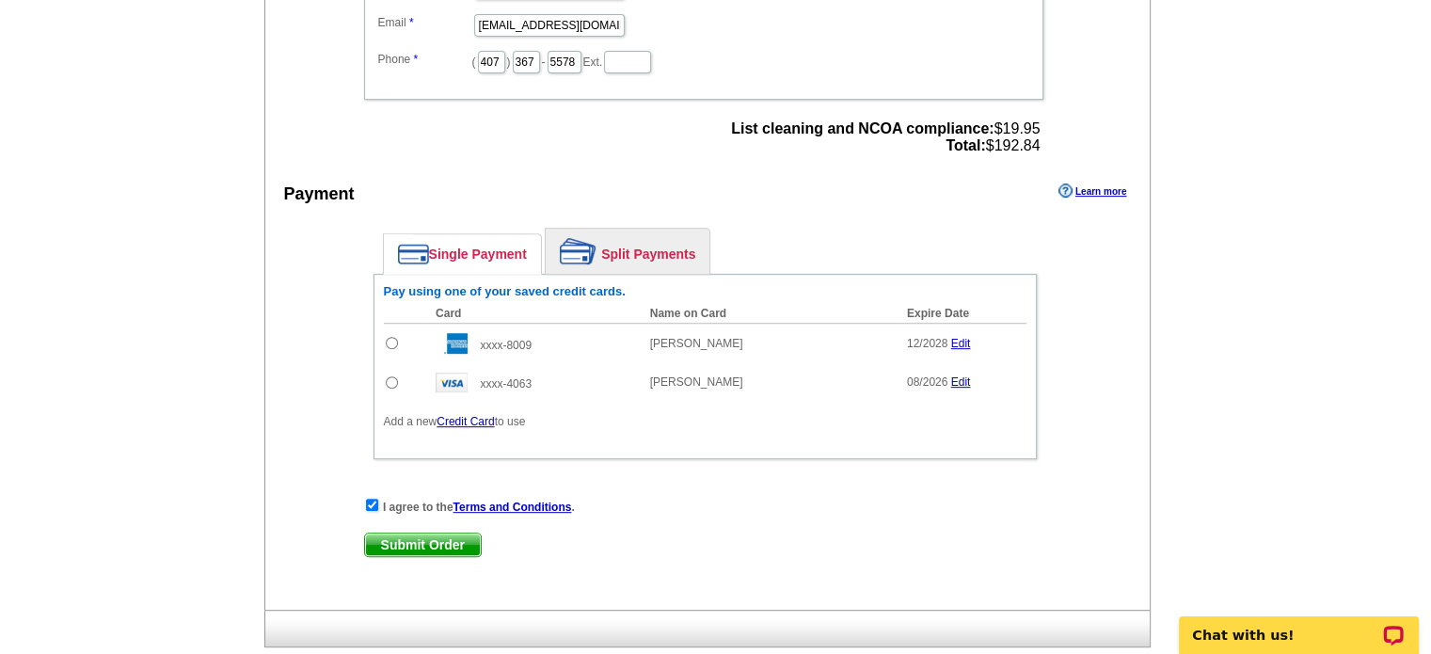
click at [387, 337] on input "radio" at bounding box center [392, 343] width 12 height 12
radio input "true"
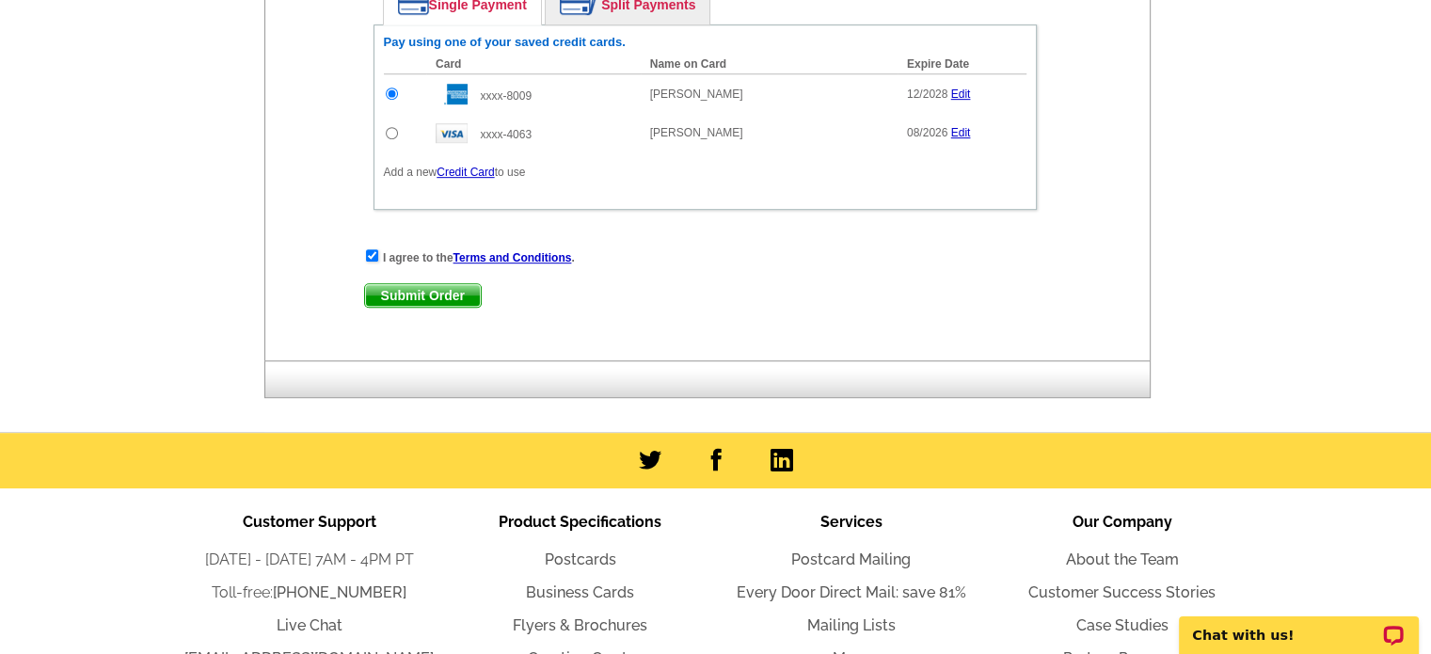
scroll to position [1035, 0]
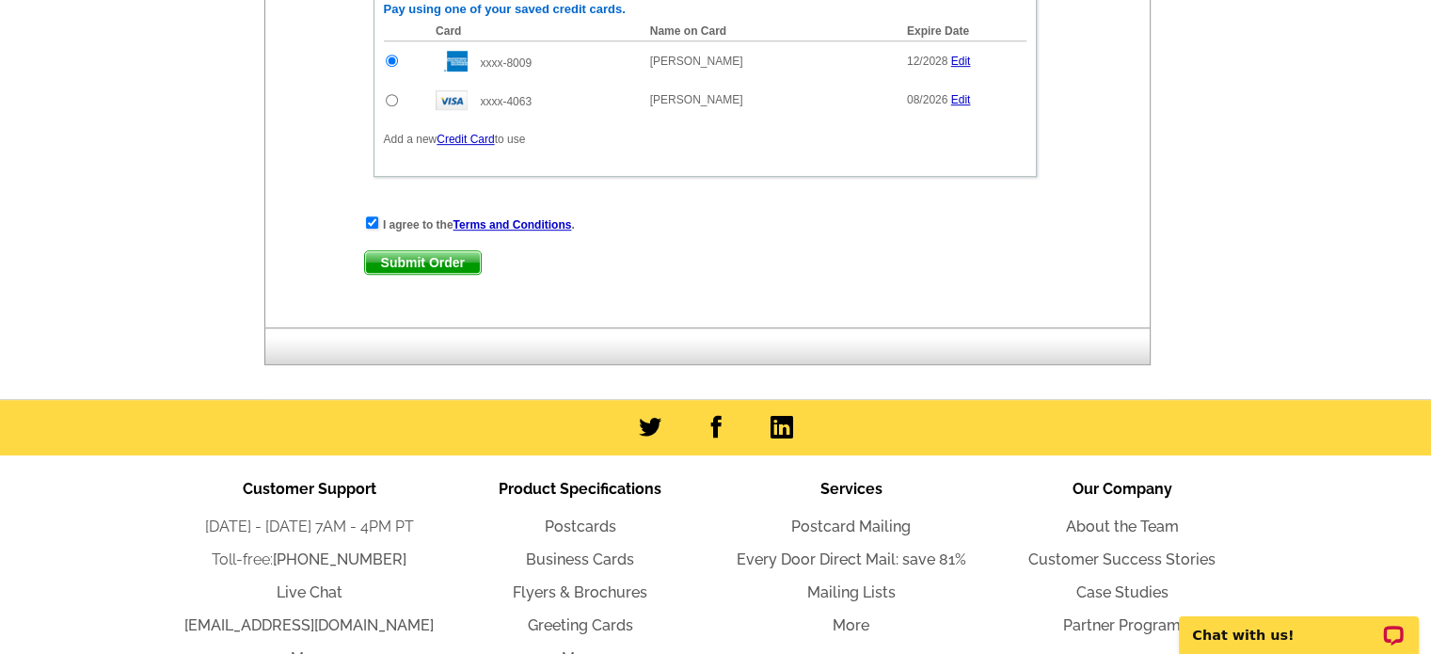
click at [428, 259] on span "Submit Order" at bounding box center [423, 262] width 116 height 23
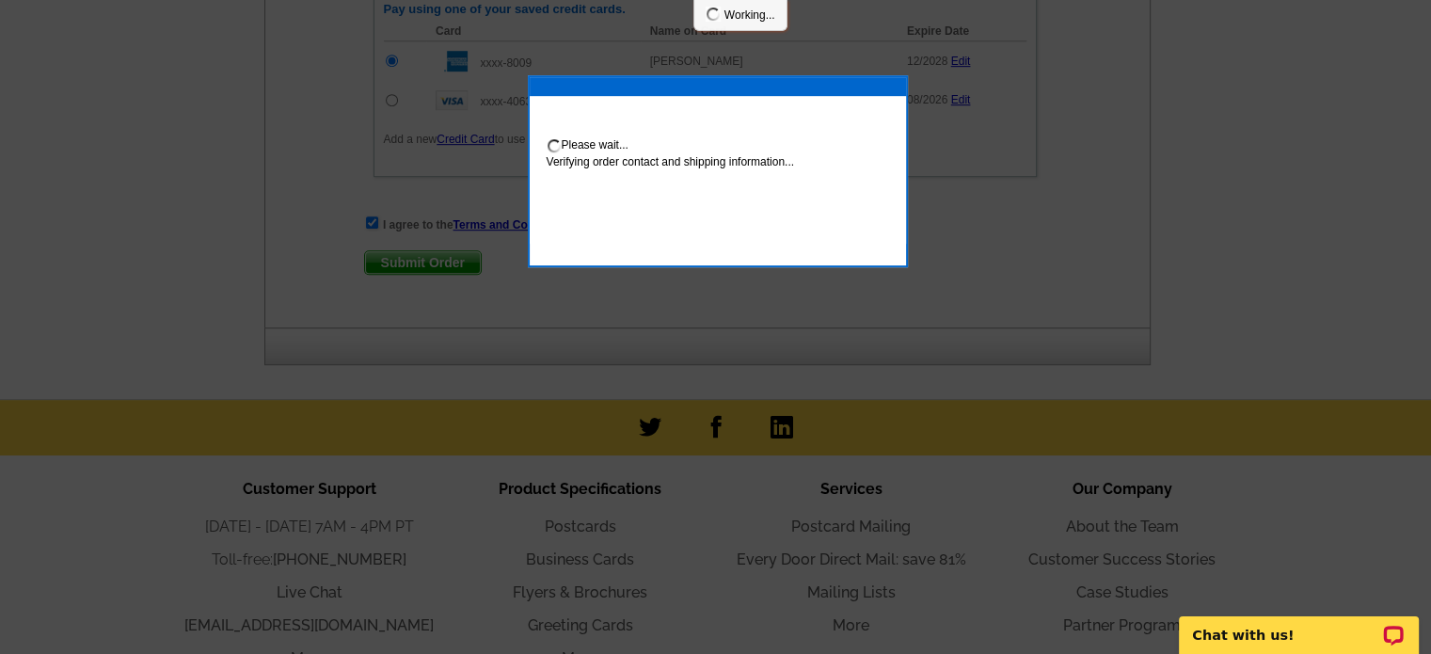
scroll to position [1129, 0]
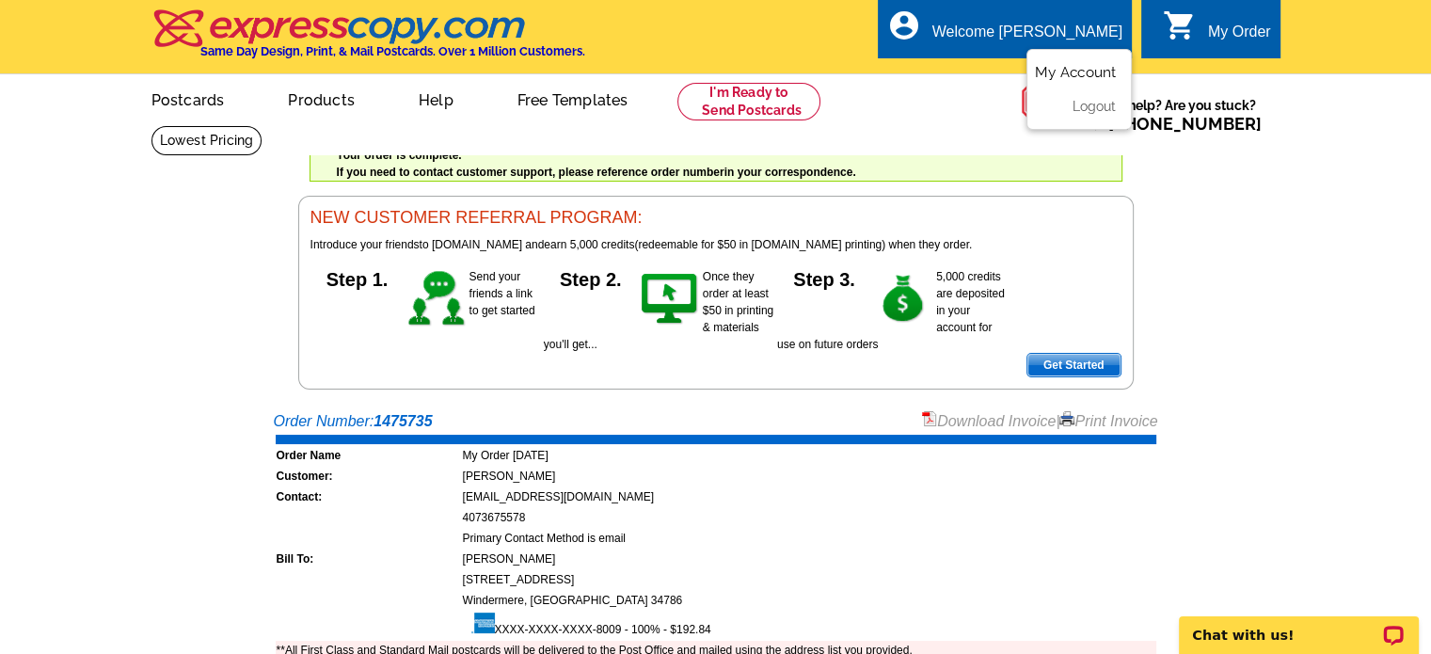
click at [1082, 74] on link "My Account" at bounding box center [1075, 72] width 81 height 17
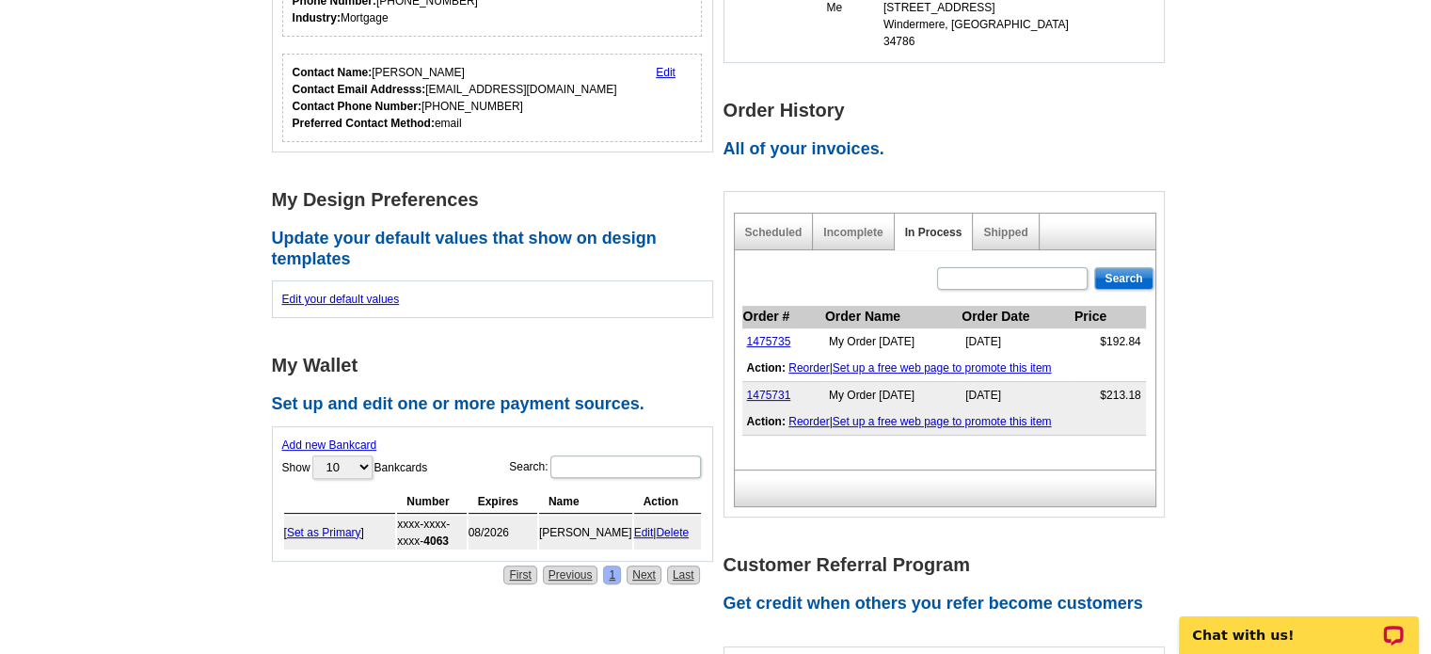
scroll to position [470, 0]
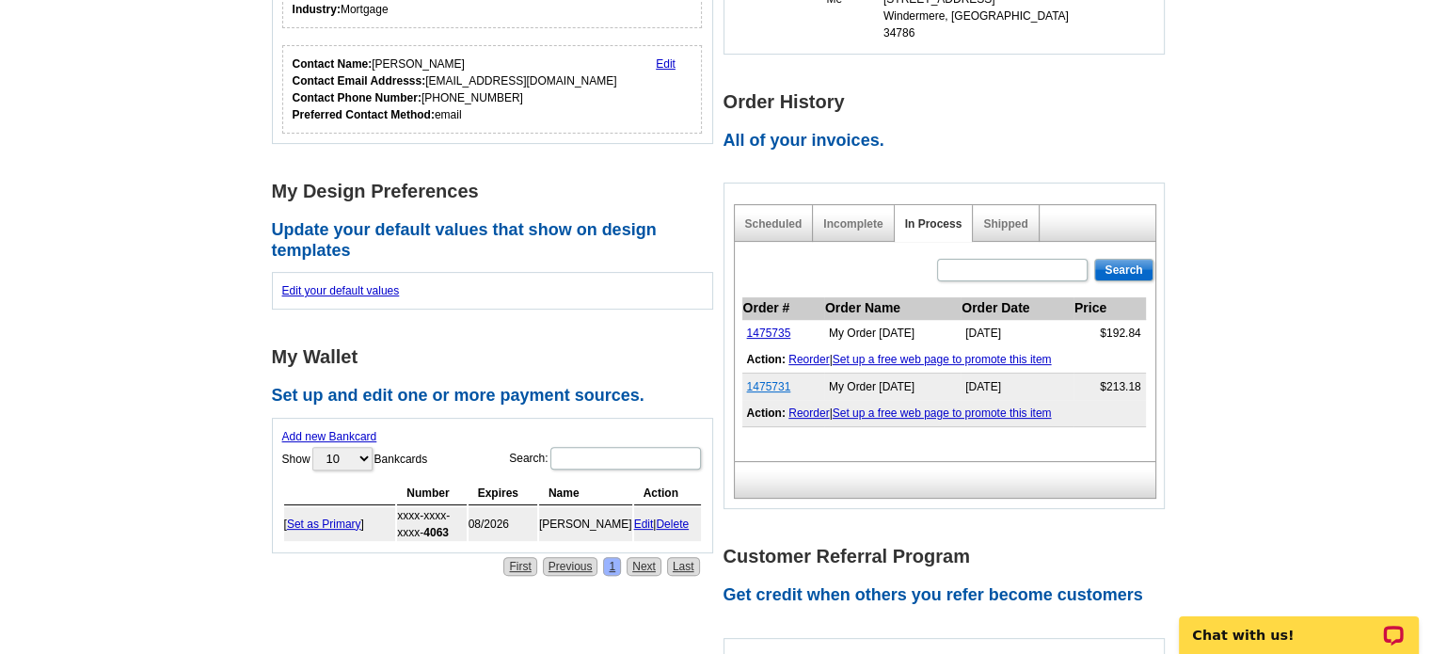
click at [765, 380] on link "1475731" at bounding box center [769, 386] width 44 height 13
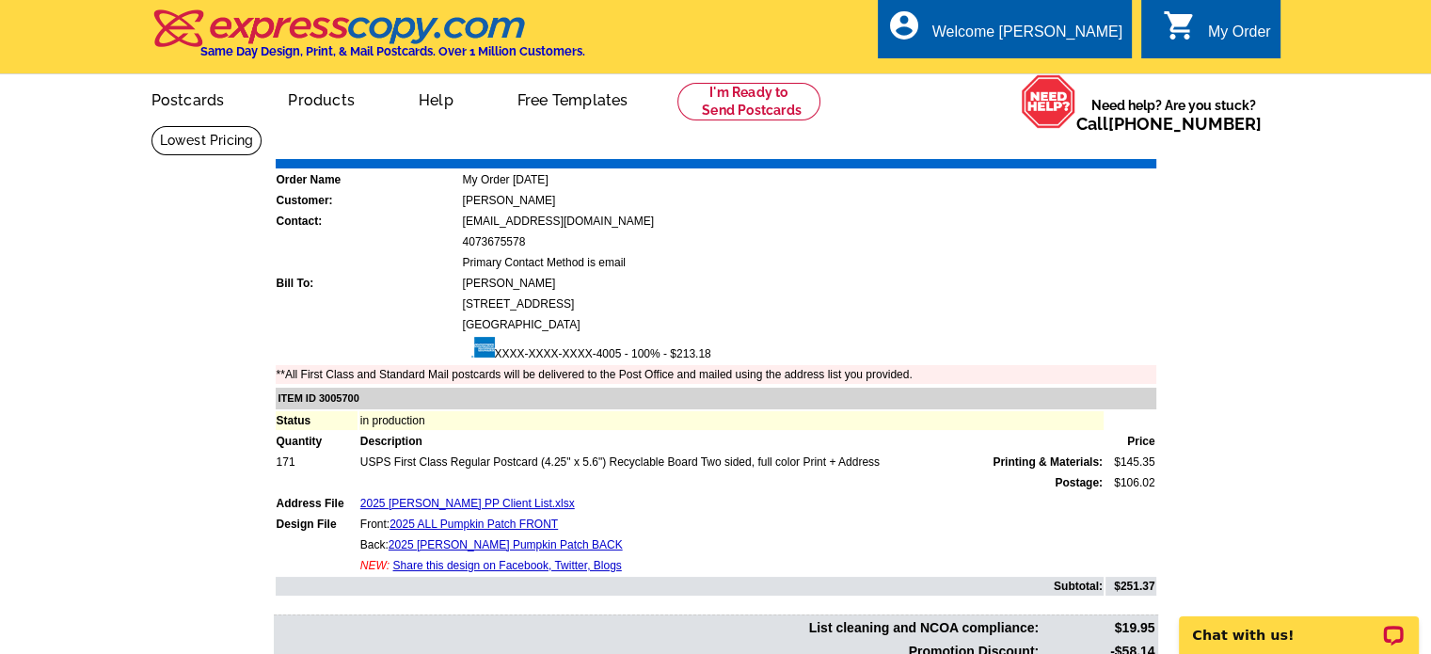
click at [1274, 268] on main "Order Number: 1475731 Download Invoice | Print Invoice Order Name My Order [DAT…" at bounding box center [715, 448] width 1431 height 646
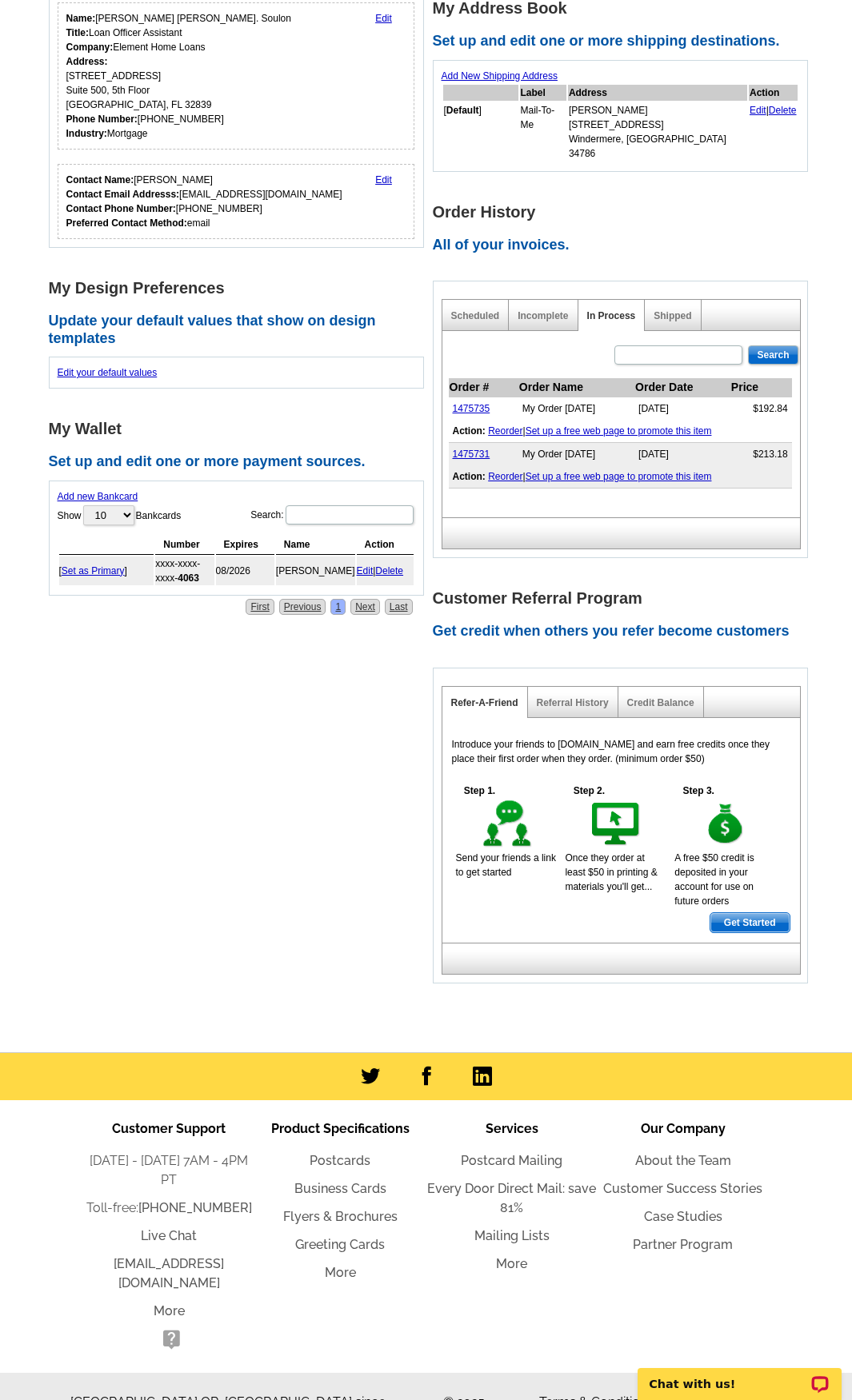
click at [576, 425] on link "Set up a free web page to promote this item" at bounding box center [618, 430] width 186 height 11
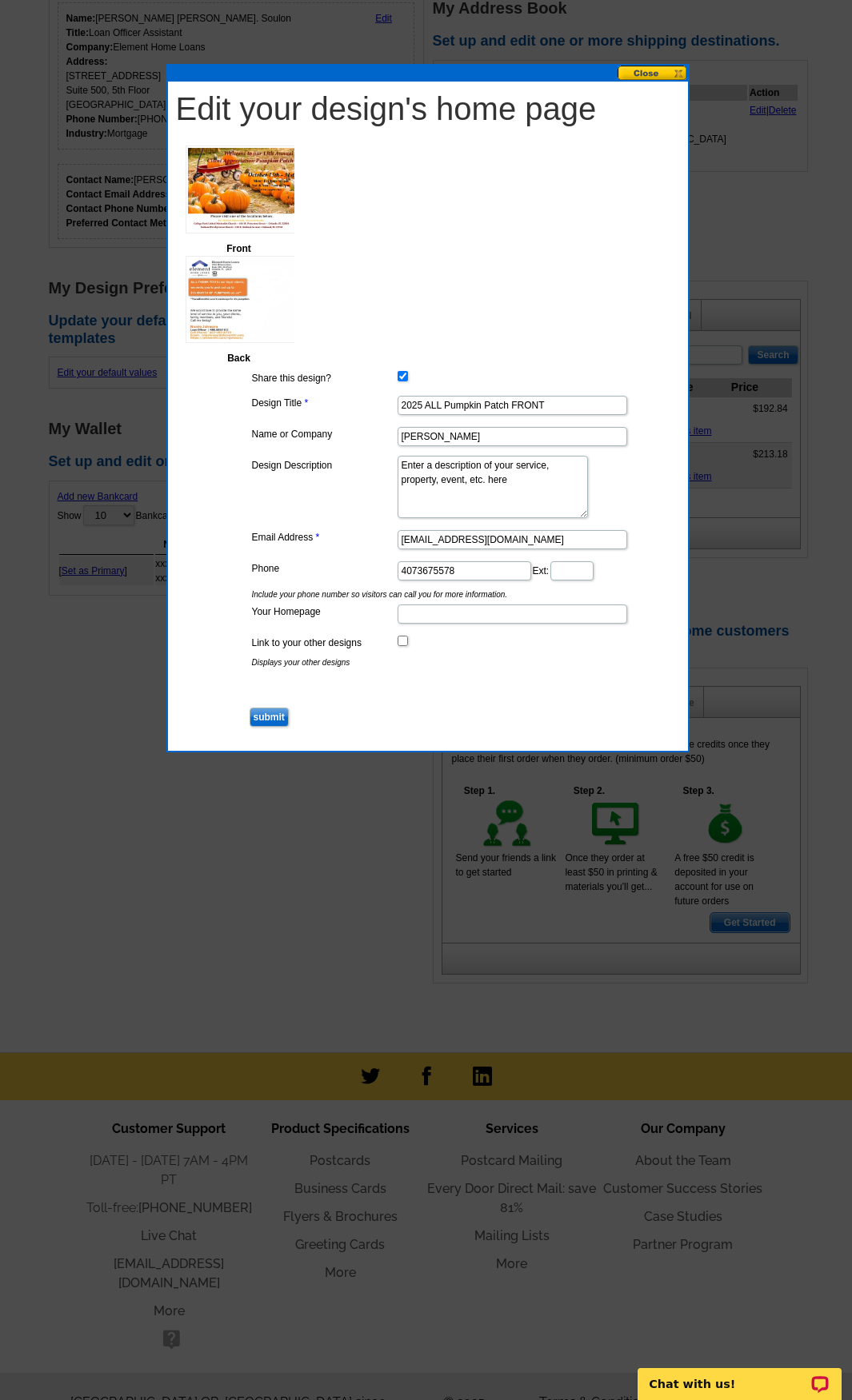
click at [641, 77] on button at bounding box center [652, 73] width 71 height 15
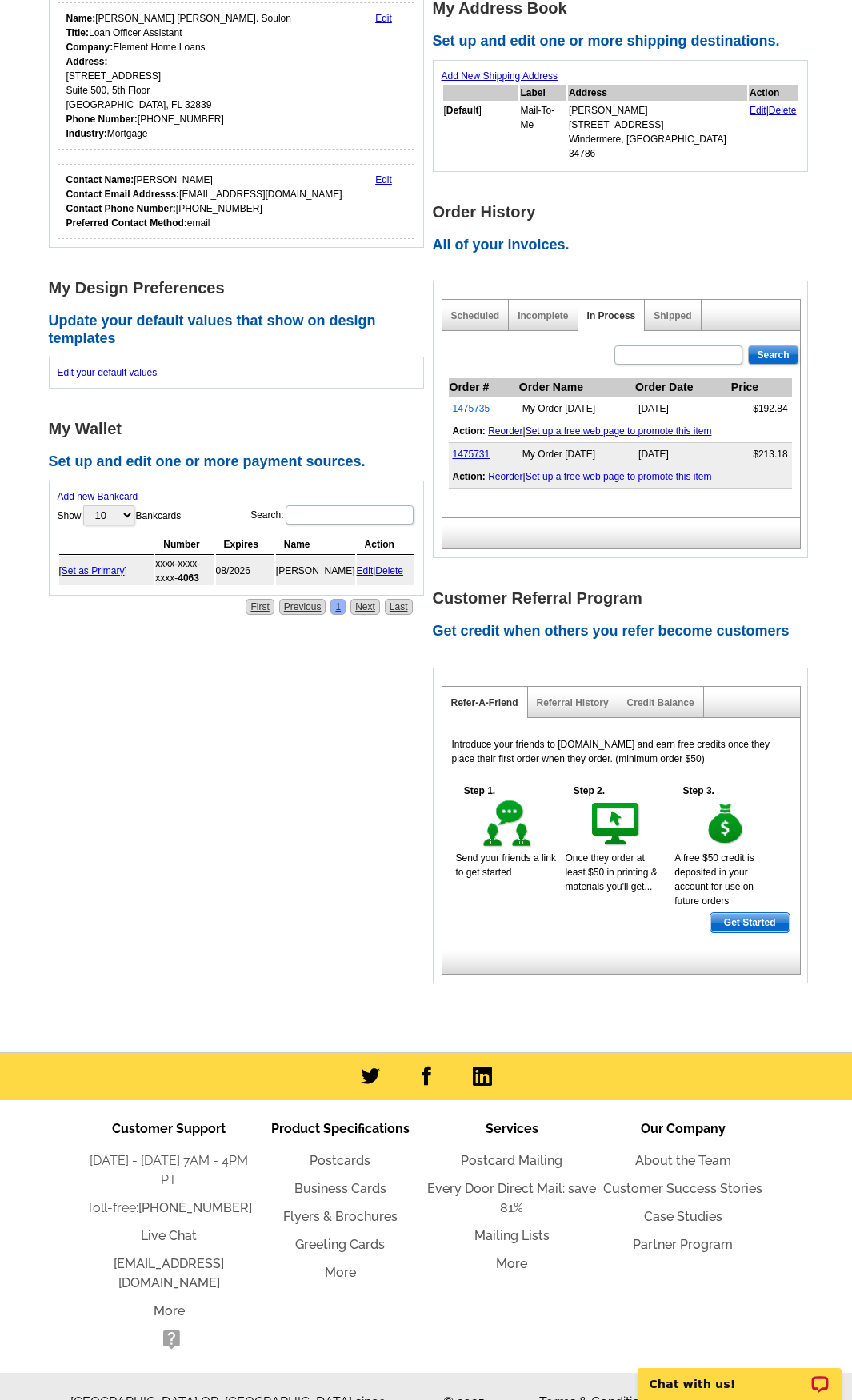
click at [463, 403] on link "1475735" at bounding box center [471, 408] width 37 height 11
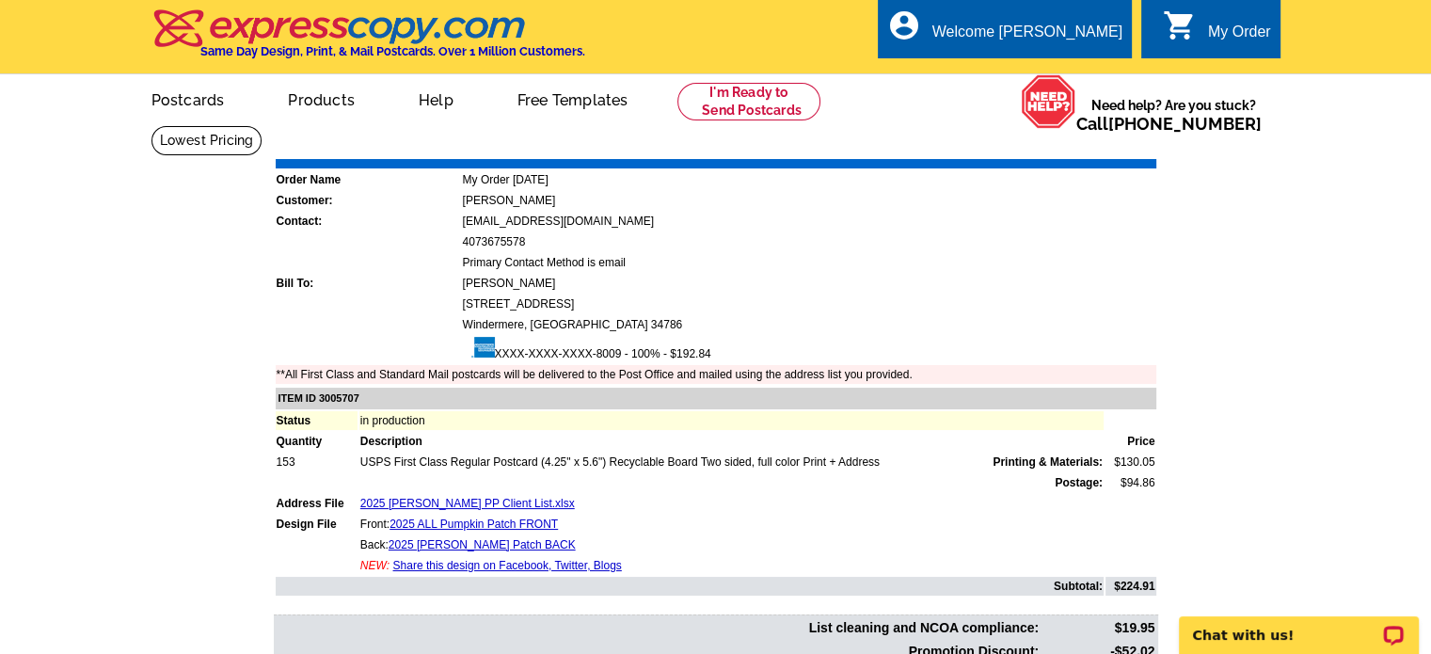
click at [1015, 192] on div "Order Number: 1475735 Download Invoice | Print Invoice Order Name My Order [DAT…" at bounding box center [715, 445] width 903 height 620
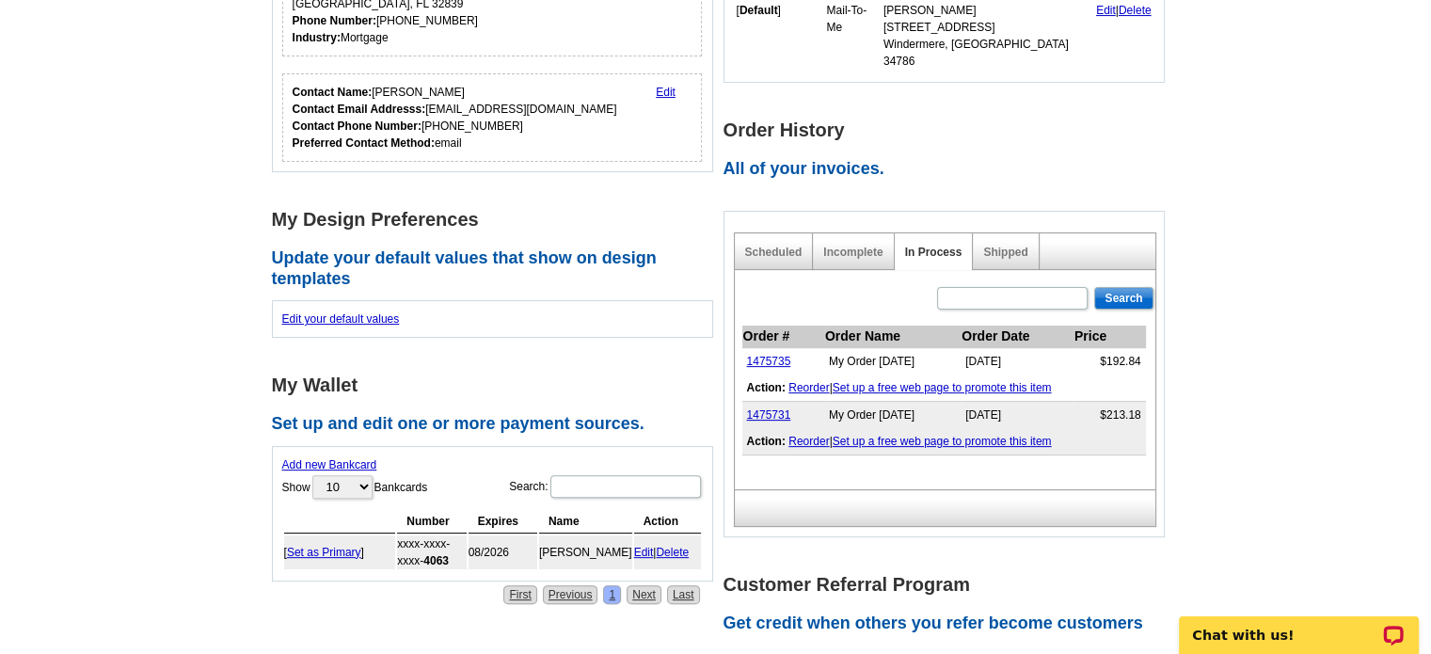
scroll to position [446, 0]
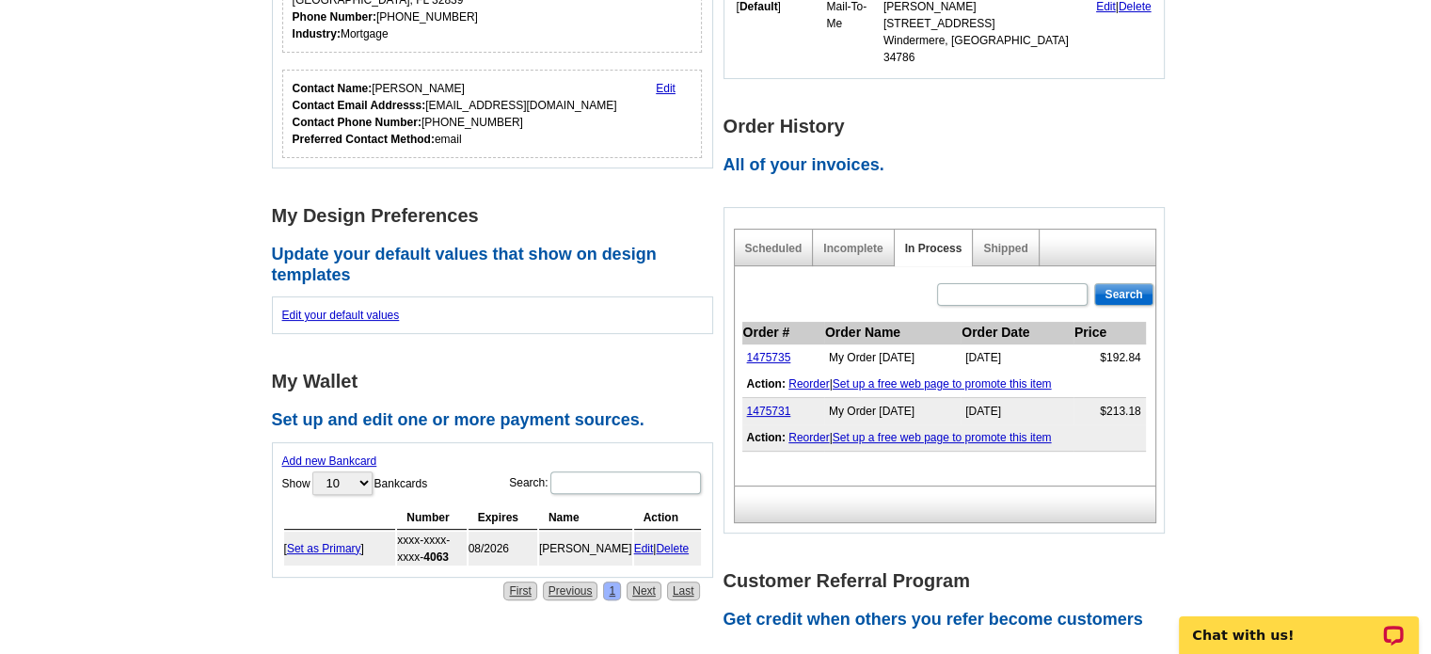
click at [1244, 123] on main "**********" at bounding box center [715, 396] width 1431 height 1434
click at [1043, 155] on h2 "All of your invoices." at bounding box center [948, 165] width 451 height 21
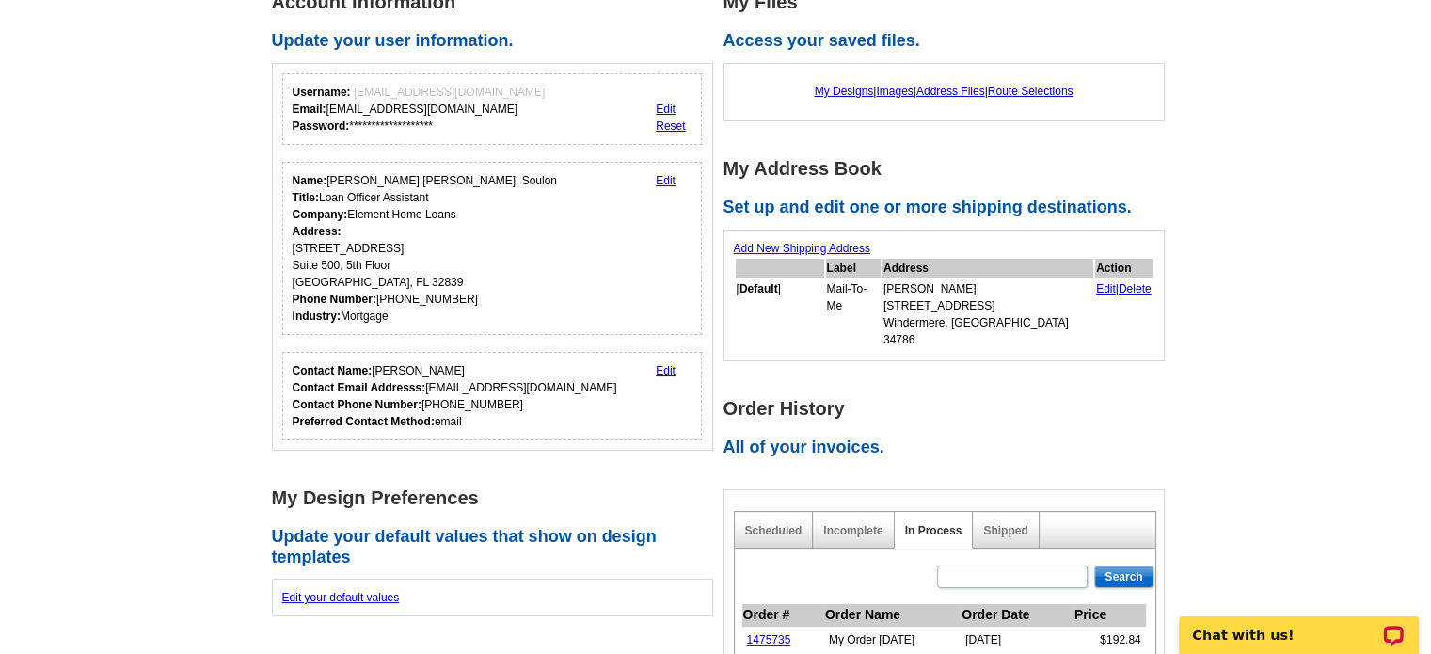
scroll to position [0, 0]
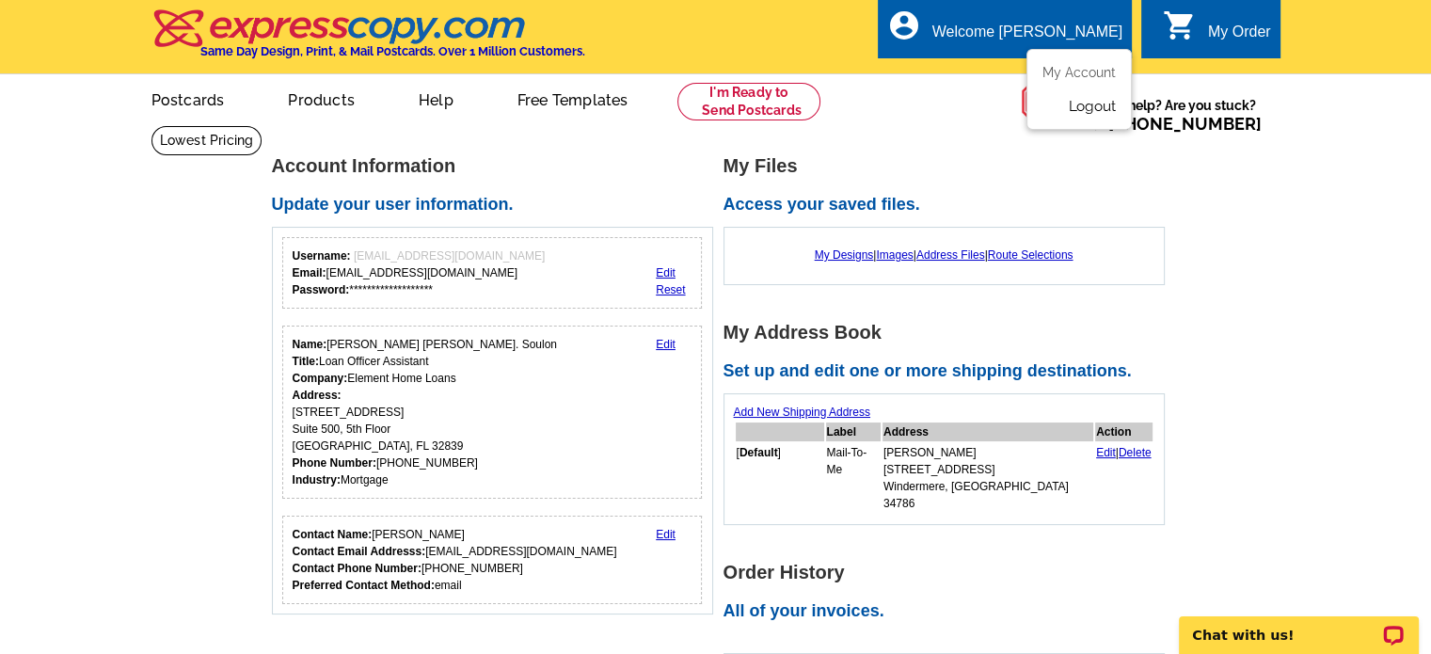
click at [1080, 108] on link "Logout" at bounding box center [1092, 106] width 48 height 17
